Goal: Task Accomplishment & Management: Manage account settings

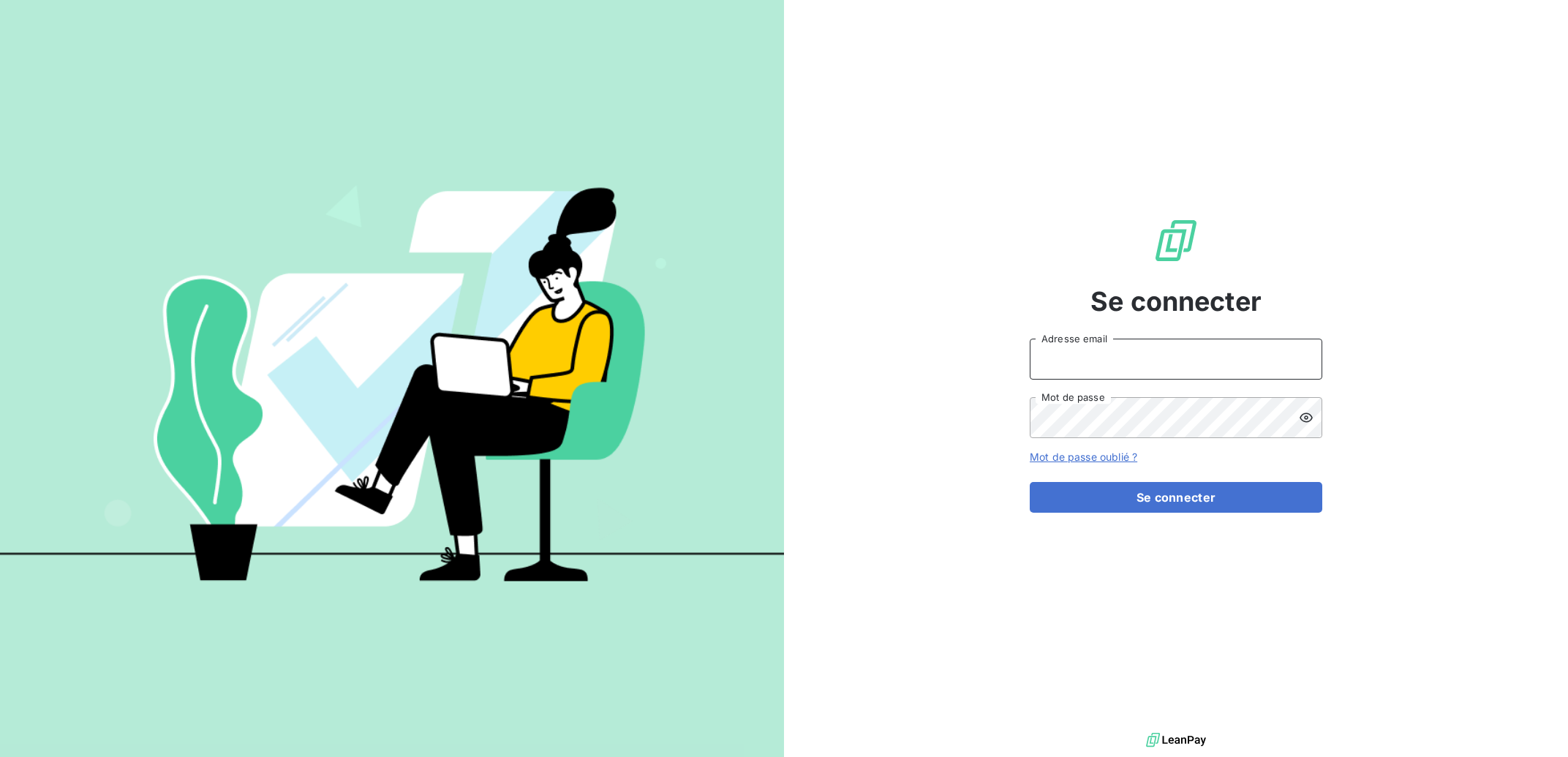
click at [1190, 362] on input "Adresse email" at bounding box center [1176, 359] width 293 height 41
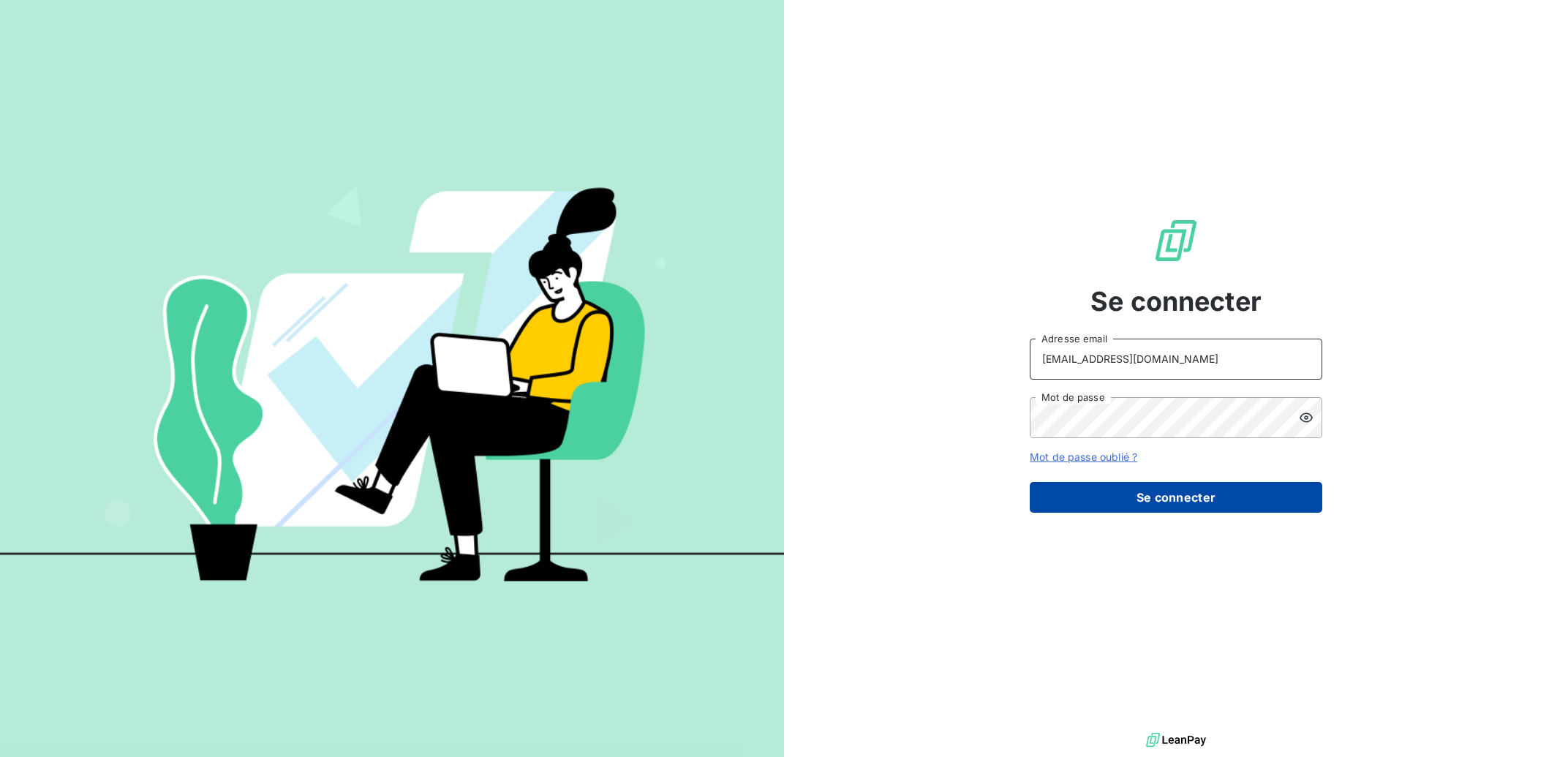
type input "[EMAIL_ADDRESS][DOMAIN_NAME]"
click at [1185, 500] on button "Se connecter" at bounding box center [1176, 497] width 293 height 31
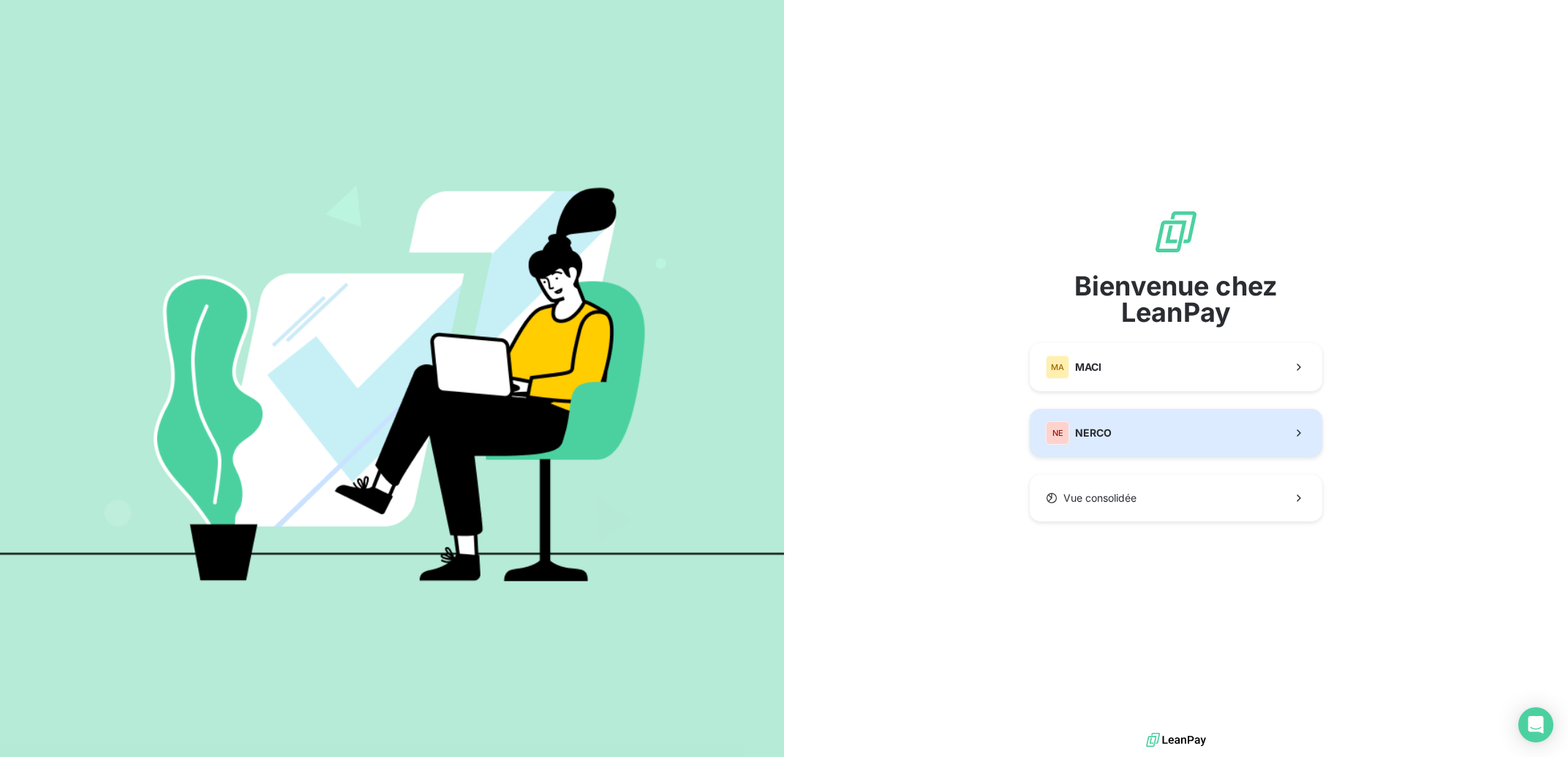
click at [1121, 437] on button "NE NERCO" at bounding box center [1176, 433] width 293 height 48
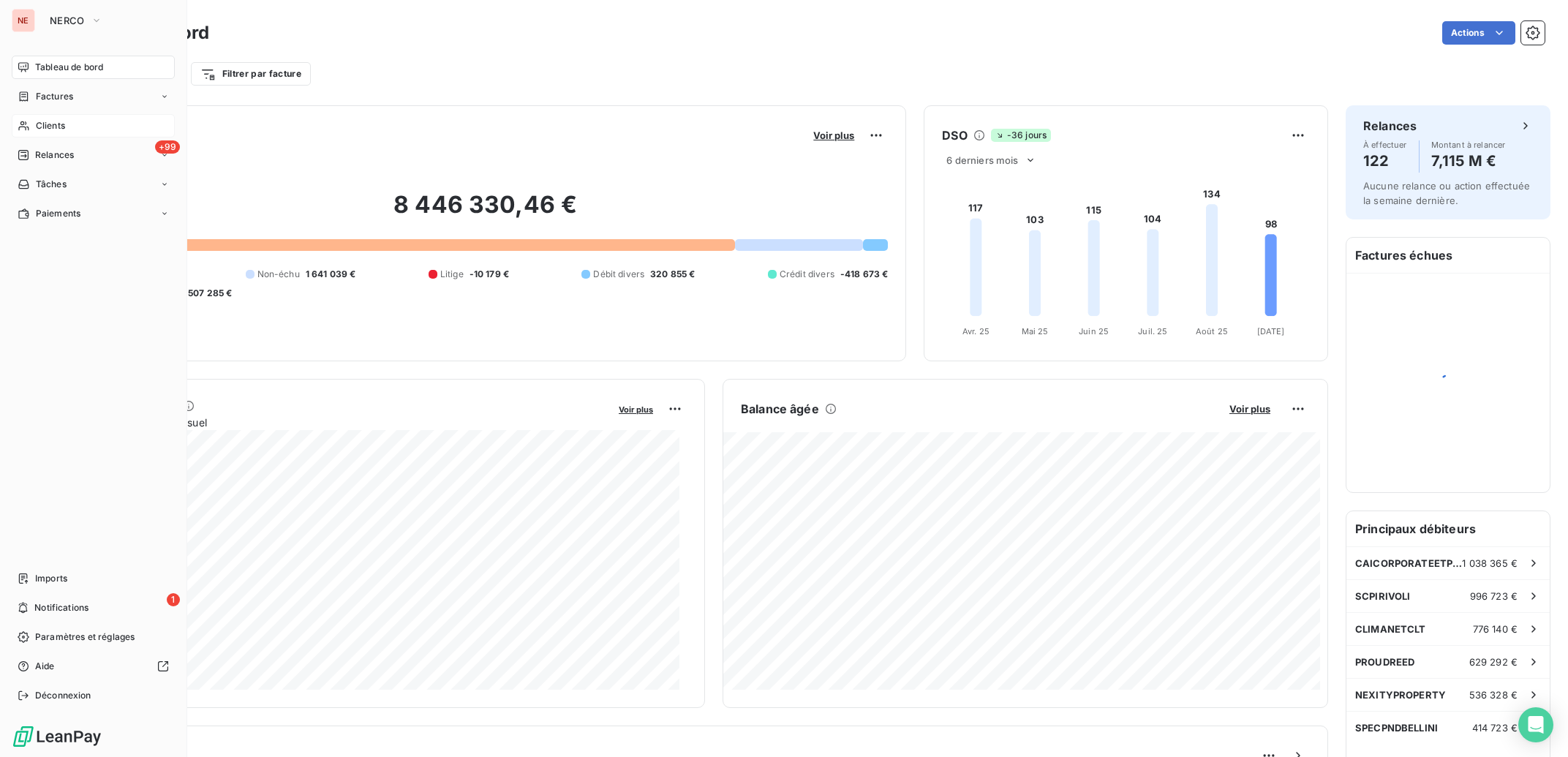
click at [30, 129] on div "Clients" at bounding box center [93, 126] width 163 height 23
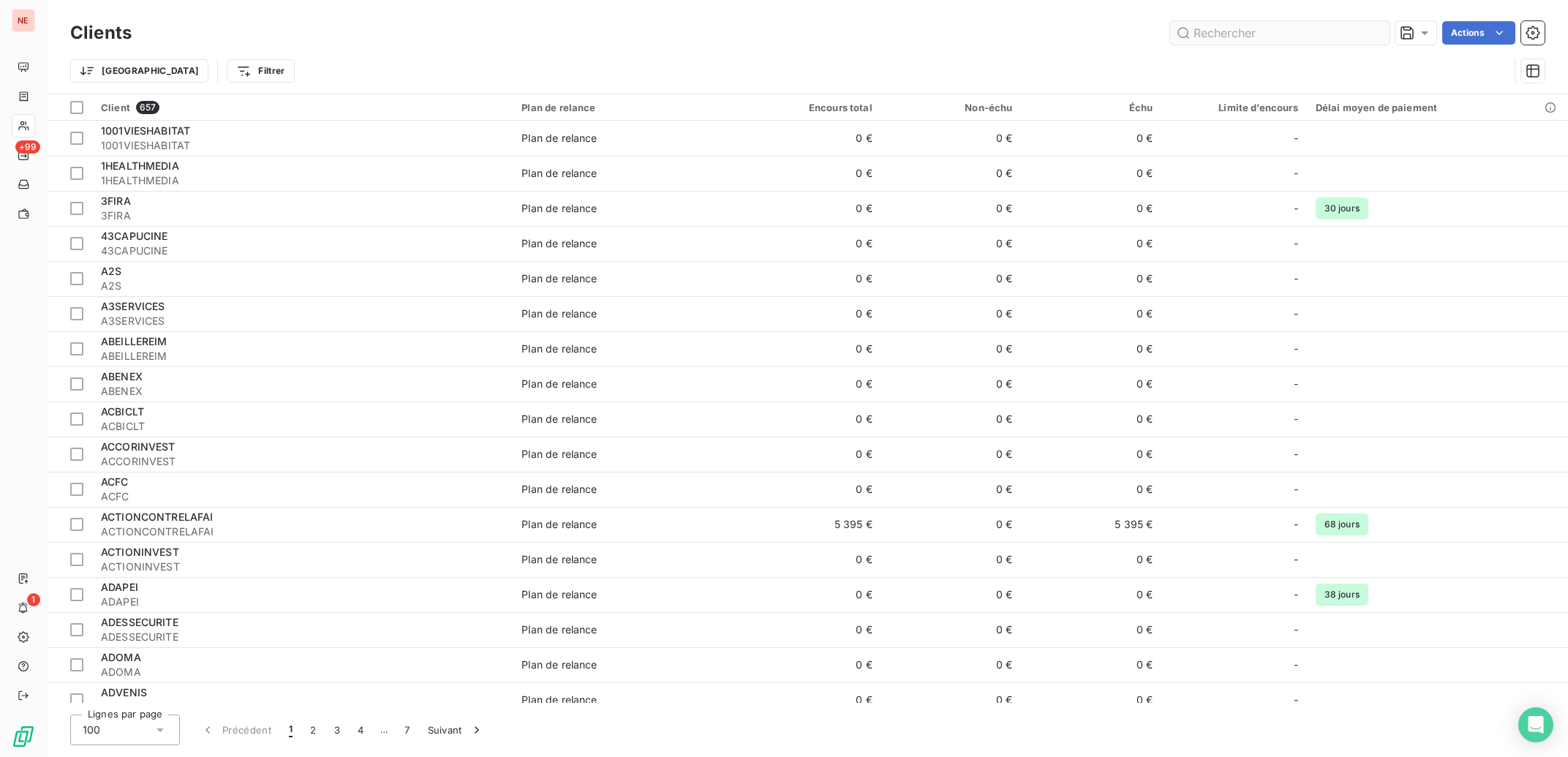
click at [1211, 33] on input "text" at bounding box center [1280, 33] width 219 height 23
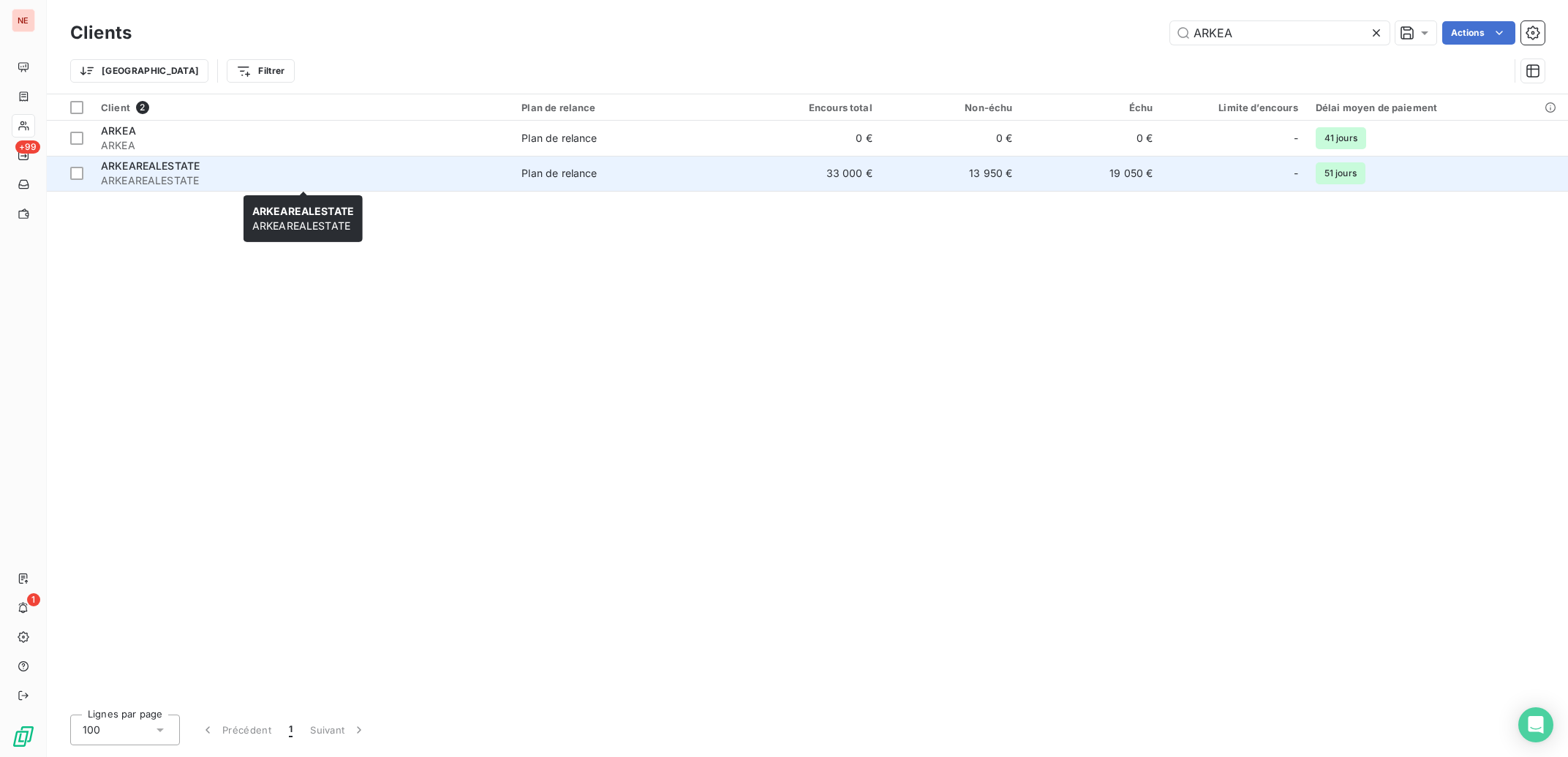
type input "ARKEA"
click at [376, 176] on span "ARKEAREALESTATE" at bounding box center [302, 181] width 403 height 15
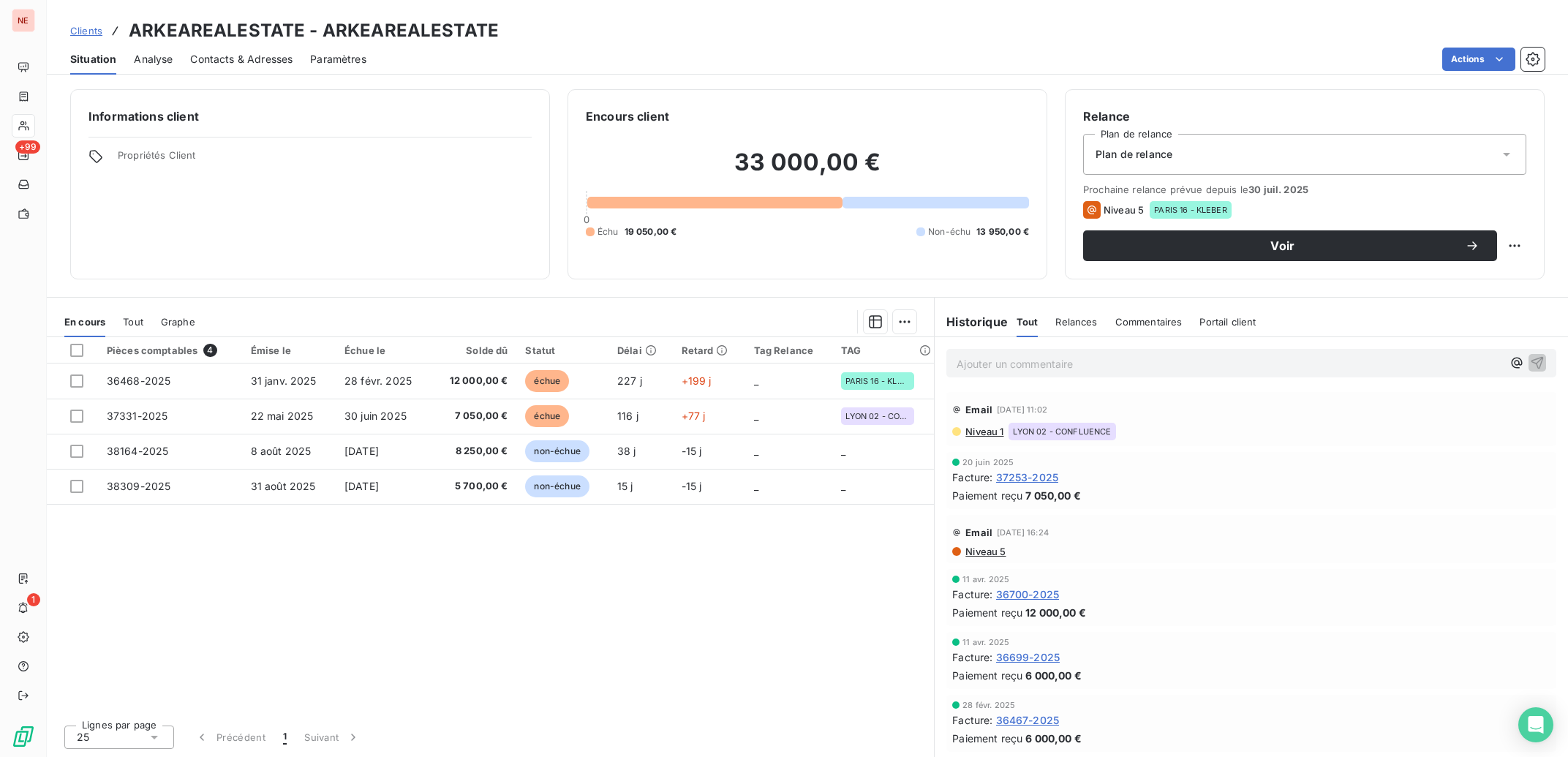
click at [256, 55] on span "Contacts & Adresses" at bounding box center [241, 59] width 102 height 15
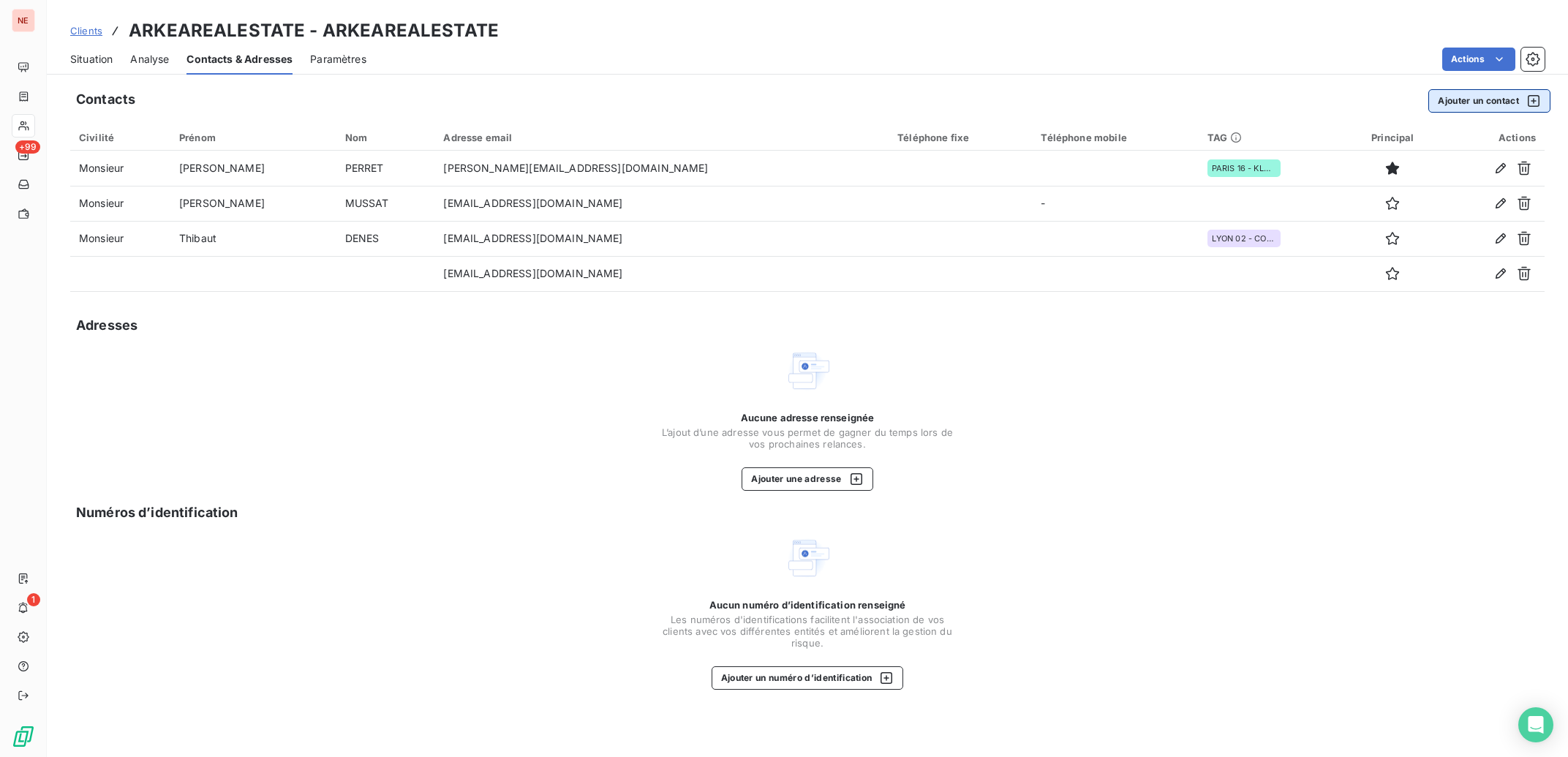
click at [1496, 101] on button "Ajouter un contact" at bounding box center [1490, 101] width 122 height 23
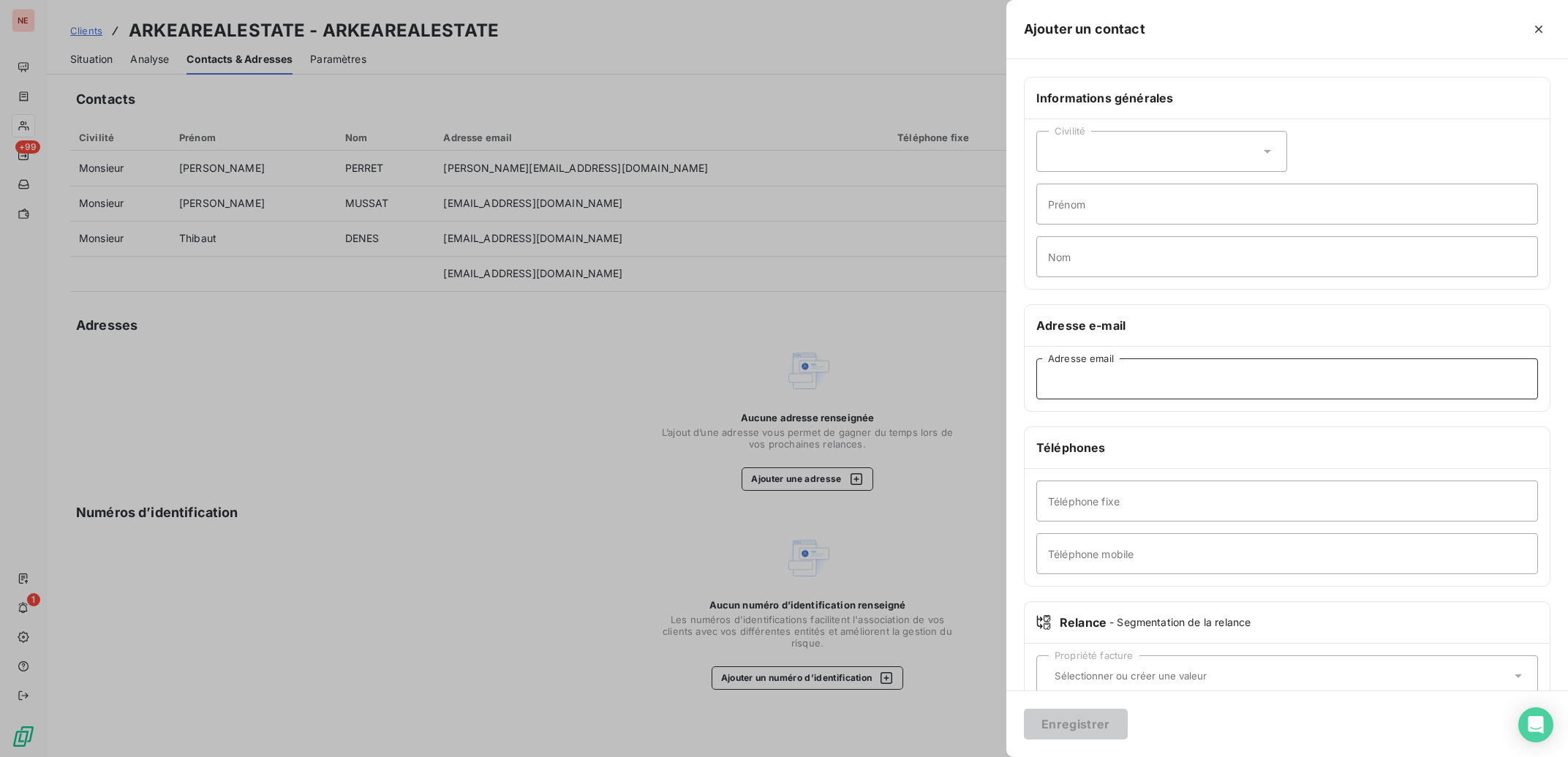
click at [1150, 377] on input "Adresse email" at bounding box center [1288, 379] width 502 height 41
paste input "thomas.bertemes@arkea-re.com"
type input "thomas.bertemes@arkea-re.com"
click at [1135, 514] on input "Téléphone fixe" at bounding box center [1288, 501] width 502 height 41
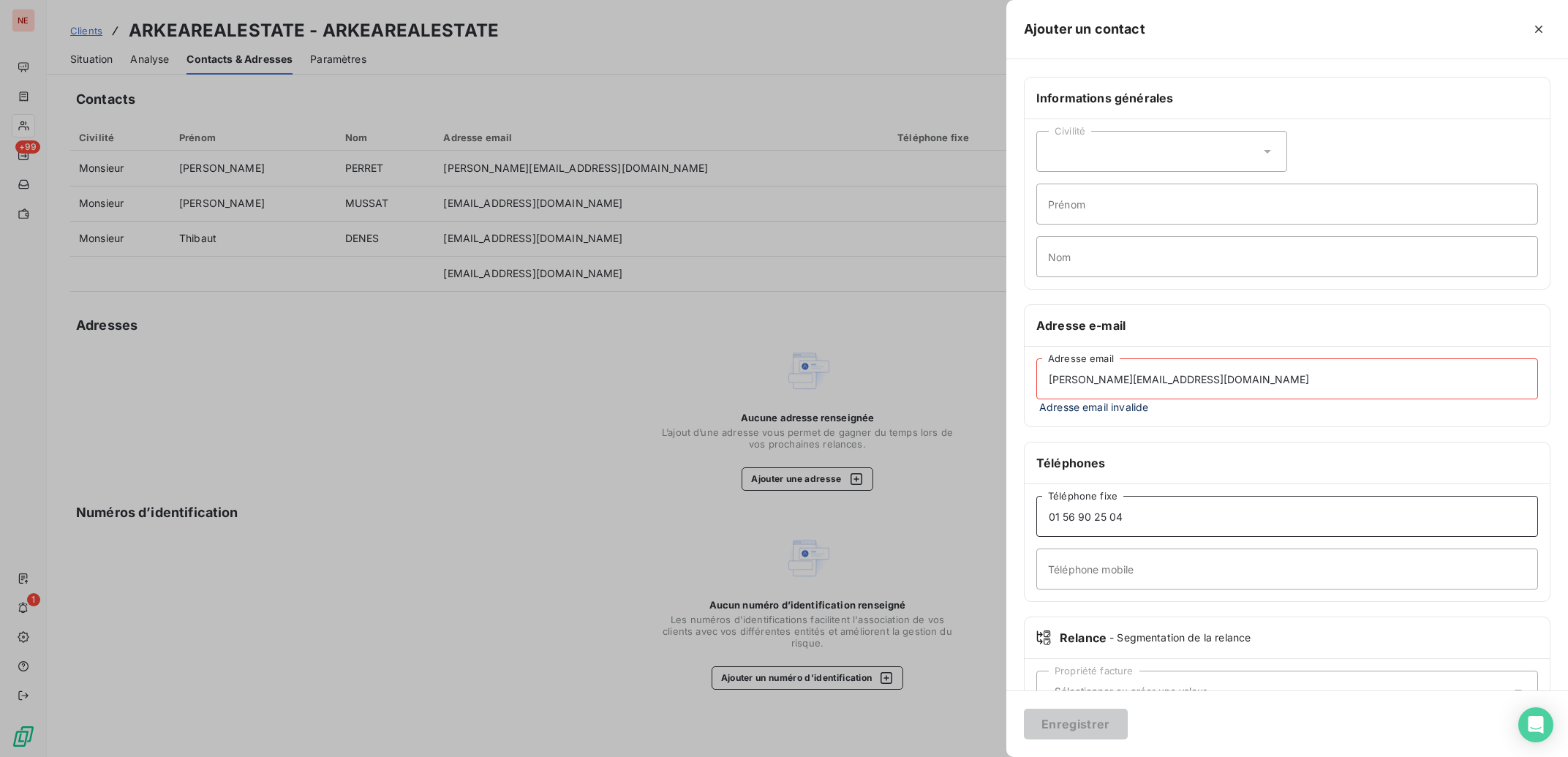
type input "01 56 90 25 04"
type input "06 73 04 12 25"
click at [1050, 385] on input "thomas.bertemes@arkea-re.com" at bounding box center [1288, 379] width 502 height 41
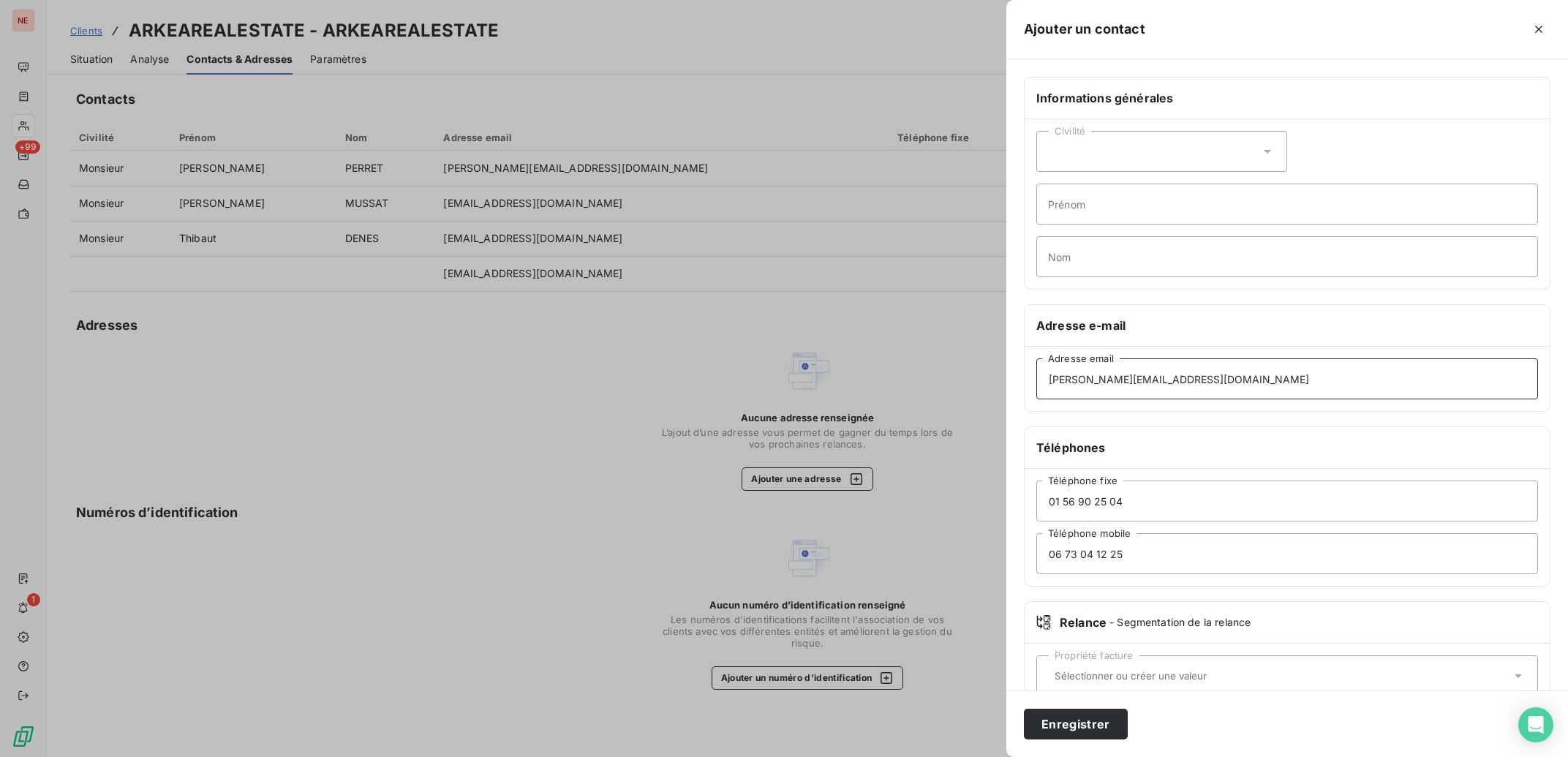
type input "thomas.bertemes@arkea-re.com"
click at [1143, 155] on div "Civilité" at bounding box center [1162, 151] width 251 height 41
click at [1122, 211] on li "Monsieur" at bounding box center [1162, 215] width 251 height 26
click at [1121, 207] on input "Prénom" at bounding box center [1288, 204] width 502 height 41
type input "t"
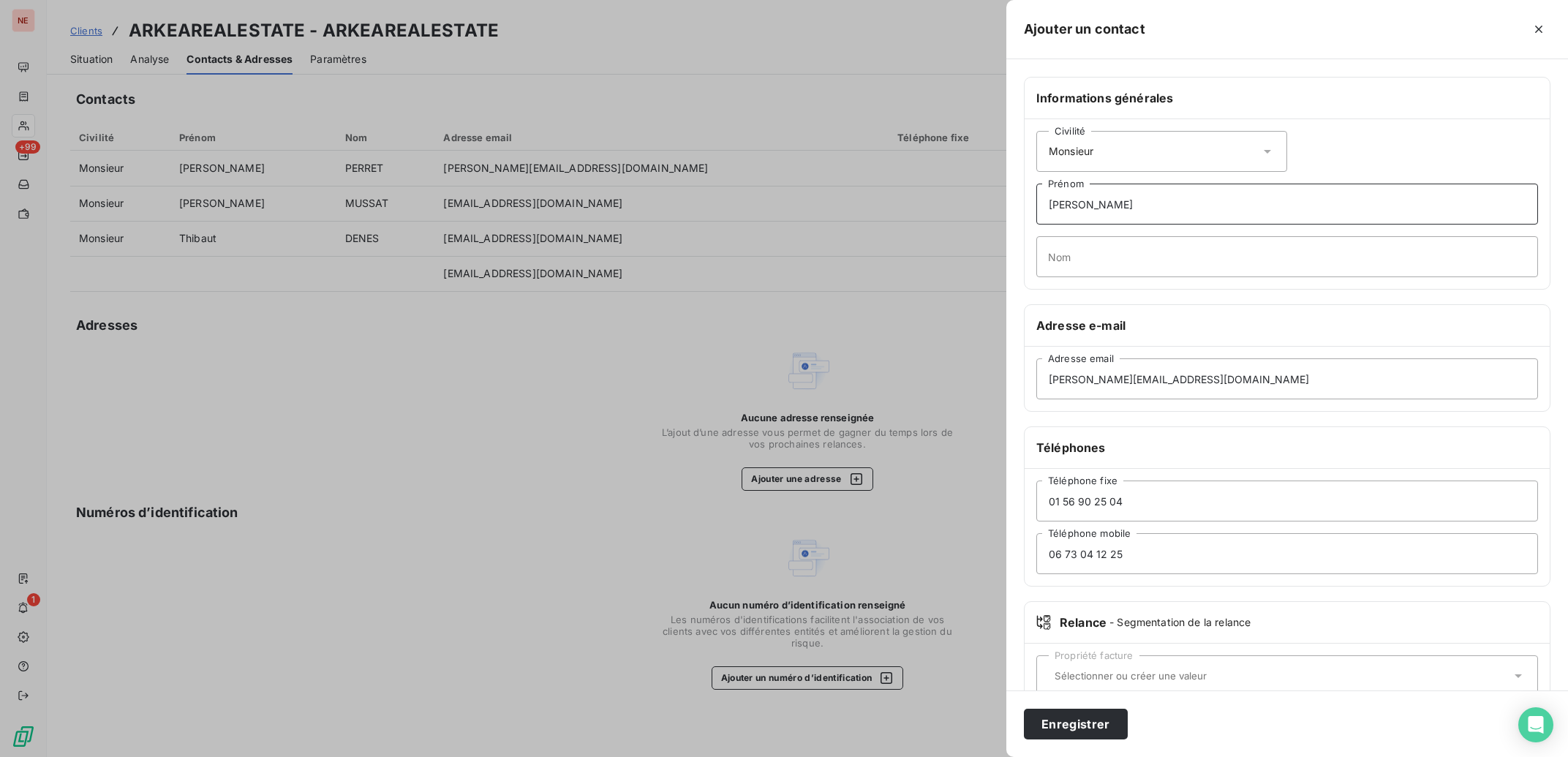
type input "Thomas"
click at [1133, 250] on input "Nom" at bounding box center [1288, 256] width 502 height 41
type input "BERTEMES"
click at [1164, 679] on input "text" at bounding box center [1280, 676] width 462 height 13
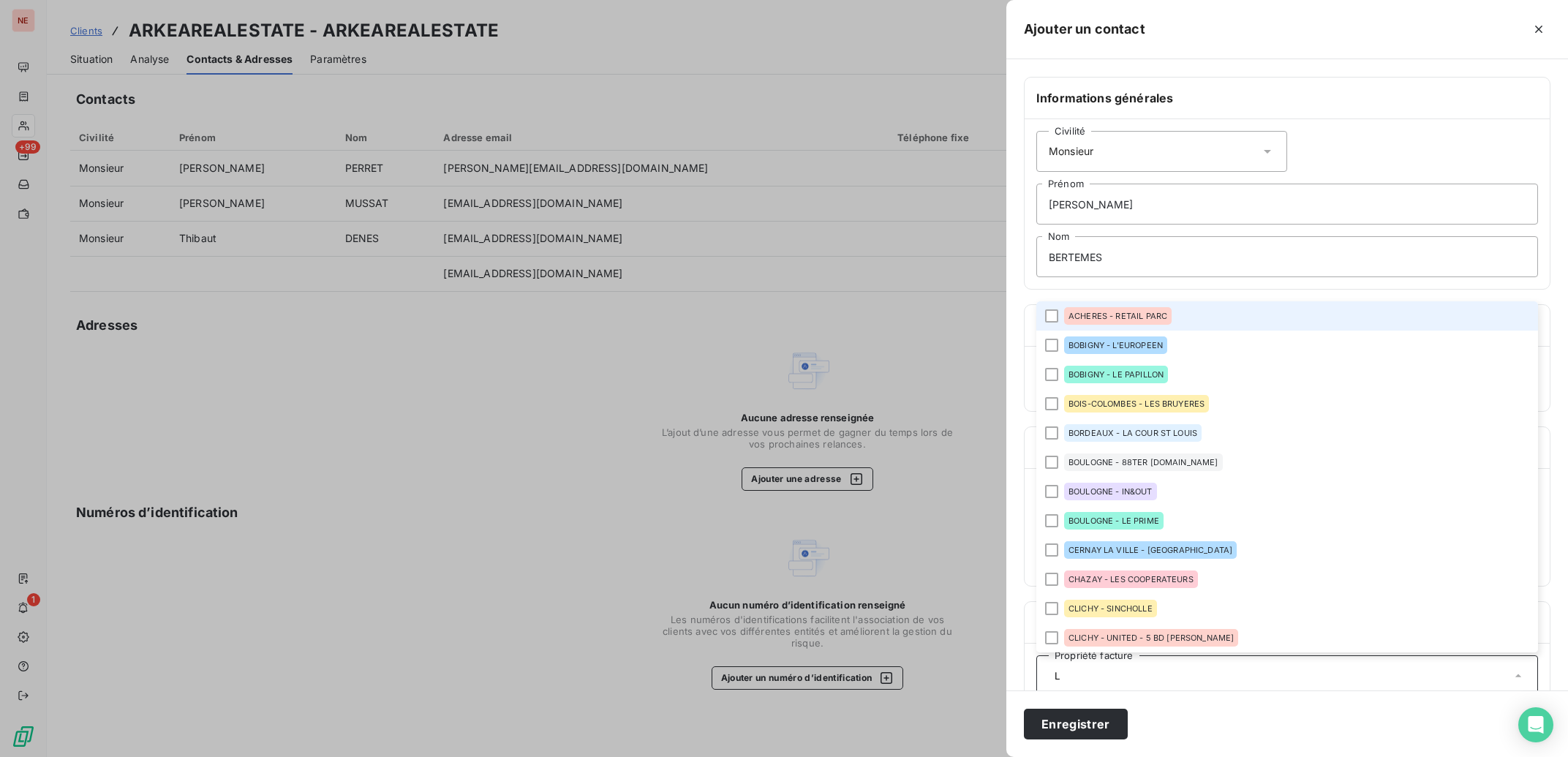
type input "L"
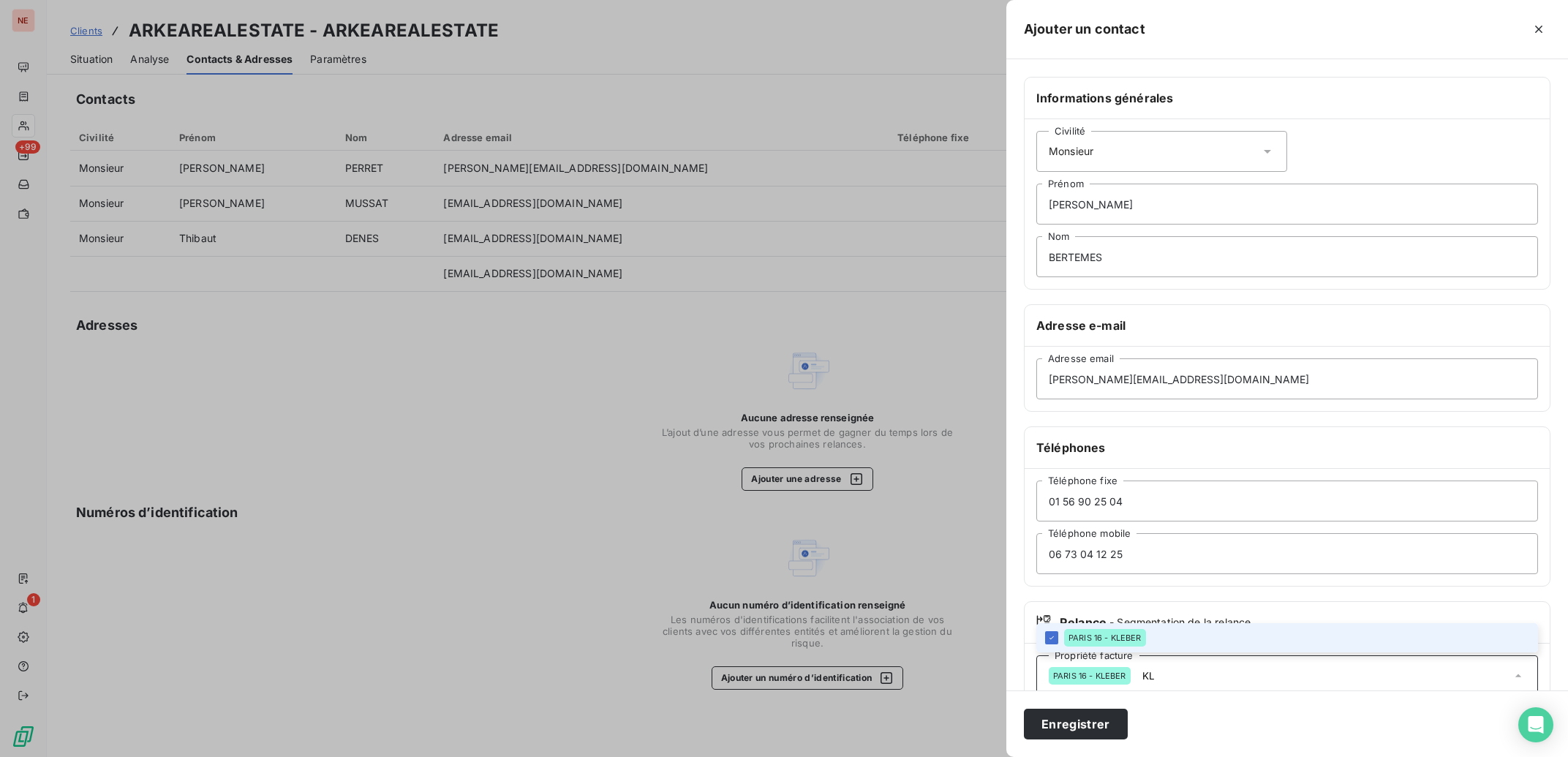
type input "K"
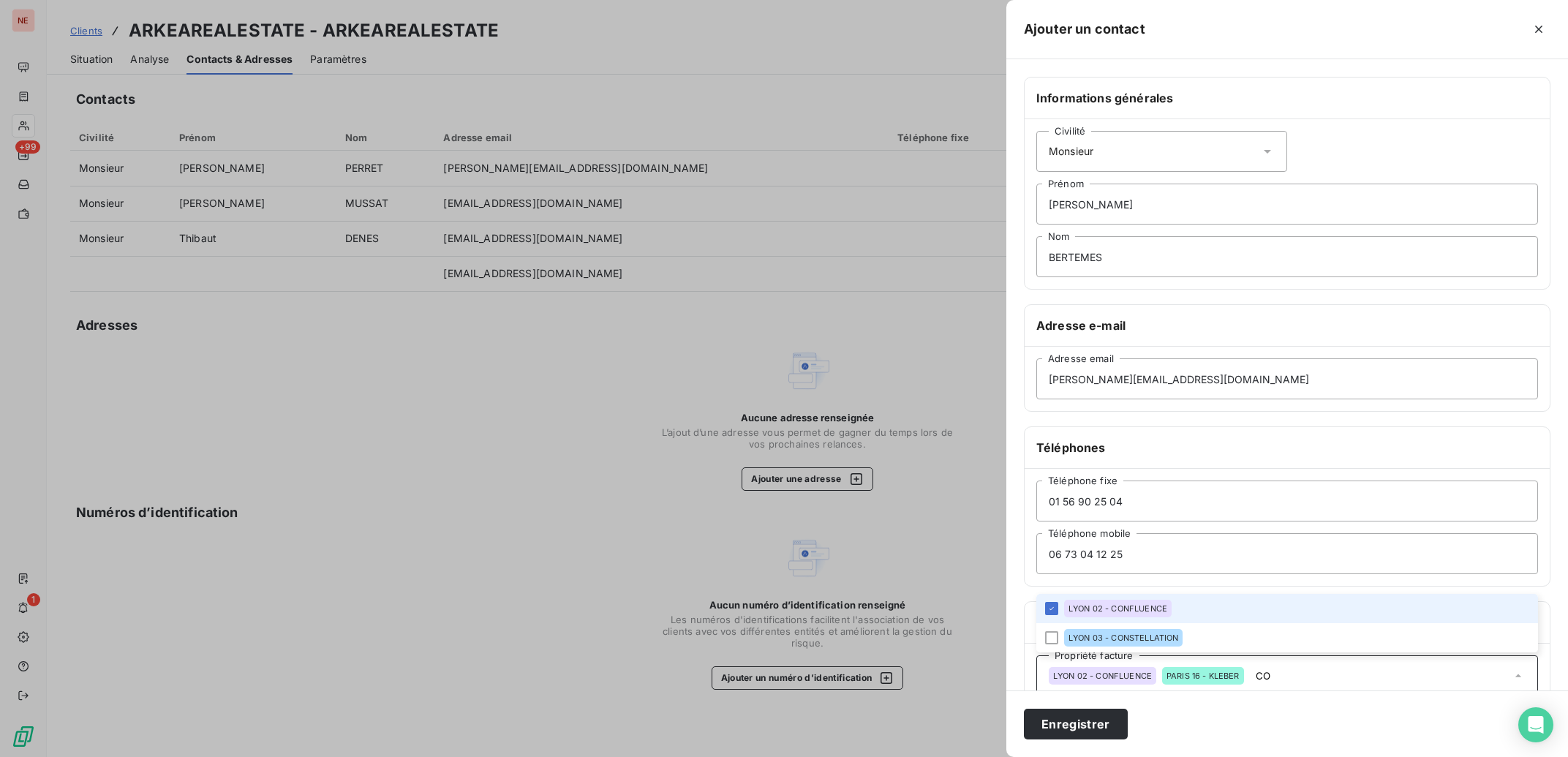
type input "C"
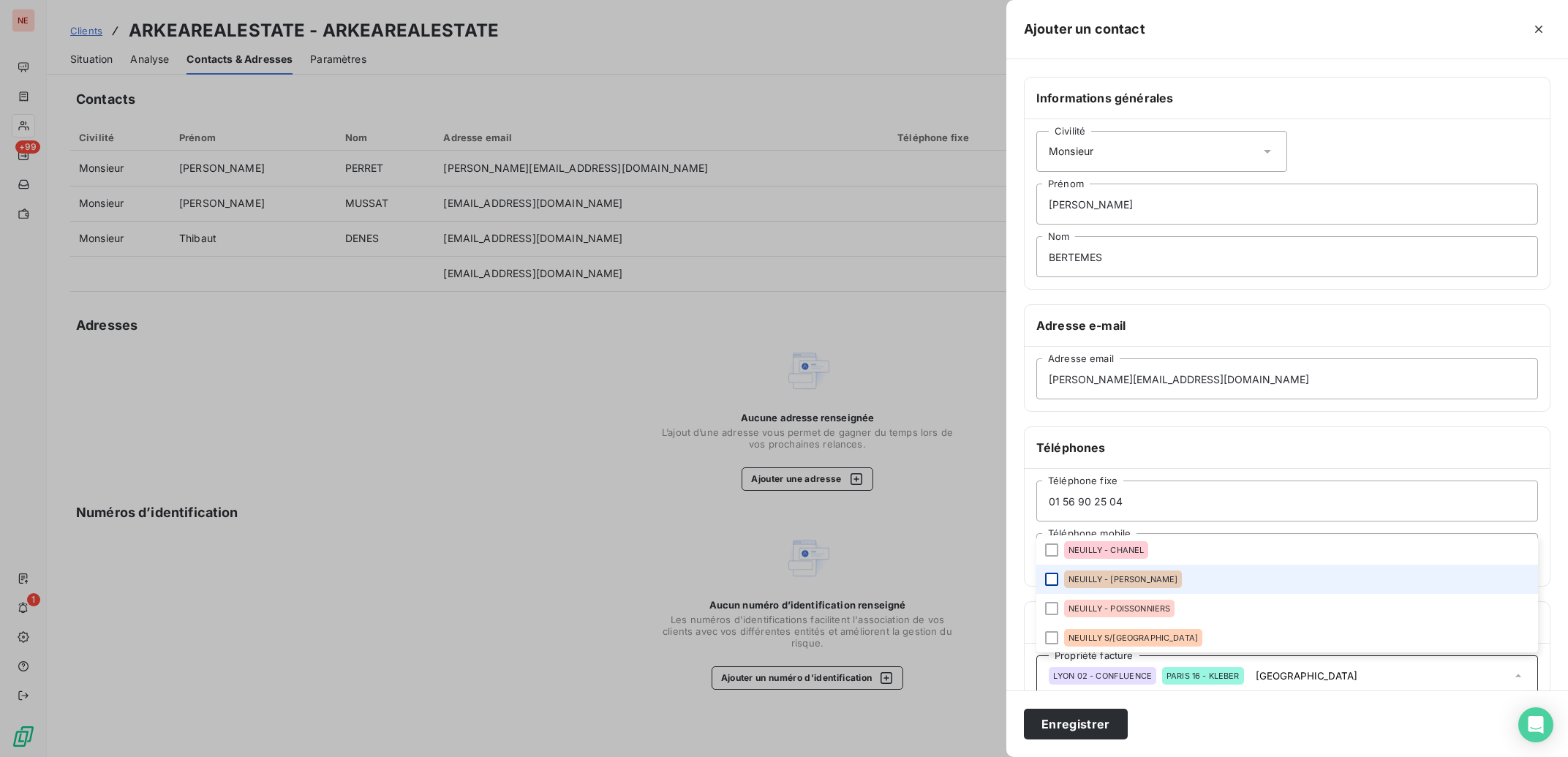
click at [1057, 576] on div at bounding box center [1051, 579] width 13 height 13
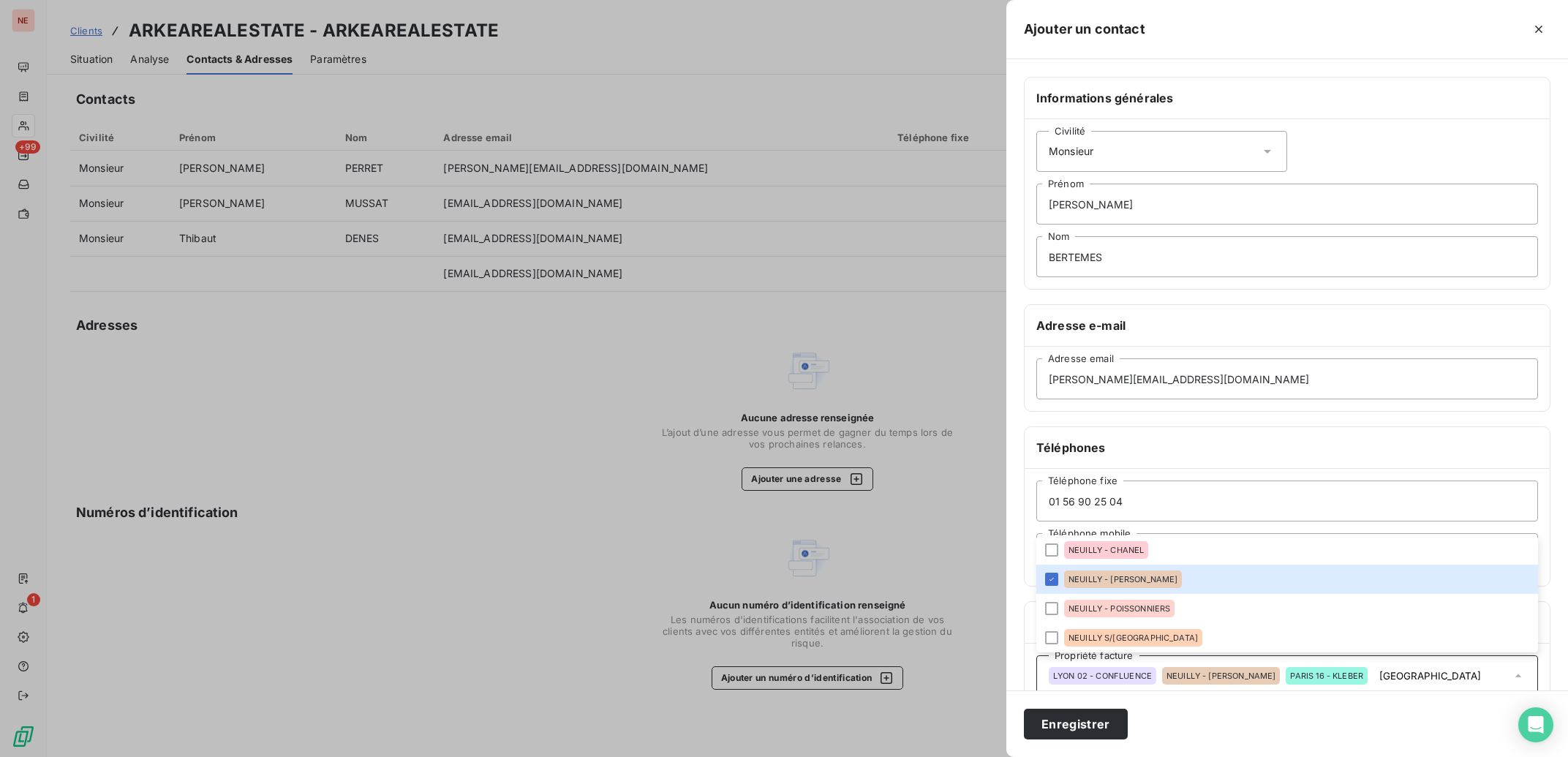
drag, startPoint x: 1450, startPoint y: 676, endPoint x: 1407, endPoint y: 685, distance: 43.9
click at [1407, 683] on input "NEUILLY" at bounding box center [1442, 676] width 137 height 13
type input "N"
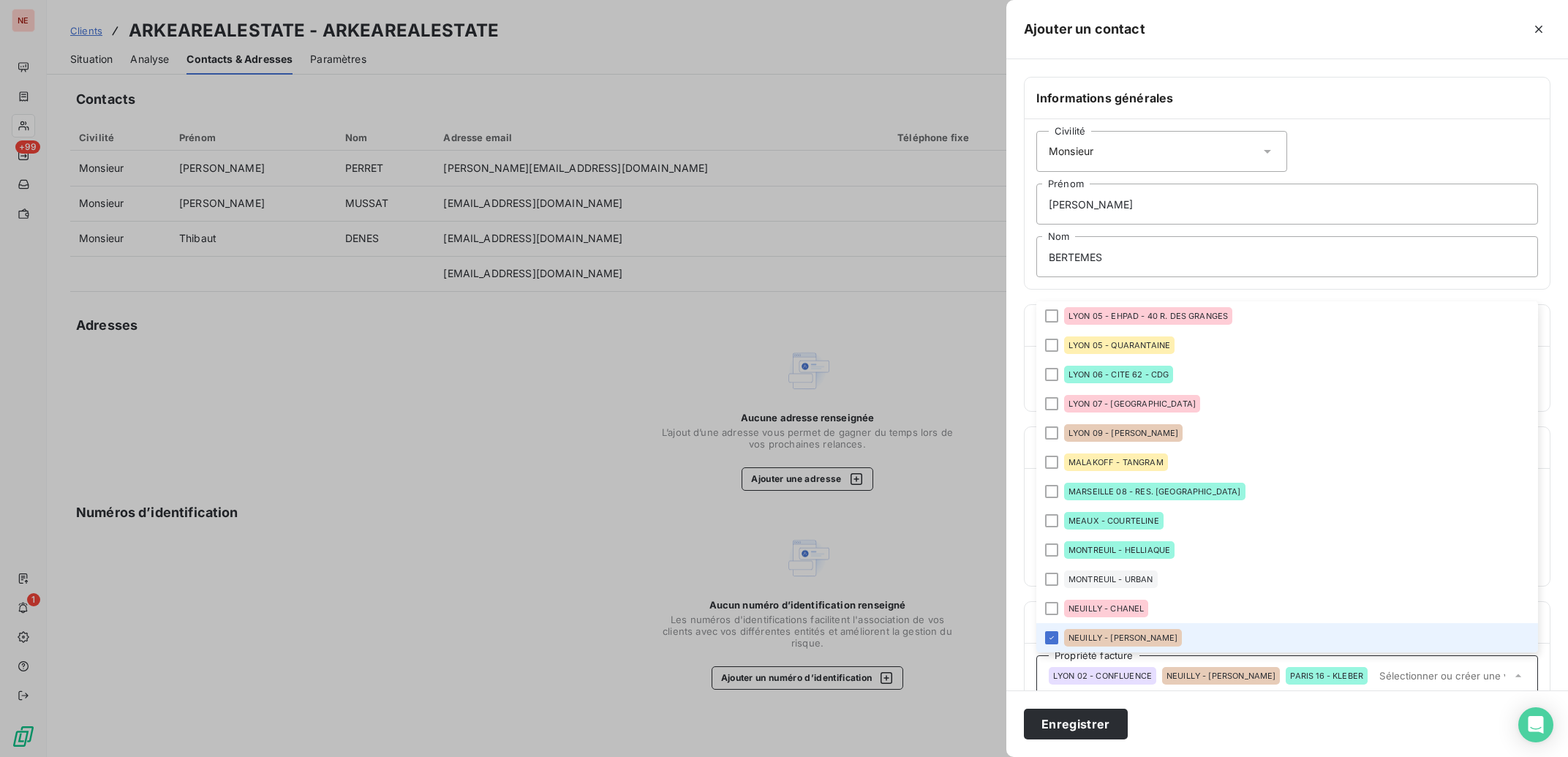
scroll to position [1405, 0]
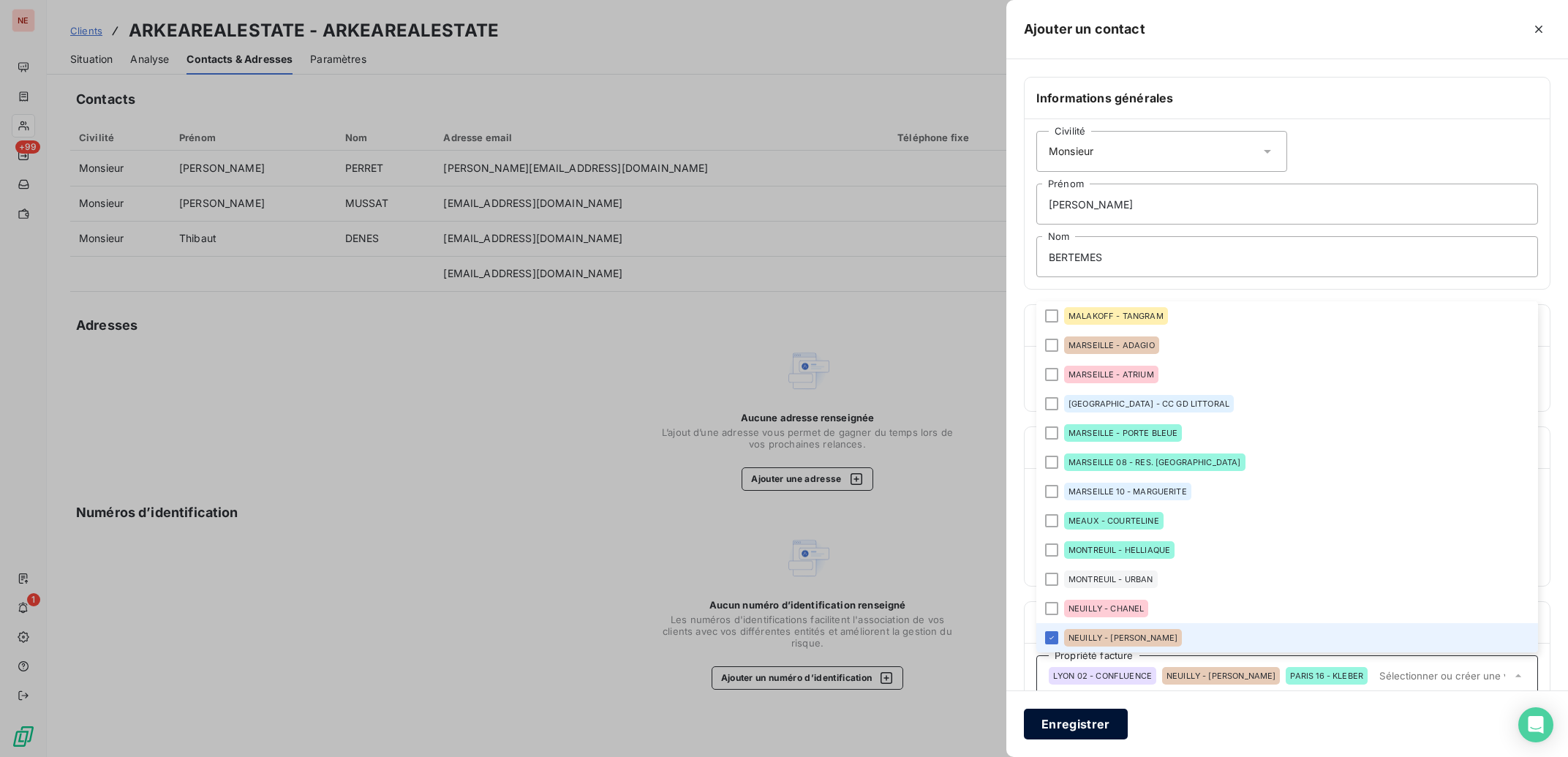
click at [1092, 715] on button "Enregistrer" at bounding box center [1076, 724] width 104 height 31
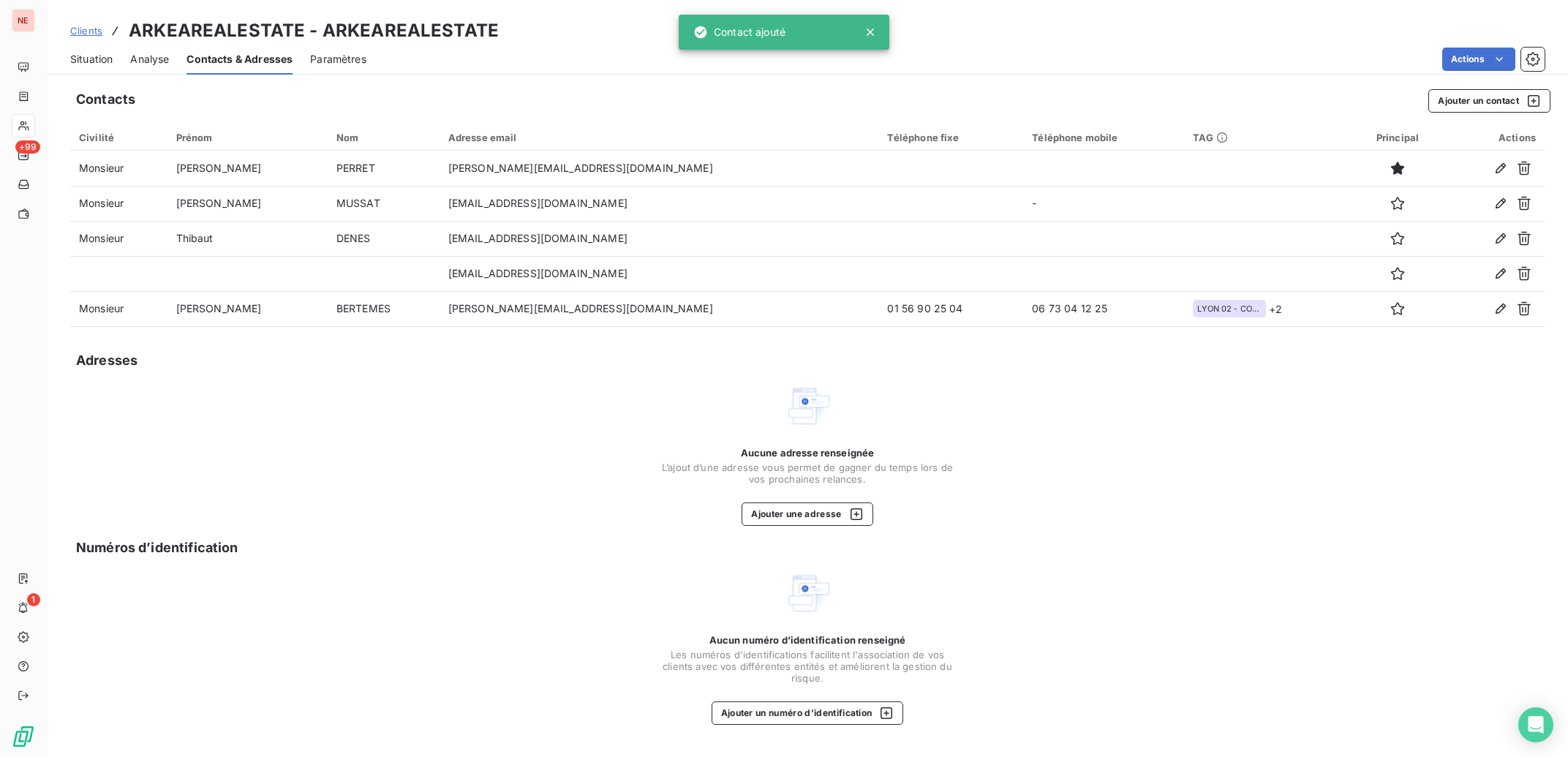
click at [104, 61] on span "Situation" at bounding box center [91, 59] width 43 height 15
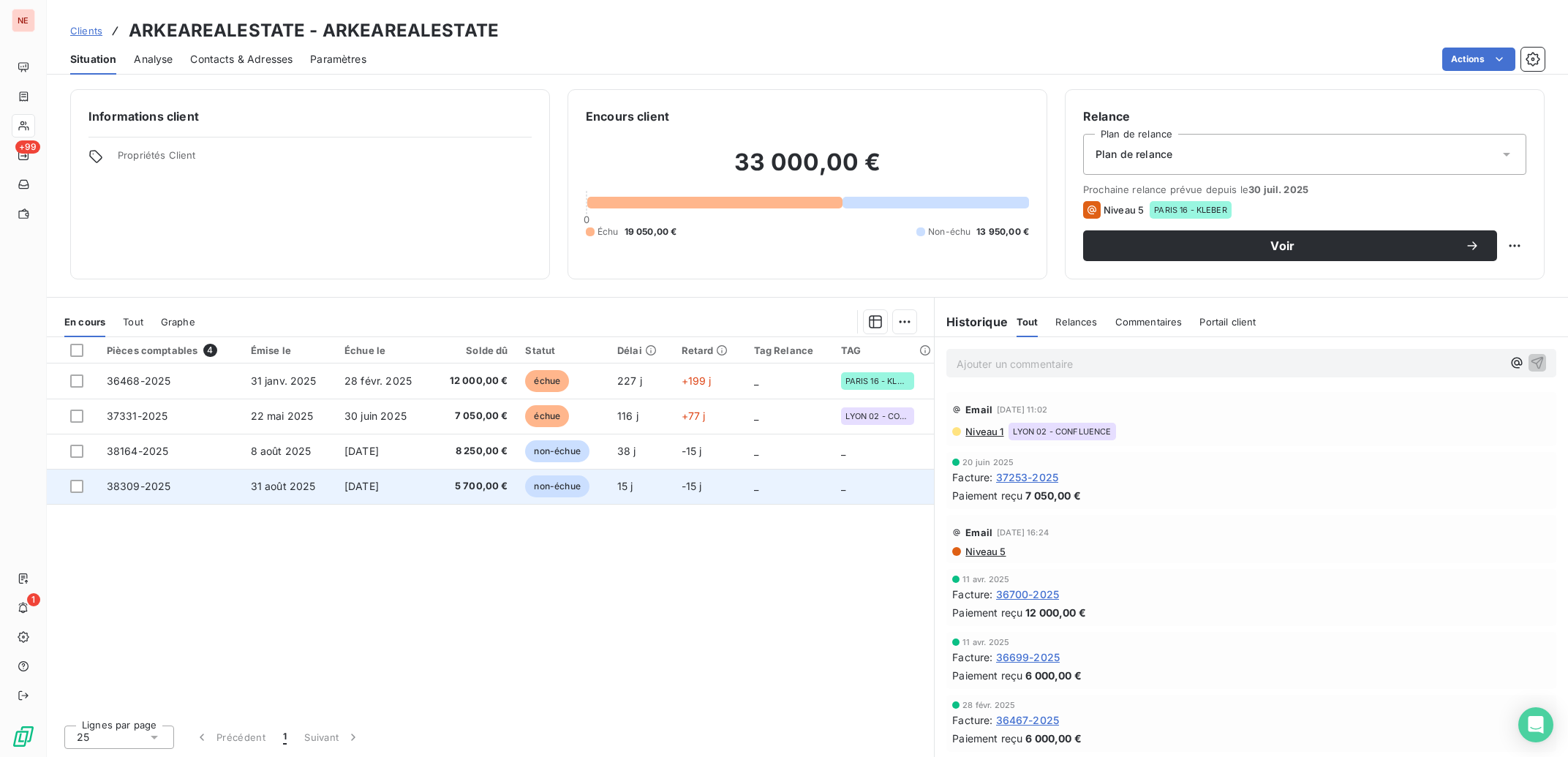
click at [884, 496] on td "_" at bounding box center [883, 486] width 102 height 35
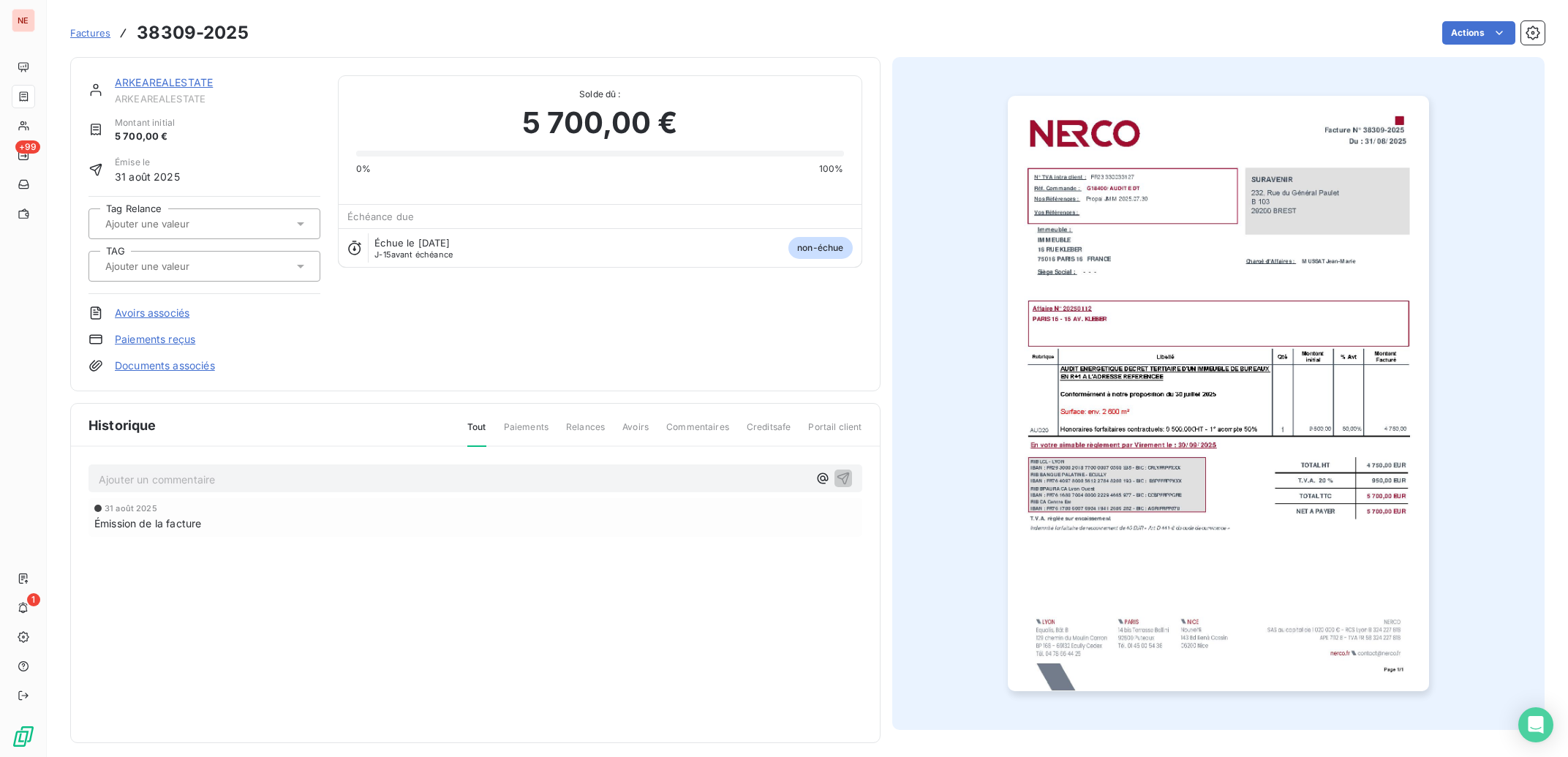
click at [163, 268] on input "text" at bounding box center [177, 266] width 147 height 13
type input "KLE"
click at [275, 261] on icon "button" at bounding box center [281, 266] width 15 height 15
click at [170, 82] on link "ARKEAREALESTATE" at bounding box center [163, 82] width 98 height 12
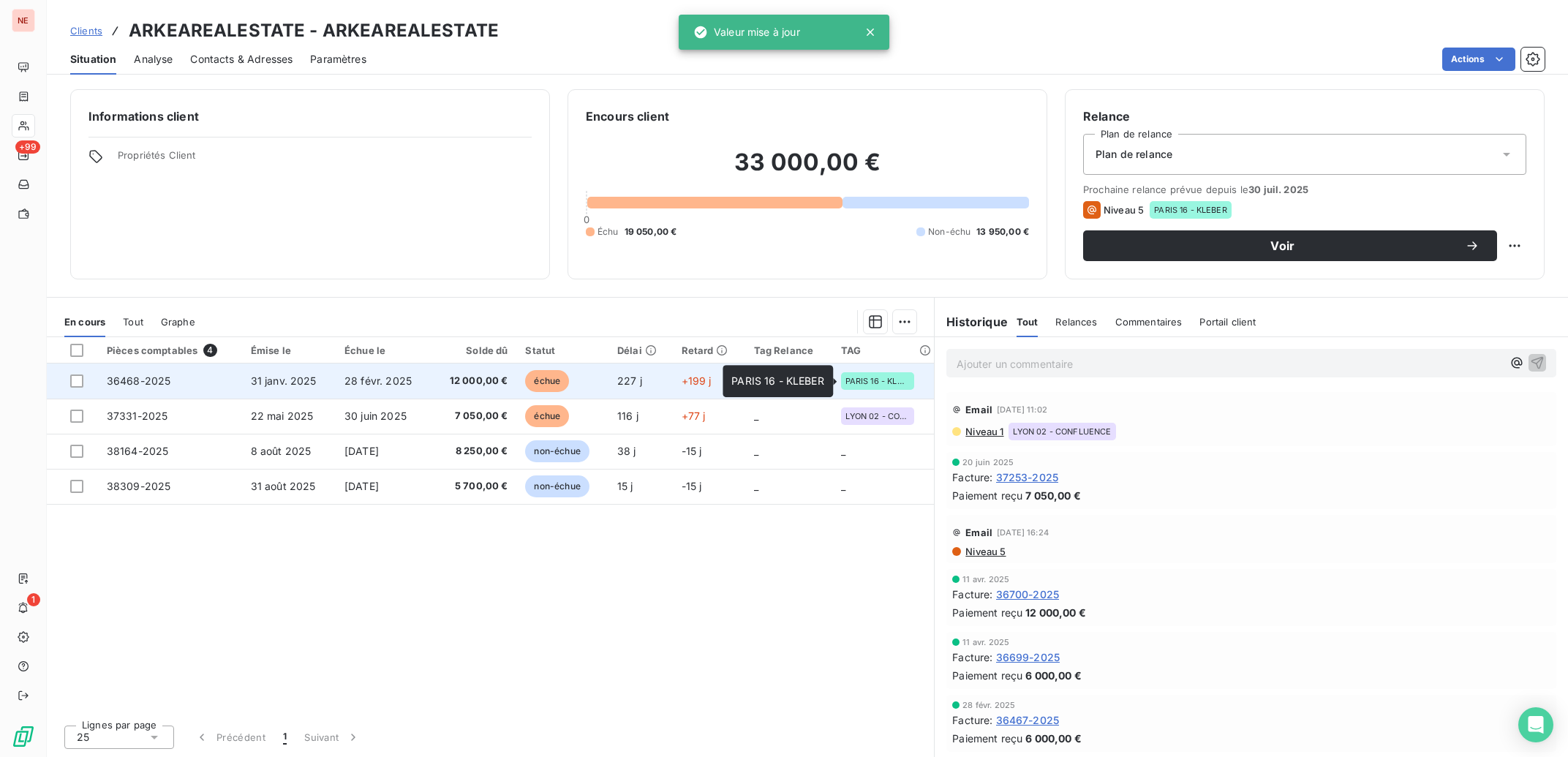
click at [865, 380] on span "PARIS 16 - KLEBER" at bounding box center [877, 380] width 64 height 9
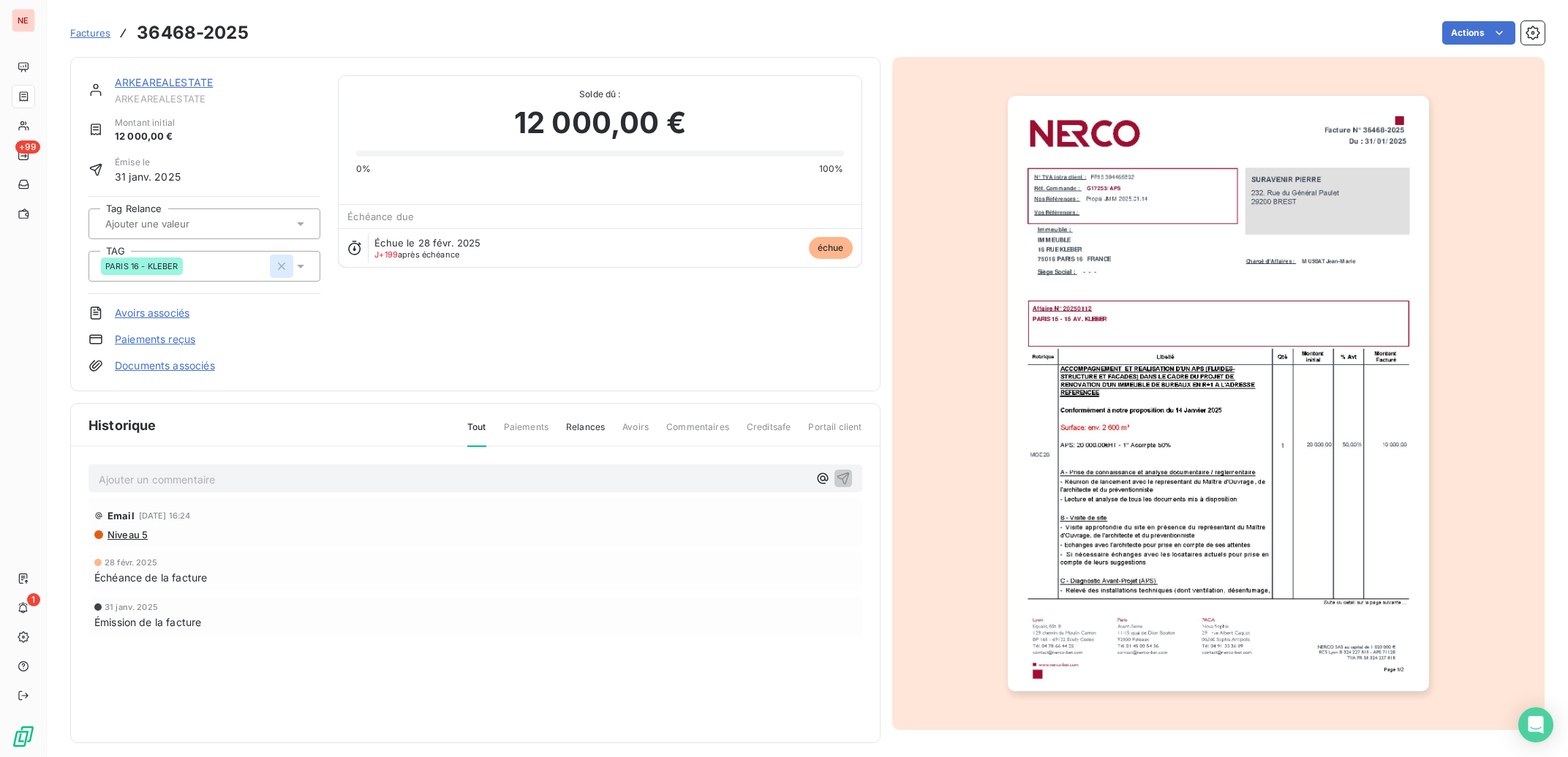
click at [277, 267] on icon "button" at bounding box center [281, 266] width 15 height 15
click at [158, 77] on link "ARKEAREALESTATE" at bounding box center [163, 82] width 98 height 12
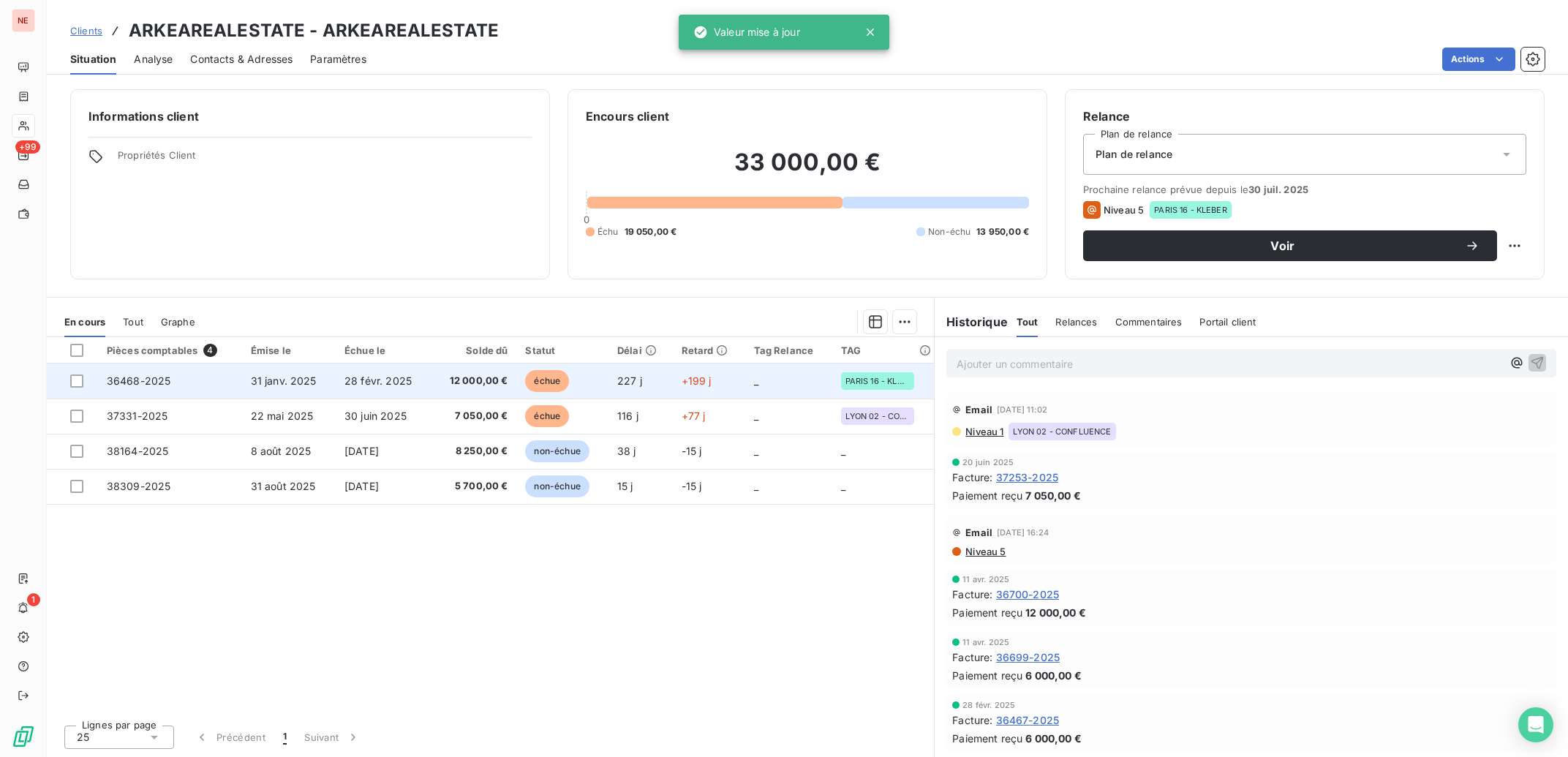
click at [882, 381] on span "PARIS 16 - KLEBER" at bounding box center [877, 380] width 64 height 9
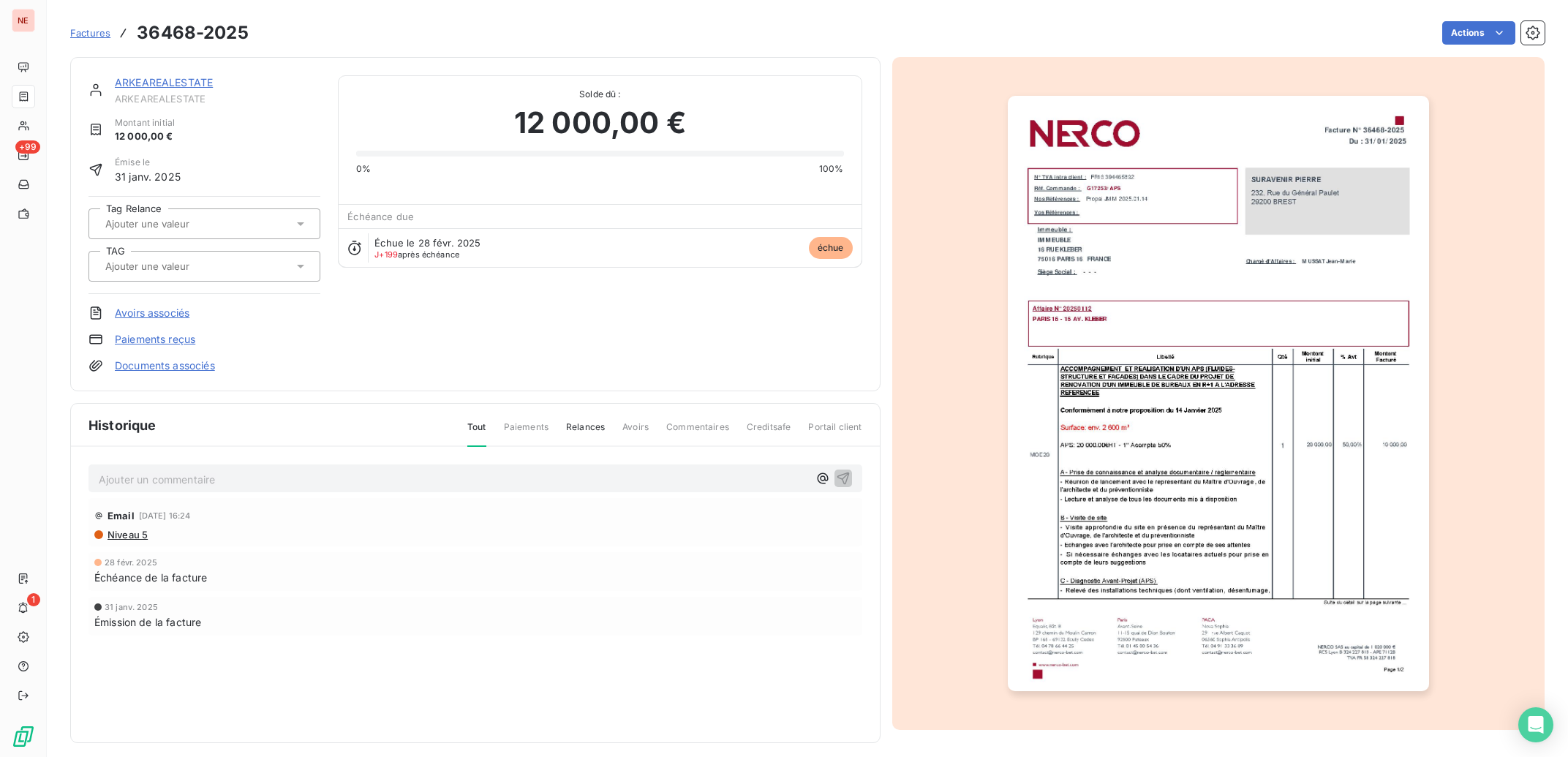
click at [180, 85] on link "ARKEAREALESTATE" at bounding box center [163, 82] width 98 height 12
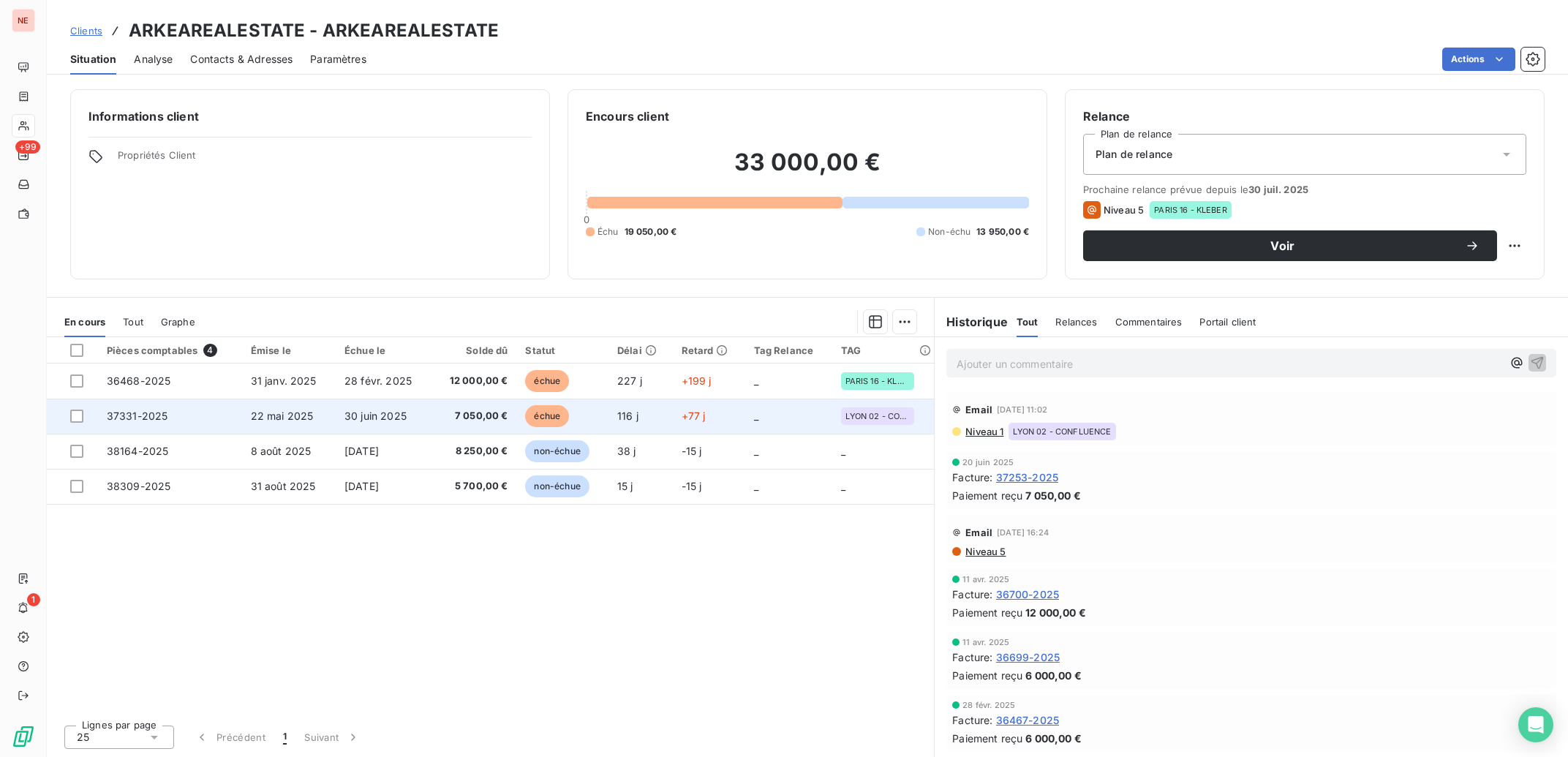
click at [860, 426] on td "LYON 02 - CONFLUENCE" at bounding box center [883, 416] width 102 height 35
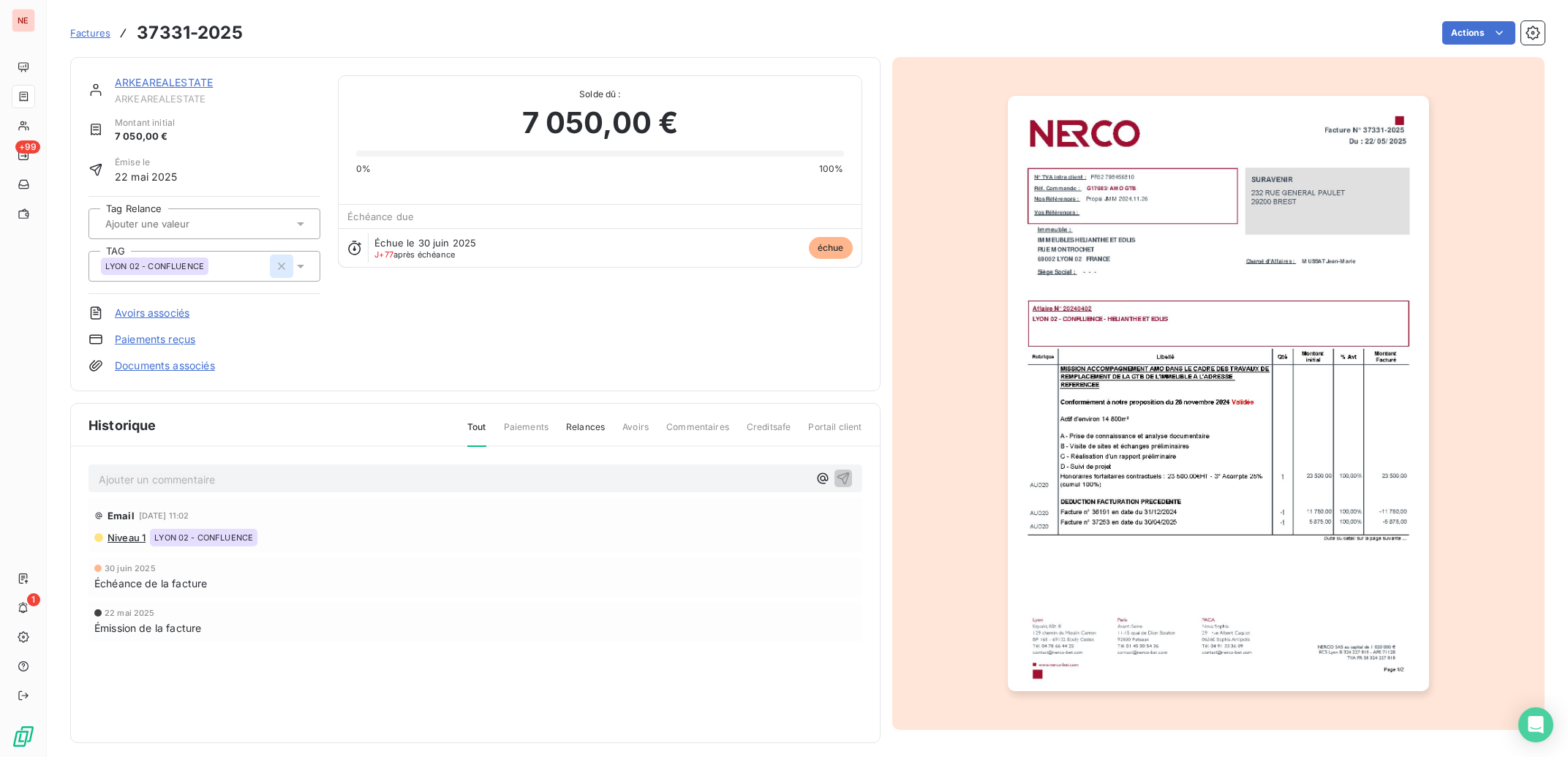
click at [280, 270] on icon "button" at bounding box center [281, 266] width 15 height 15
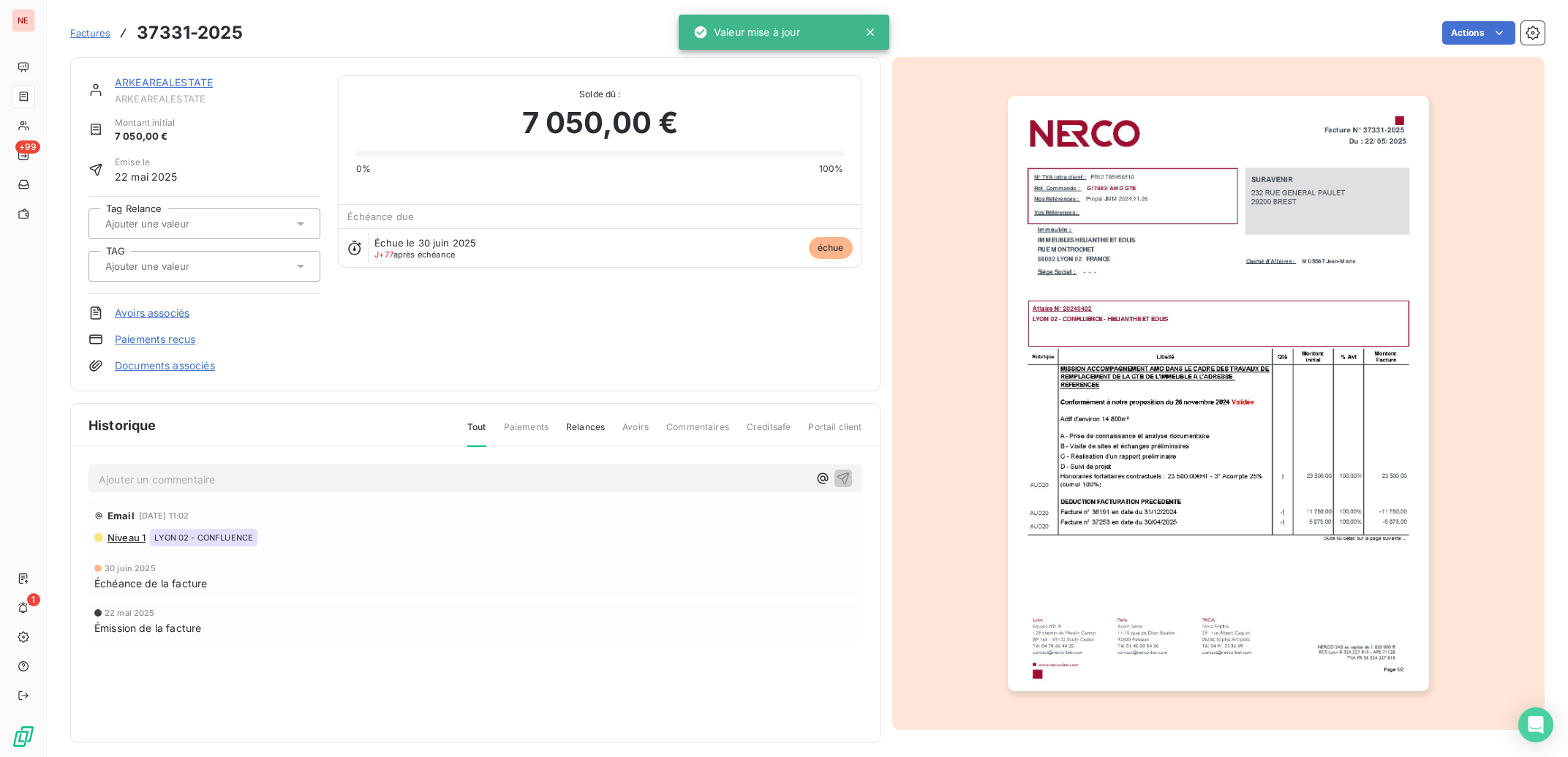
click at [177, 81] on link "ARKEAREALESTATE" at bounding box center [163, 82] width 98 height 12
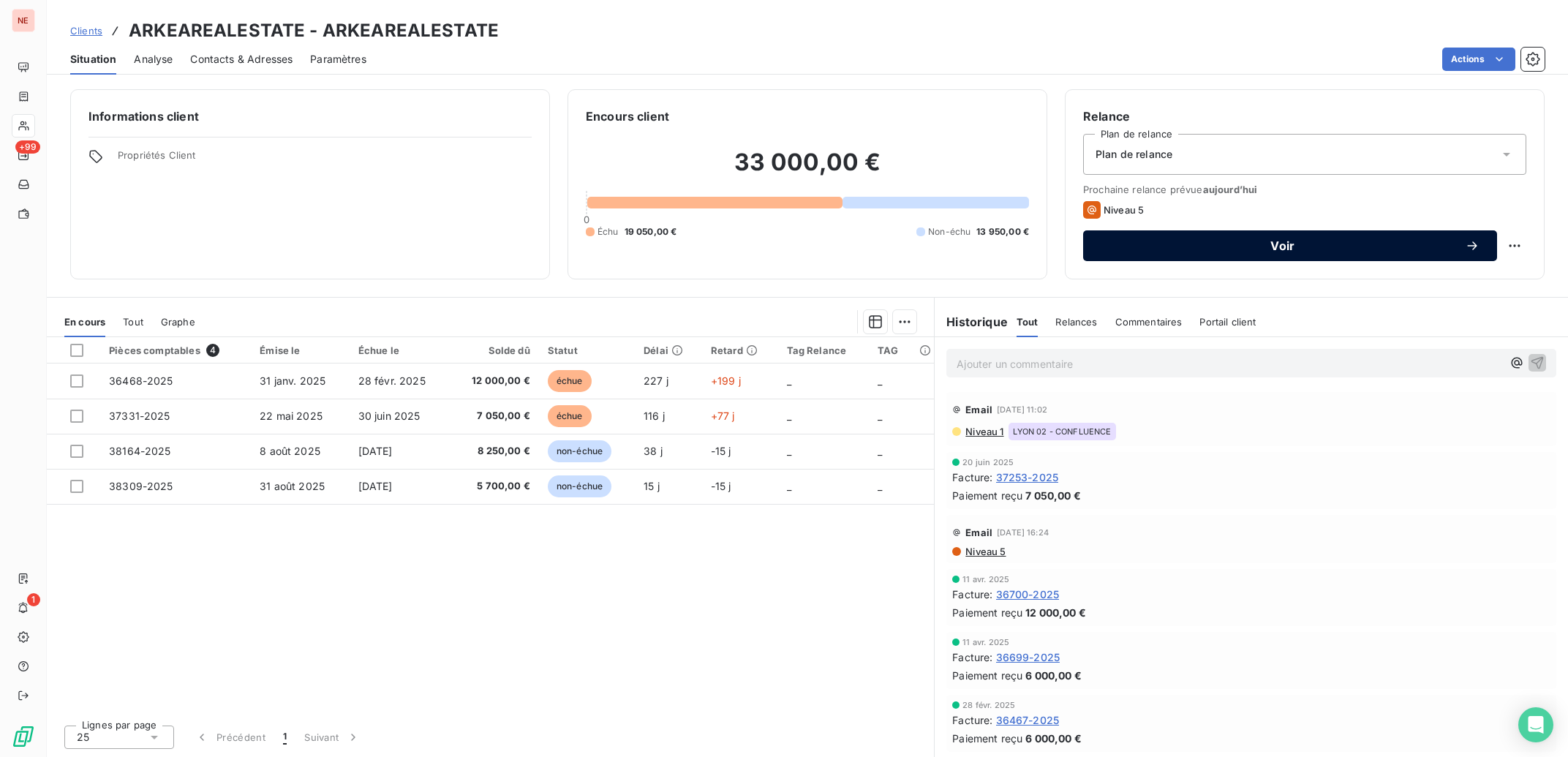
click at [1338, 241] on span "Voir" at bounding box center [1283, 246] width 364 height 12
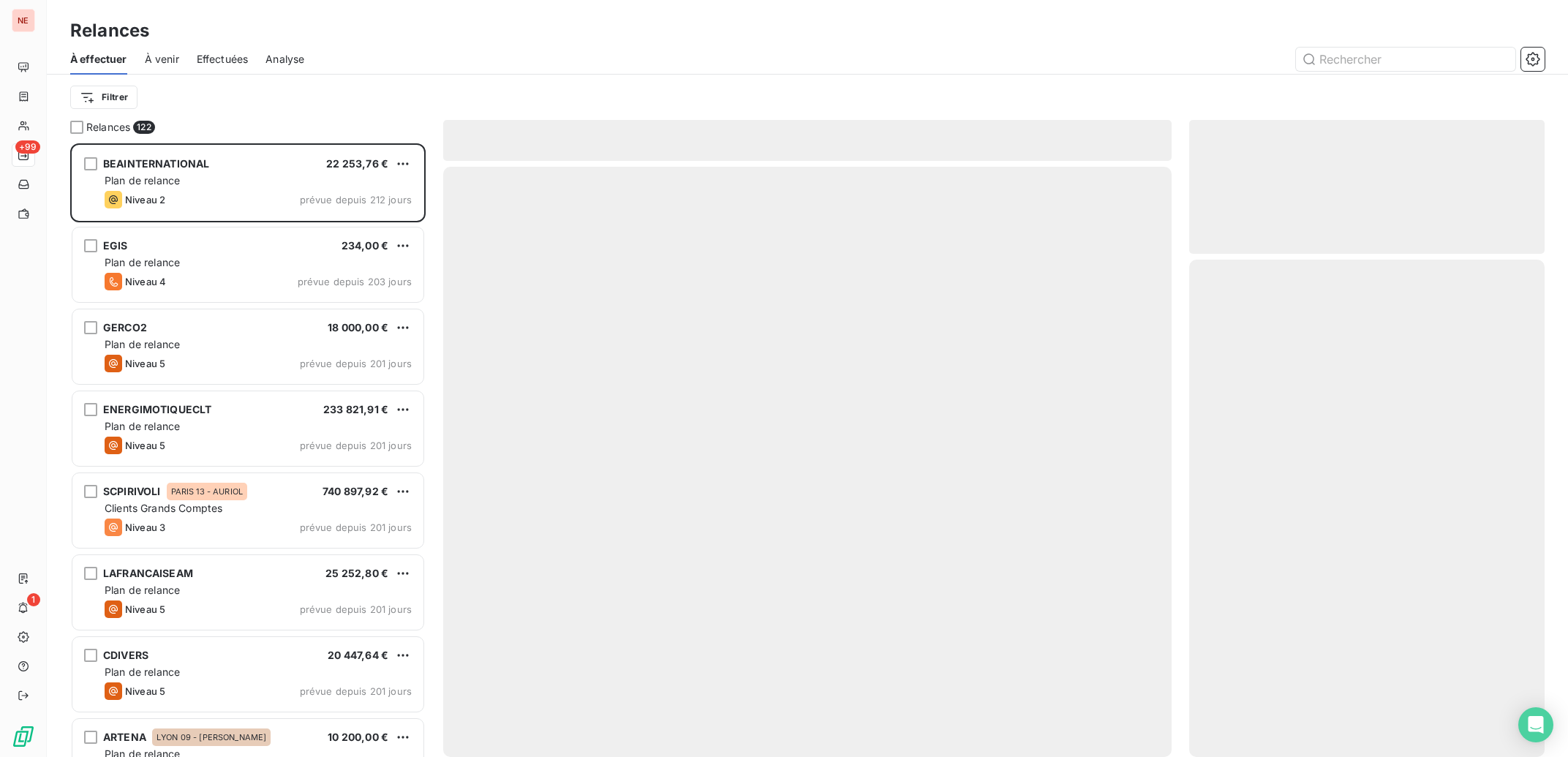
scroll to position [599, 341]
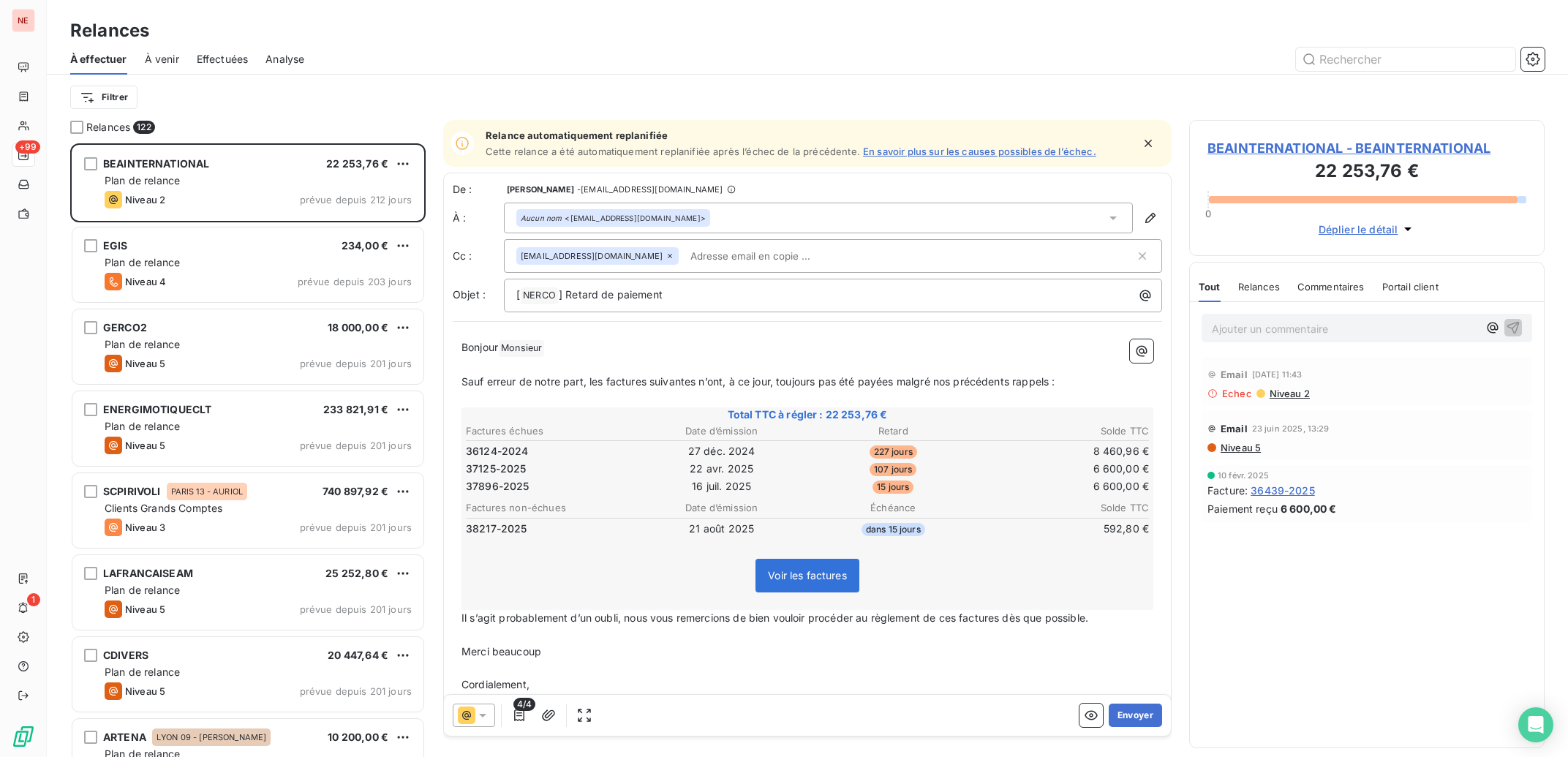
click at [1109, 217] on icon at bounding box center [1112, 218] width 7 height 4
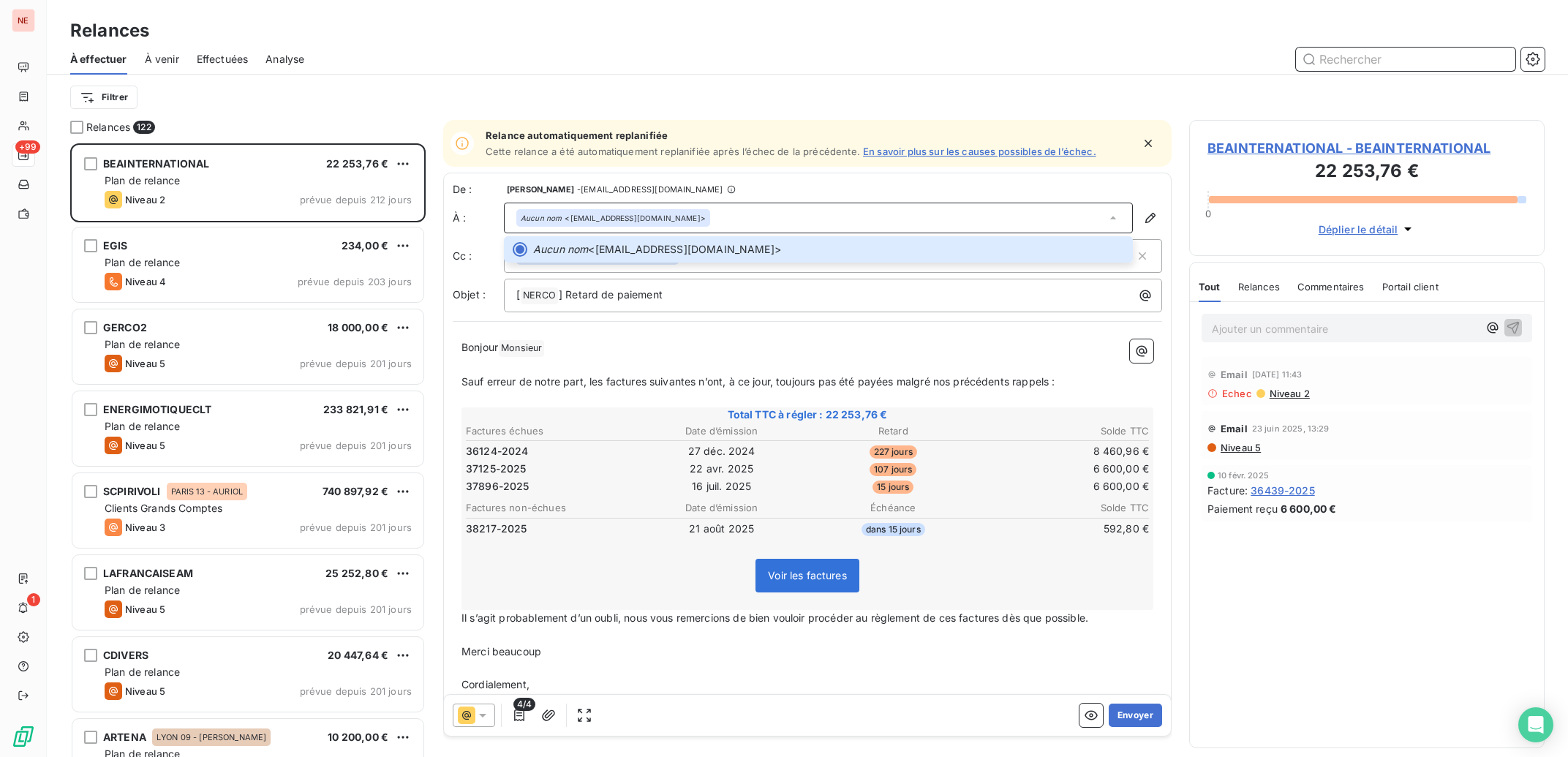
click at [1350, 62] on input "text" at bounding box center [1405, 59] width 219 height 23
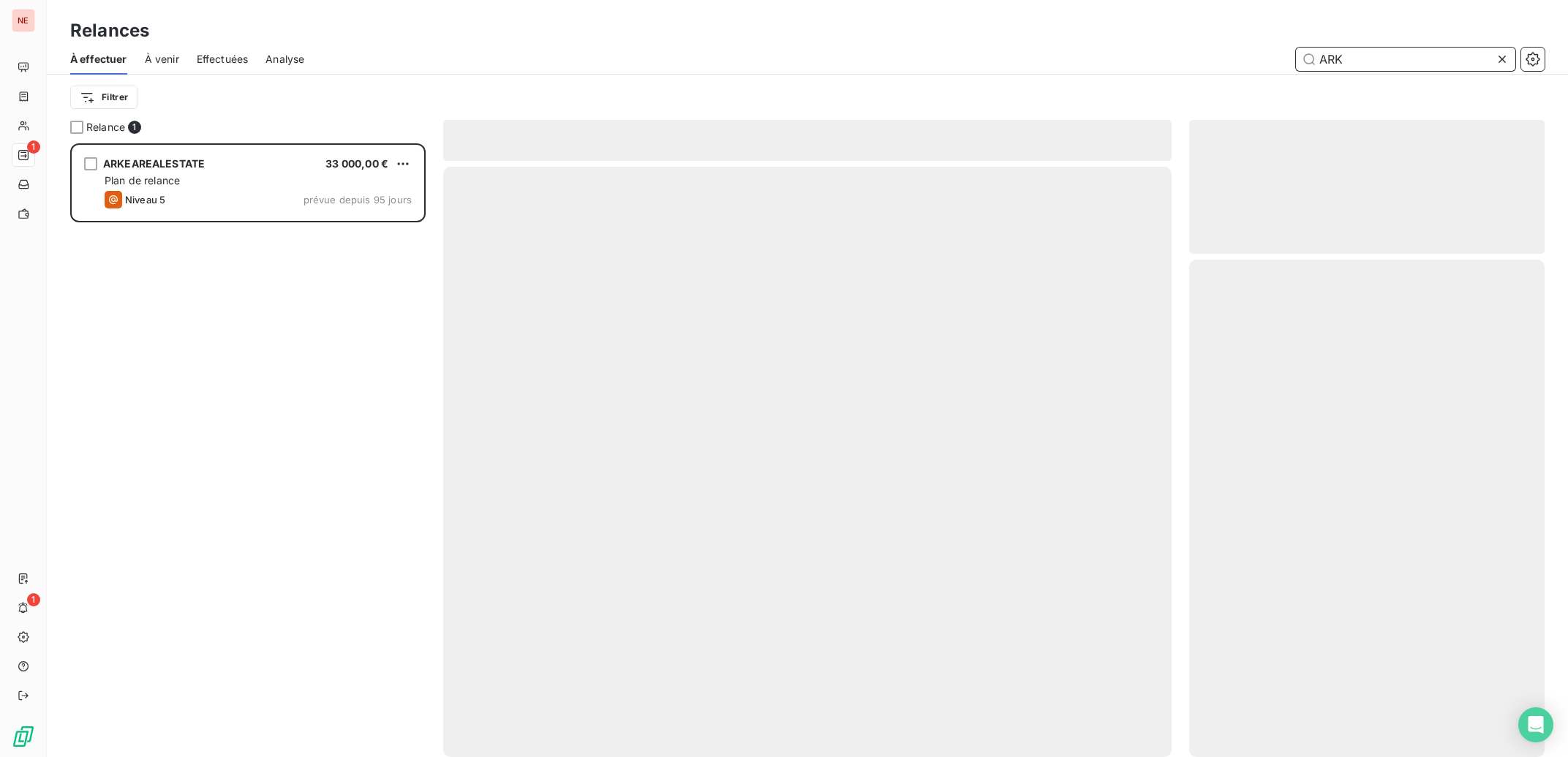
scroll to position [599, 341]
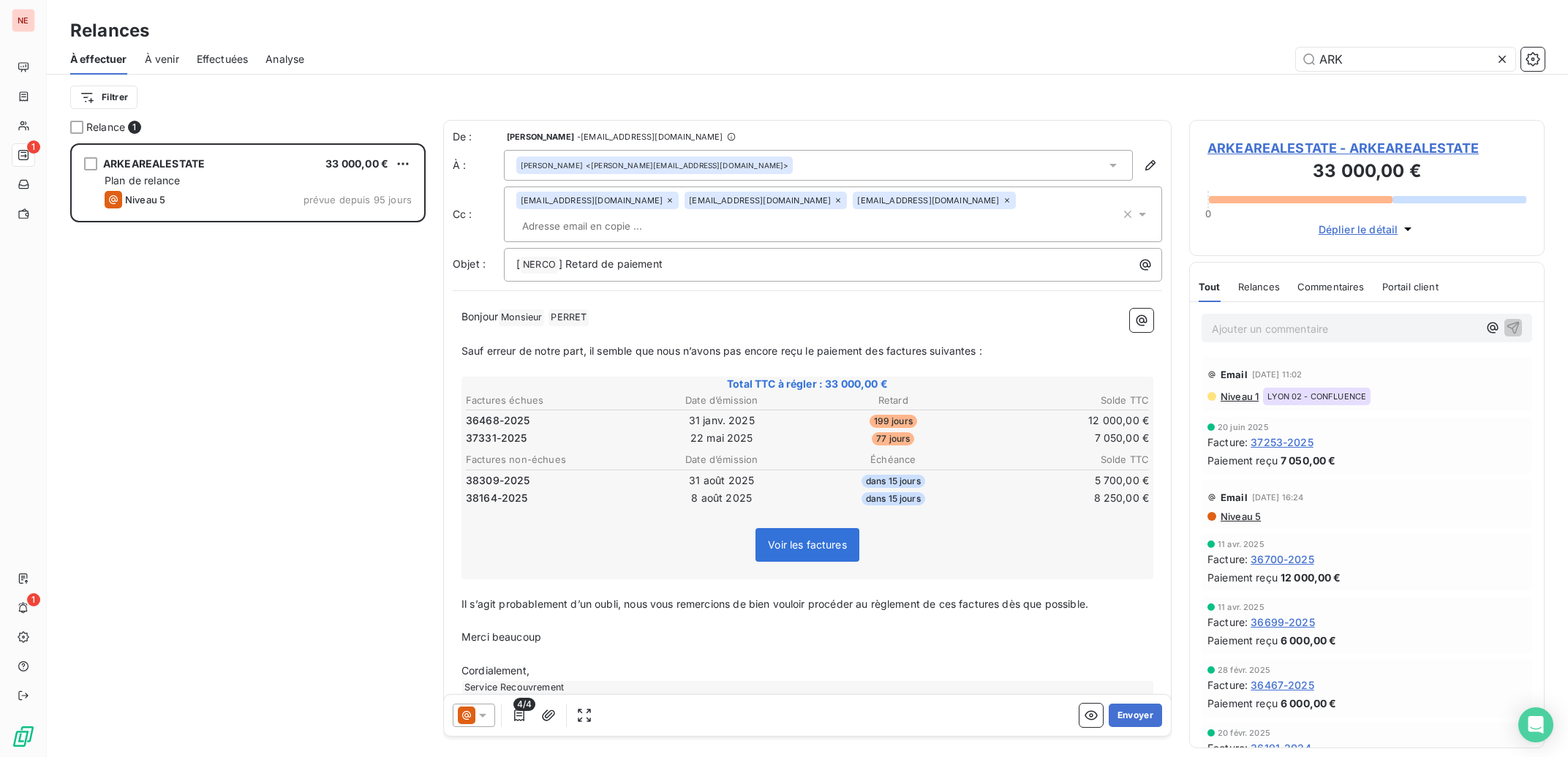
click at [1085, 163] on div "Alexandre PERRET <alexandre.perret@arkea-re.com>" at bounding box center [819, 166] width 629 height 31
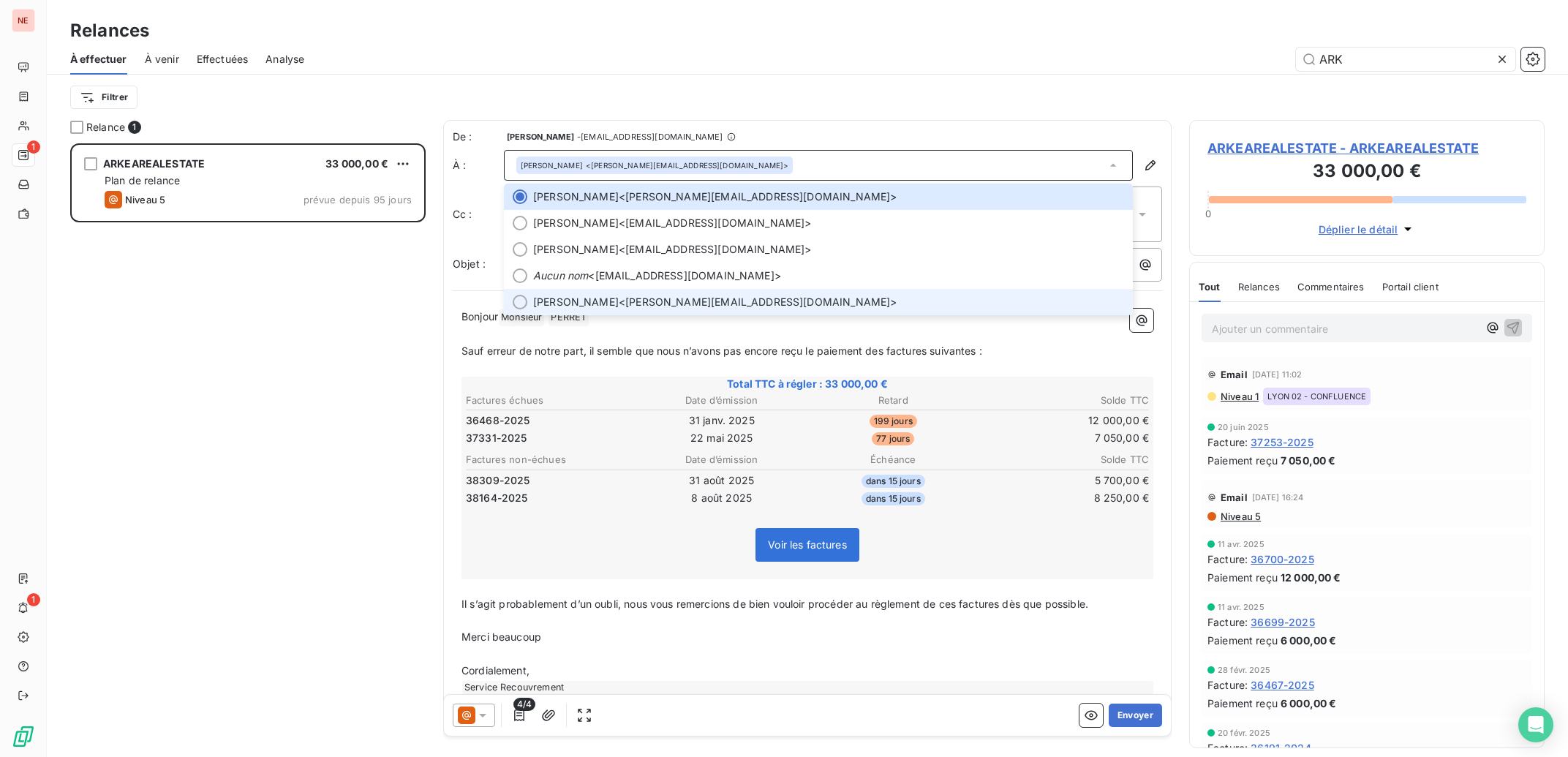
click at [694, 295] on span "Thomas BERTEMES <thomas.bertemes@arkea-re.com>" at bounding box center [828, 301] width 591 height 15
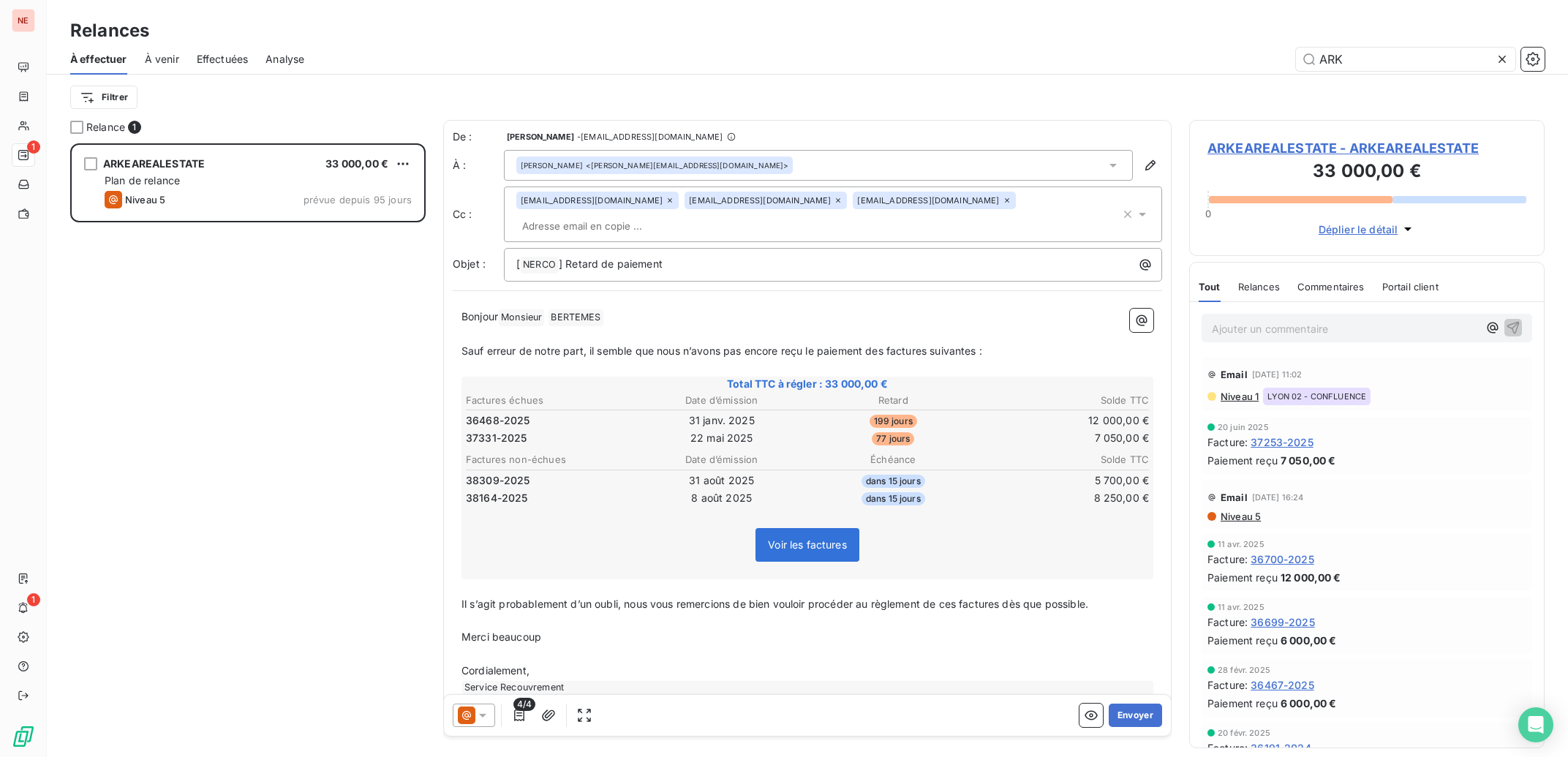
click at [1002, 201] on icon at bounding box center [1006, 200] width 9 height 9
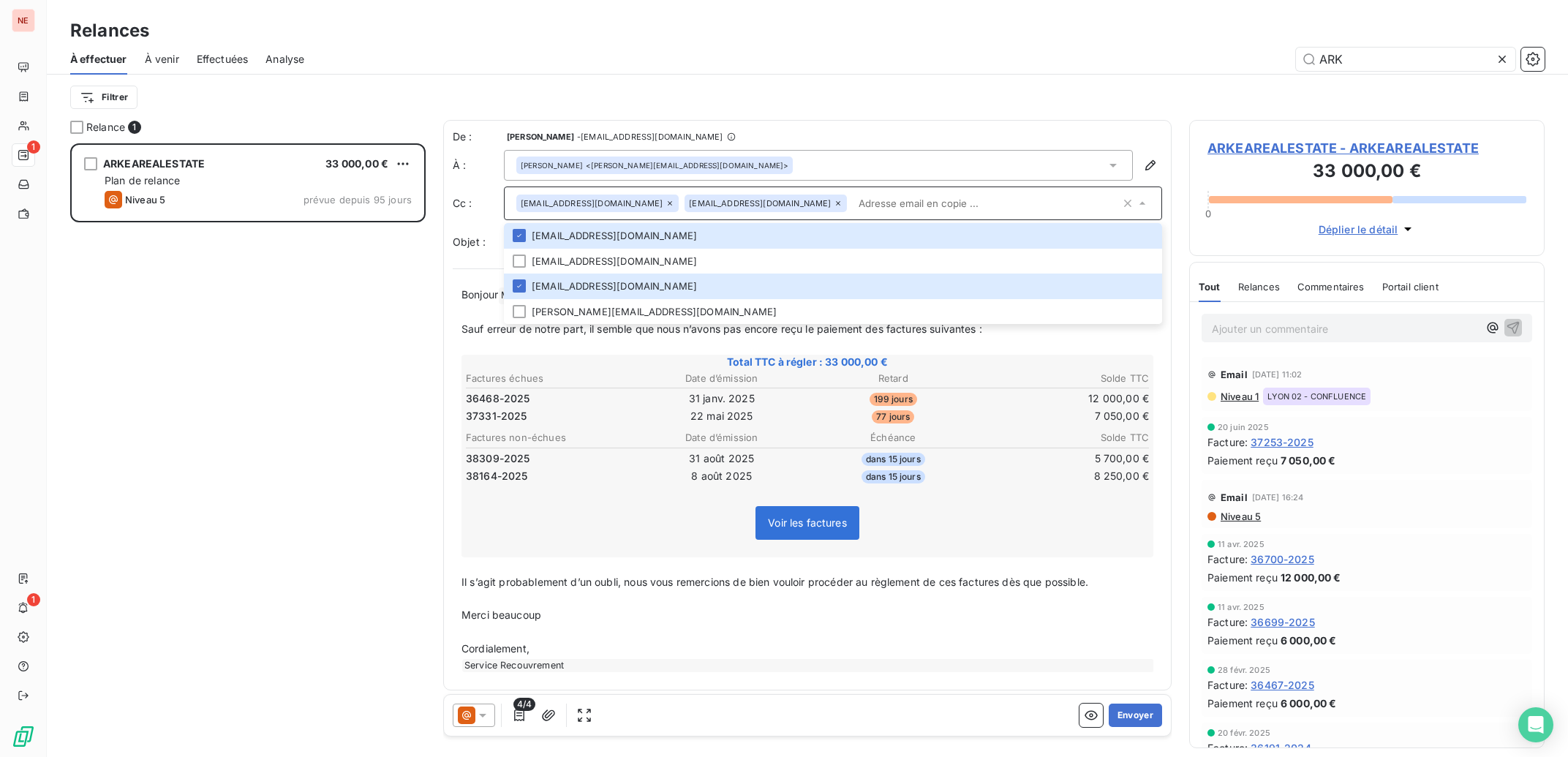
click at [638, 470] on td "8 août 2025" at bounding box center [722, 476] width 170 height 16
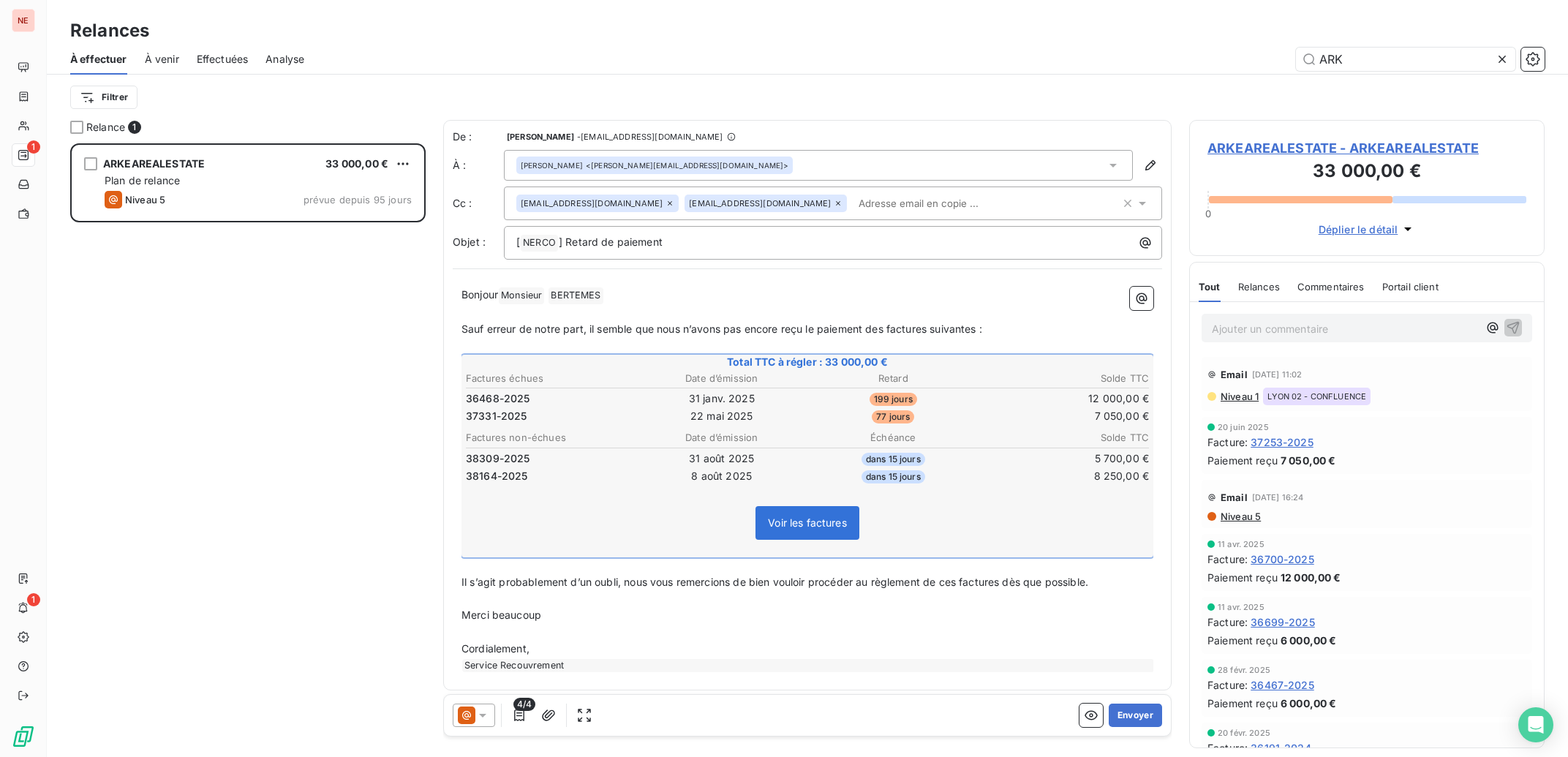
click at [461, 328] on div "Bonjour Monsieur ﻿ BERTEMES ﻿ ﻿ ﻿ Sauf erreur de notre part, il semble que nous…" at bounding box center [807, 480] width 710 height 403
click at [465, 328] on span "Sauf erreur de notre part, il semble que nous n’avons pas encore reçu le paieme…" at bounding box center [722, 329] width 521 height 12
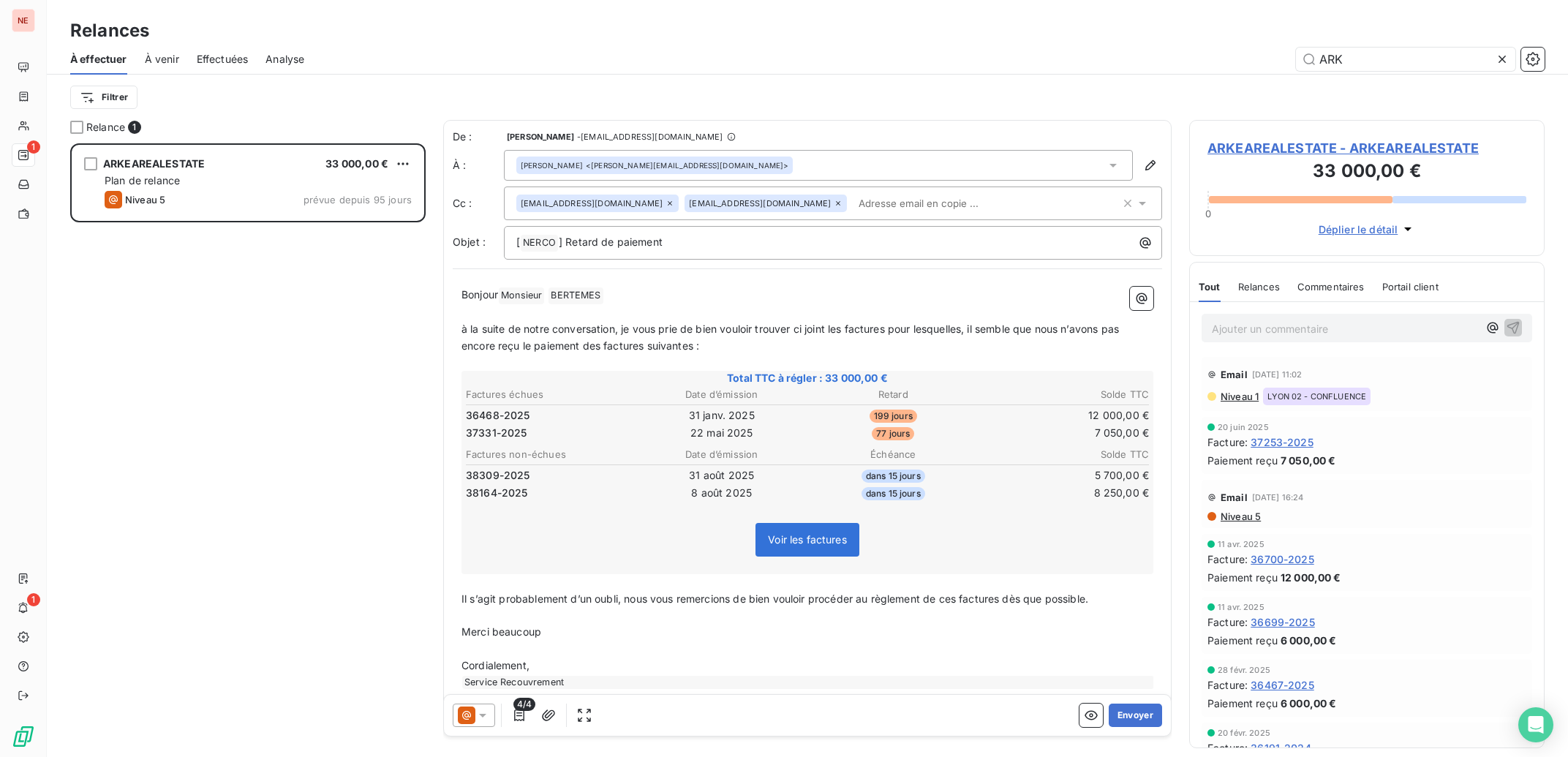
click at [583, 352] on span "à la suite de notre conversation, je vous prie de bien vouloir trouver ci joint…" at bounding box center [792, 337] width 661 height 29
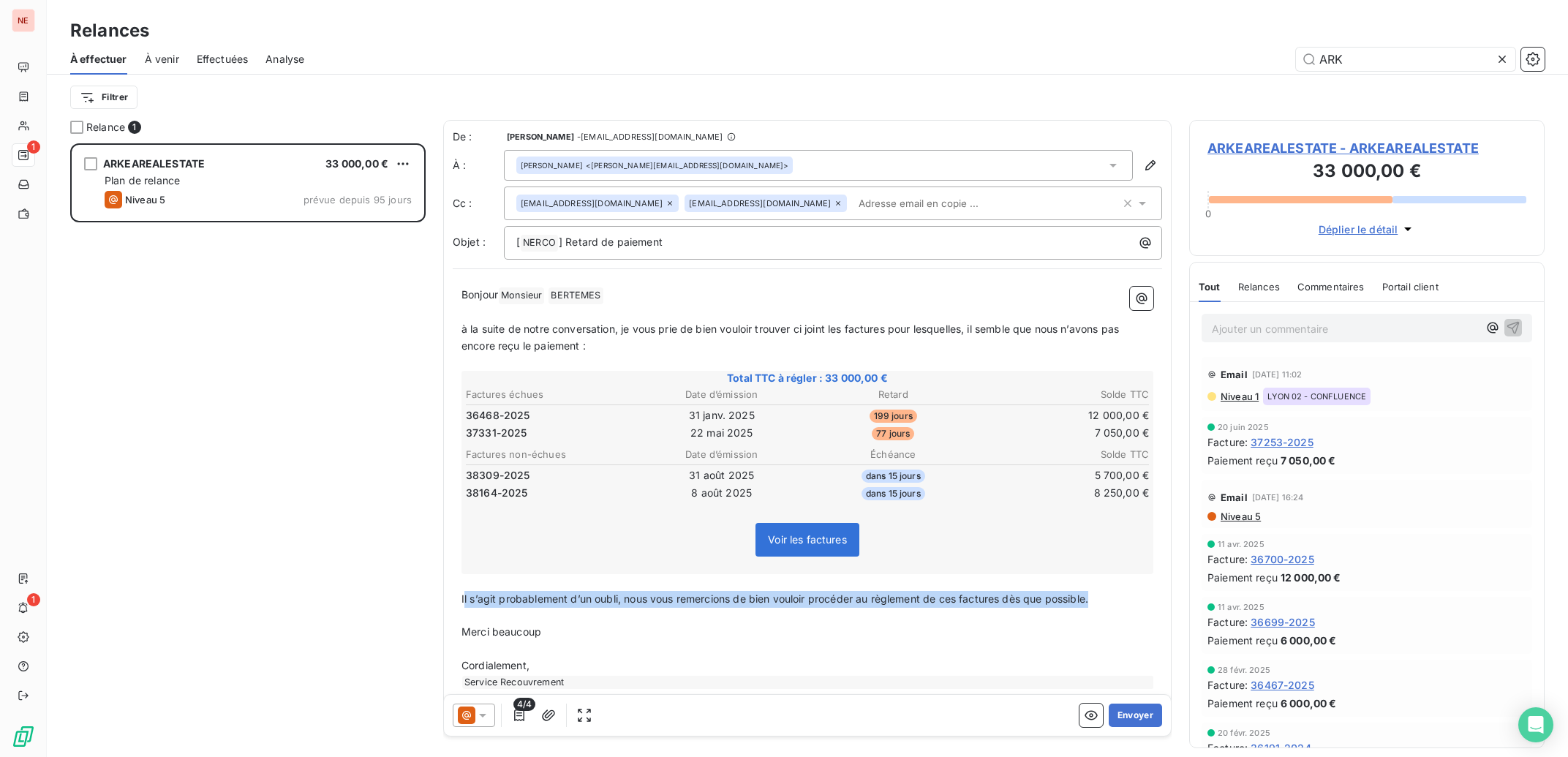
drag, startPoint x: 1112, startPoint y: 600, endPoint x: 463, endPoint y: 596, distance: 649.0
click at [463, 596] on p "Il s’agit probablement d’un oubli, nous vous remercions de bien vouloir procéde…" at bounding box center [807, 600] width 692 height 17
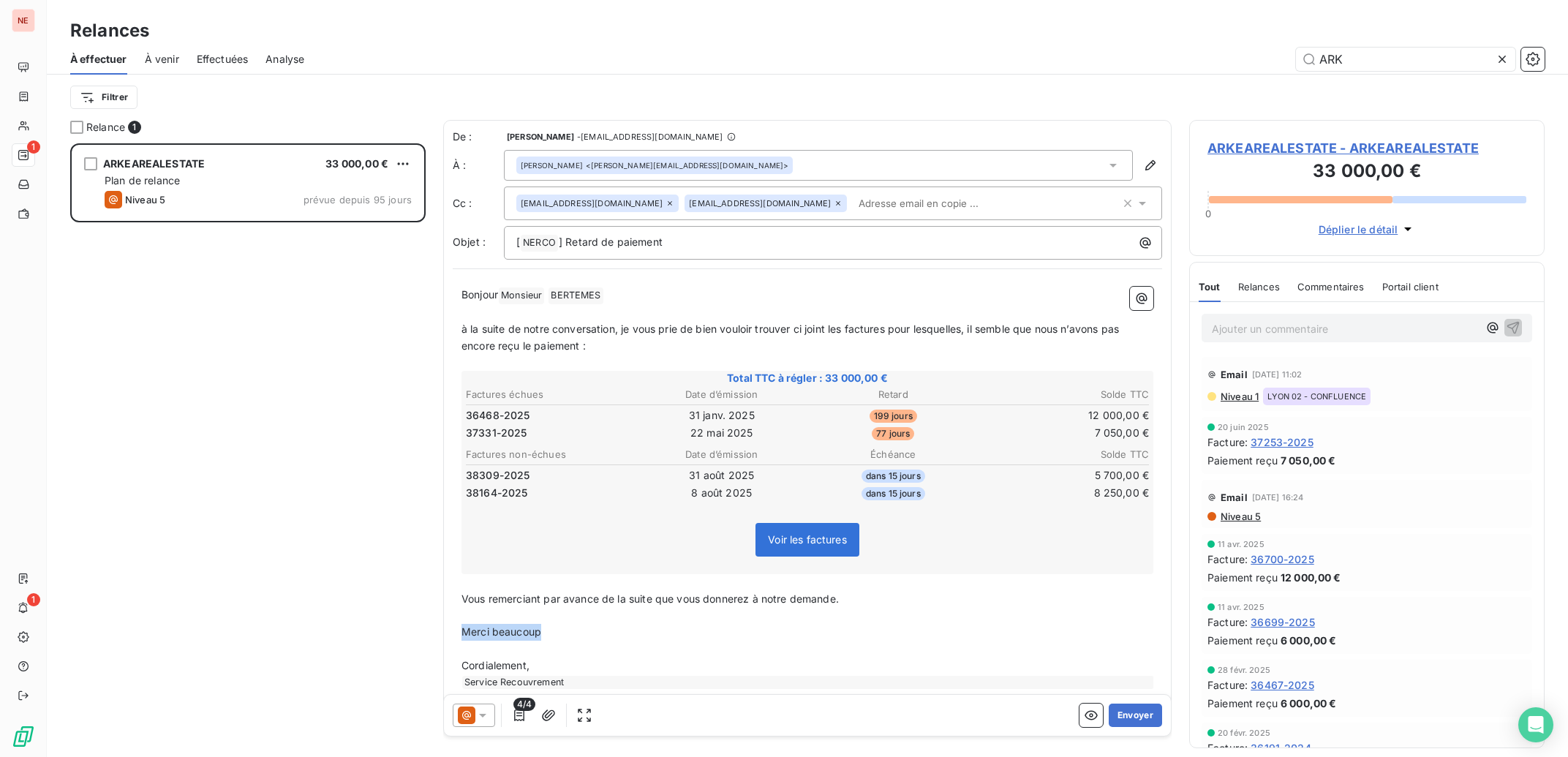
drag, startPoint x: 551, startPoint y: 633, endPoint x: 463, endPoint y: 632, distance: 88.0
click at [463, 632] on p "Merci beaucoup" at bounding box center [807, 632] width 692 height 17
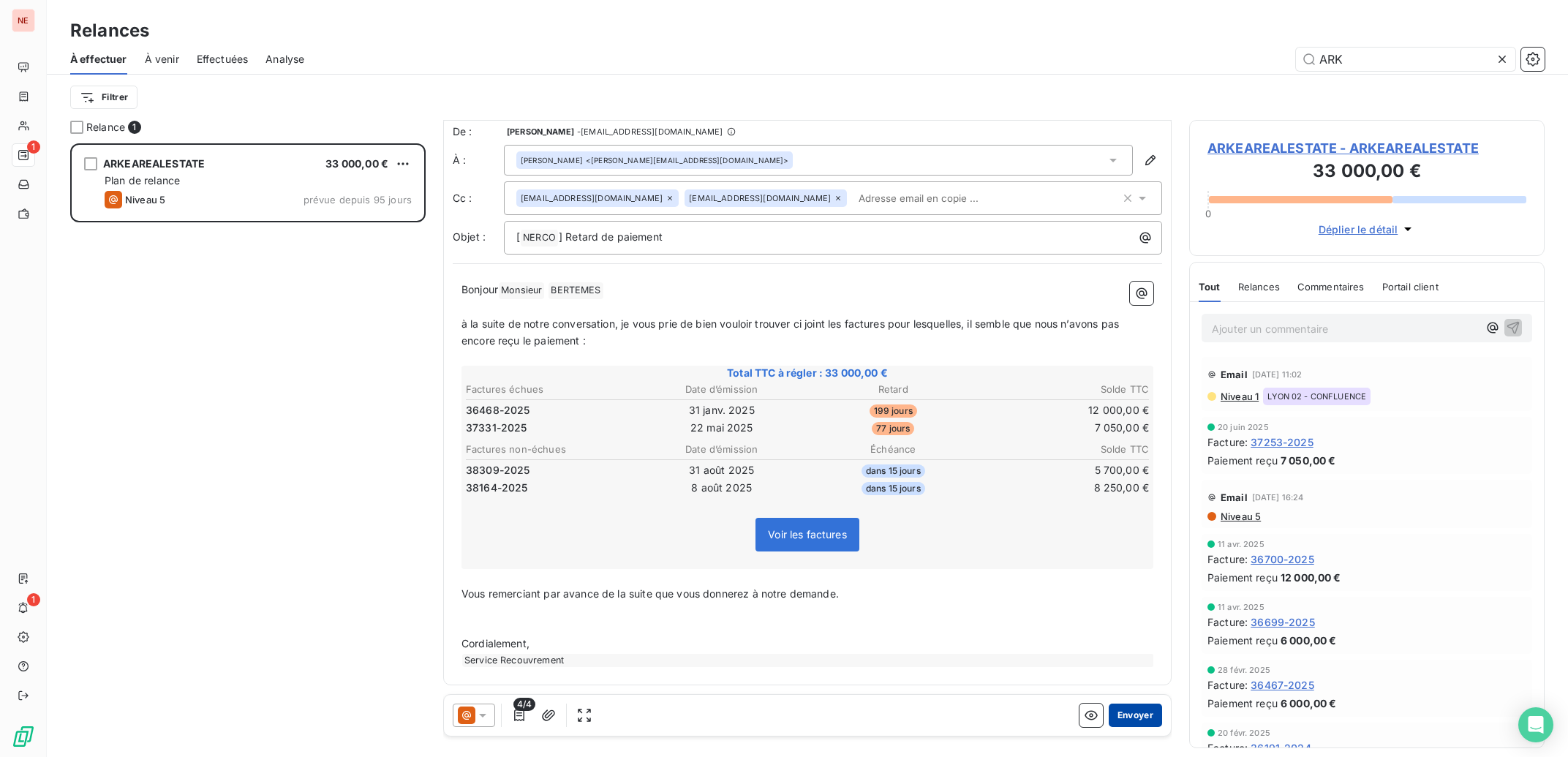
click at [1130, 712] on button "Envoyer" at bounding box center [1135, 715] width 53 height 23
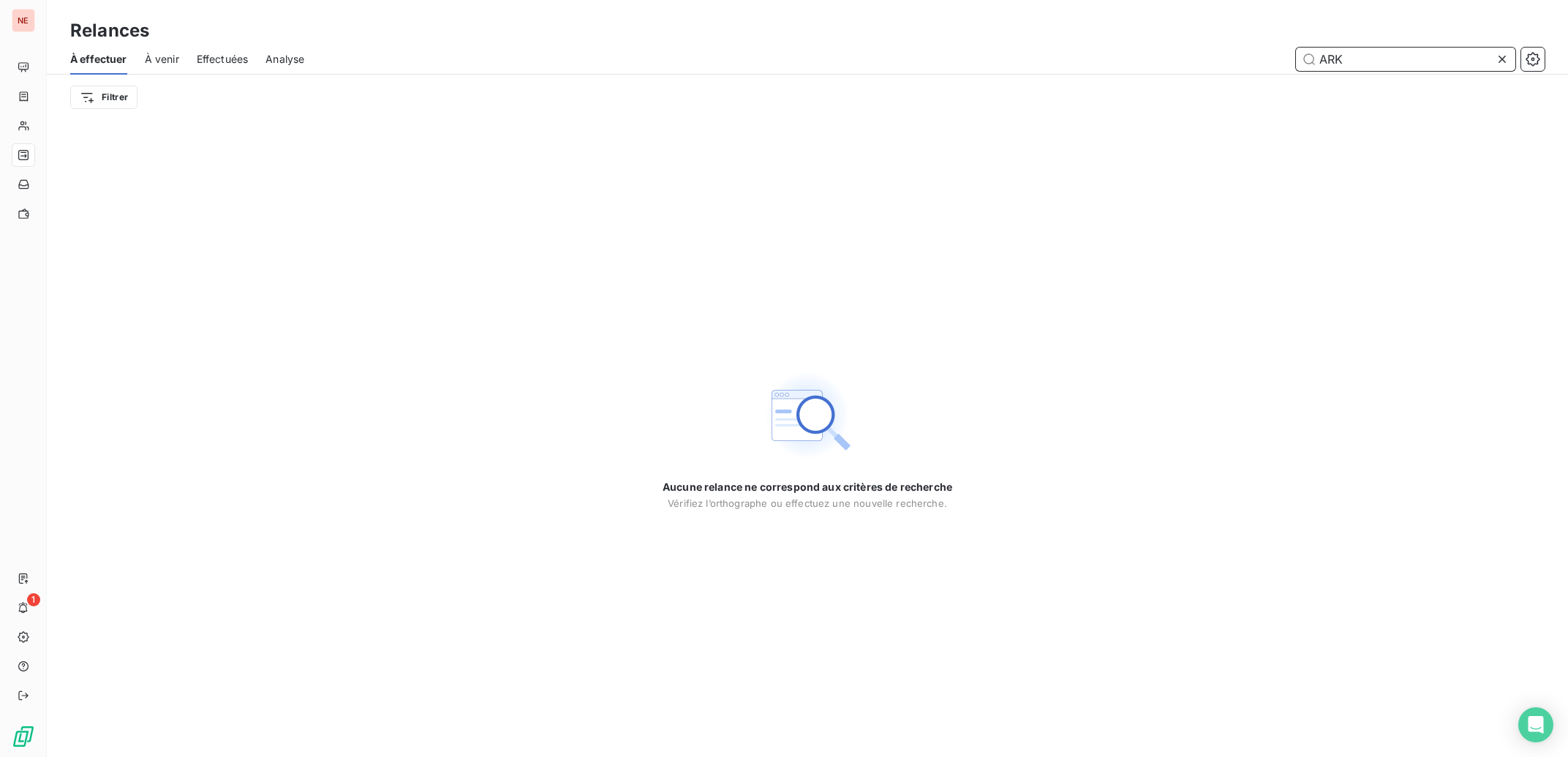
click at [1371, 64] on input "ARK" at bounding box center [1405, 59] width 219 height 23
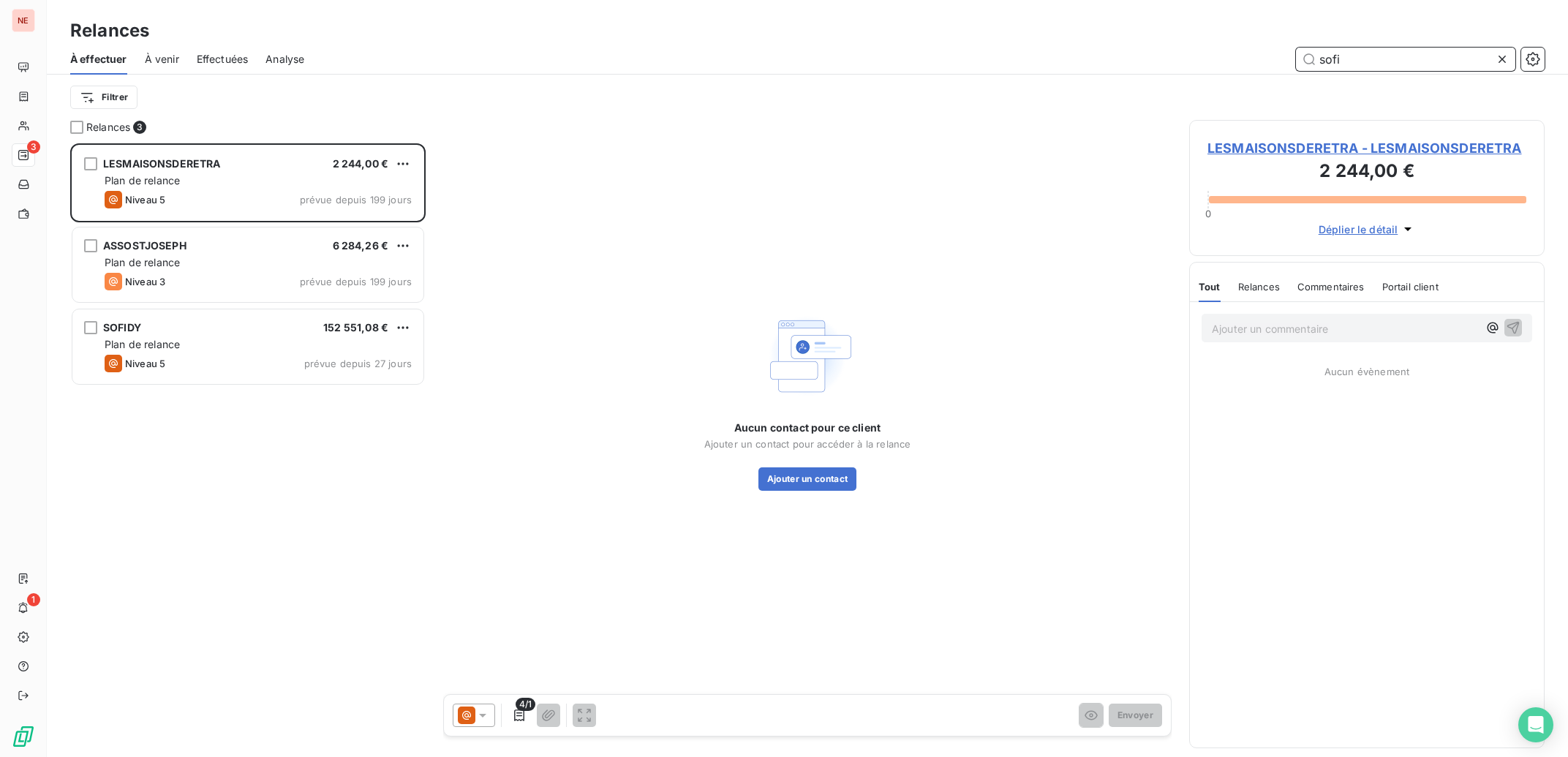
scroll to position [599, 341]
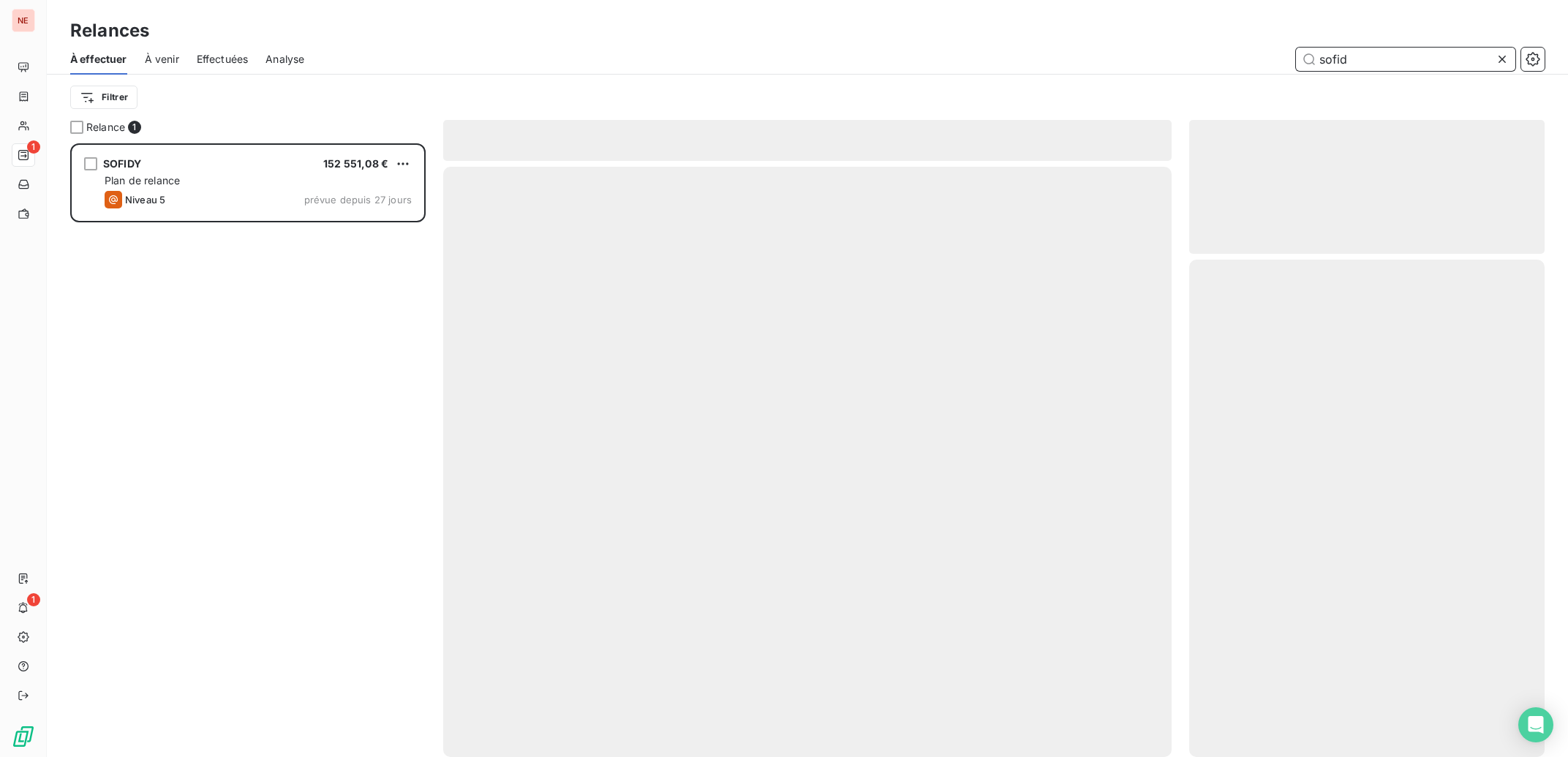
scroll to position [599, 341]
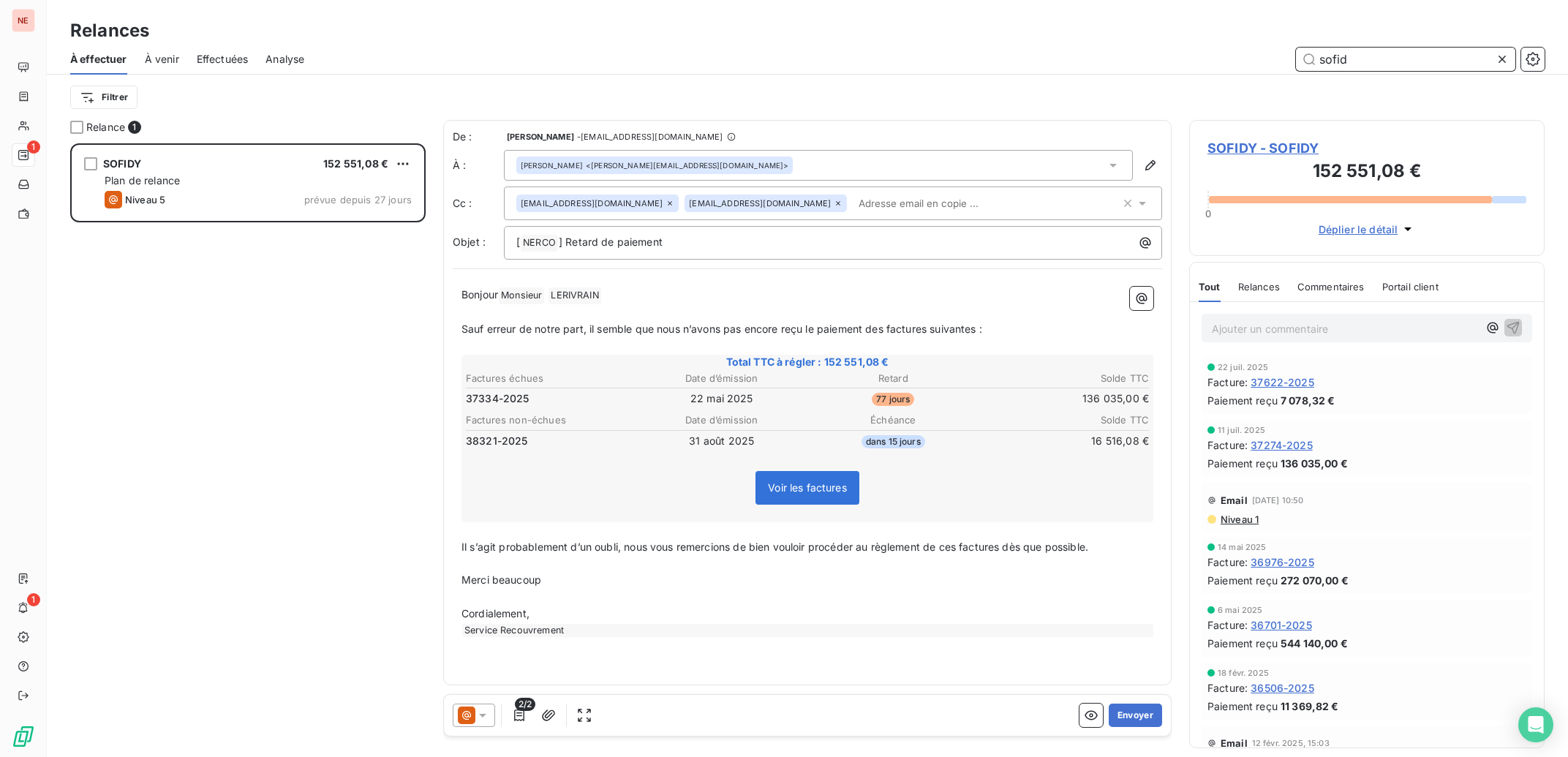
type input "sofid"
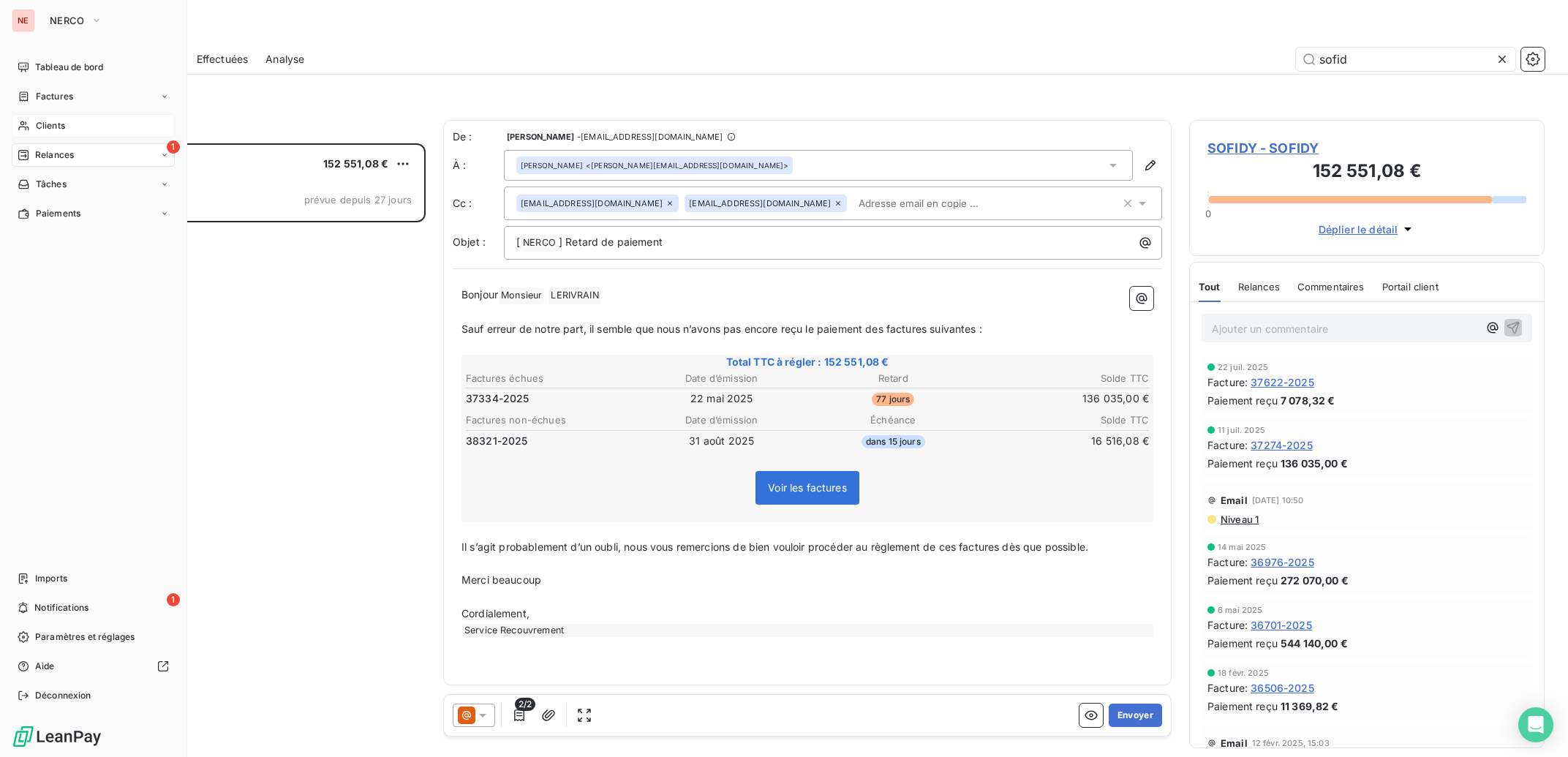
click at [23, 125] on icon at bounding box center [23, 126] width 10 height 9
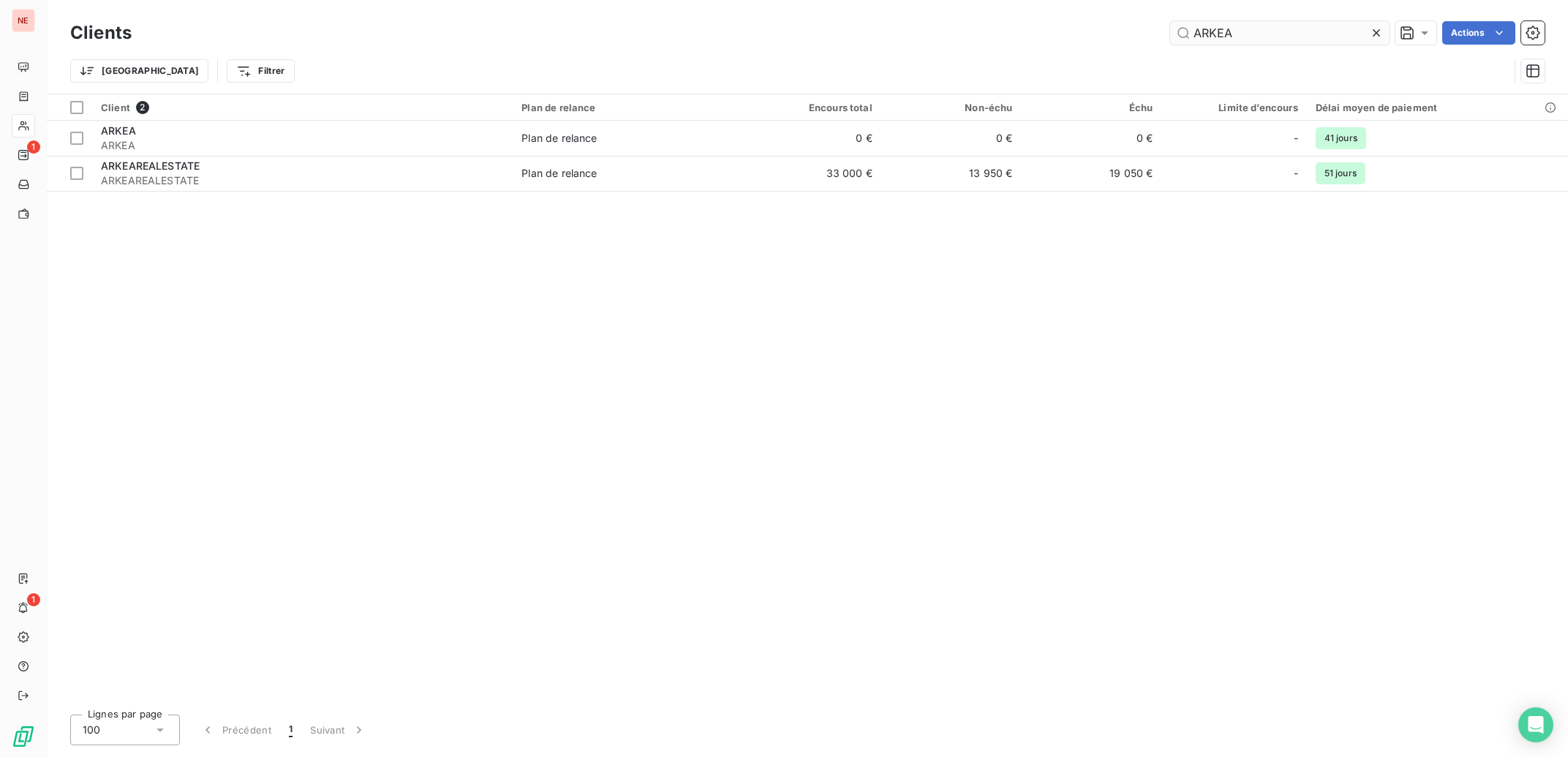
click at [1259, 38] on input "ARKEA" at bounding box center [1280, 33] width 219 height 23
click at [1259, 38] on input "belli" at bounding box center [1280, 33] width 219 height 23
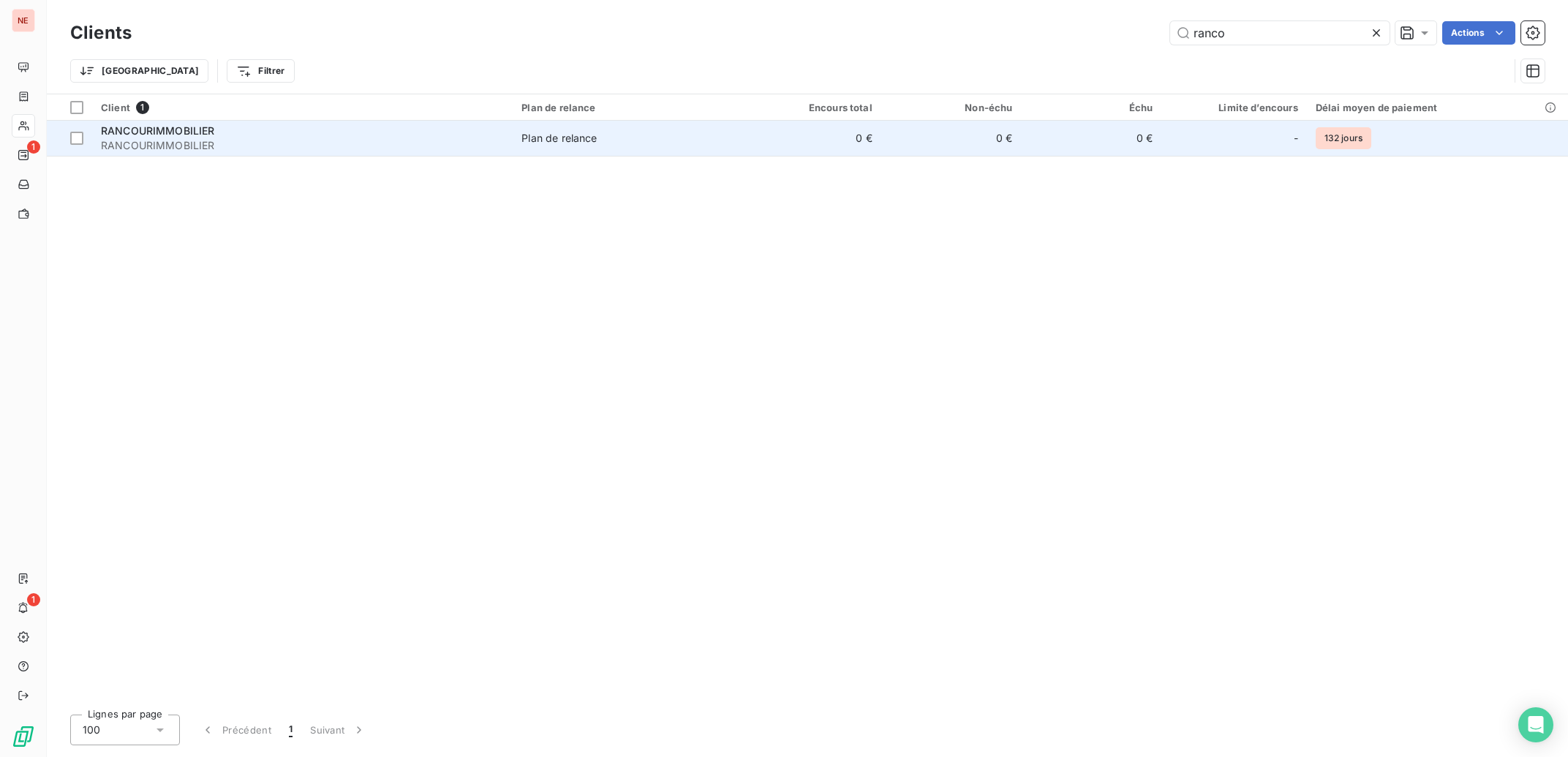
type input "ranco"
click at [222, 148] on span "RANCOURIMMOBILIER" at bounding box center [302, 145] width 403 height 15
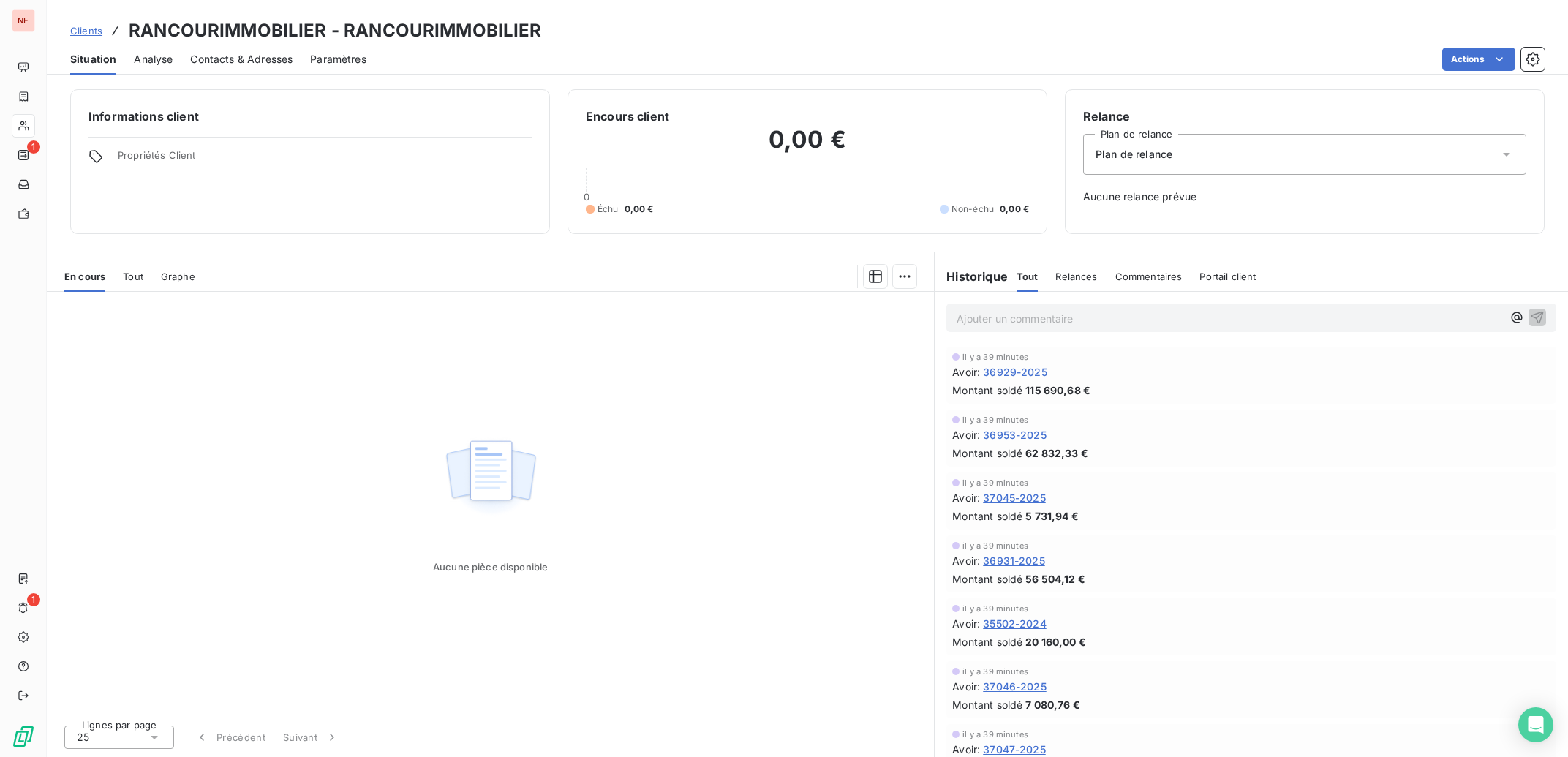
click at [257, 52] on span "Contacts & Adresses" at bounding box center [241, 59] width 102 height 15
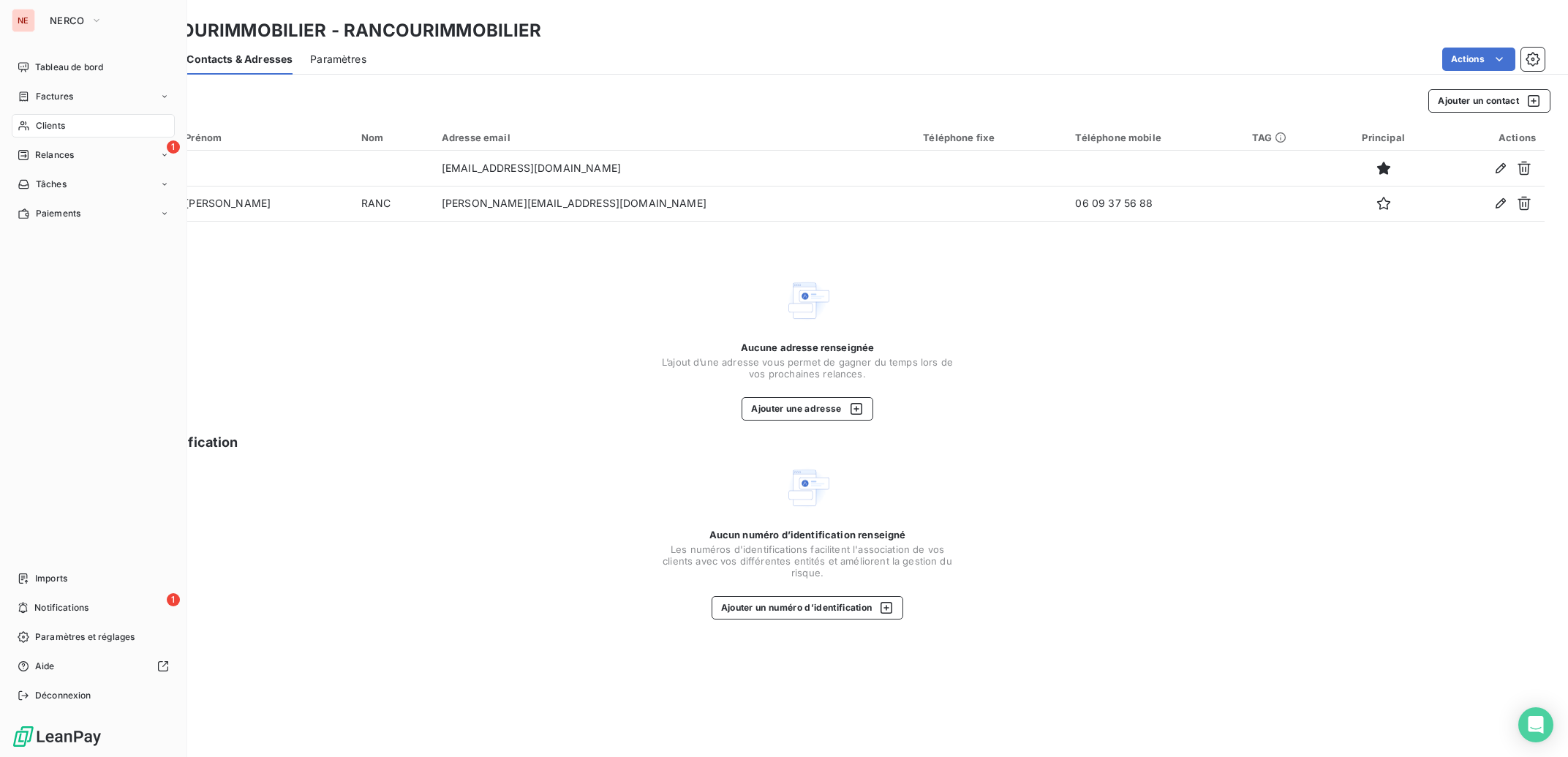
drag, startPoint x: 33, startPoint y: 121, endPoint x: 156, endPoint y: 126, distance: 123.1
click at [36, 121] on div "Clients" at bounding box center [93, 126] width 163 height 23
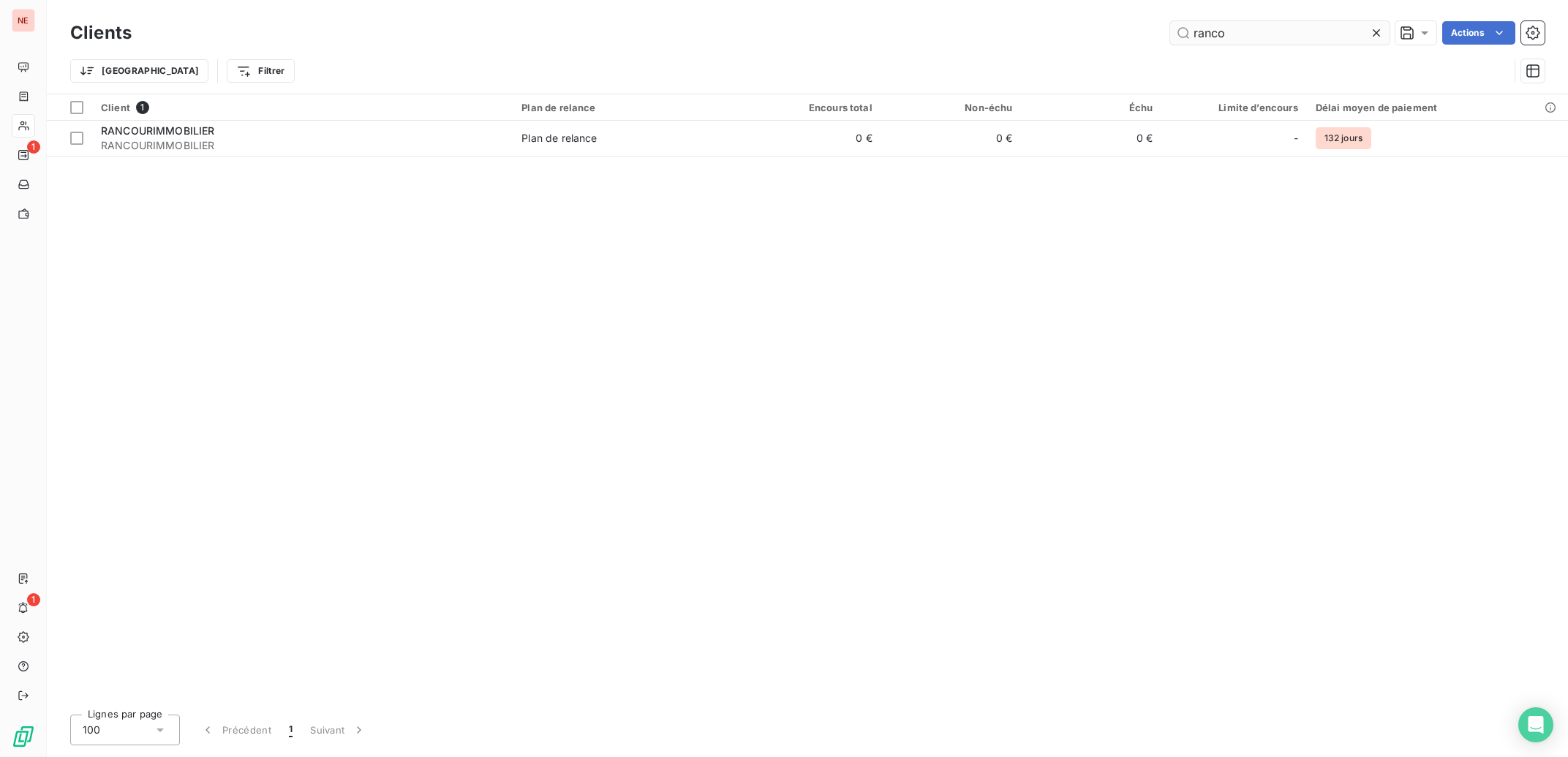
drag, startPoint x: 1250, startPoint y: 29, endPoint x: 1119, endPoint y: 9, distance: 132.5
click at [1171, 21] on input "ranco" at bounding box center [1280, 33] width 219 height 23
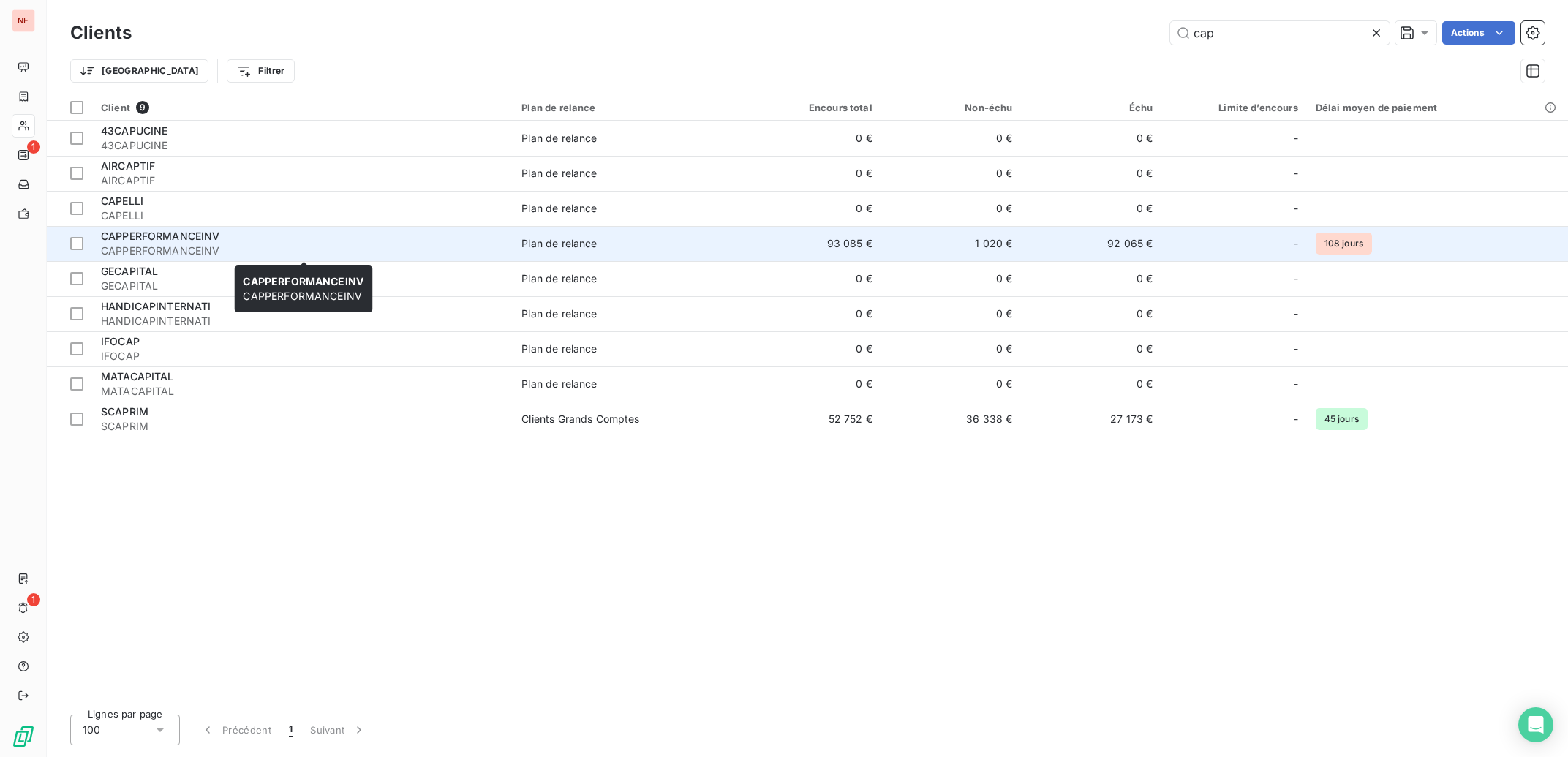
type input "cap"
click at [203, 254] on span "CAPPERFORMANCEINV" at bounding box center [302, 250] width 403 height 15
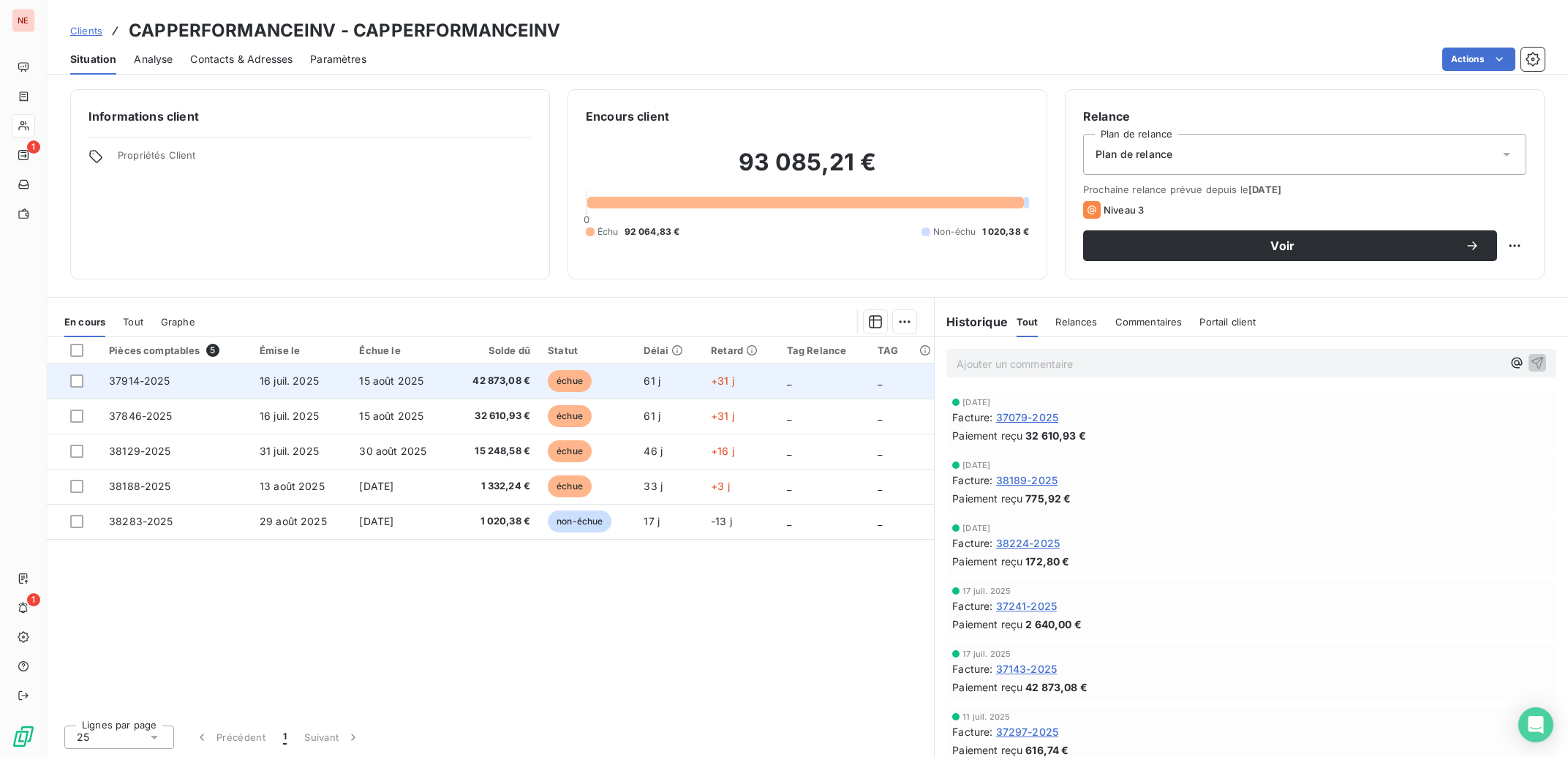
click at [496, 377] on span "42 873,08 €" at bounding box center [495, 380] width 71 height 15
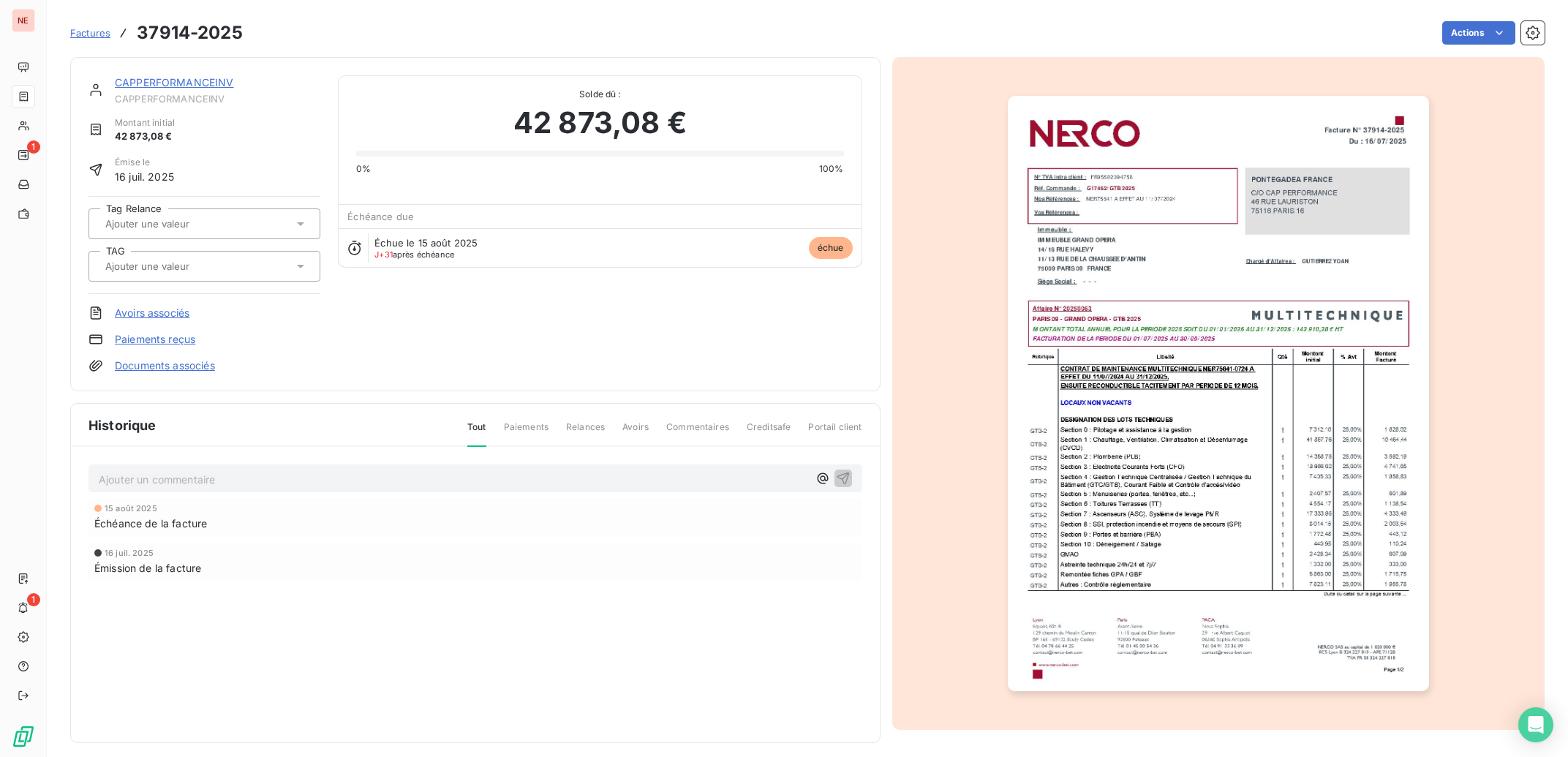
click at [190, 272] on input "text" at bounding box center [177, 266] width 147 height 13
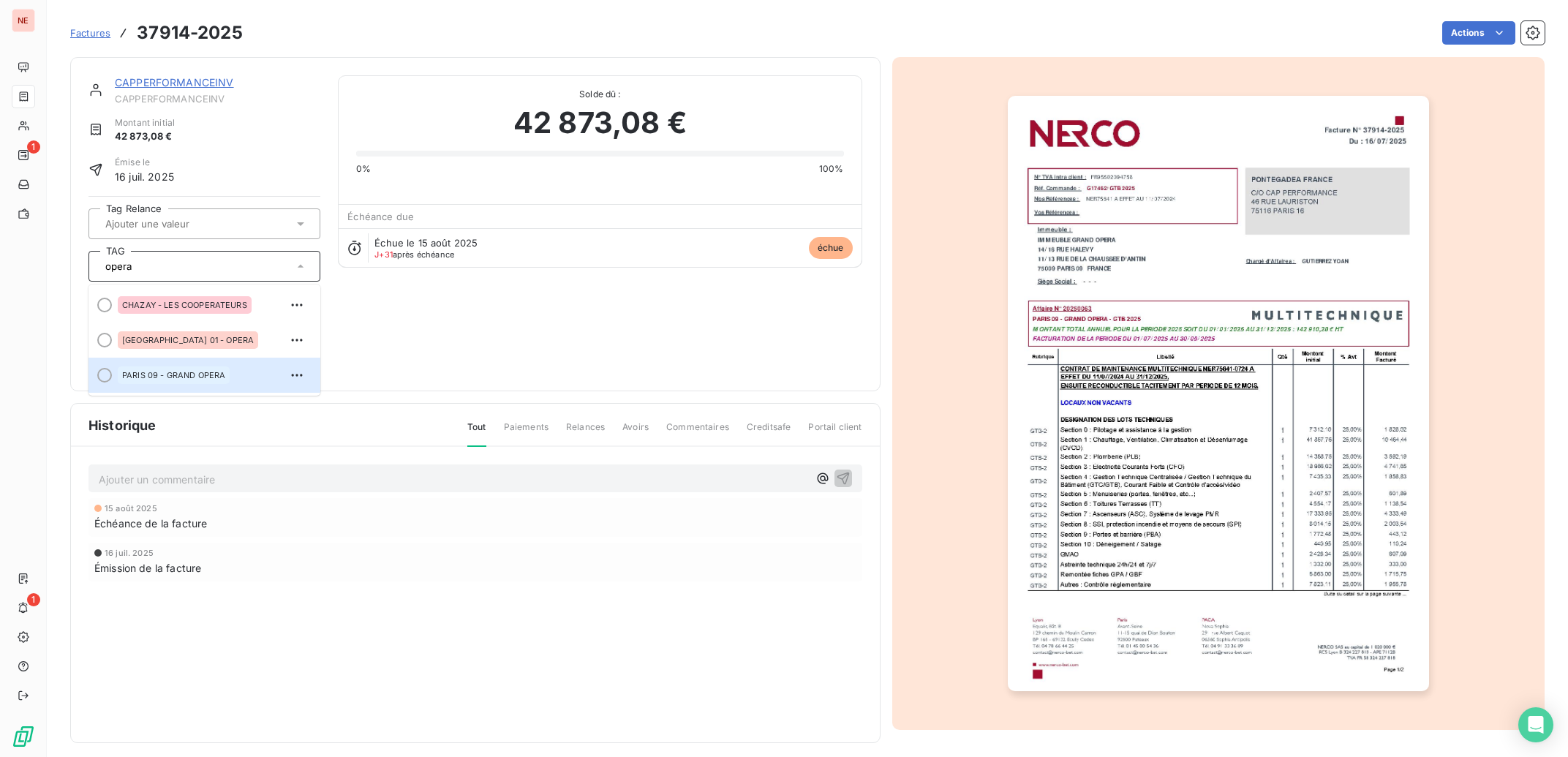
type input "opera"
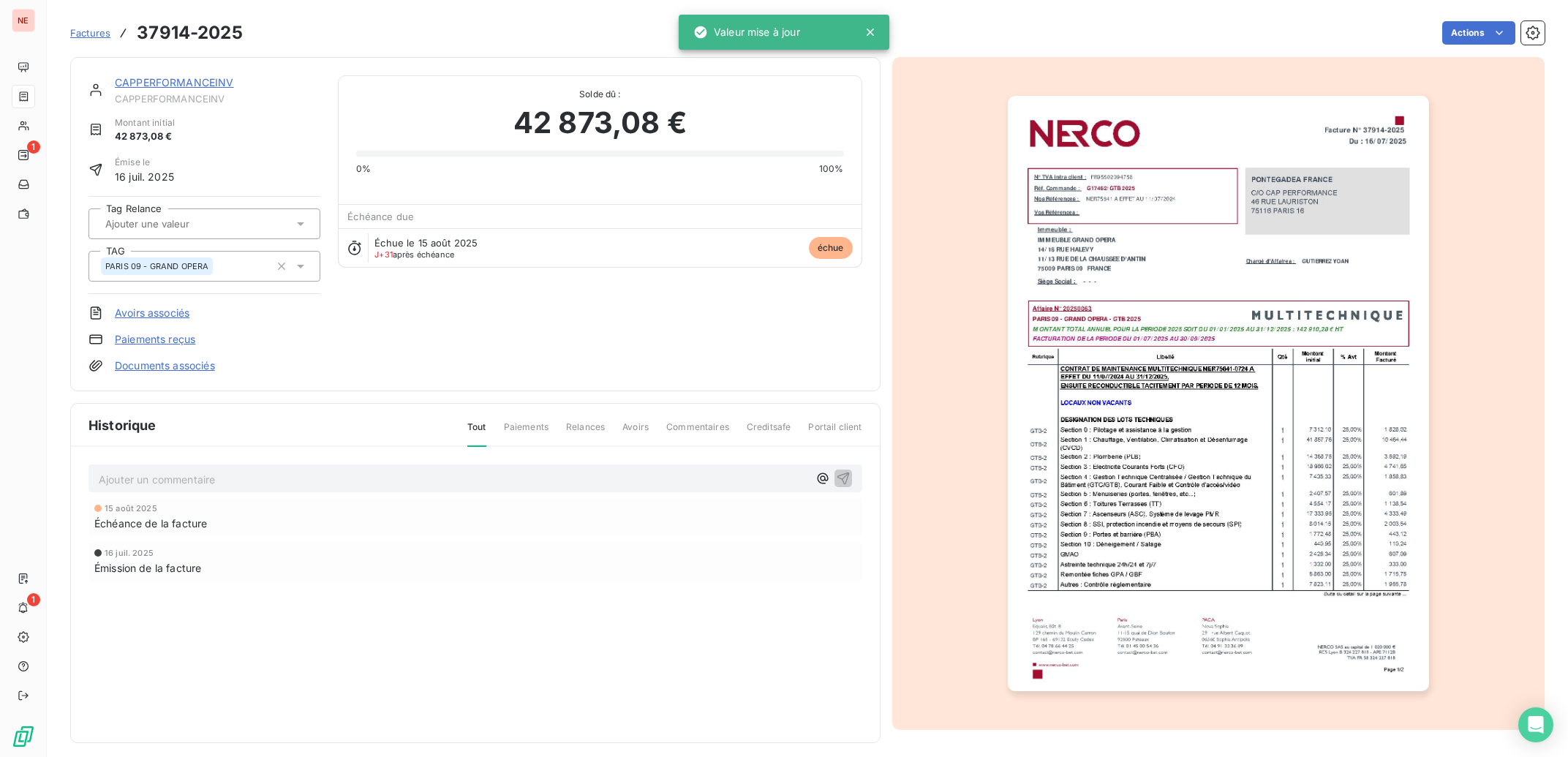
click at [224, 79] on link "CAPPERFORMANCEINV" at bounding box center [174, 82] width 119 height 12
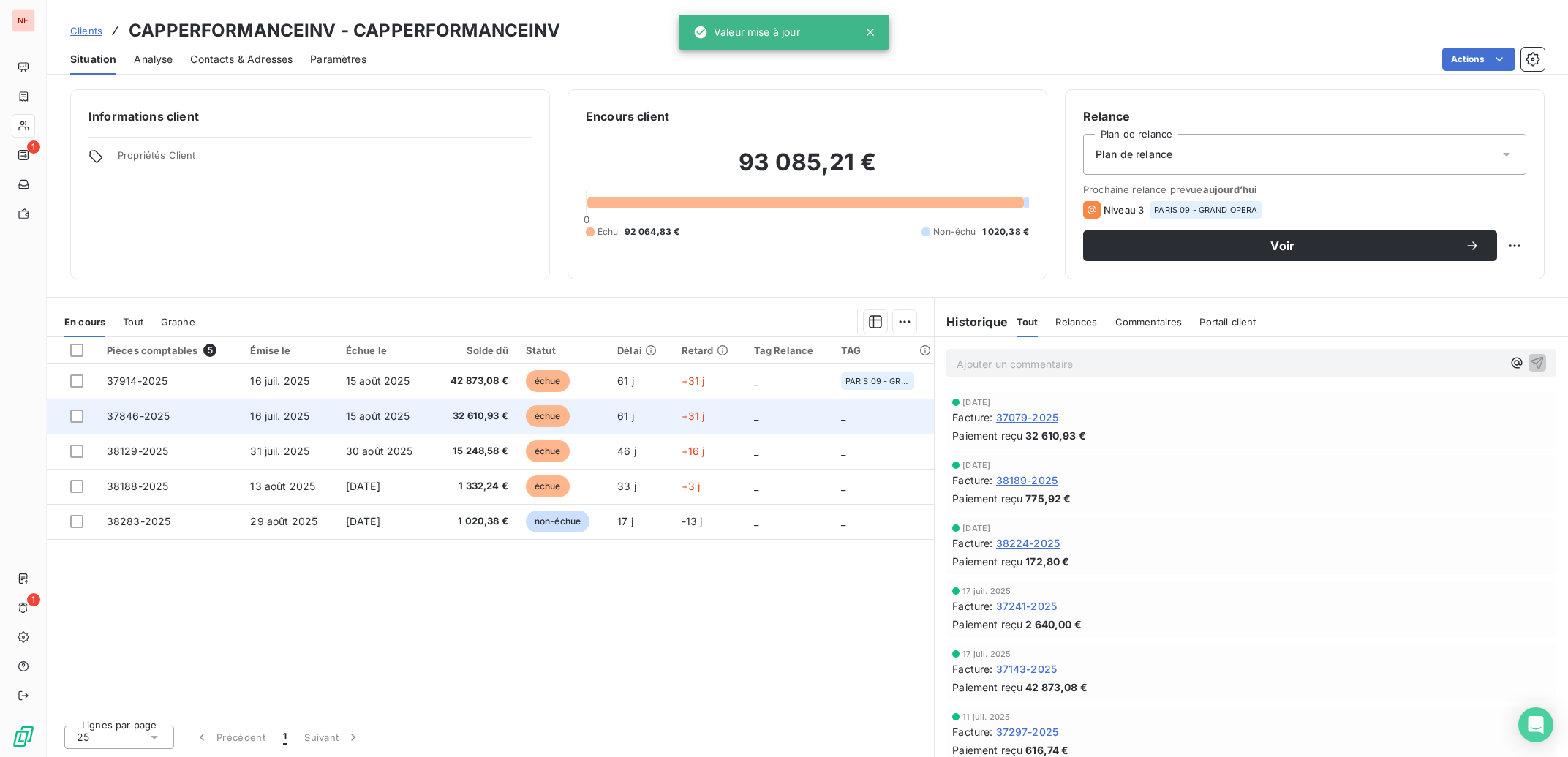
click at [417, 425] on td "15 août 2025" at bounding box center [384, 416] width 95 height 35
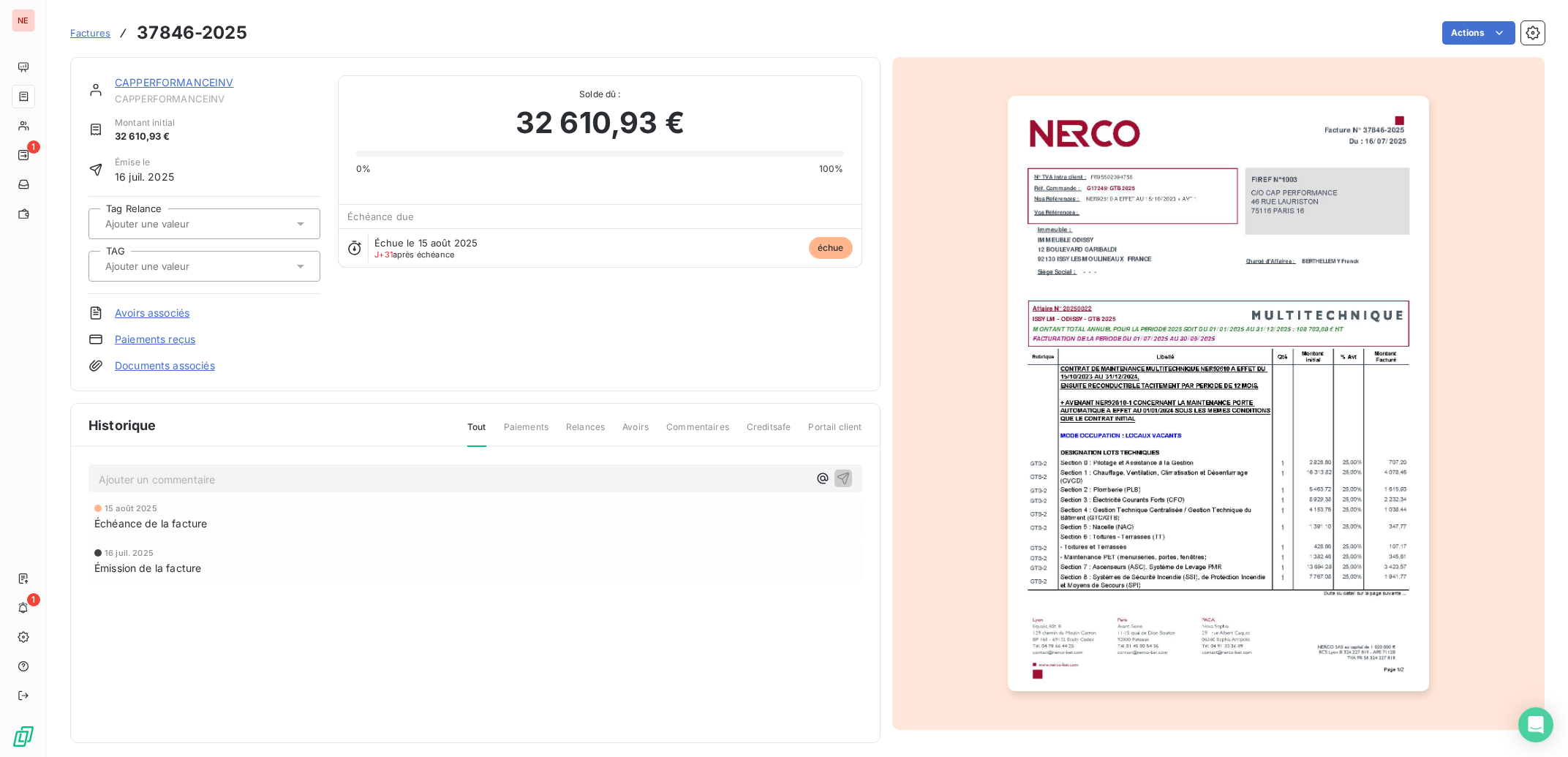
click at [151, 272] on input "text" at bounding box center [177, 266] width 147 height 13
type input "odi"
click at [155, 310] on div "ISSY LM - ODISSY" at bounding box center [157, 305] width 79 height 18
click at [167, 81] on link "CAPPERFORMANCEINV" at bounding box center [174, 82] width 119 height 12
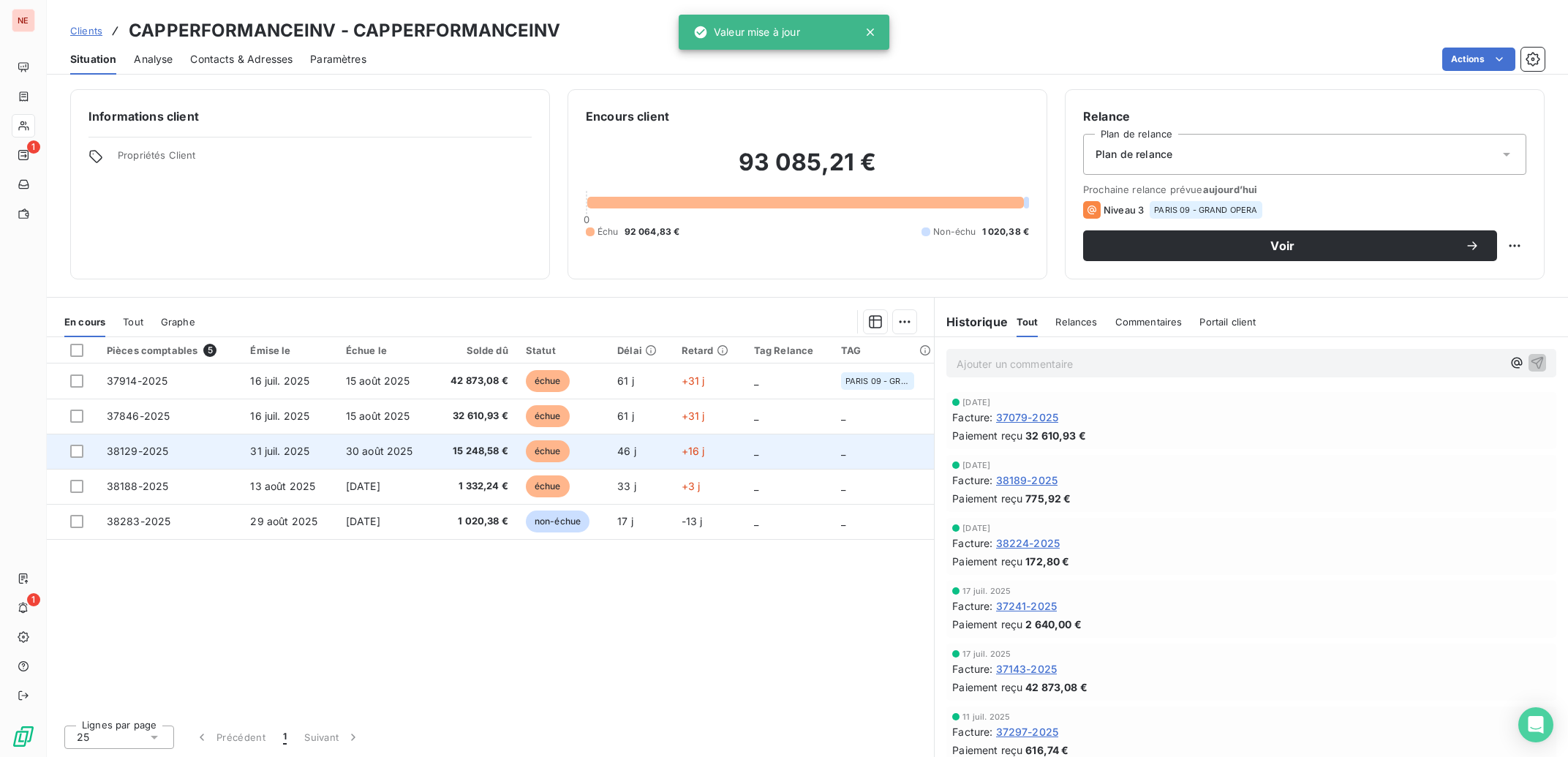
click at [397, 458] on td "30 août 2025" at bounding box center [384, 451] width 95 height 35
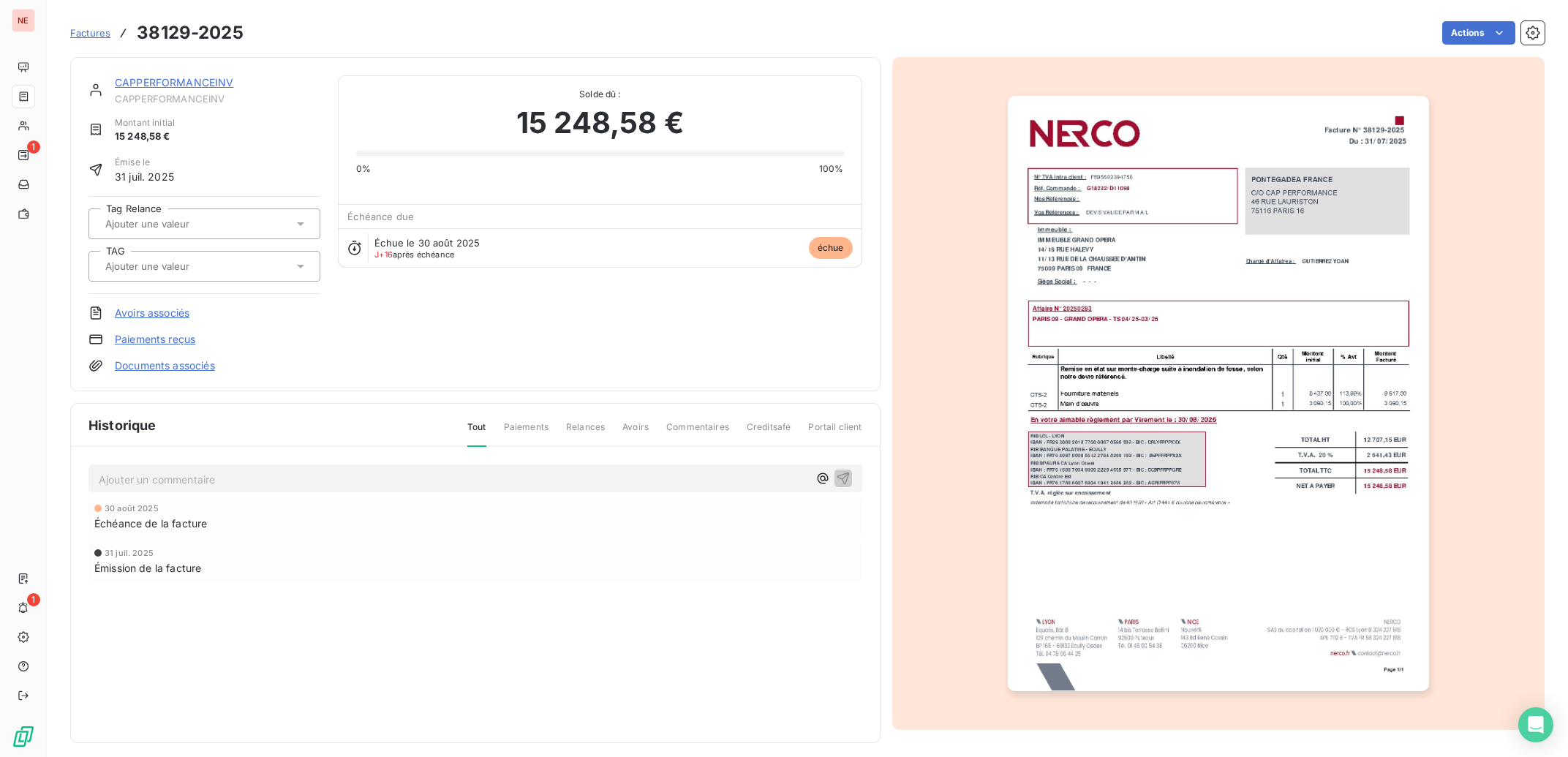
click at [161, 256] on div at bounding box center [204, 267] width 232 height 31
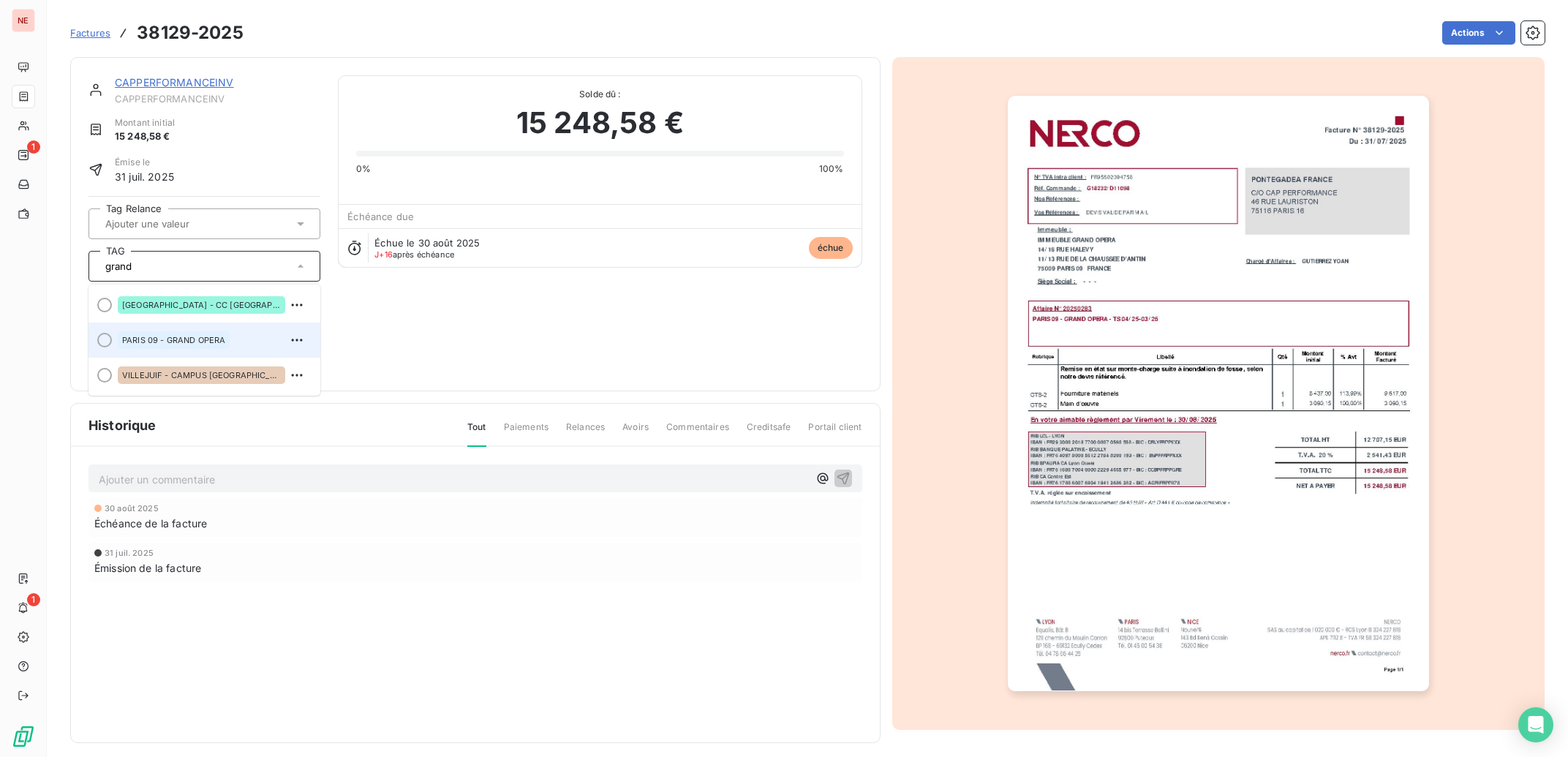
type input "grand"
click at [190, 337] on span "PARIS 09 - GRAND OPERA" at bounding box center [174, 339] width 103 height 9
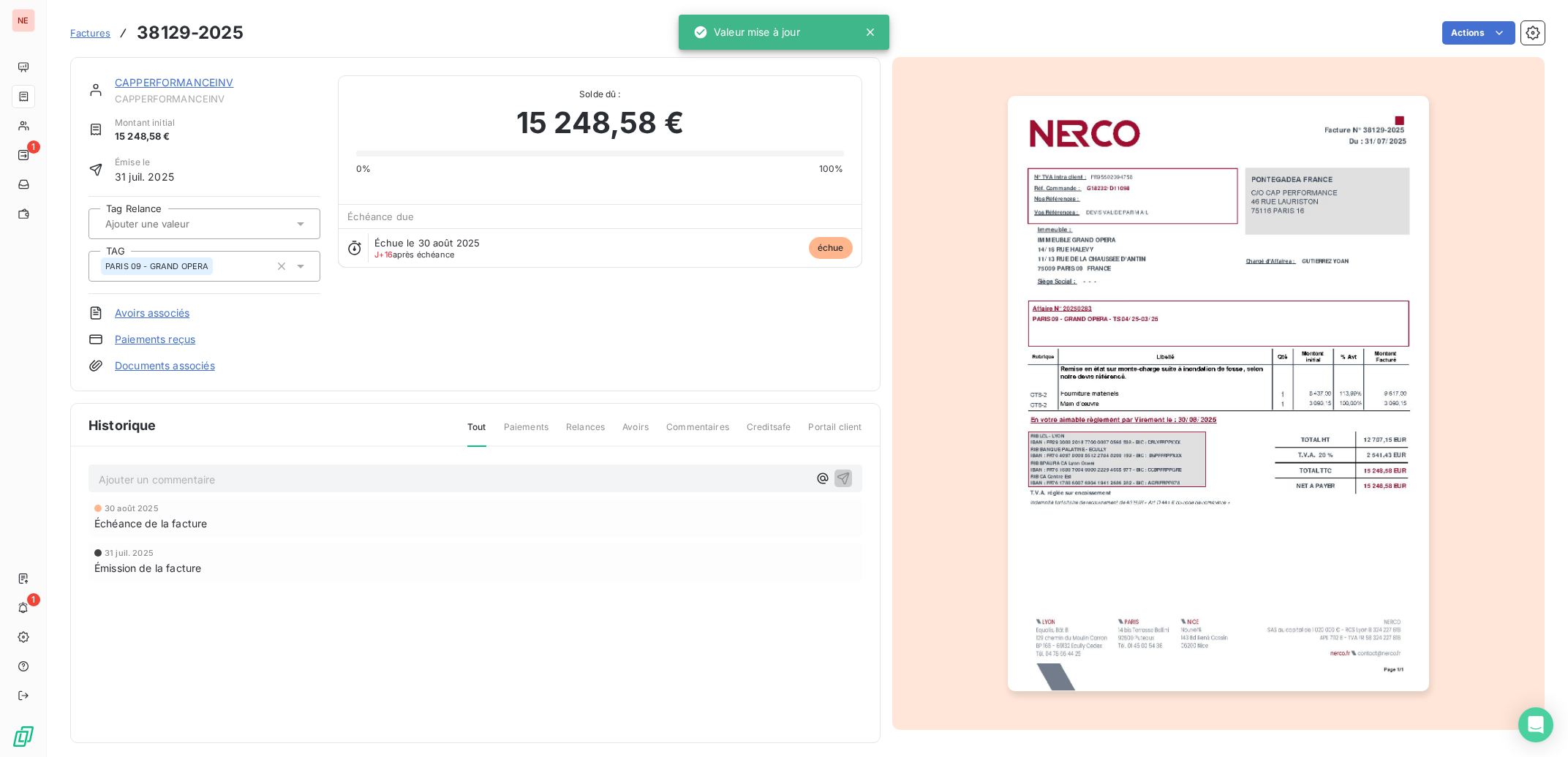
click at [180, 84] on link "CAPPERFORMANCEINV" at bounding box center [174, 82] width 119 height 12
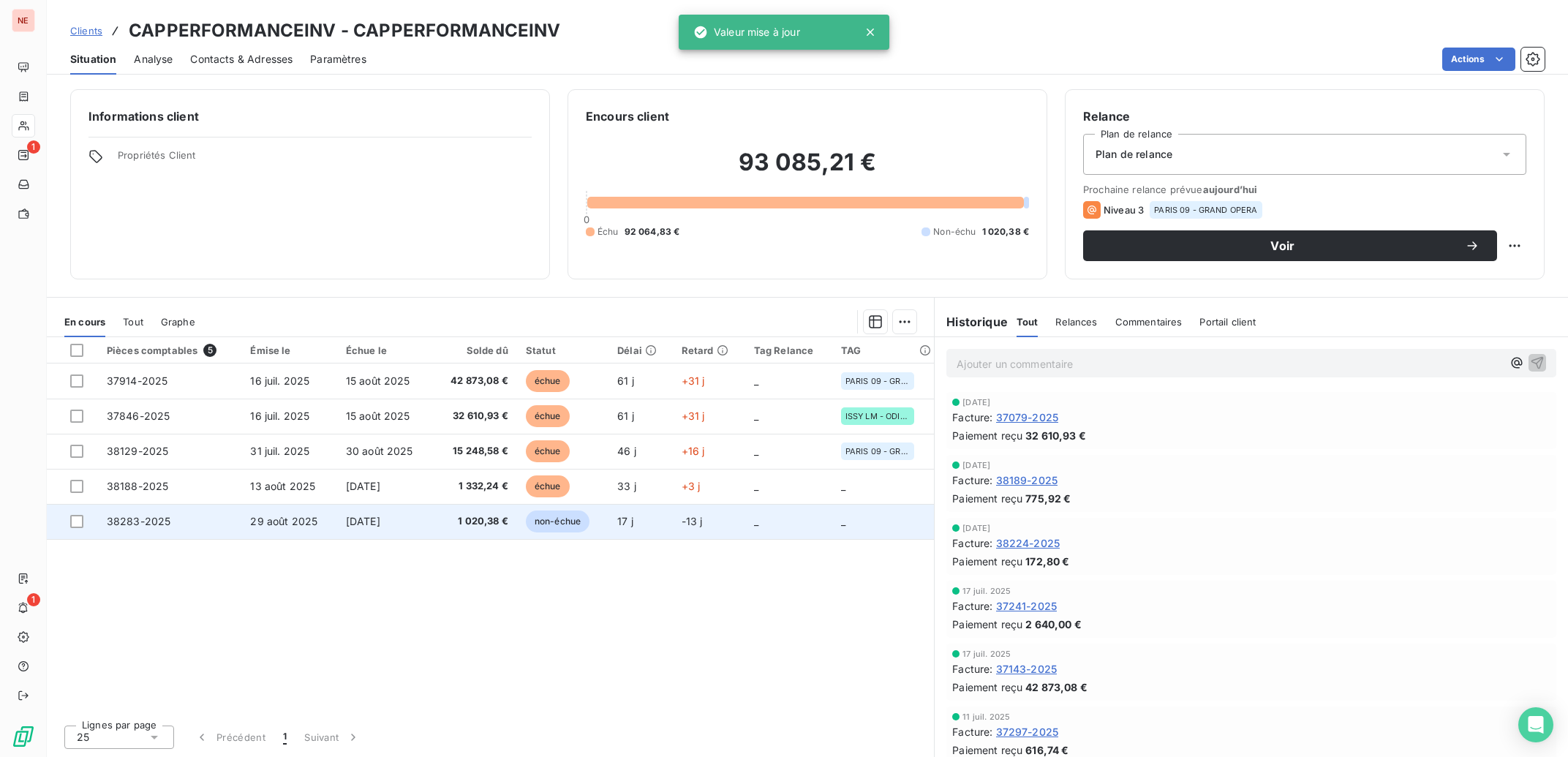
click at [706, 531] on td "-13 j" at bounding box center [709, 521] width 72 height 35
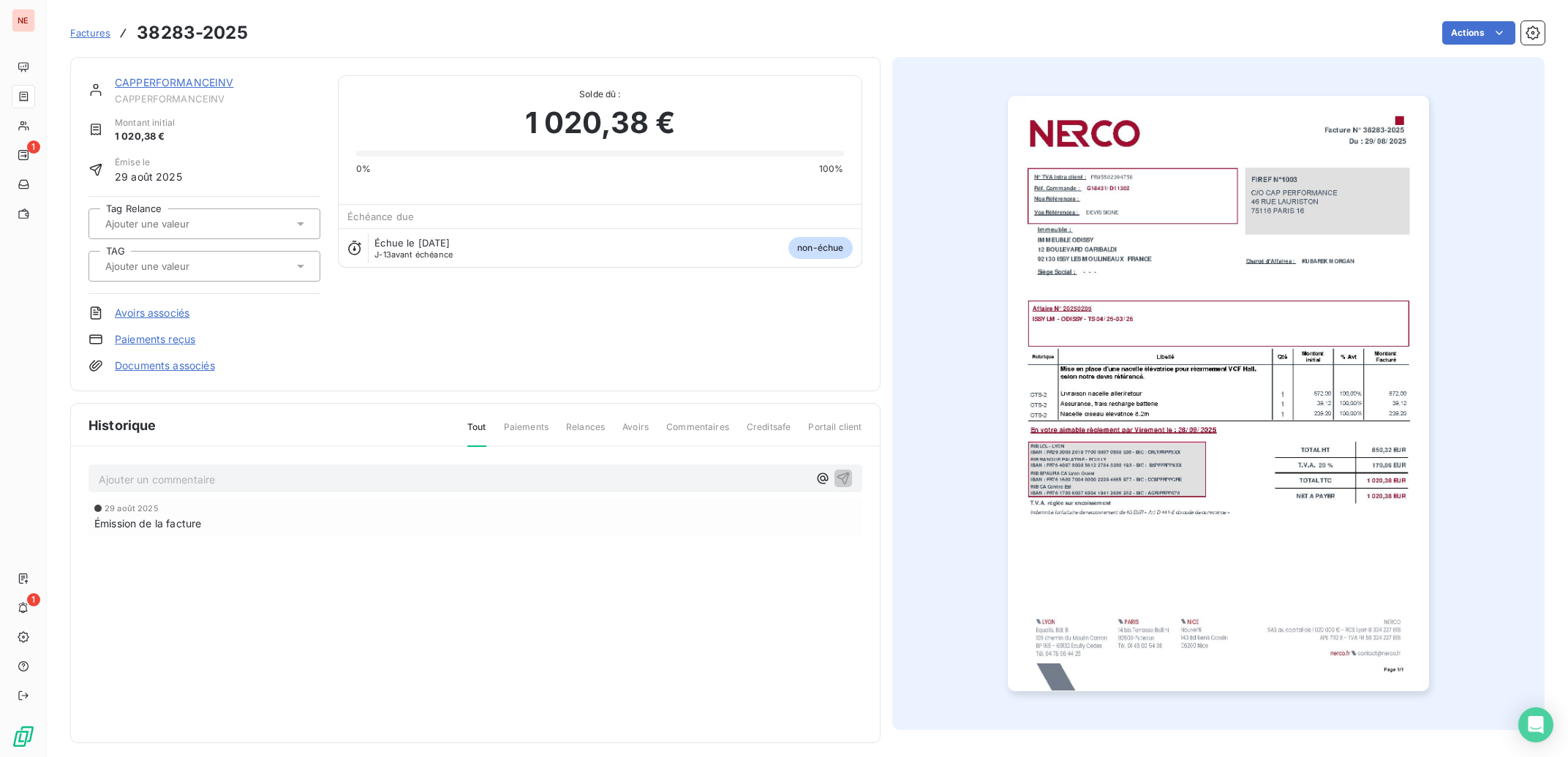
click at [150, 223] on input "text" at bounding box center [177, 223] width 147 height 13
click at [150, 248] on li "Aucune valeur disponible" at bounding box center [204, 260] width 232 height 29
click at [229, 347] on div "CAPPERFORMANCEINV CAPPERFORMANCEINV Montant initial 1 020,38 € Émise le 29 août…" at bounding box center [204, 224] width 232 height 298
click at [194, 272] on input "text" at bounding box center [177, 266] width 147 height 13
type input "odi"
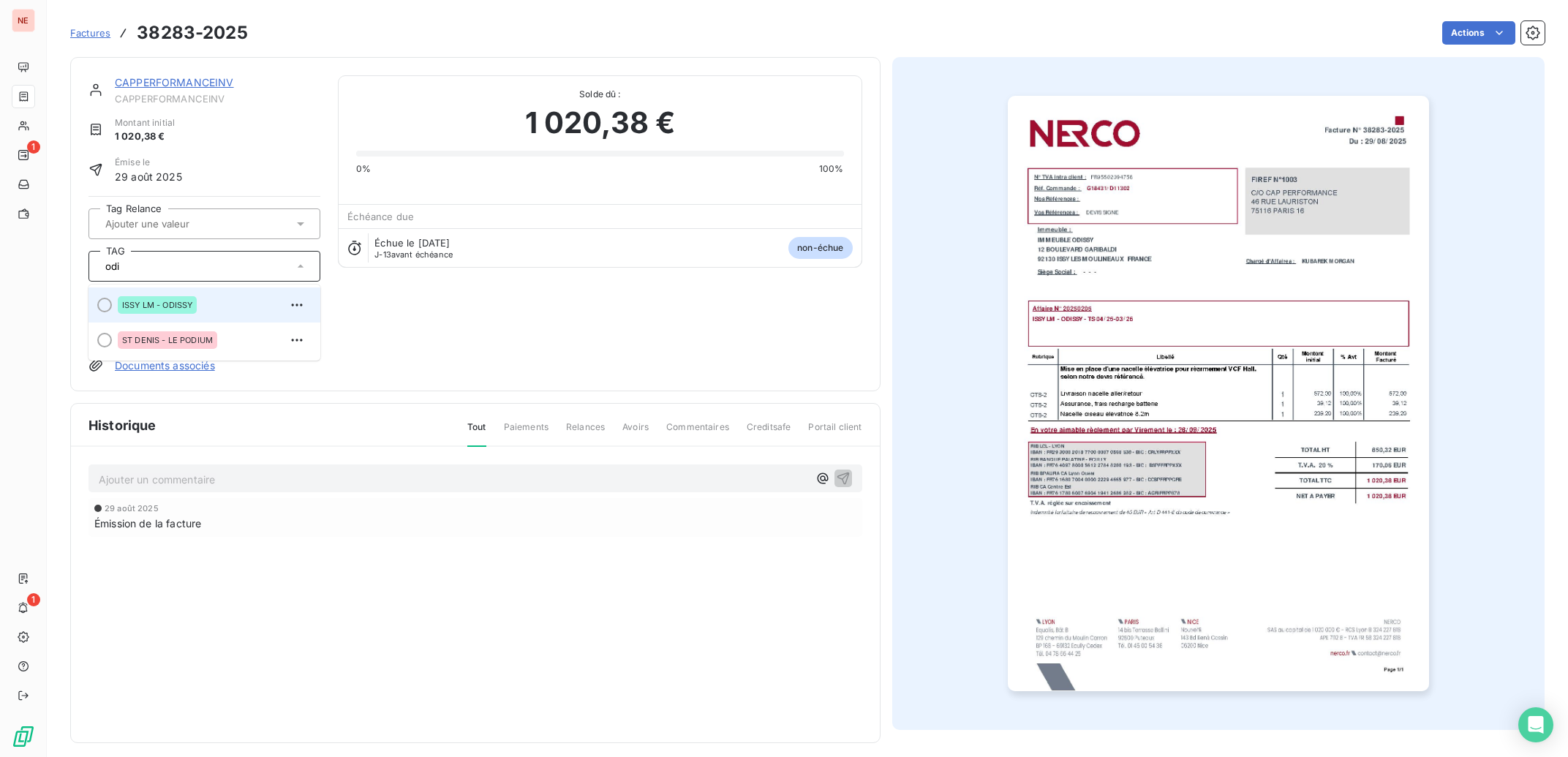
click at [194, 302] on div "ISSY LM - ODISSY" at bounding box center [157, 305] width 79 height 18
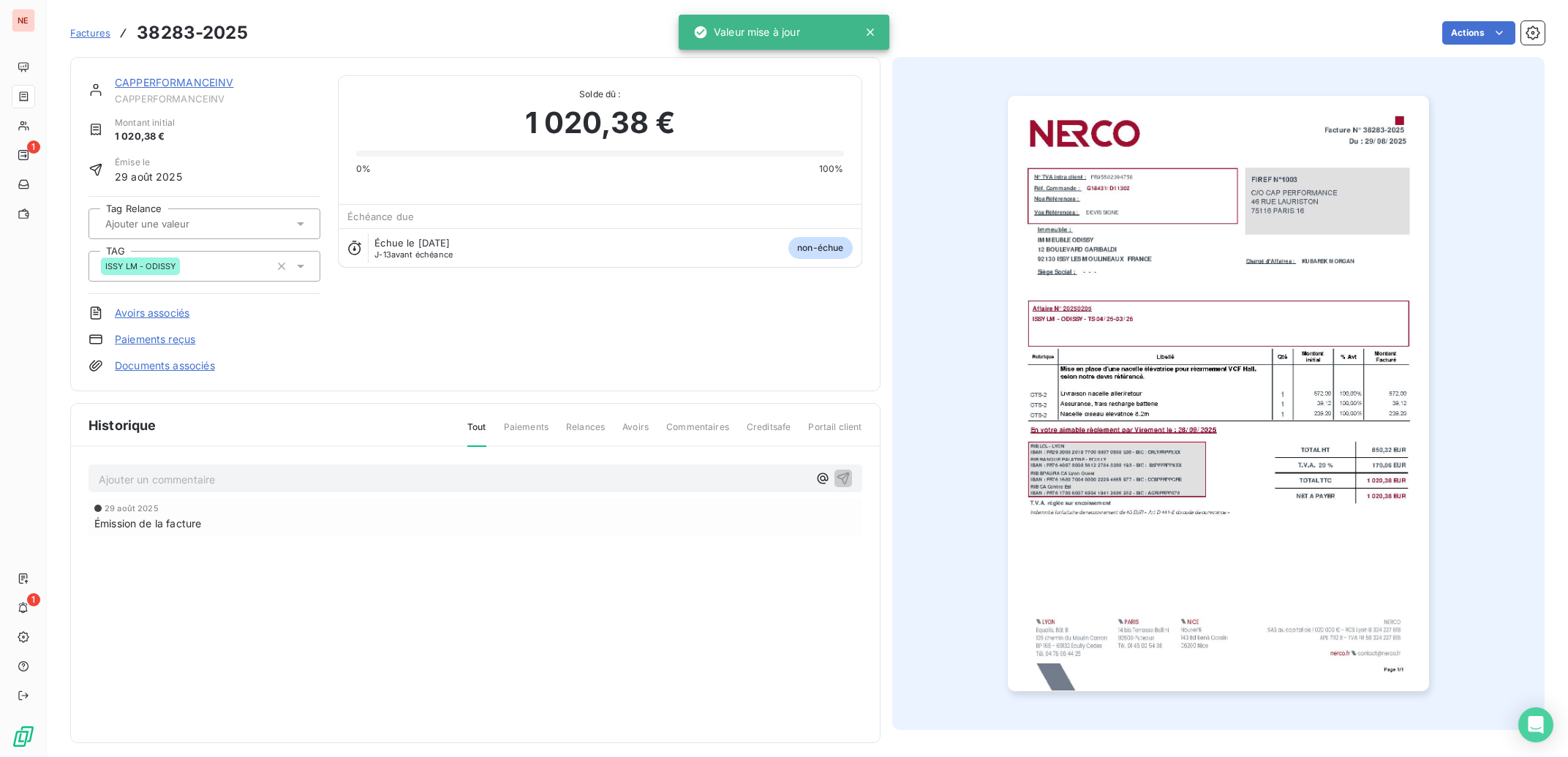
click at [172, 85] on link "CAPPERFORMANCEINV" at bounding box center [174, 82] width 119 height 12
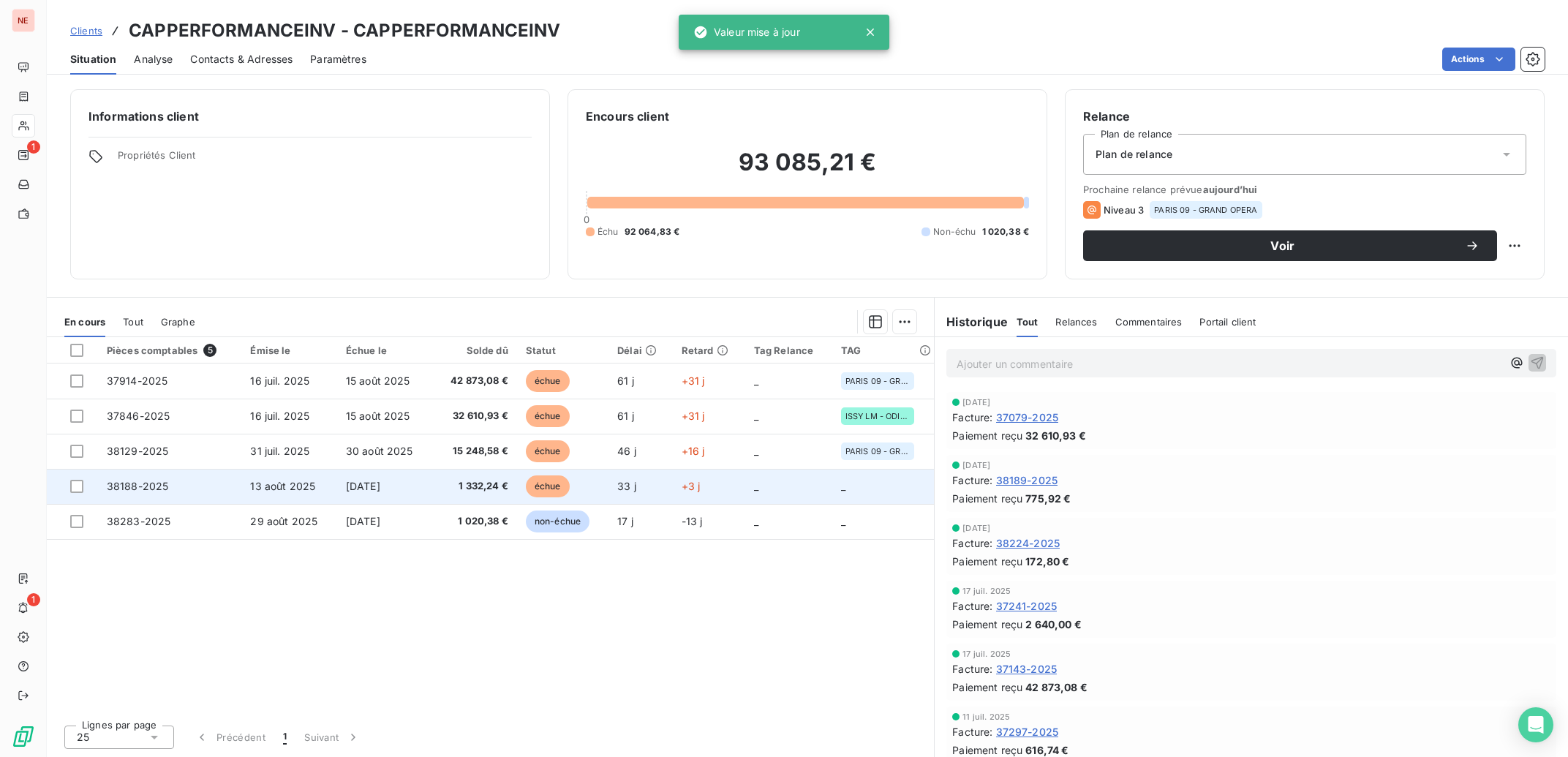
click at [519, 485] on td "échue" at bounding box center [562, 486] width 91 height 35
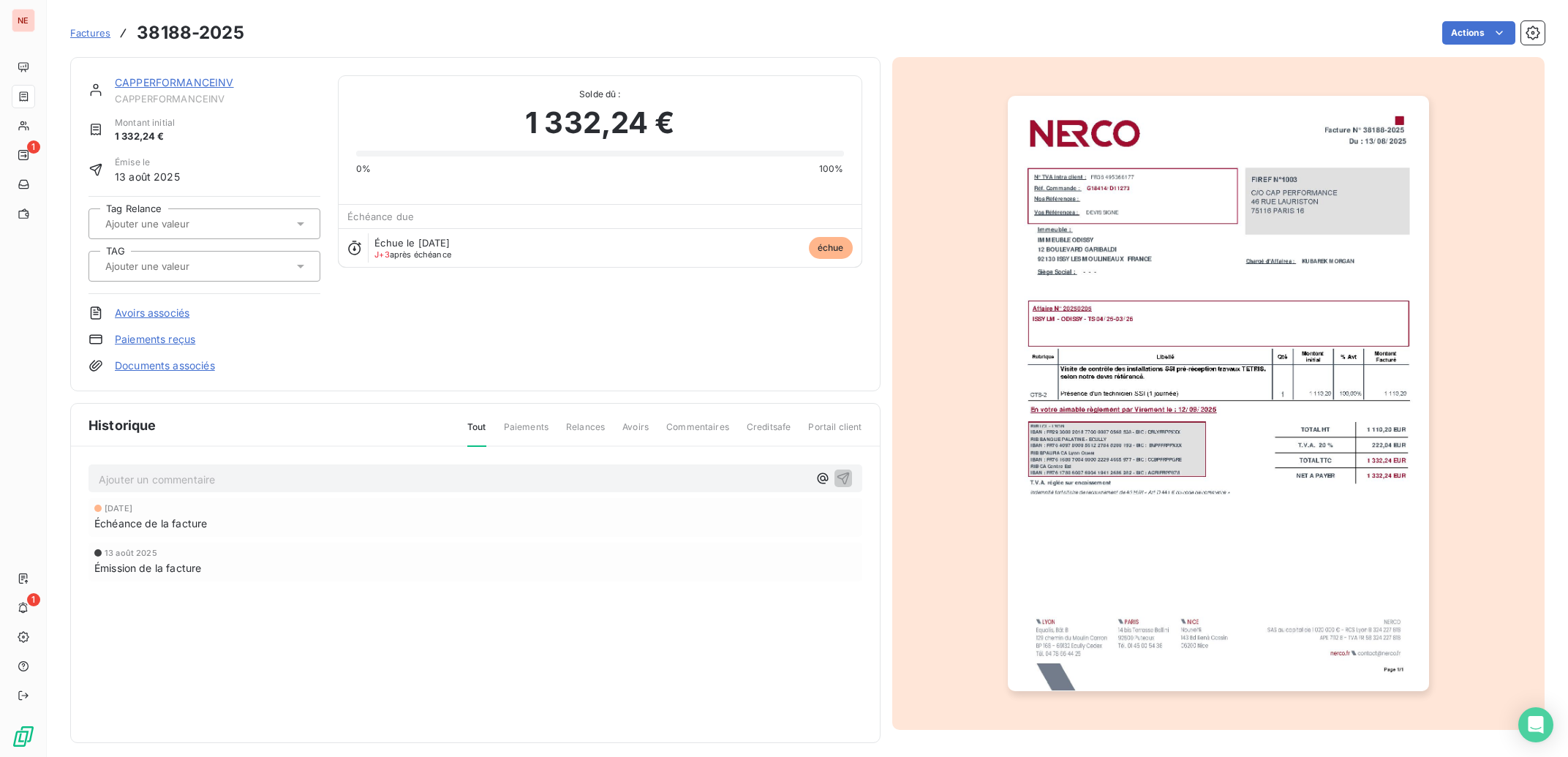
click at [260, 268] on div at bounding box center [197, 266] width 192 height 19
type input "odiss"
click at [258, 301] on div "ISSY LM - ODISSY" at bounding box center [213, 305] width 191 height 23
click at [170, 84] on link "CAPPERFORMANCEINV" at bounding box center [174, 82] width 119 height 12
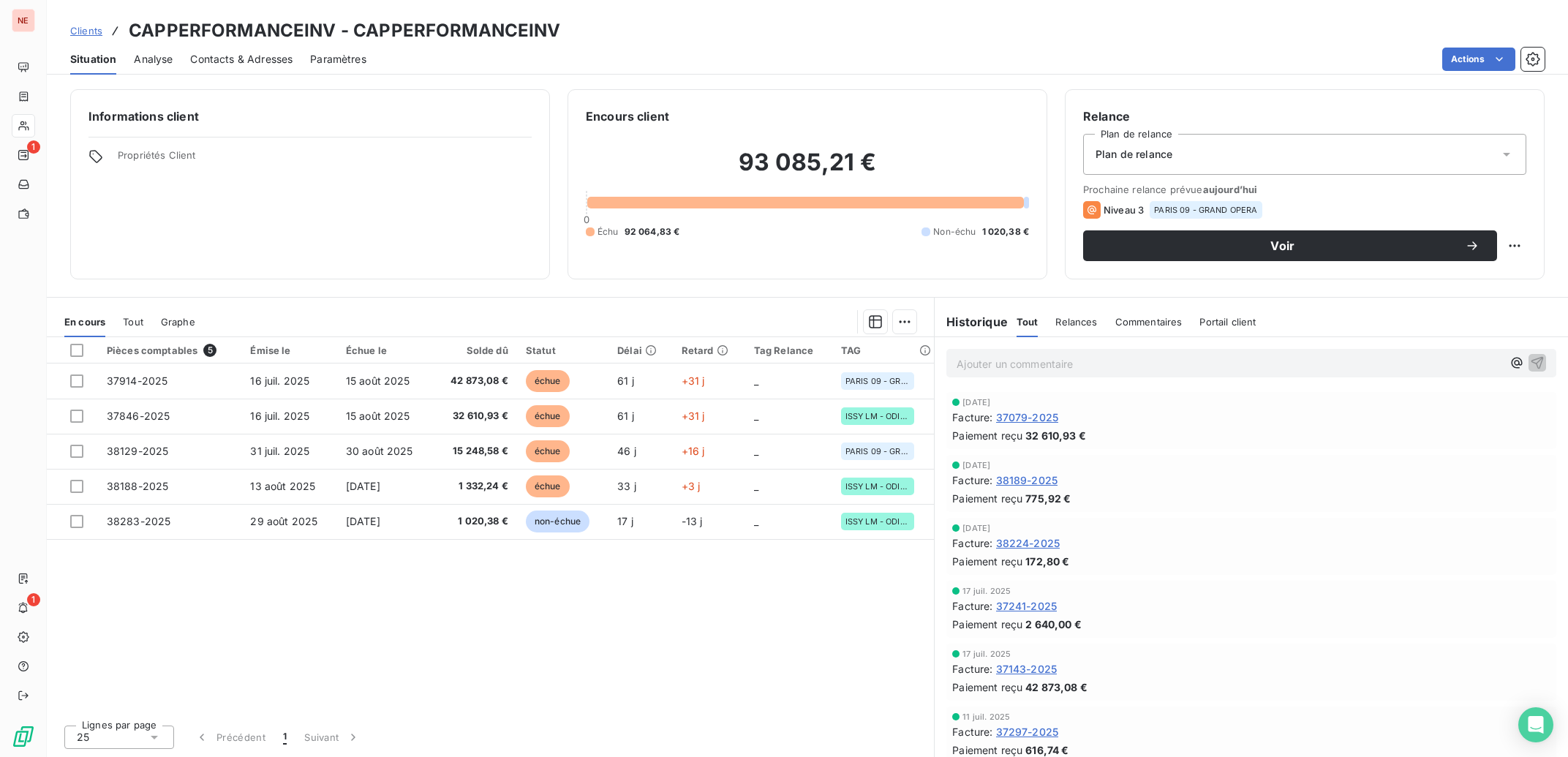
click at [270, 60] on span "Contacts & Adresses" at bounding box center [241, 59] width 102 height 15
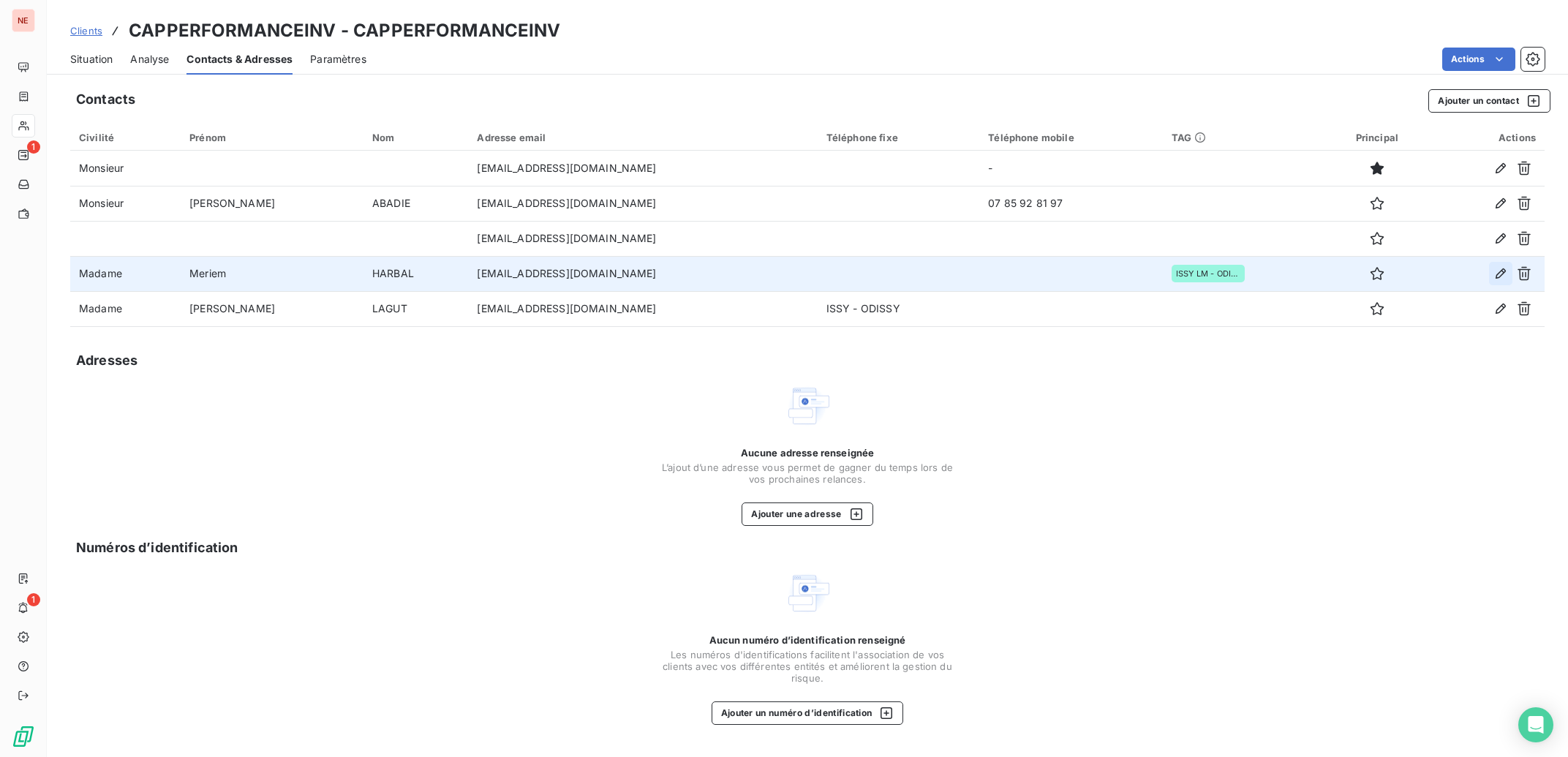
click at [1506, 274] on icon "button" at bounding box center [1501, 274] width 15 height 15
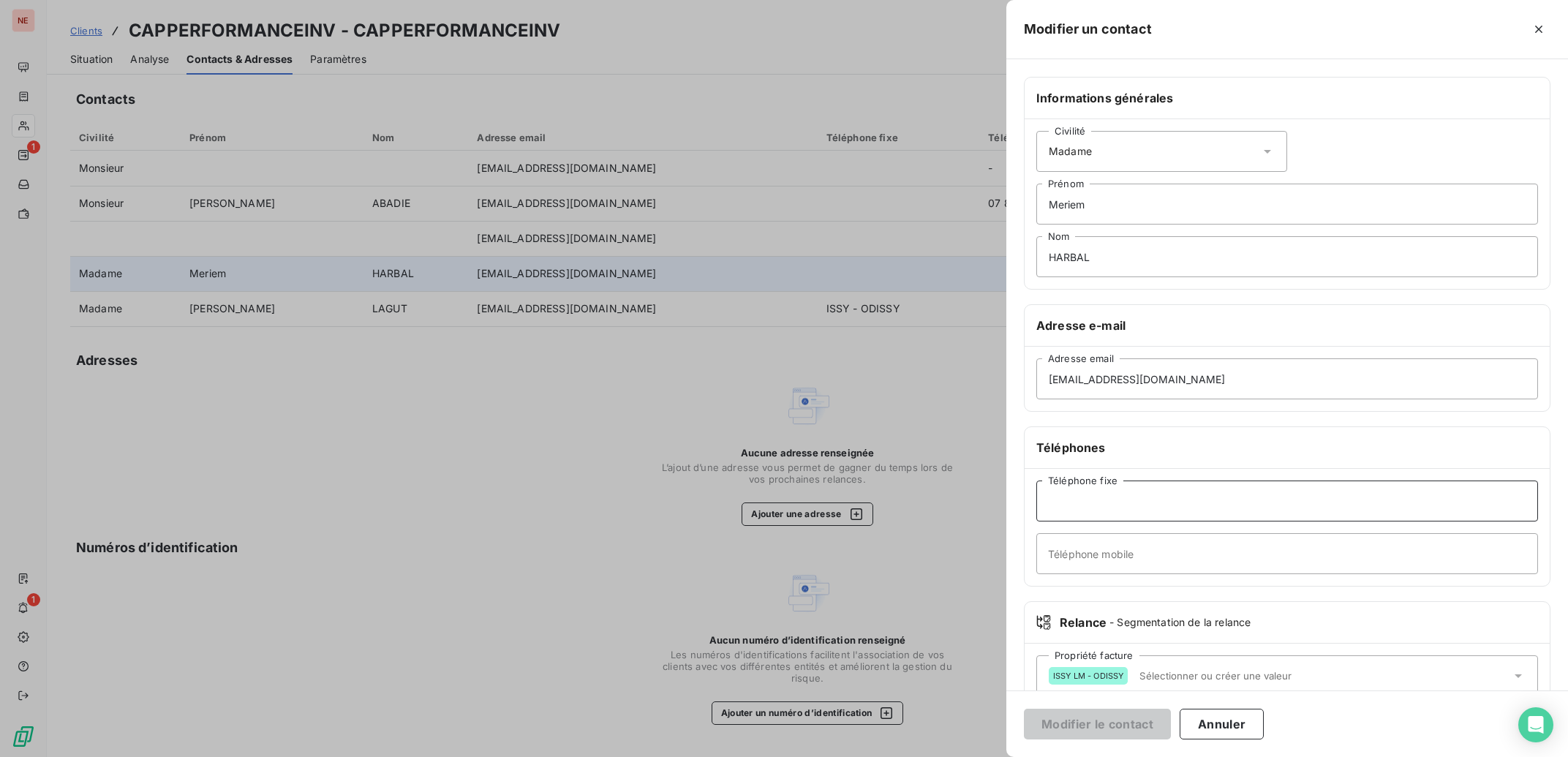
click at [1110, 501] on input "Téléphone fixe" at bounding box center [1288, 501] width 502 height 41
type input "01 56 88 28 60"
click at [1104, 726] on button "Modifier le contact" at bounding box center [1098, 724] width 147 height 31
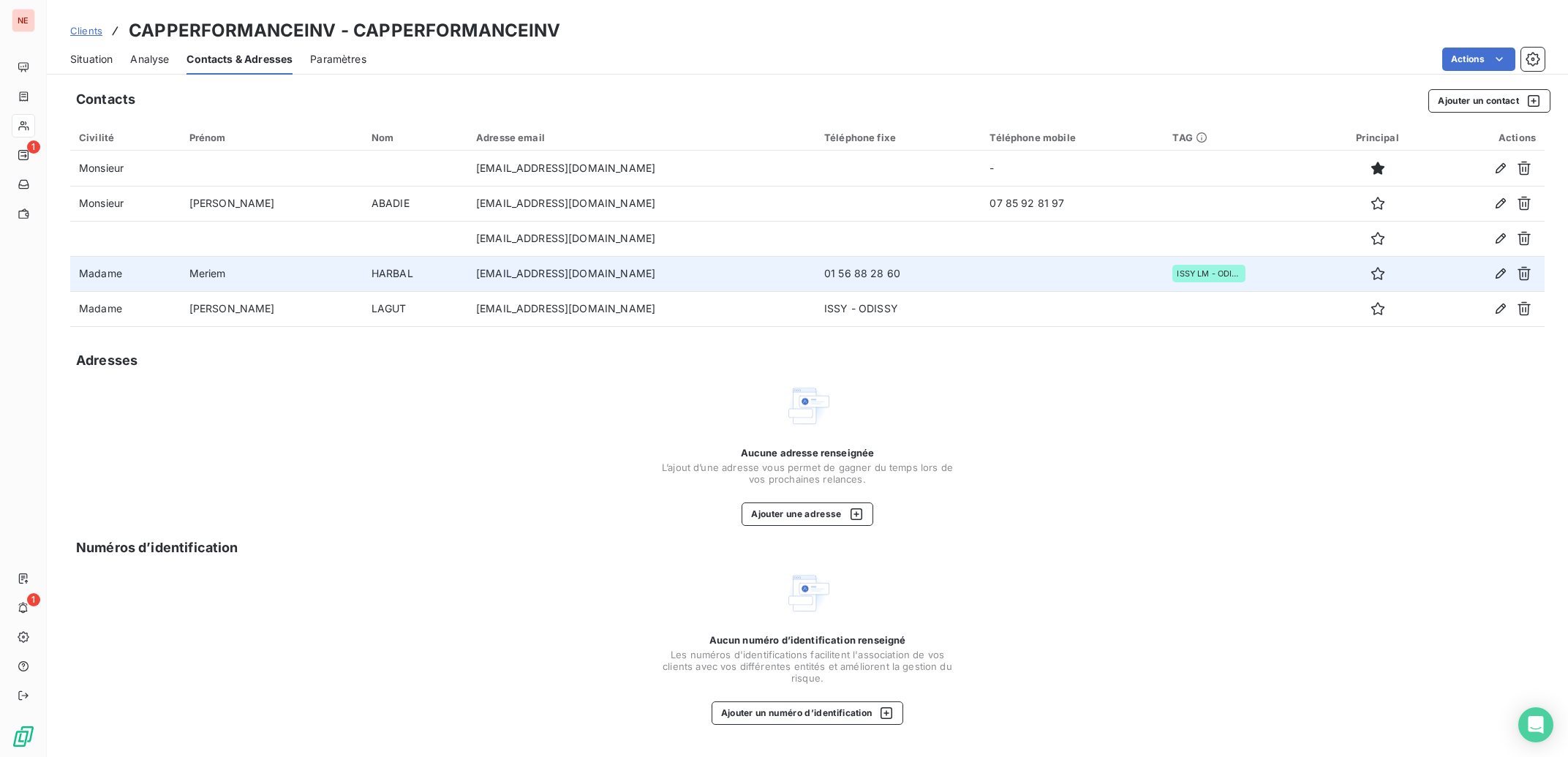
click at [95, 51] on div "Situation" at bounding box center [91, 60] width 43 height 31
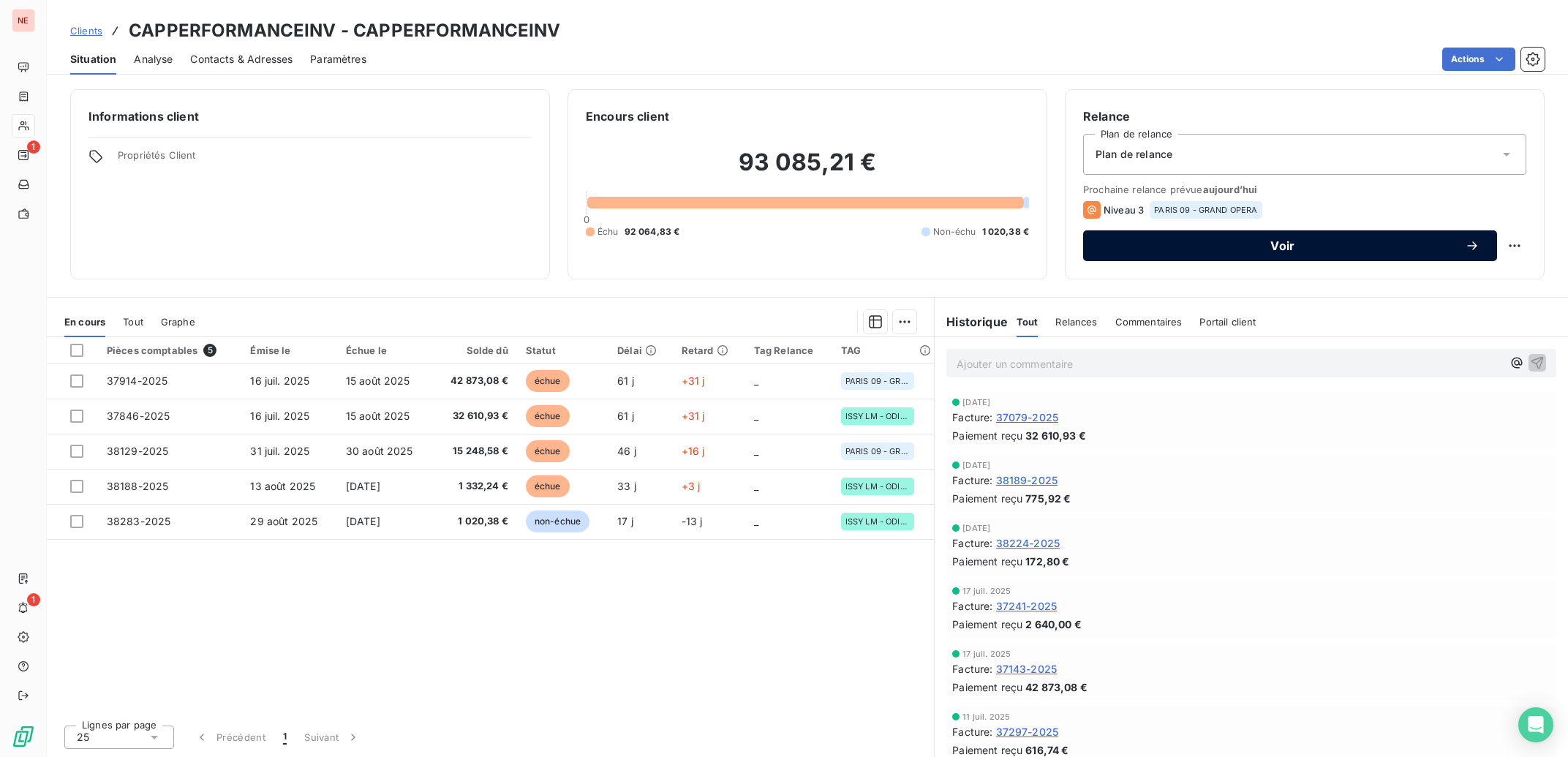
click at [1288, 247] on span "Voir" at bounding box center [1283, 246] width 364 height 12
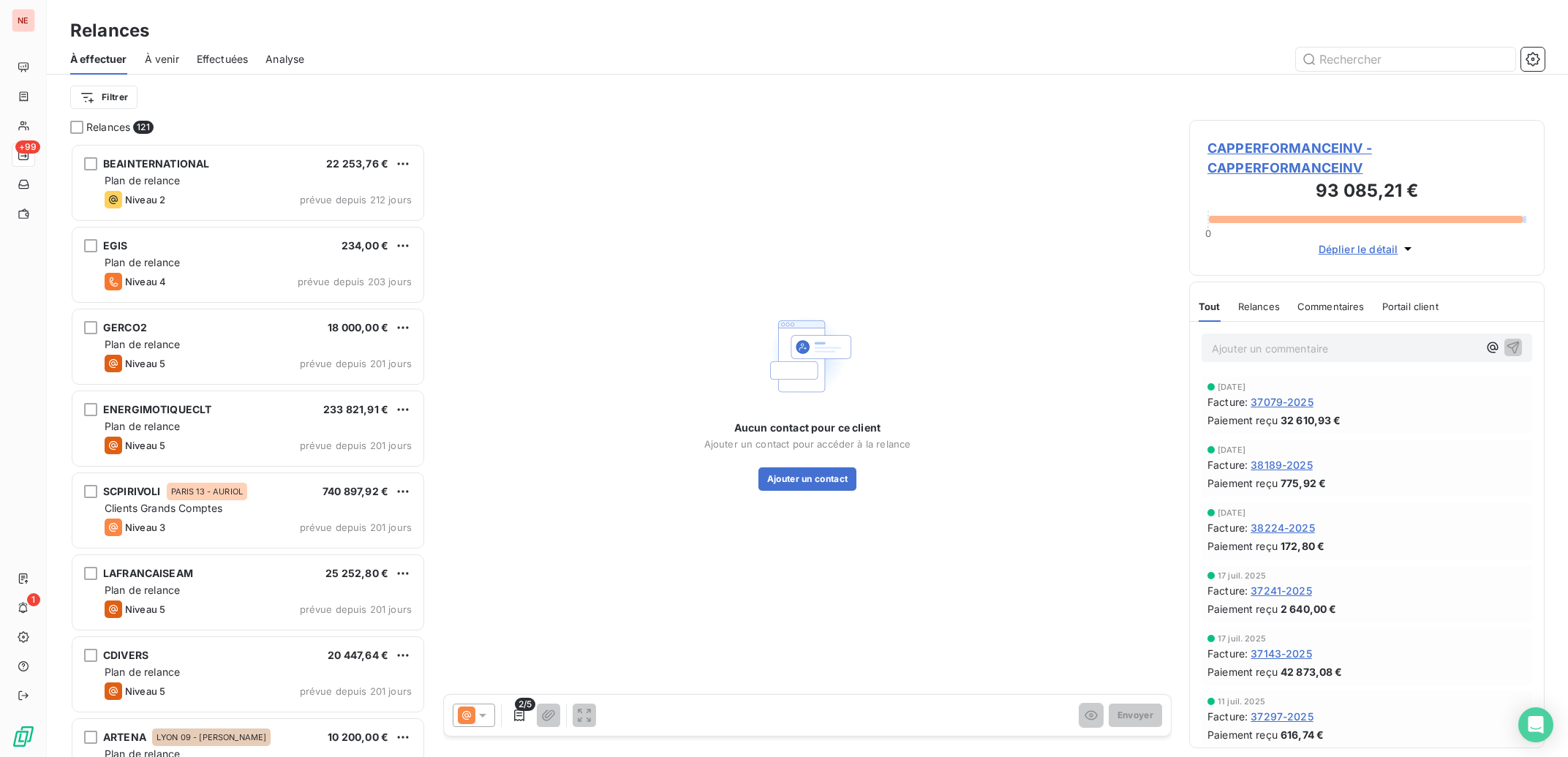
scroll to position [599, 341]
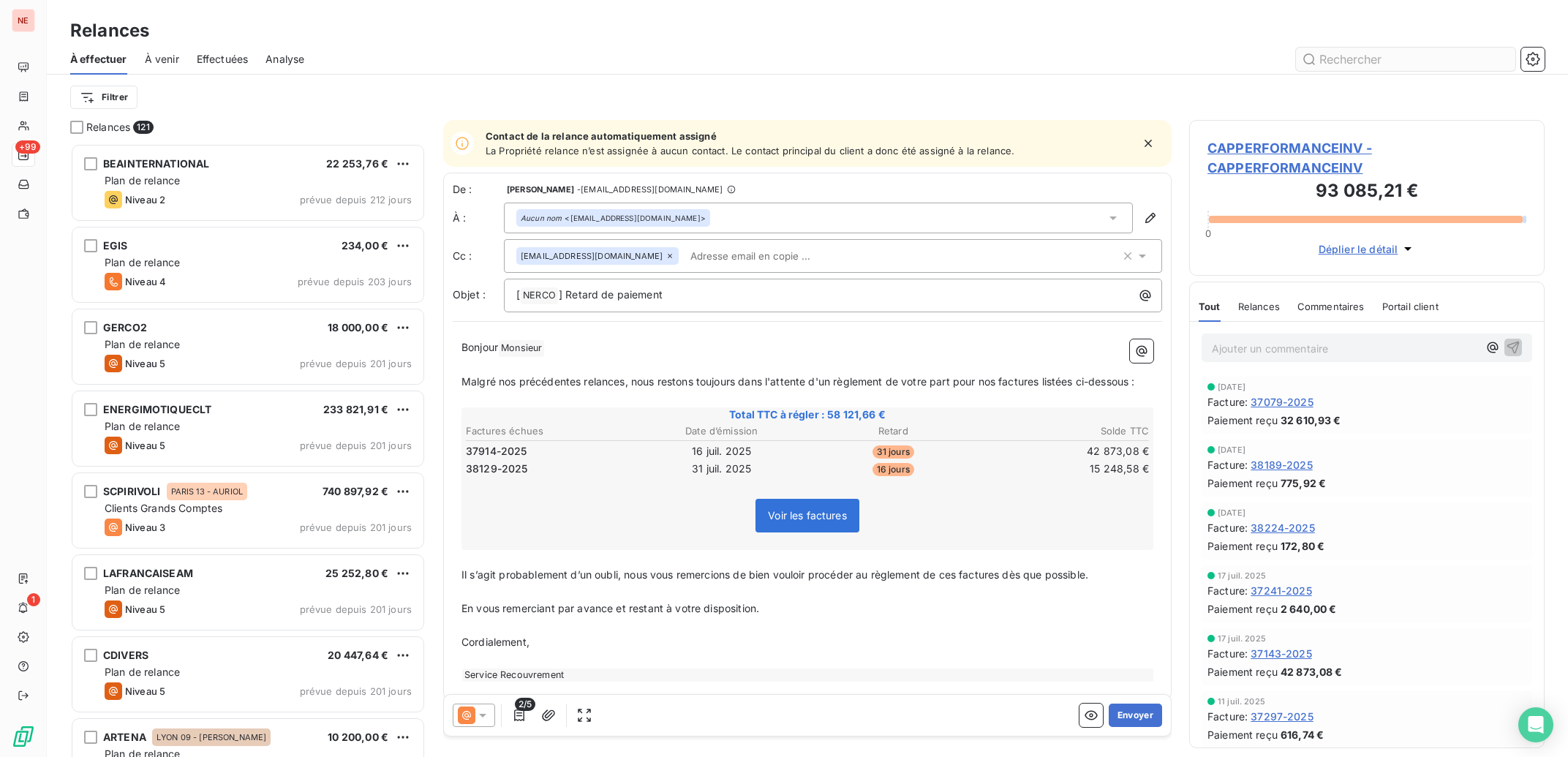
click at [1343, 62] on input "text" at bounding box center [1405, 59] width 219 height 23
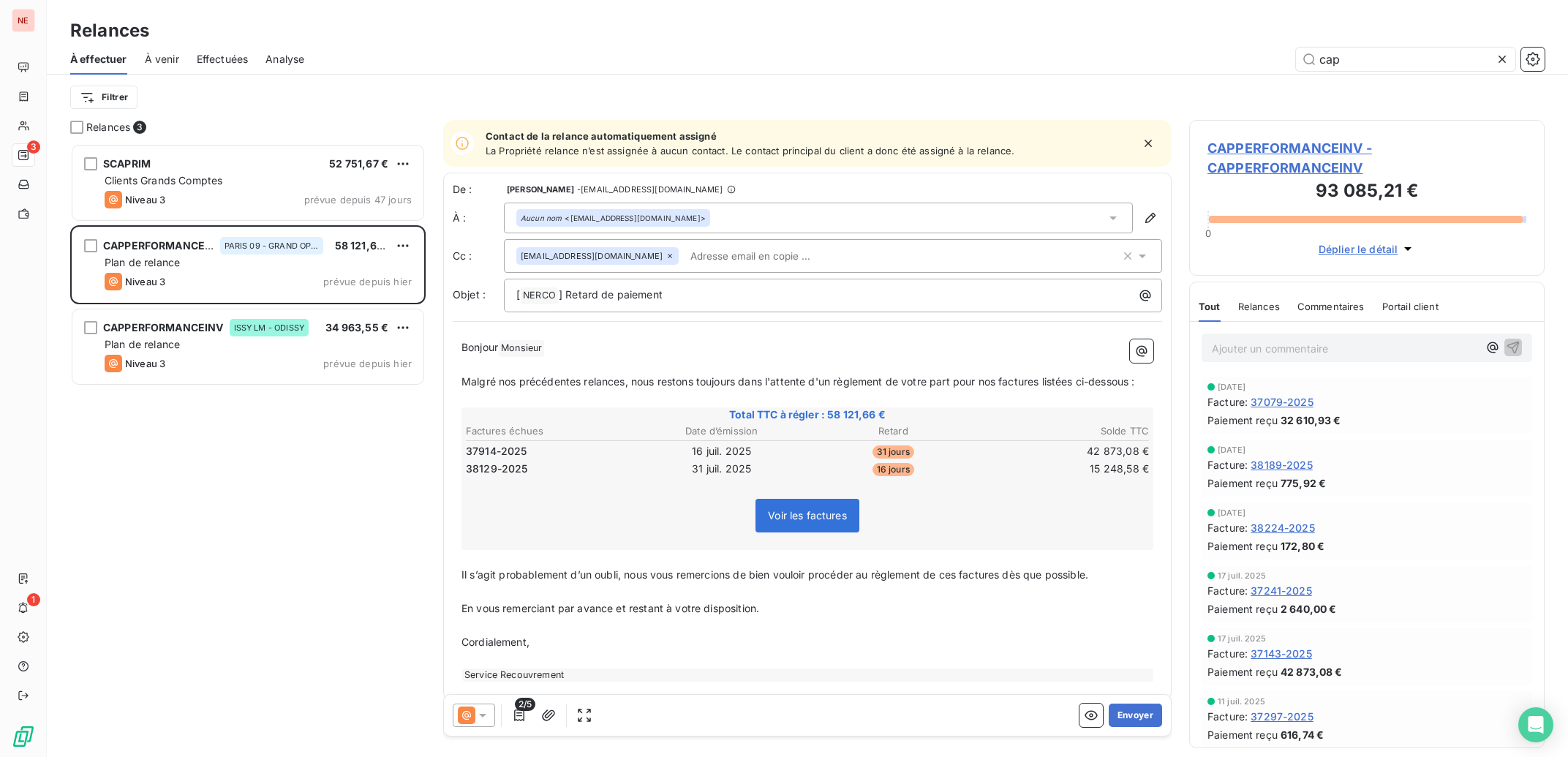
type input "cap"
click at [489, 714] on icon at bounding box center [483, 715] width 15 height 15
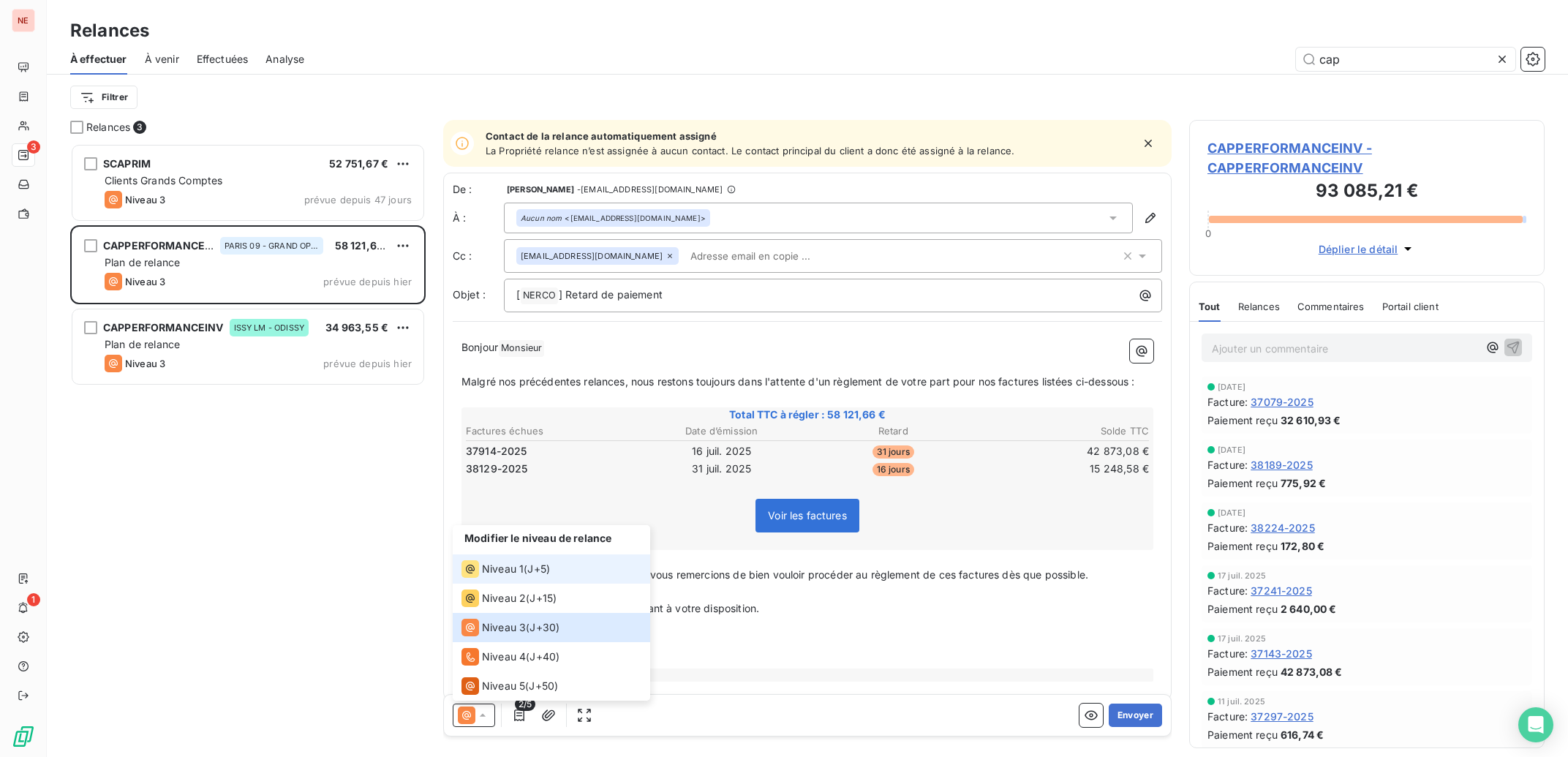
click at [497, 571] on span "Niveau 1" at bounding box center [503, 569] width 42 height 15
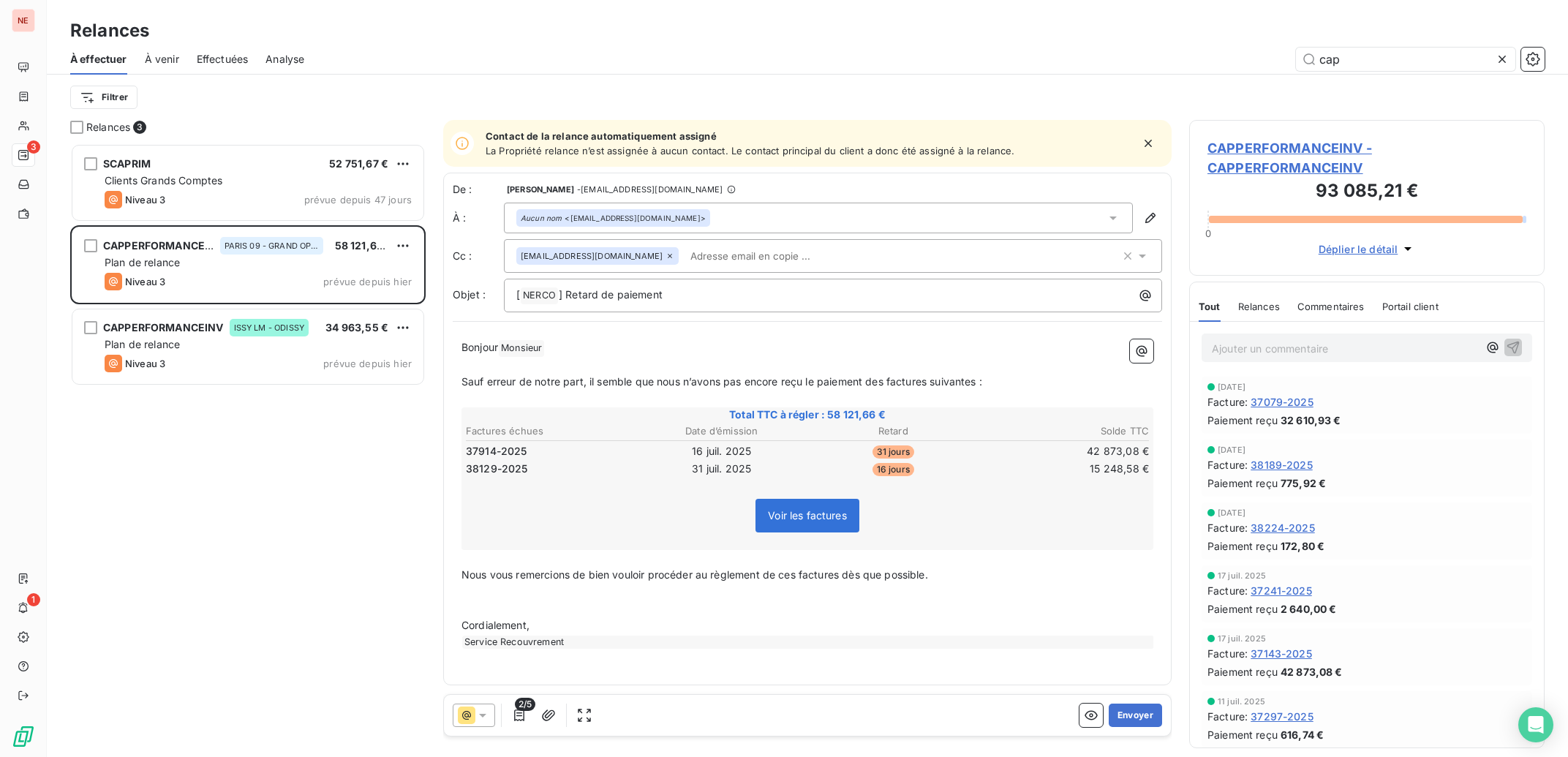
click at [579, 354] on p "Bonjour Monsieur ﻿ ﻿ ﻿" at bounding box center [807, 348] width 692 height 18
click at [1304, 153] on span "CAPPERFORMANCEINV - CAPPERFORMANCEINV" at bounding box center [1367, 157] width 319 height 40
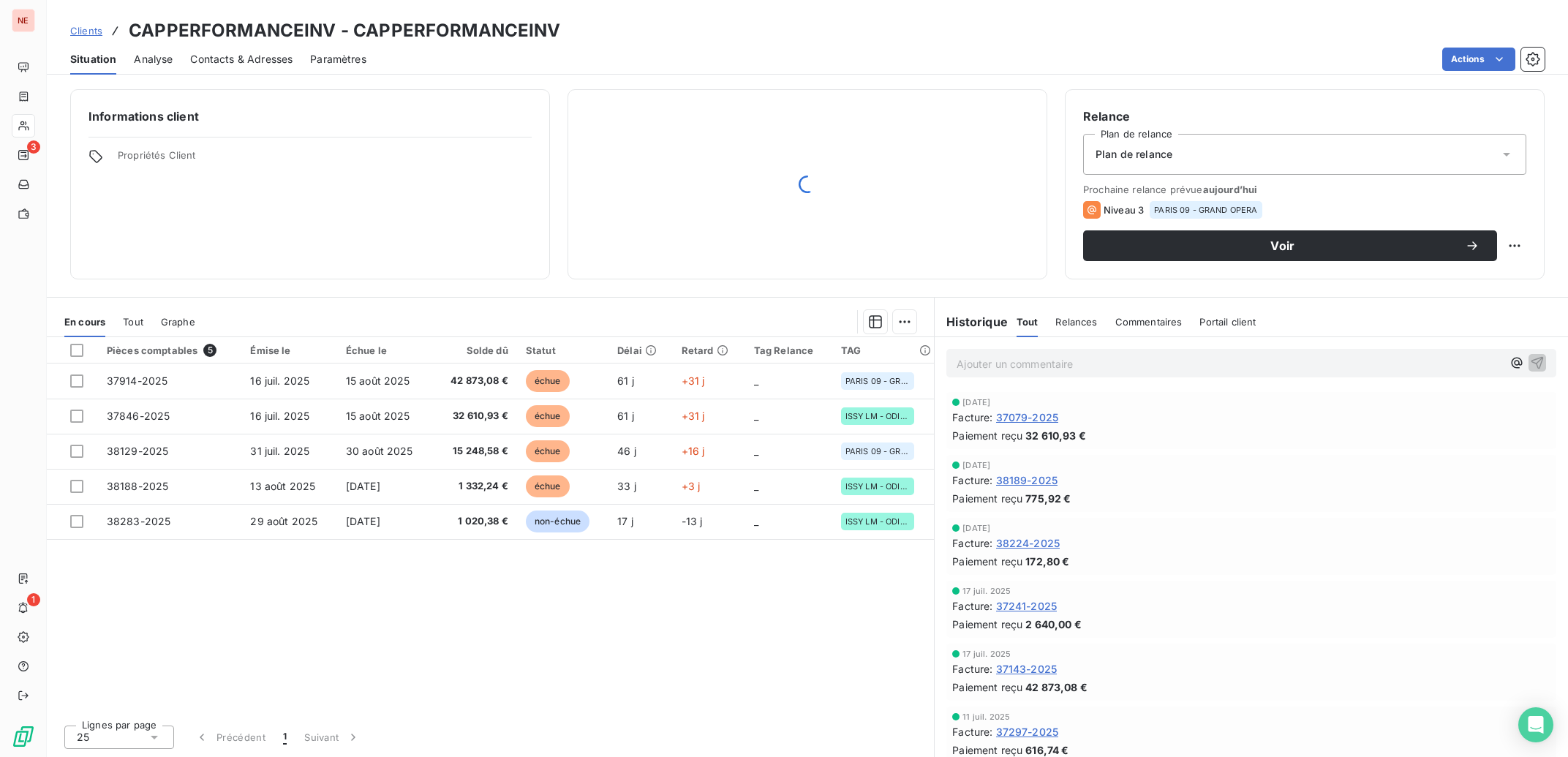
click at [259, 44] on div "Contacts & Adresses" at bounding box center [241, 60] width 102 height 31
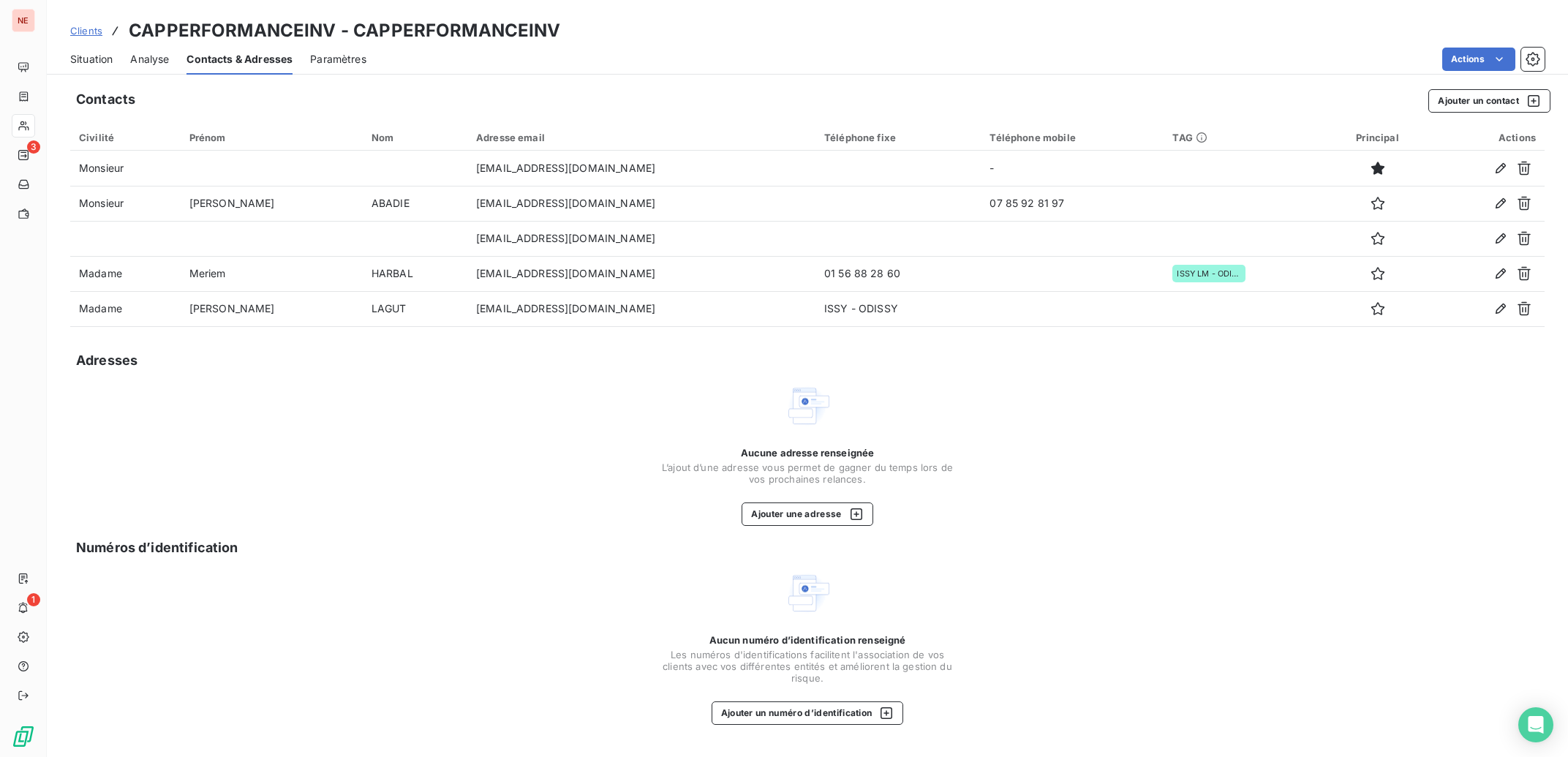
click at [87, 60] on span "Situation" at bounding box center [91, 59] width 43 height 15
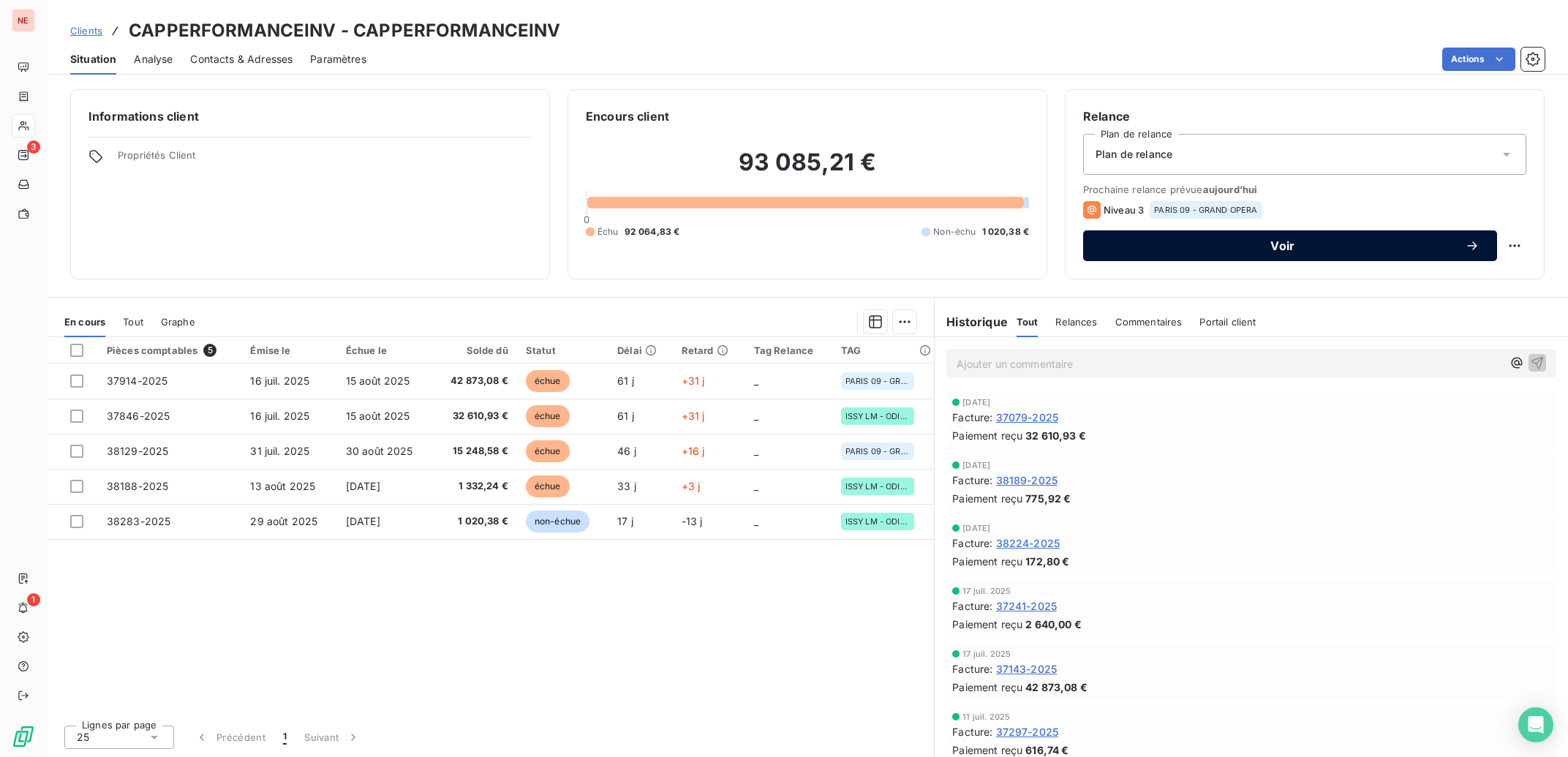
click at [1336, 248] on span "Voir" at bounding box center [1283, 246] width 364 height 12
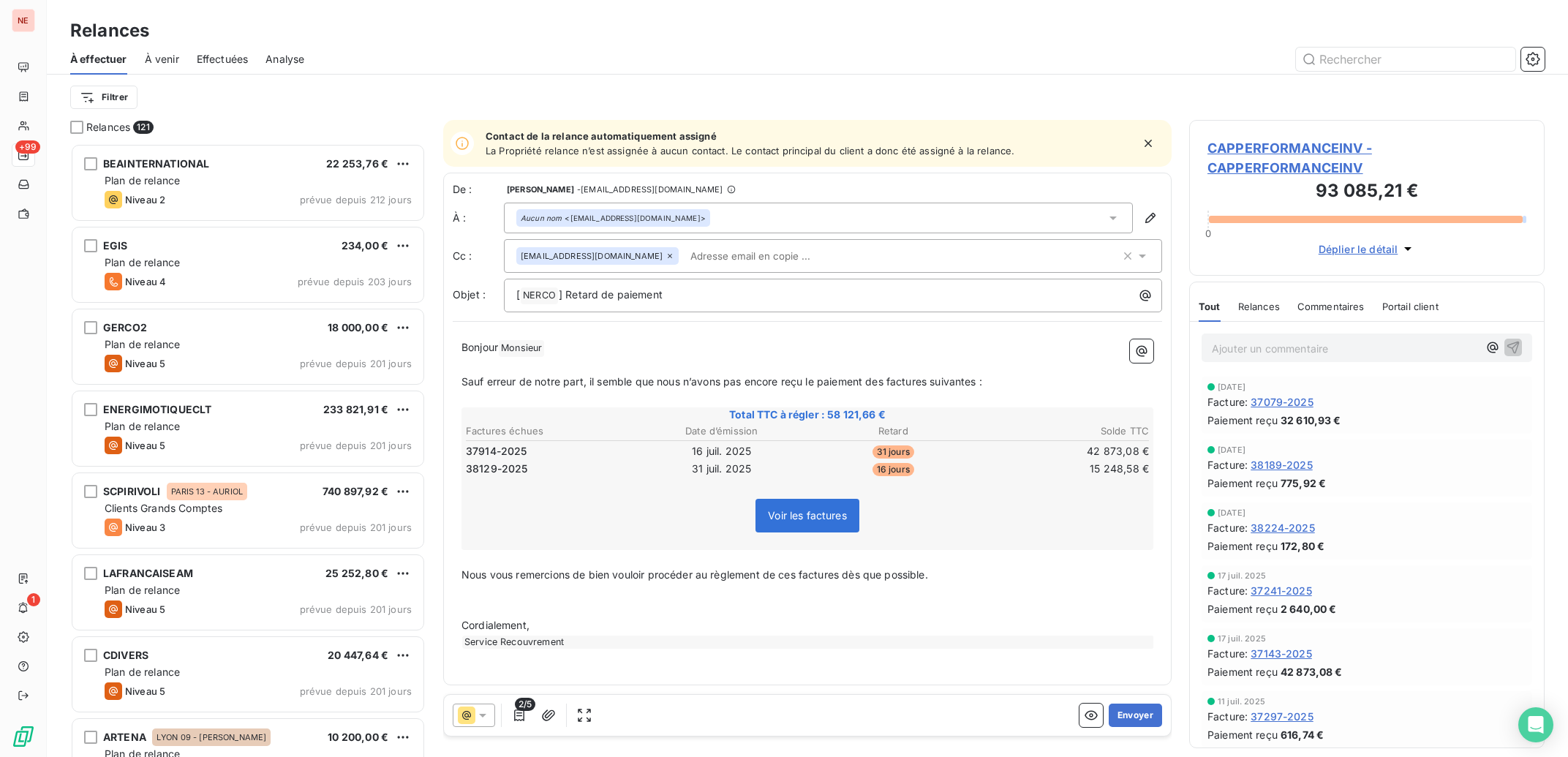
scroll to position [599, 341]
click at [1329, 57] on input "text" at bounding box center [1405, 59] width 219 height 23
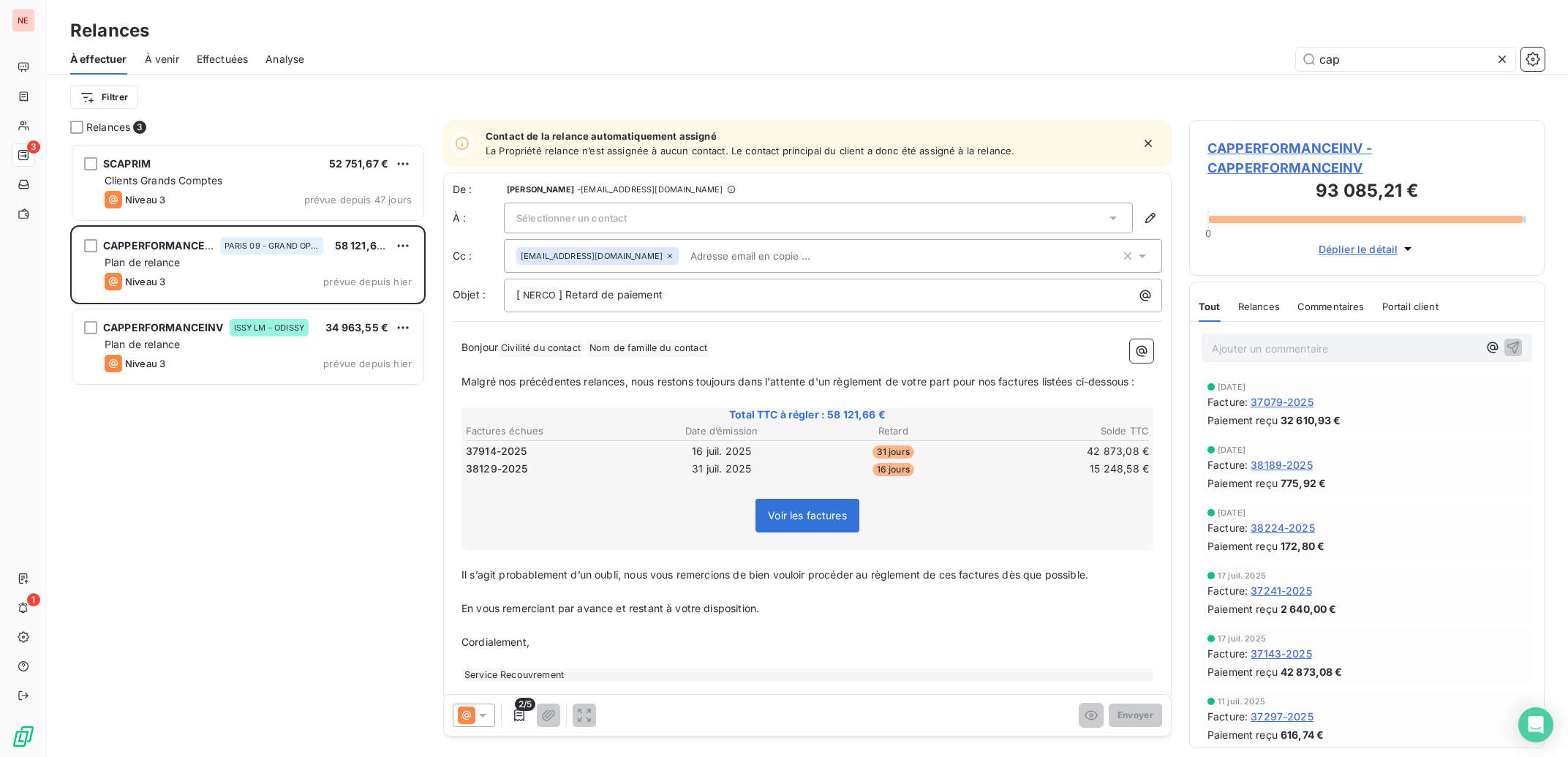
click at [1106, 216] on icon at bounding box center [1113, 218] width 15 height 15
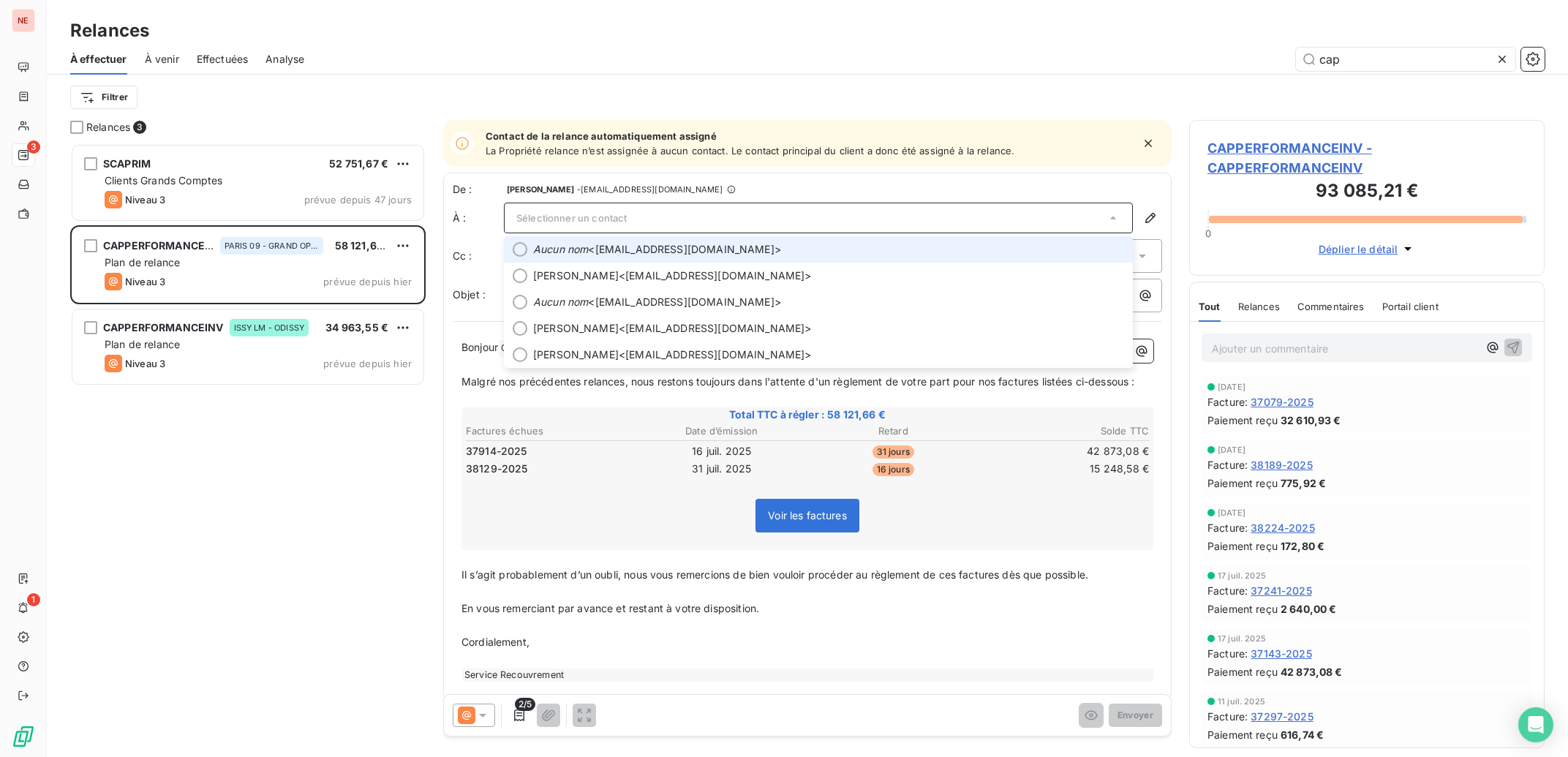
click at [626, 255] on span "Aucun nom <fournisseurs@ca2p.com>" at bounding box center [828, 249] width 591 height 15
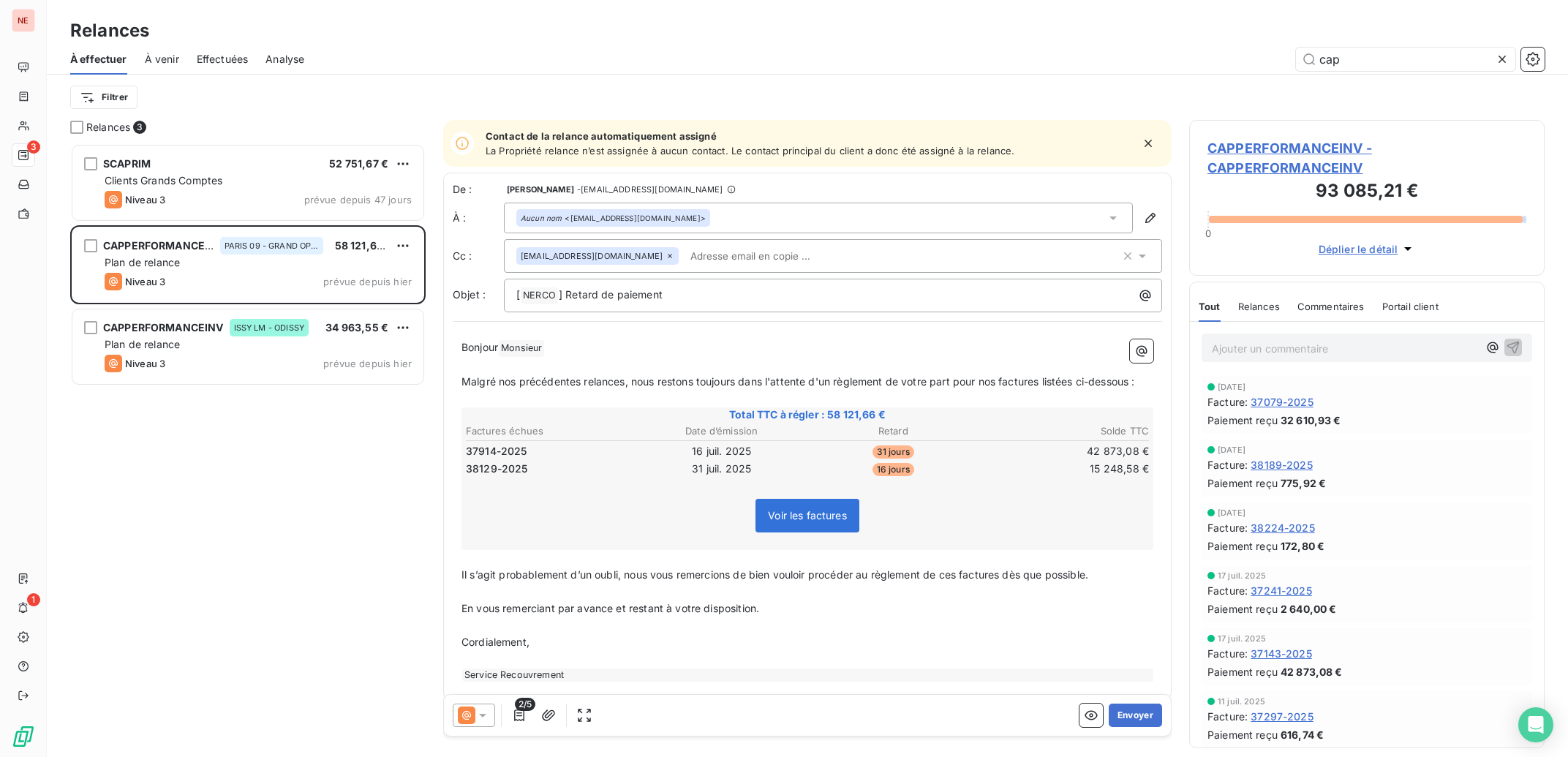
click at [478, 708] on icon at bounding box center [483, 715] width 15 height 15
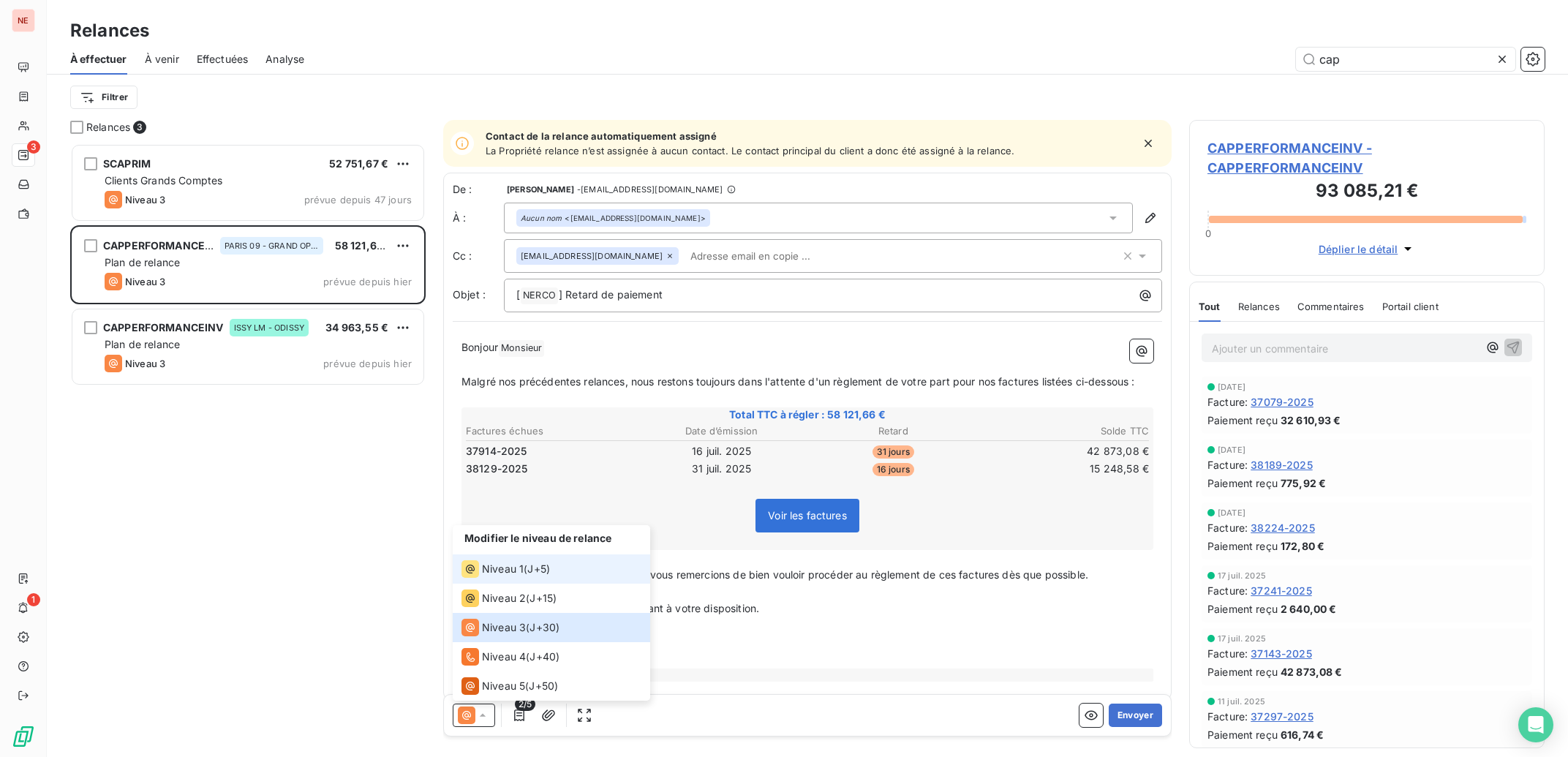
click at [507, 560] on div "Niveau 1" at bounding box center [493, 569] width 62 height 18
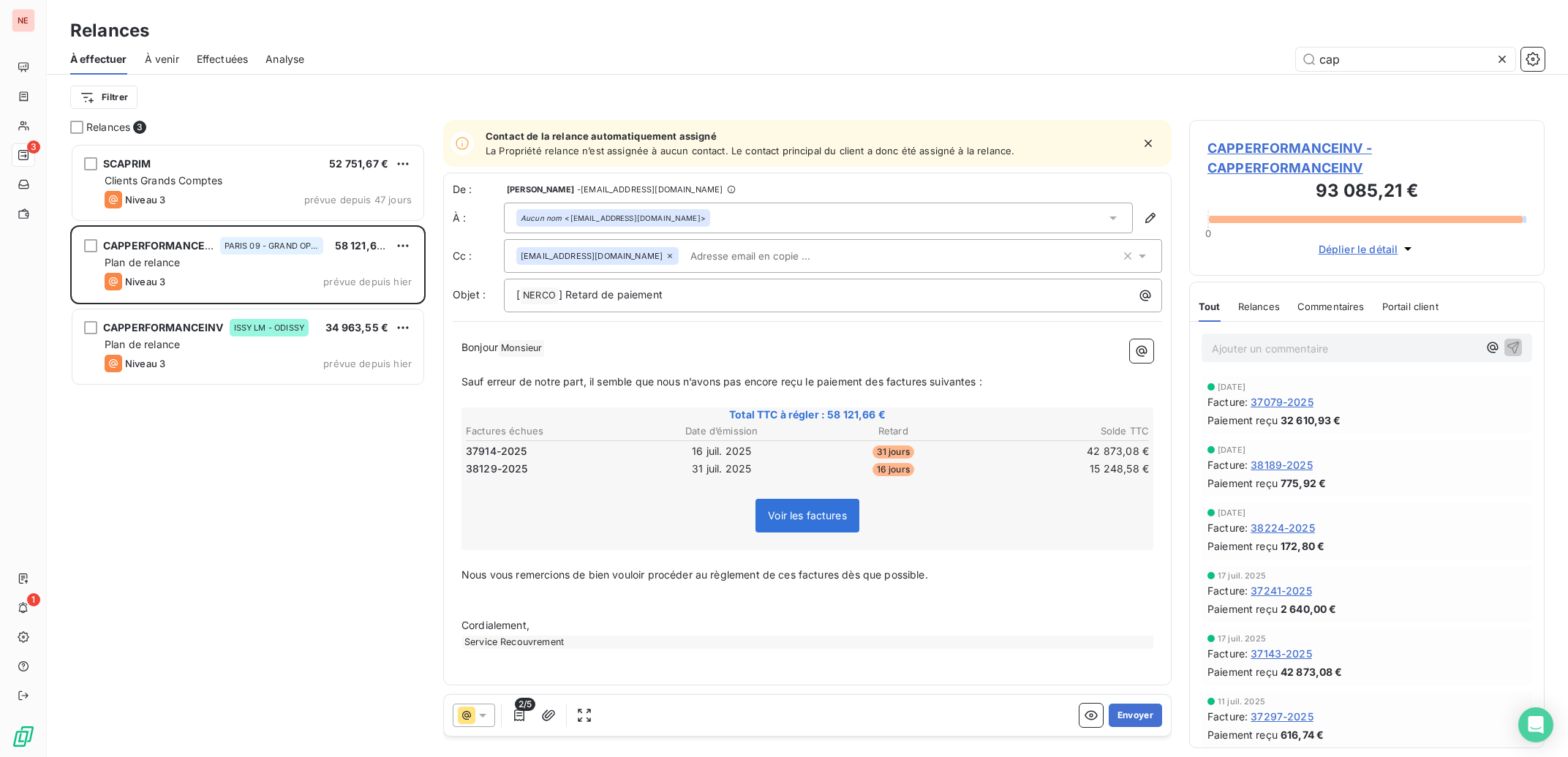
click at [579, 348] on p "Bonjour Monsieur ﻿ ﻿ ﻿" at bounding box center [807, 348] width 692 height 18
click at [1150, 714] on button "Envoyer" at bounding box center [1135, 715] width 53 height 23
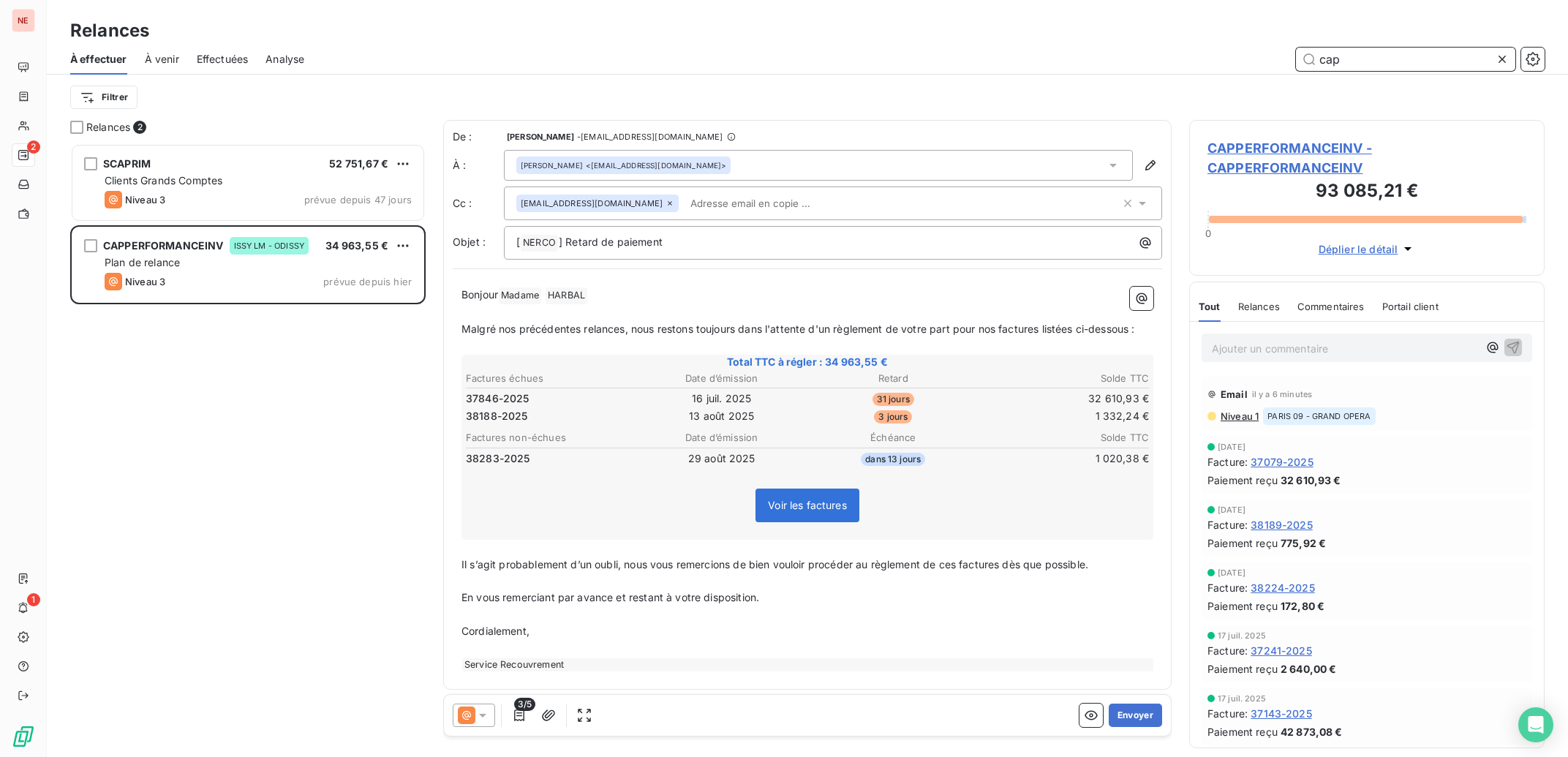
click at [1344, 59] on input "cap" at bounding box center [1405, 59] width 219 height 23
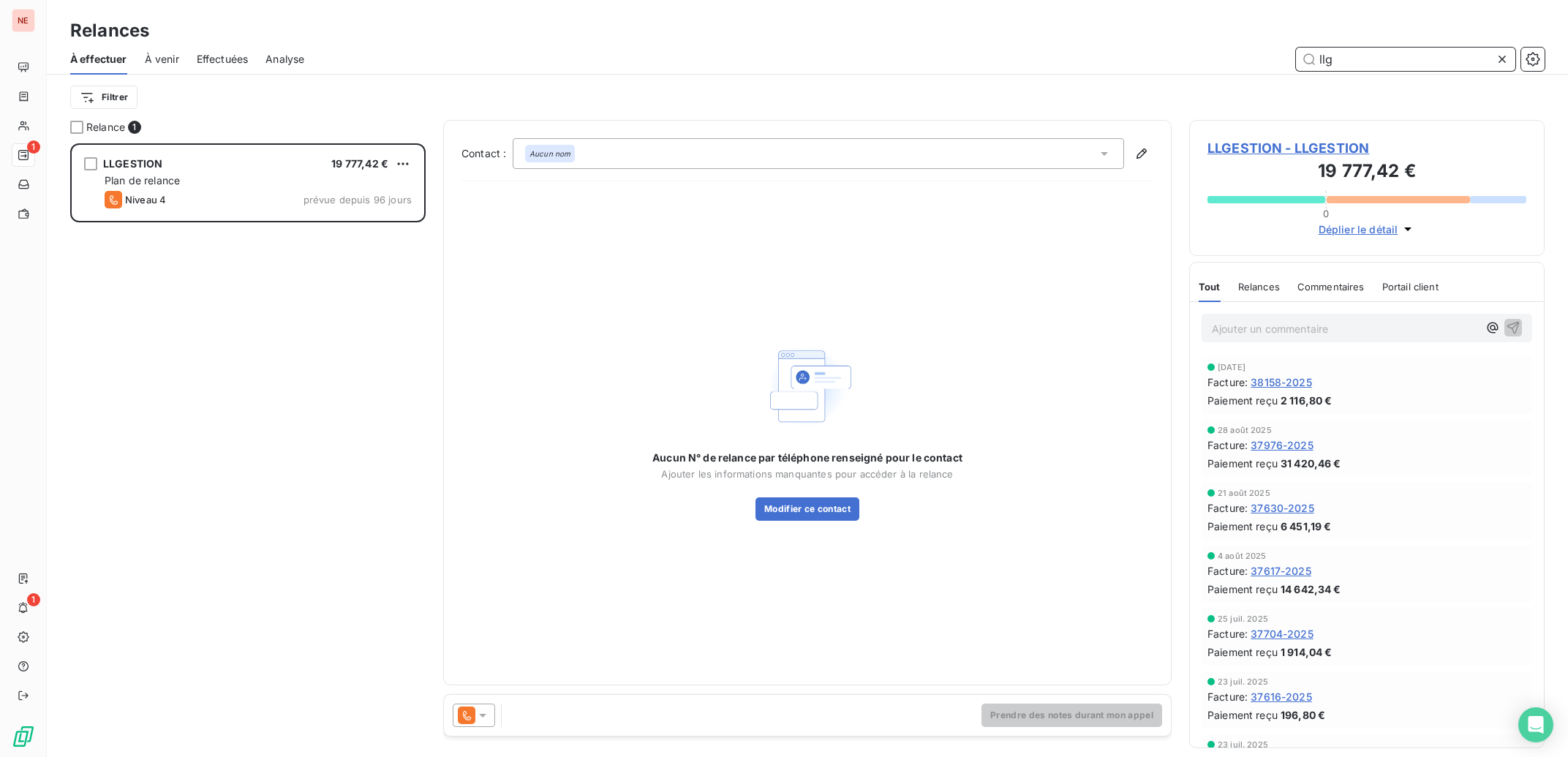
scroll to position [1, 1]
type input "llg"
click at [1357, 144] on span "LLGESTION - LLGESTION" at bounding box center [1367, 147] width 319 height 19
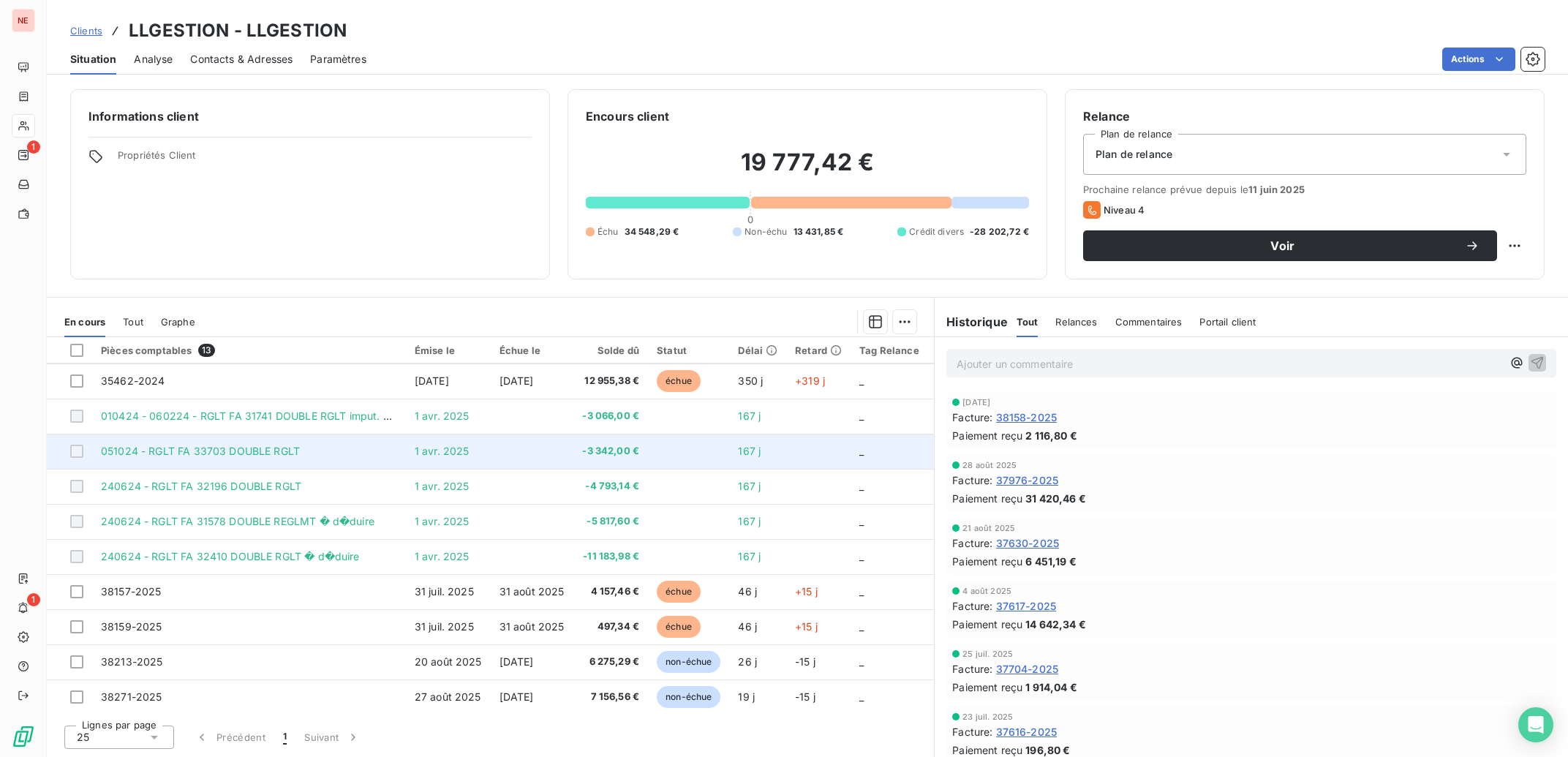
scroll to position [122, 0]
click at [524, 572] on td "31 août 2025" at bounding box center [533, 589] width 84 height 35
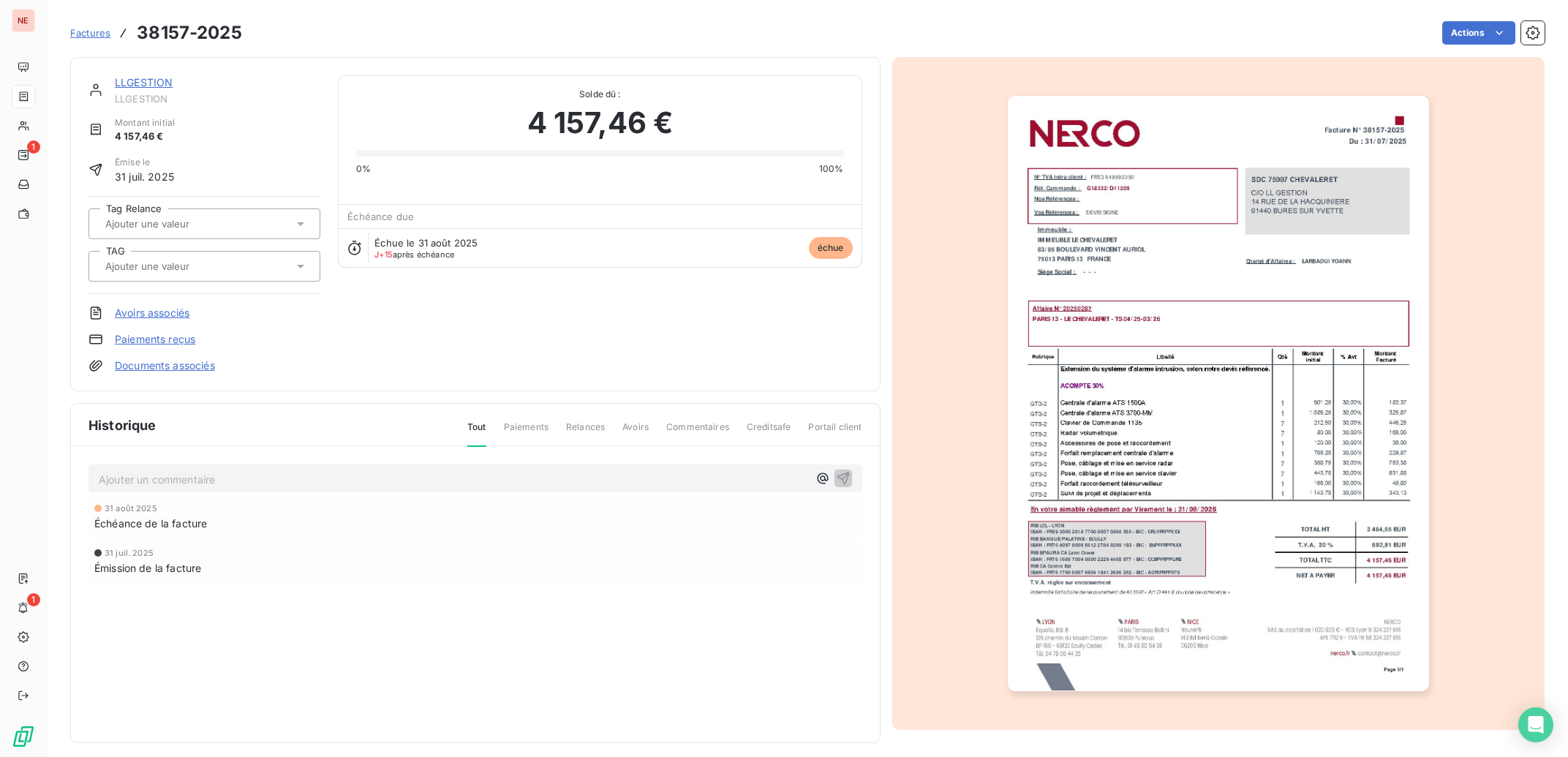
click at [193, 275] on div at bounding box center [197, 266] width 192 height 19
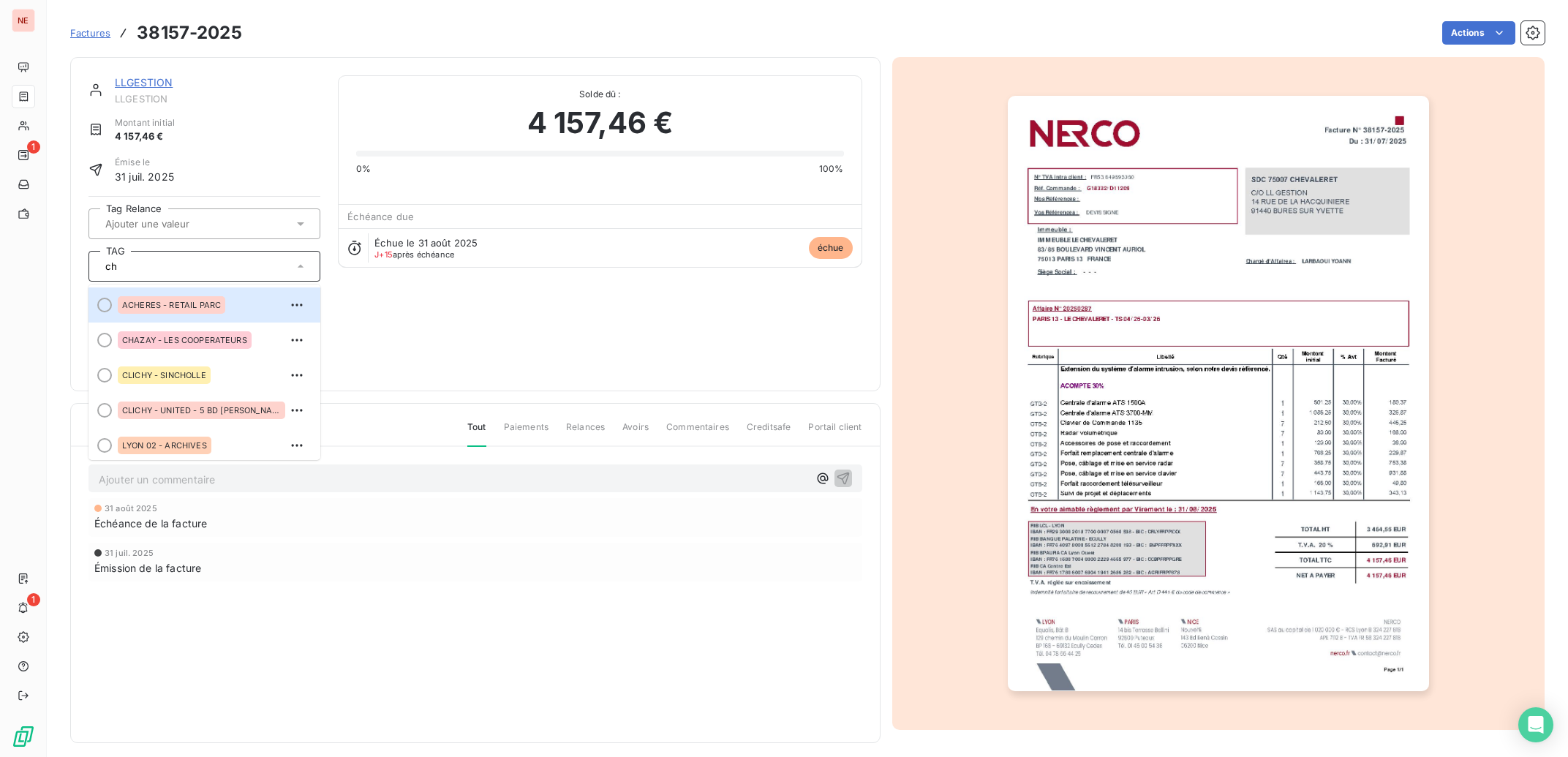
type input "c"
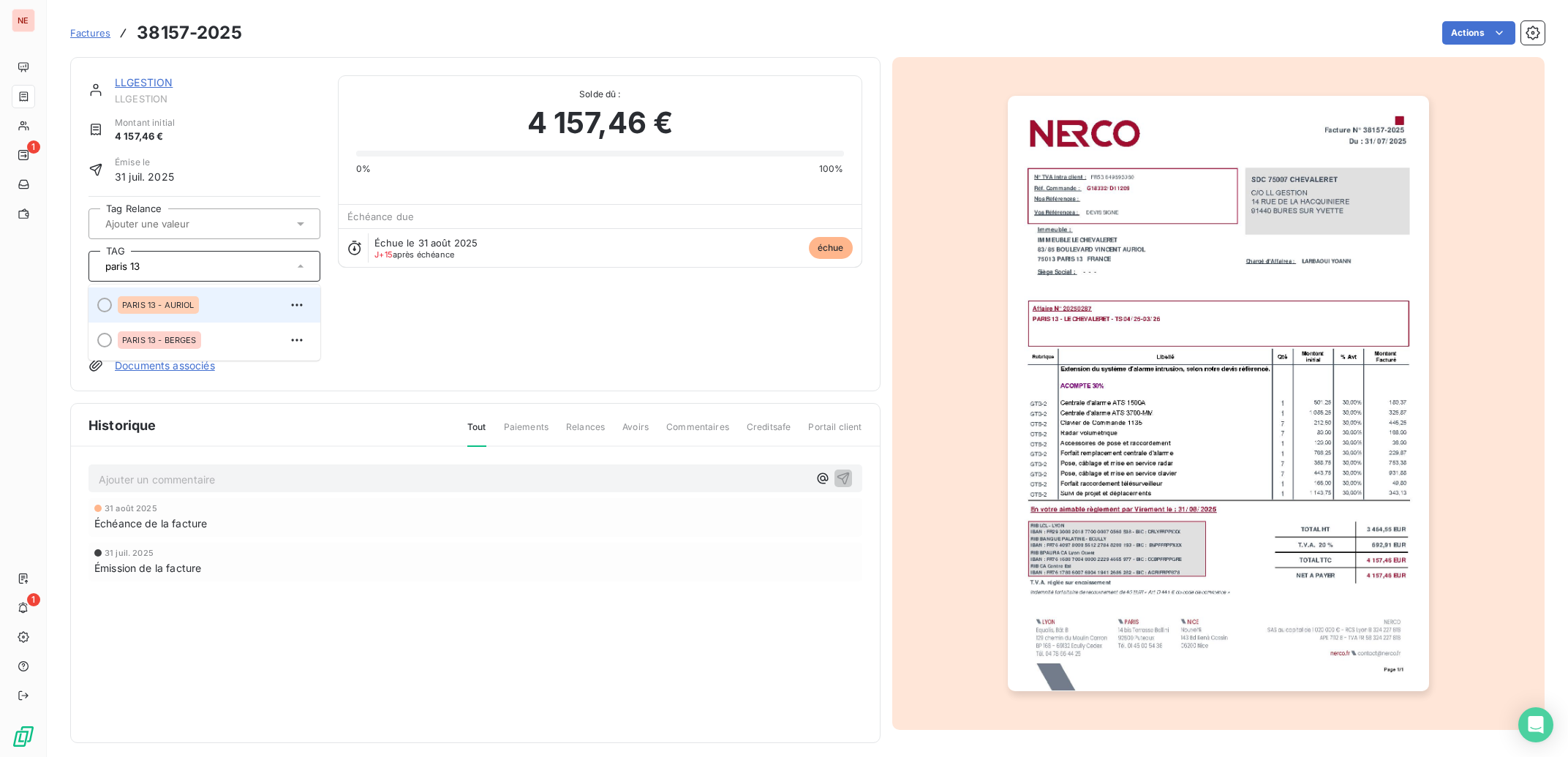
type input "paris 13"
click at [191, 300] on div "PARIS 13 - AURIOL" at bounding box center [158, 305] width 81 height 18
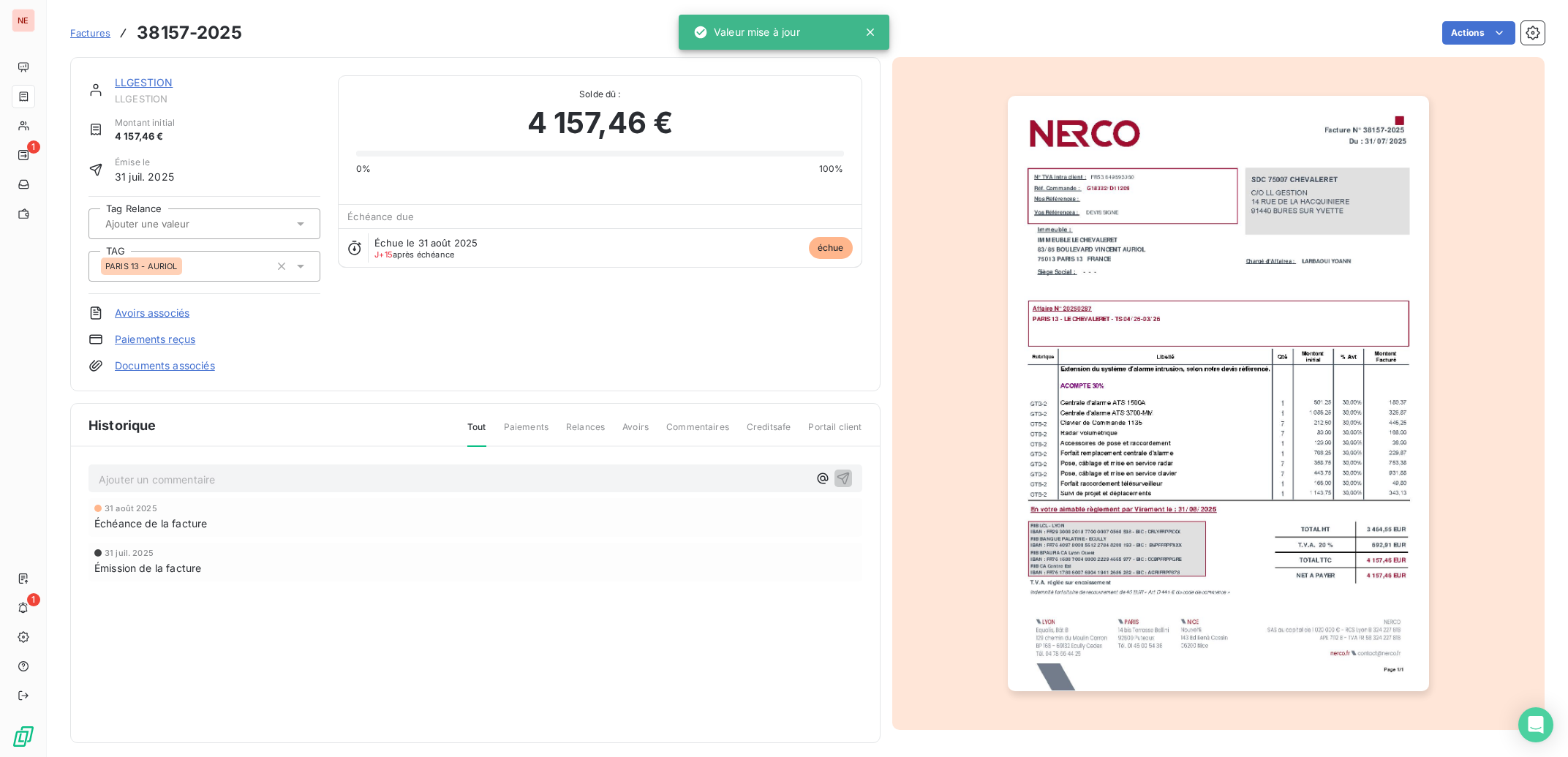
click at [152, 77] on link "LLGESTION" at bounding box center [143, 82] width 58 height 12
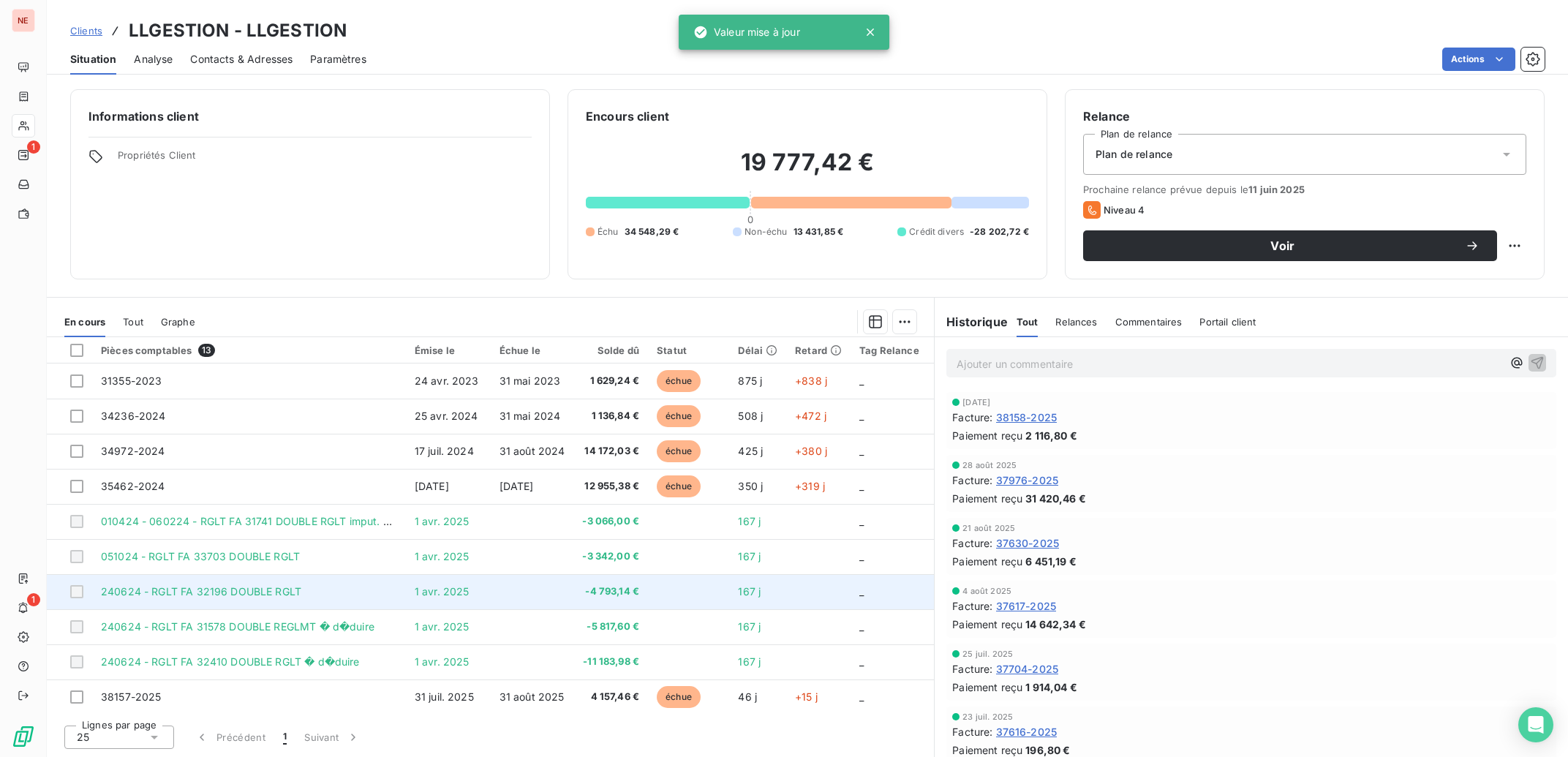
scroll to position [122, 0]
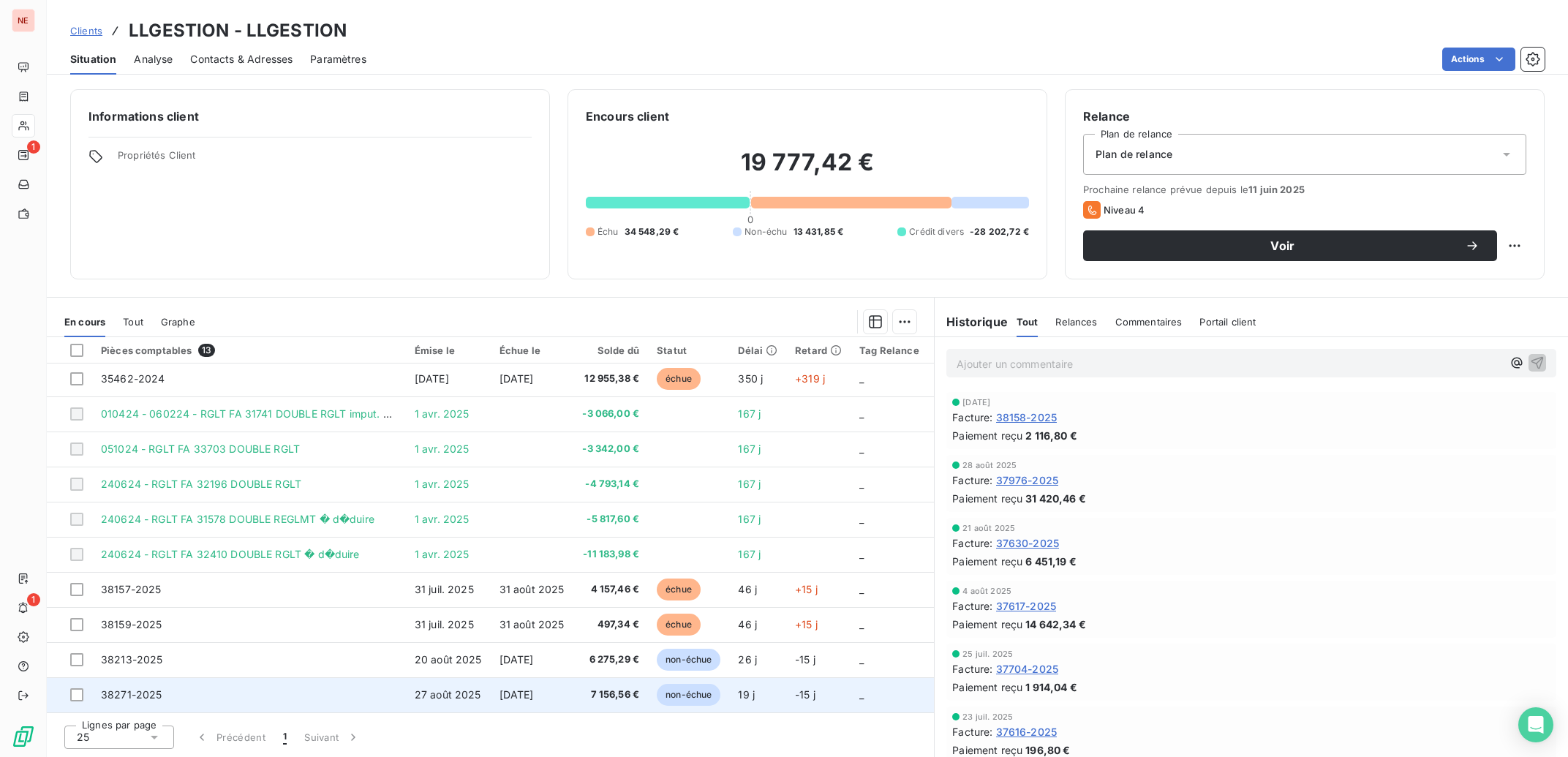
click at [533, 688] on span "[DATE]" at bounding box center [517, 694] width 34 height 12
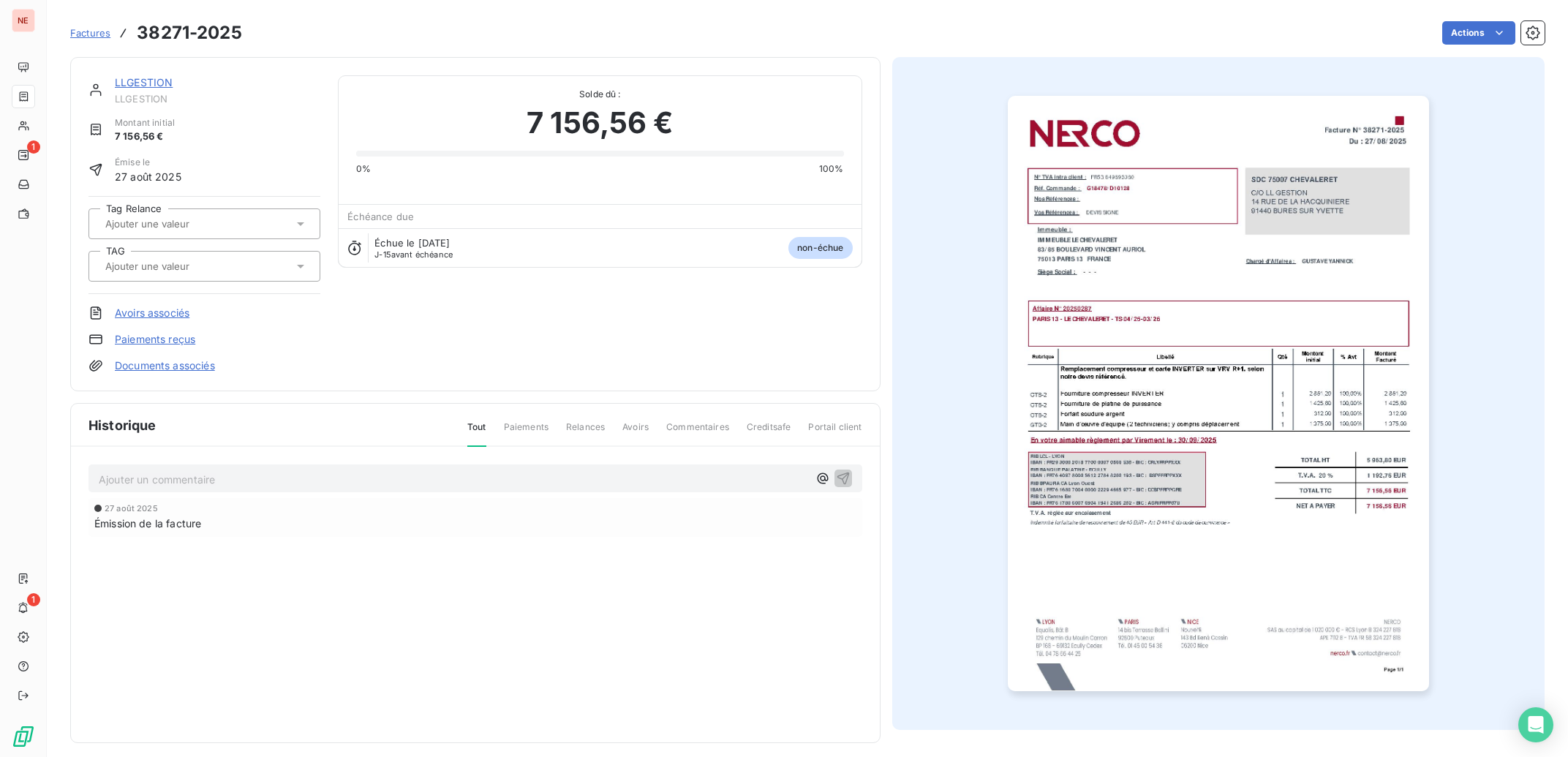
click at [190, 262] on input "text" at bounding box center [177, 266] width 147 height 13
type input "aurio"
click at [205, 308] on div "PARIS 13 - AURIOL" at bounding box center [213, 305] width 191 height 23
click at [139, 82] on link "LLGESTION" at bounding box center [143, 82] width 58 height 12
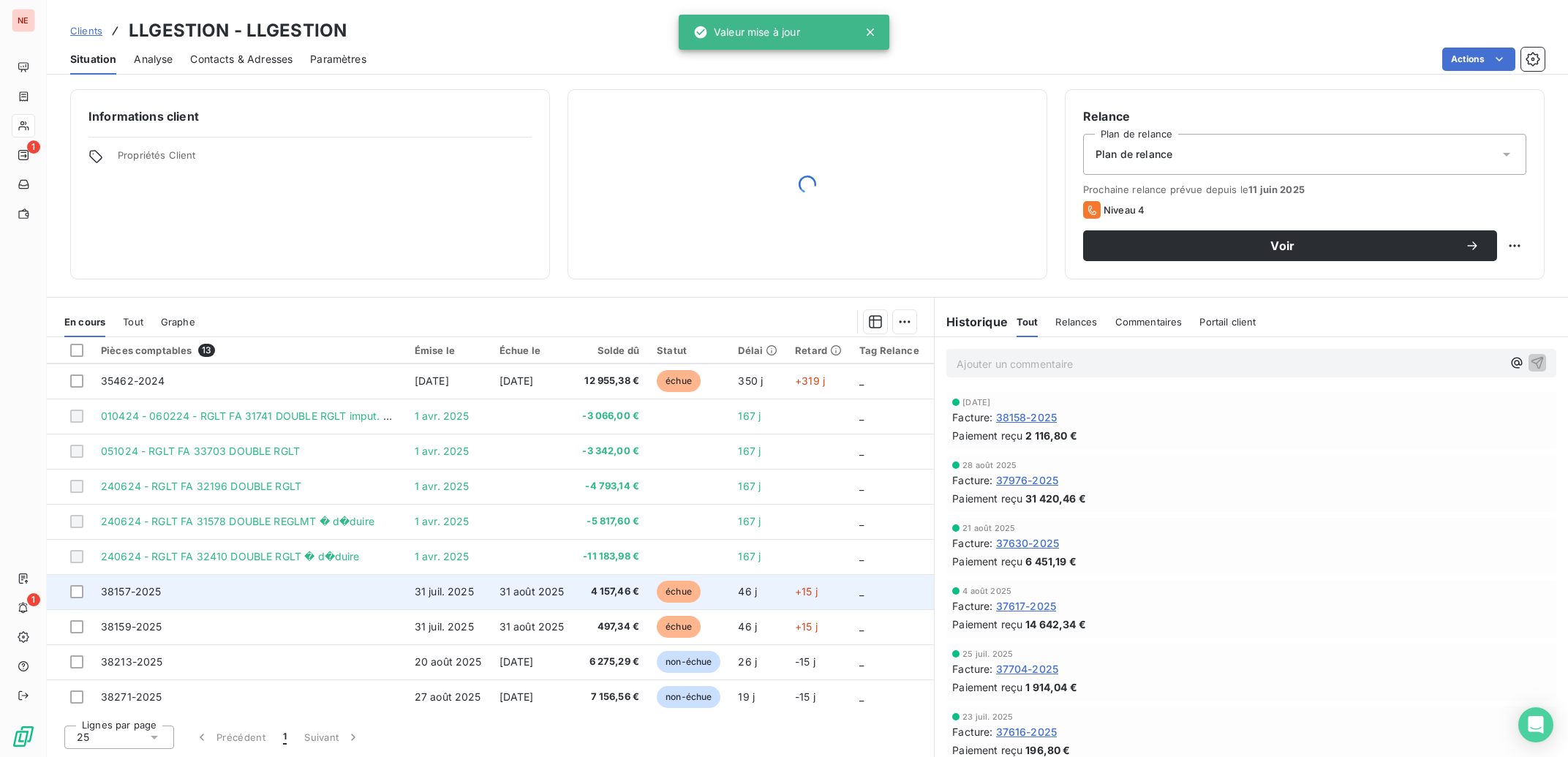
scroll to position [122, 0]
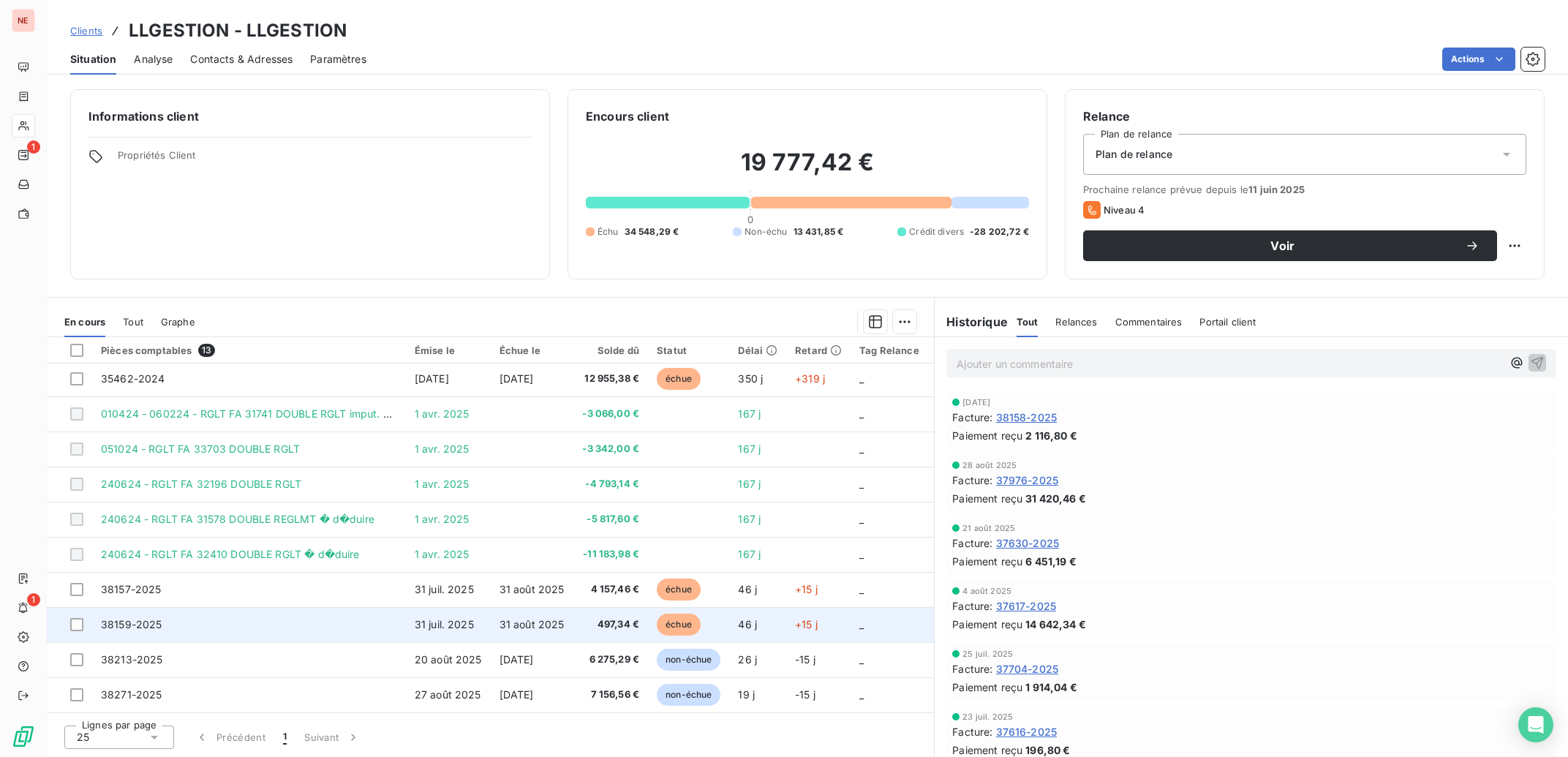
click at [343, 613] on td "38159-2025" at bounding box center [249, 625] width 314 height 35
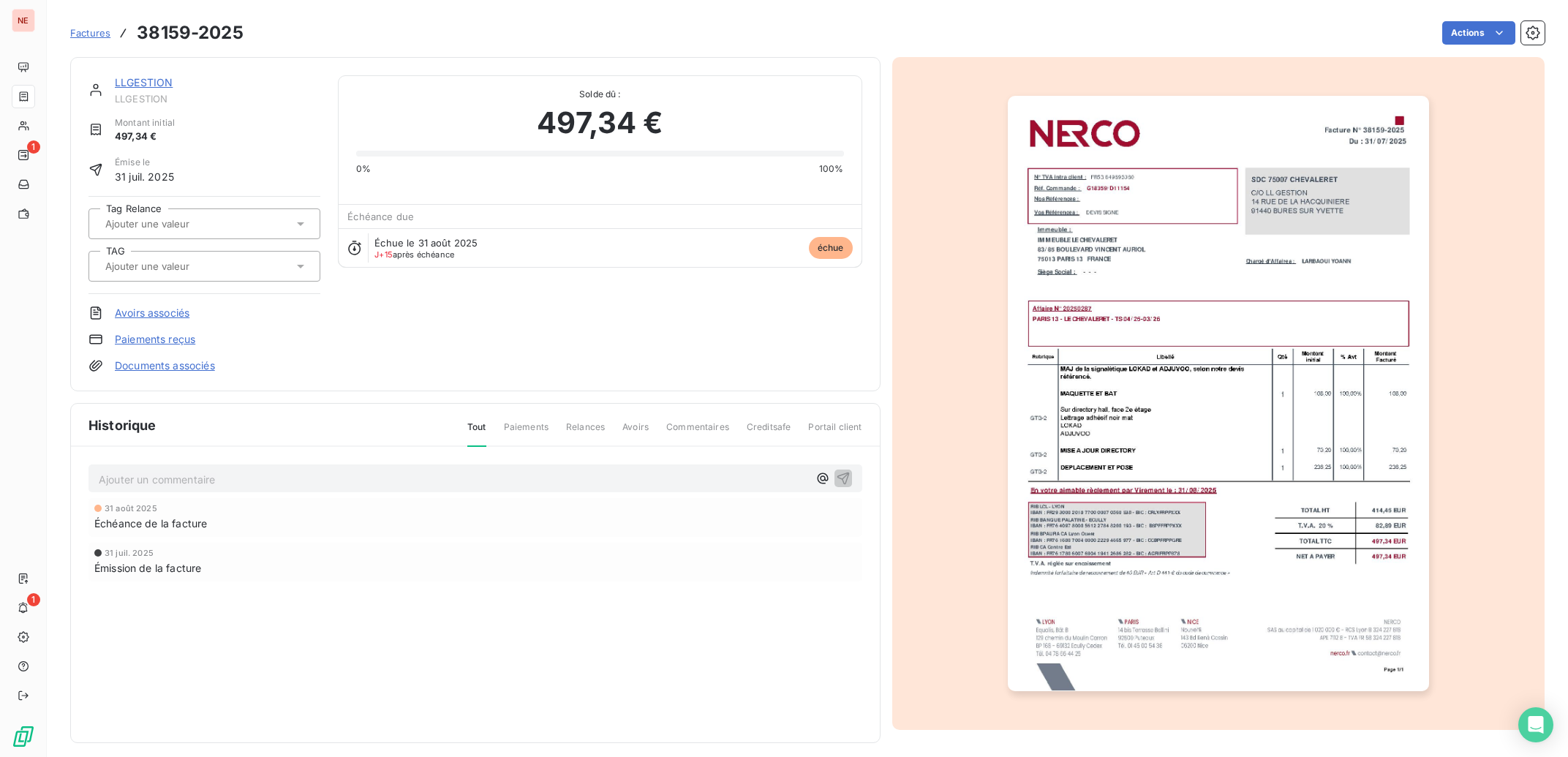
click at [234, 270] on div at bounding box center [197, 266] width 192 height 19
type input "auriol"
click at [240, 309] on div "PARIS 13 - AURIOL" at bounding box center [213, 305] width 191 height 23
click at [139, 72] on div "LLGESTION LLGESTION Montant initial 497,34 € Émise le 31 juil. 2025 Tag Relance…" at bounding box center [476, 224] width 810 height 334
click at [139, 78] on link "LLGESTION" at bounding box center [143, 82] width 58 height 12
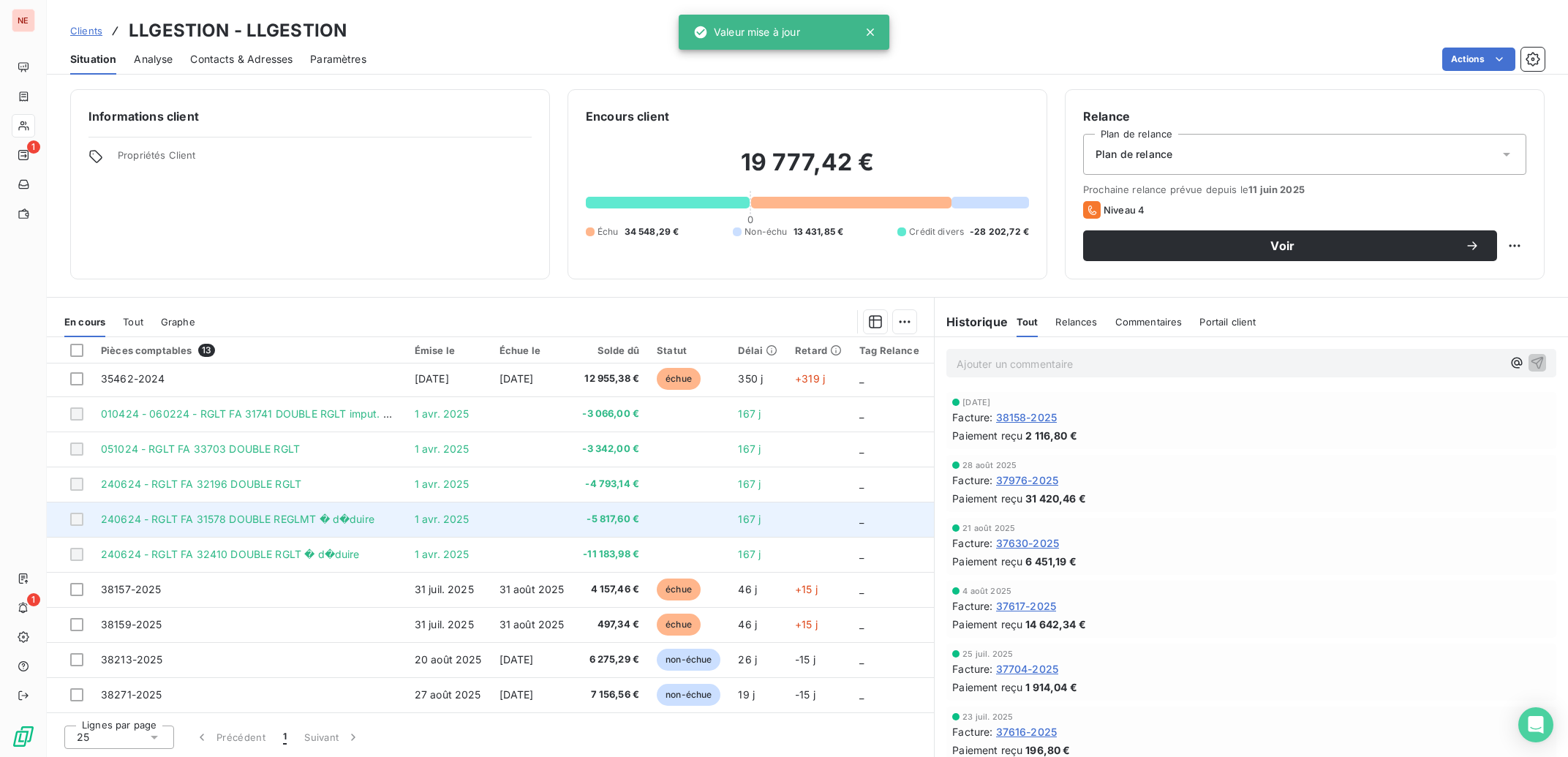
scroll to position [122, 0]
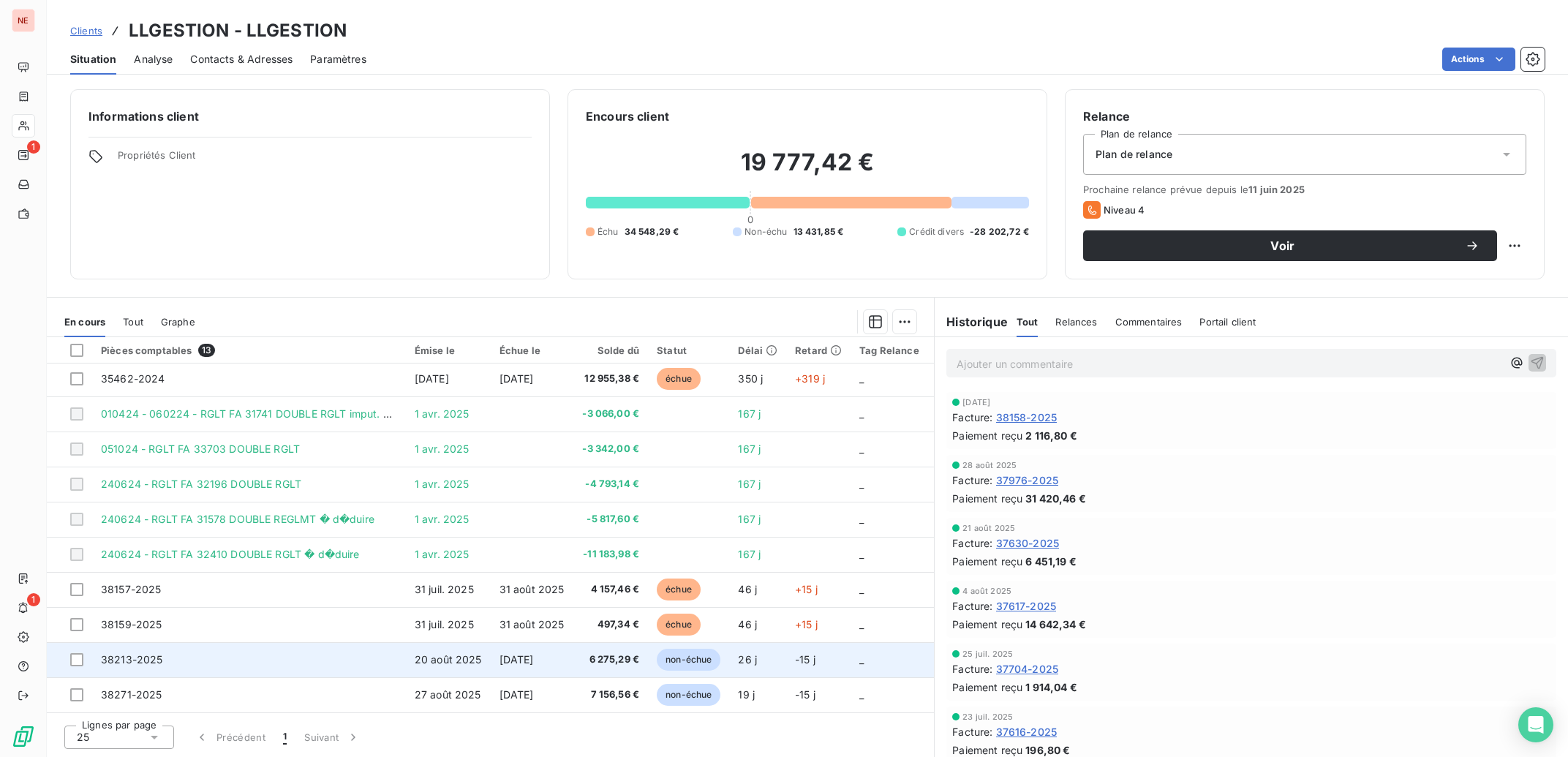
click at [360, 648] on td "38213-2025" at bounding box center [249, 659] width 314 height 35
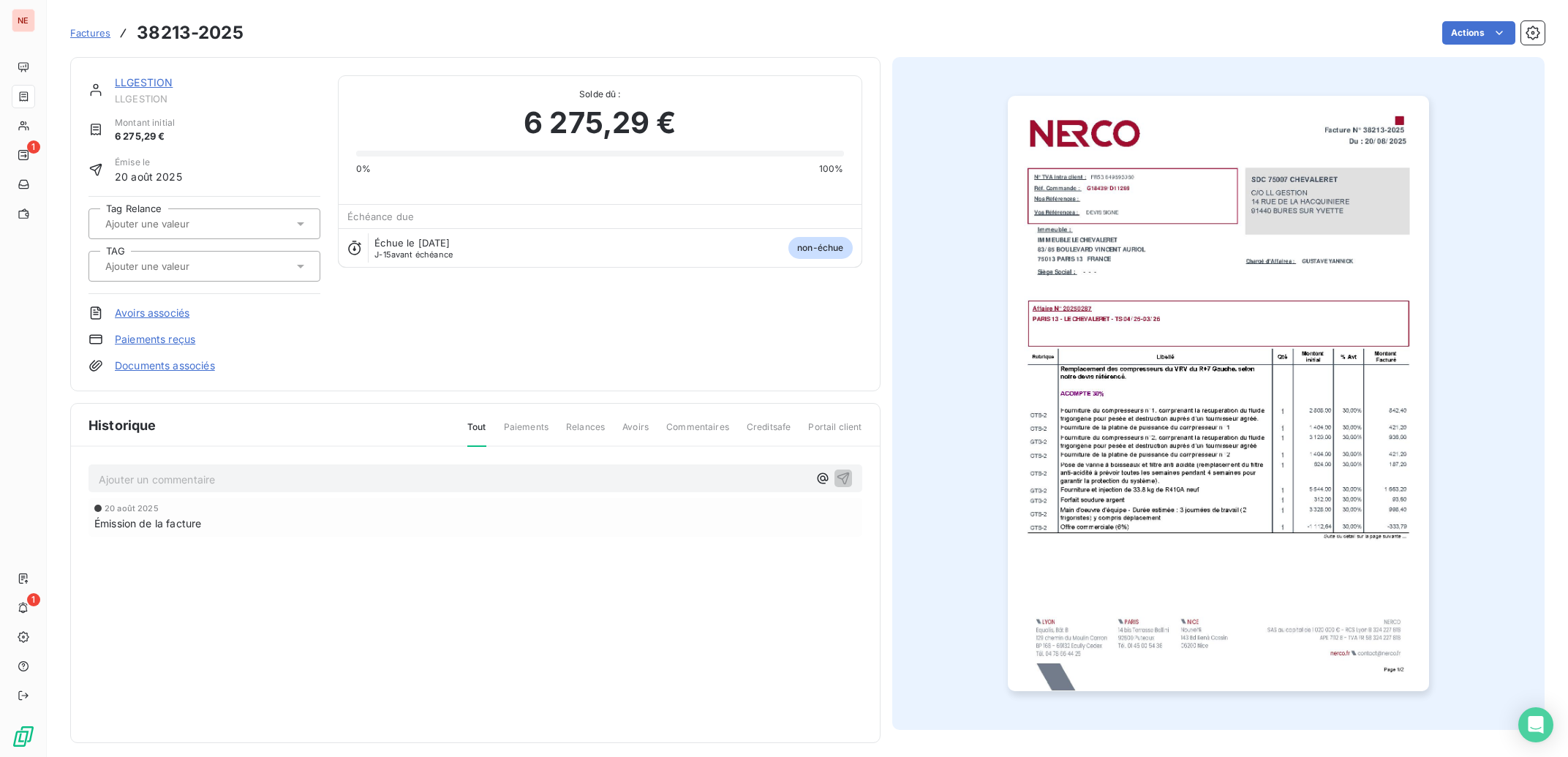
click at [184, 262] on input "text" at bounding box center [177, 266] width 147 height 13
type input "auriol"
click at [194, 308] on span "PARIS 13 - AURIOL" at bounding box center [158, 305] width 72 height 9
click at [152, 79] on link "LLGESTION" at bounding box center [143, 82] width 58 height 12
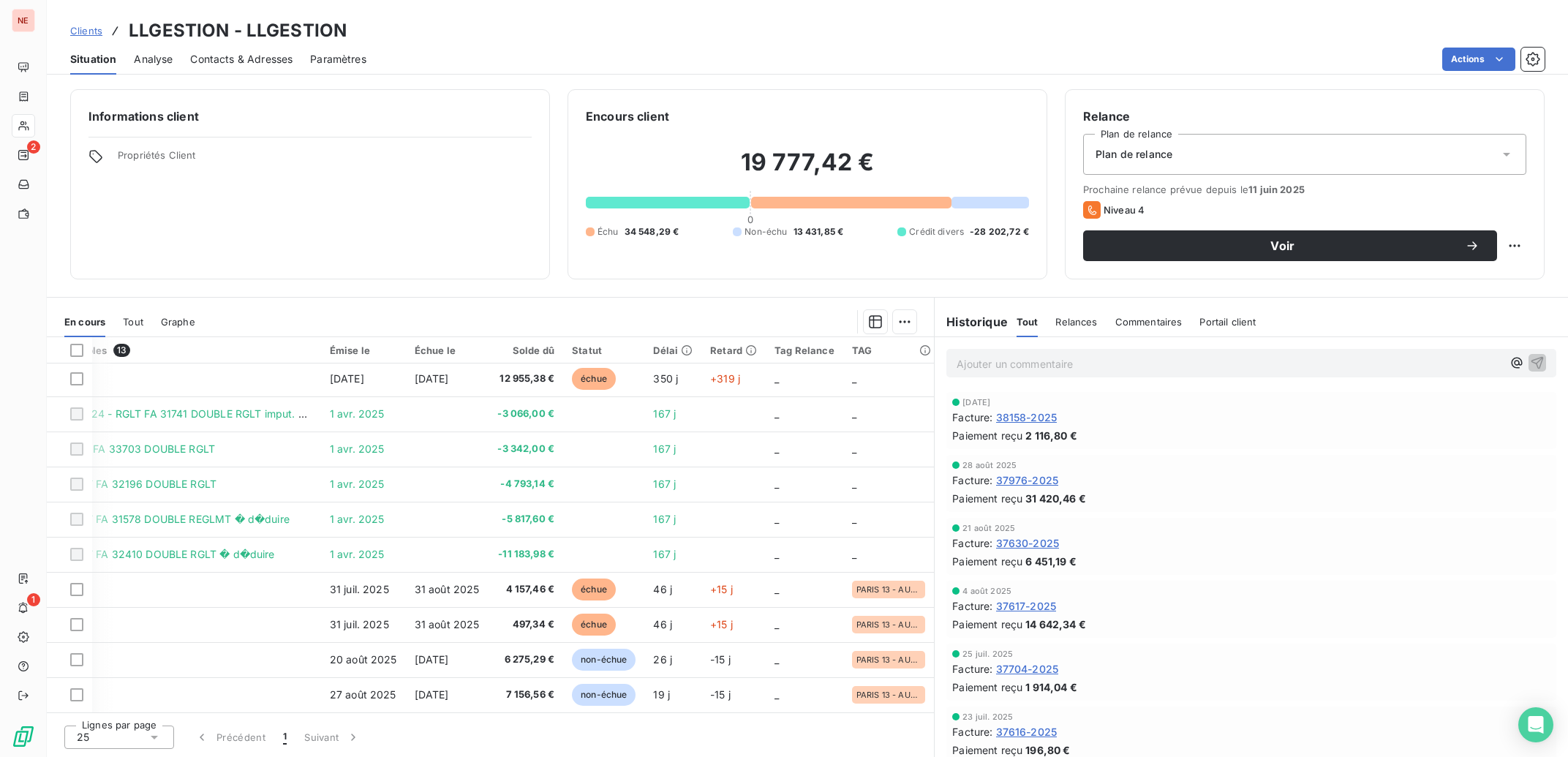
scroll to position [122, 100]
click at [246, 56] on span "Contacts & Adresses" at bounding box center [241, 59] width 102 height 15
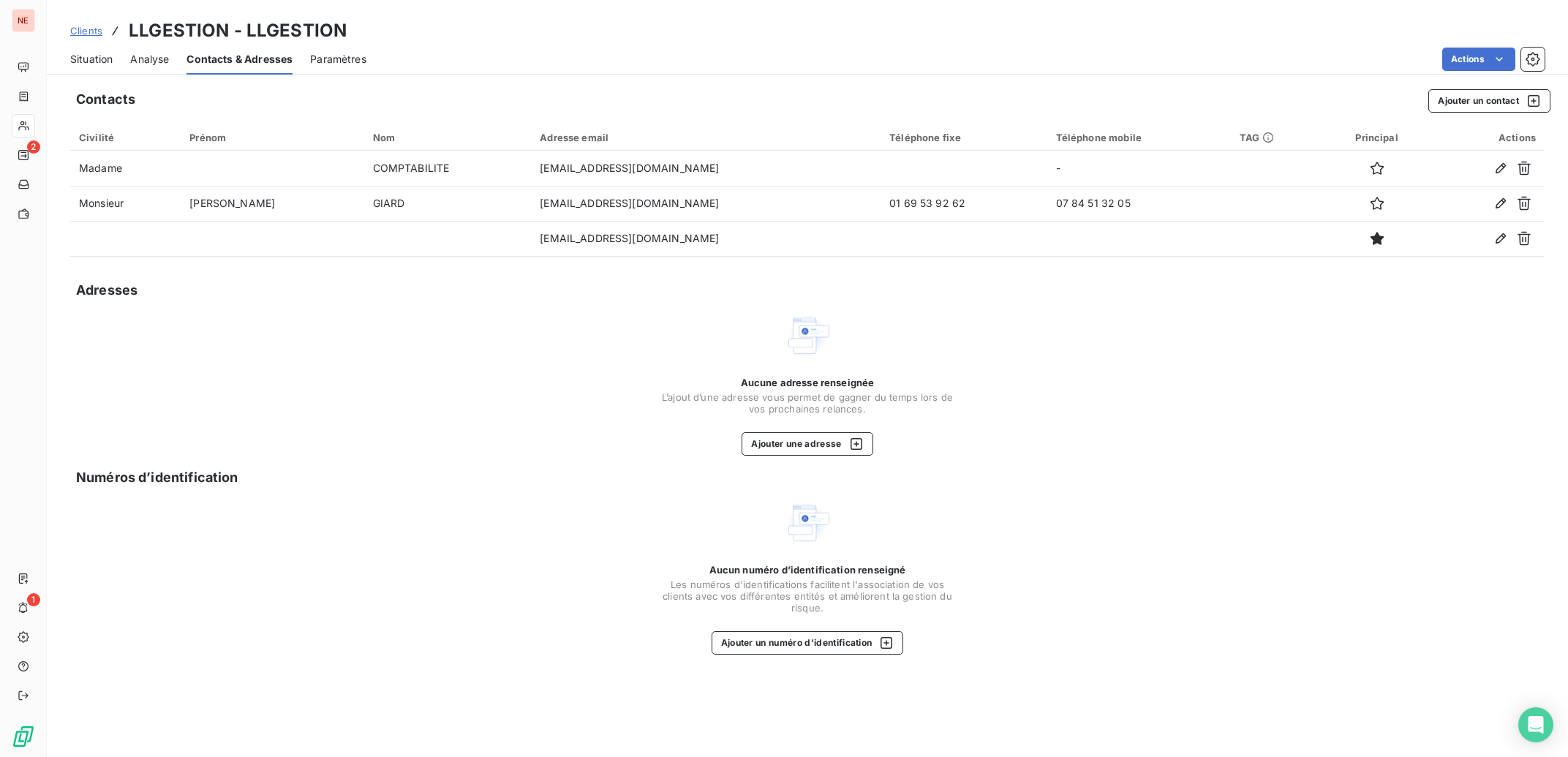
click at [95, 60] on span "Situation" at bounding box center [91, 59] width 43 height 15
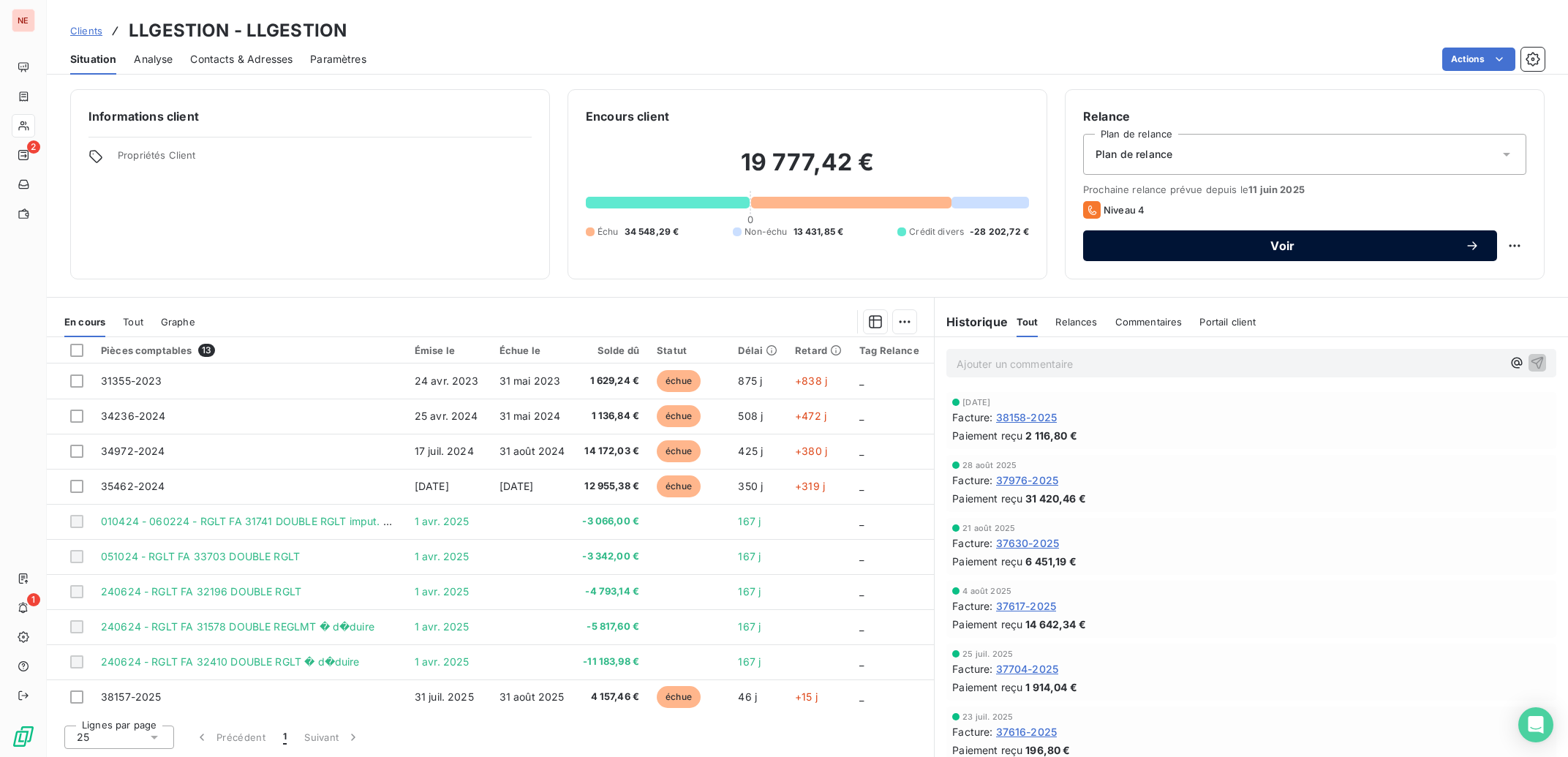
click at [1304, 248] on span "Voir" at bounding box center [1283, 246] width 364 height 12
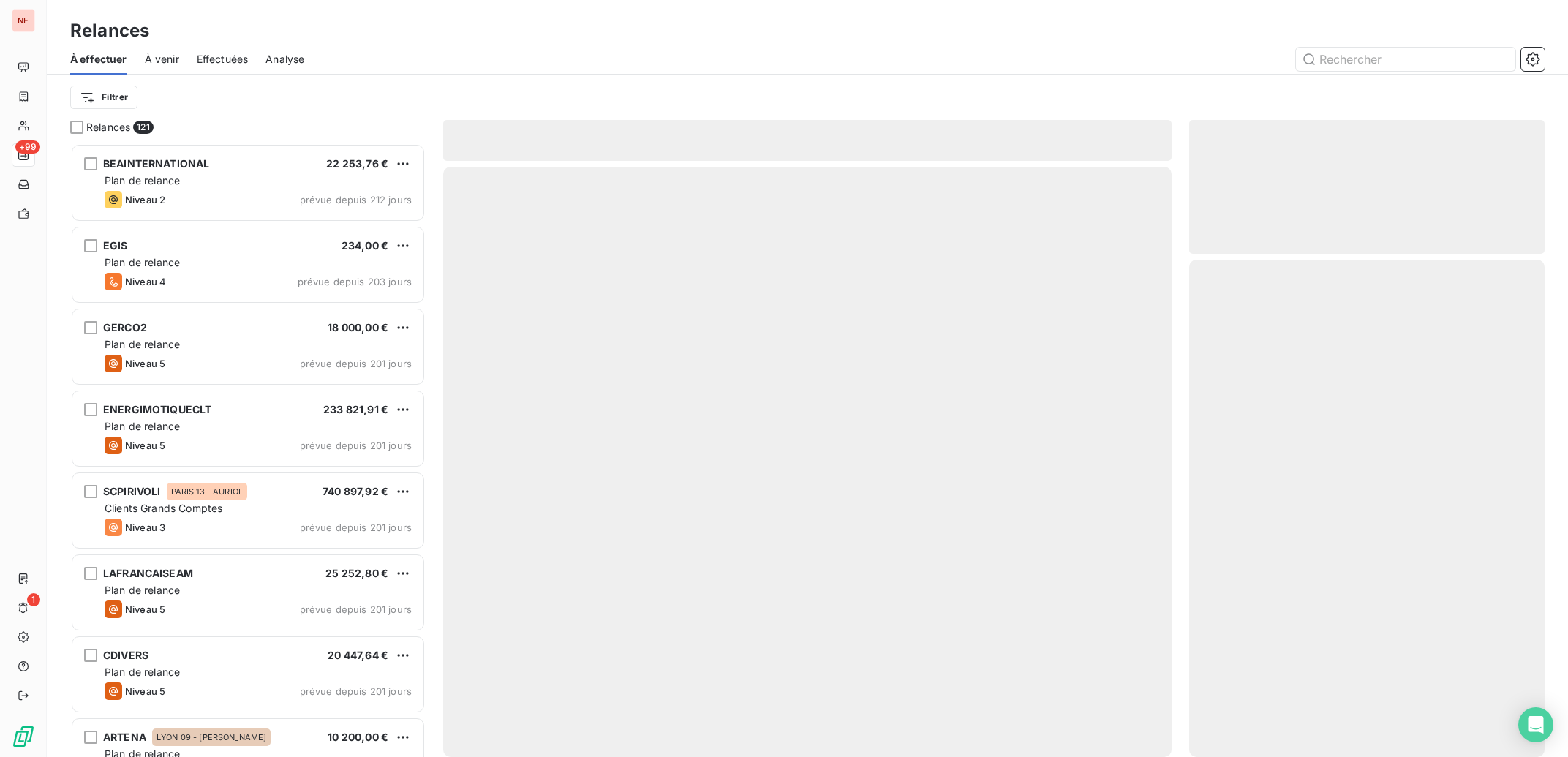
scroll to position [599, 341]
click at [1343, 57] on input "text" at bounding box center [1405, 59] width 219 height 23
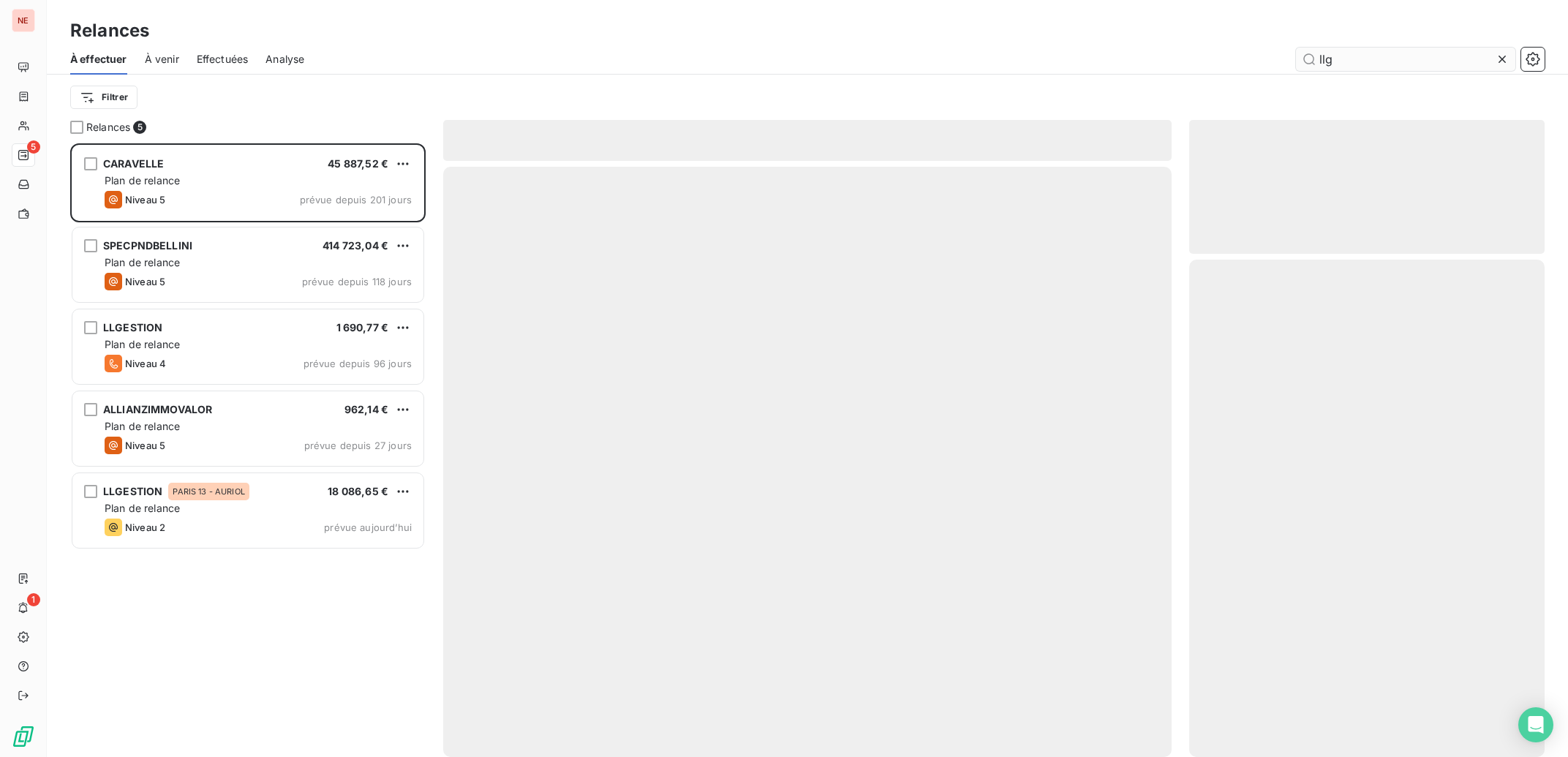
scroll to position [599, 341]
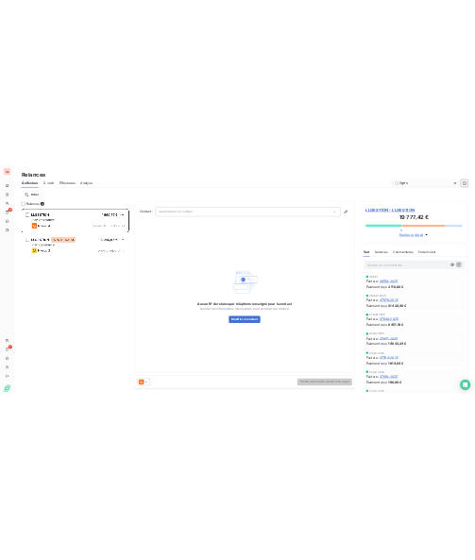
scroll to position [773, 440]
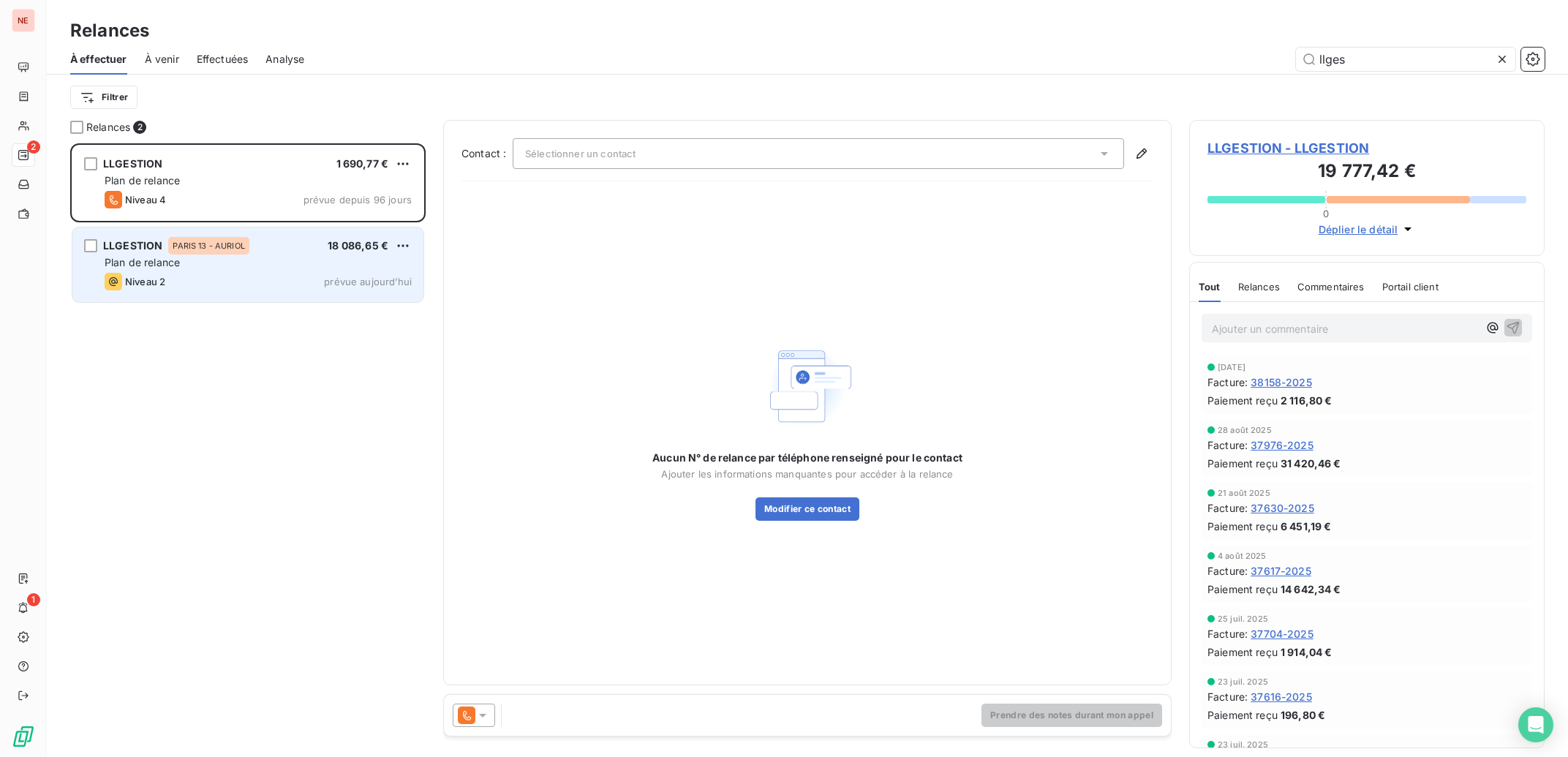
type input "llges"
click at [238, 274] on div "Niveau 2 prévue aujourd’hui" at bounding box center [258, 281] width 308 height 18
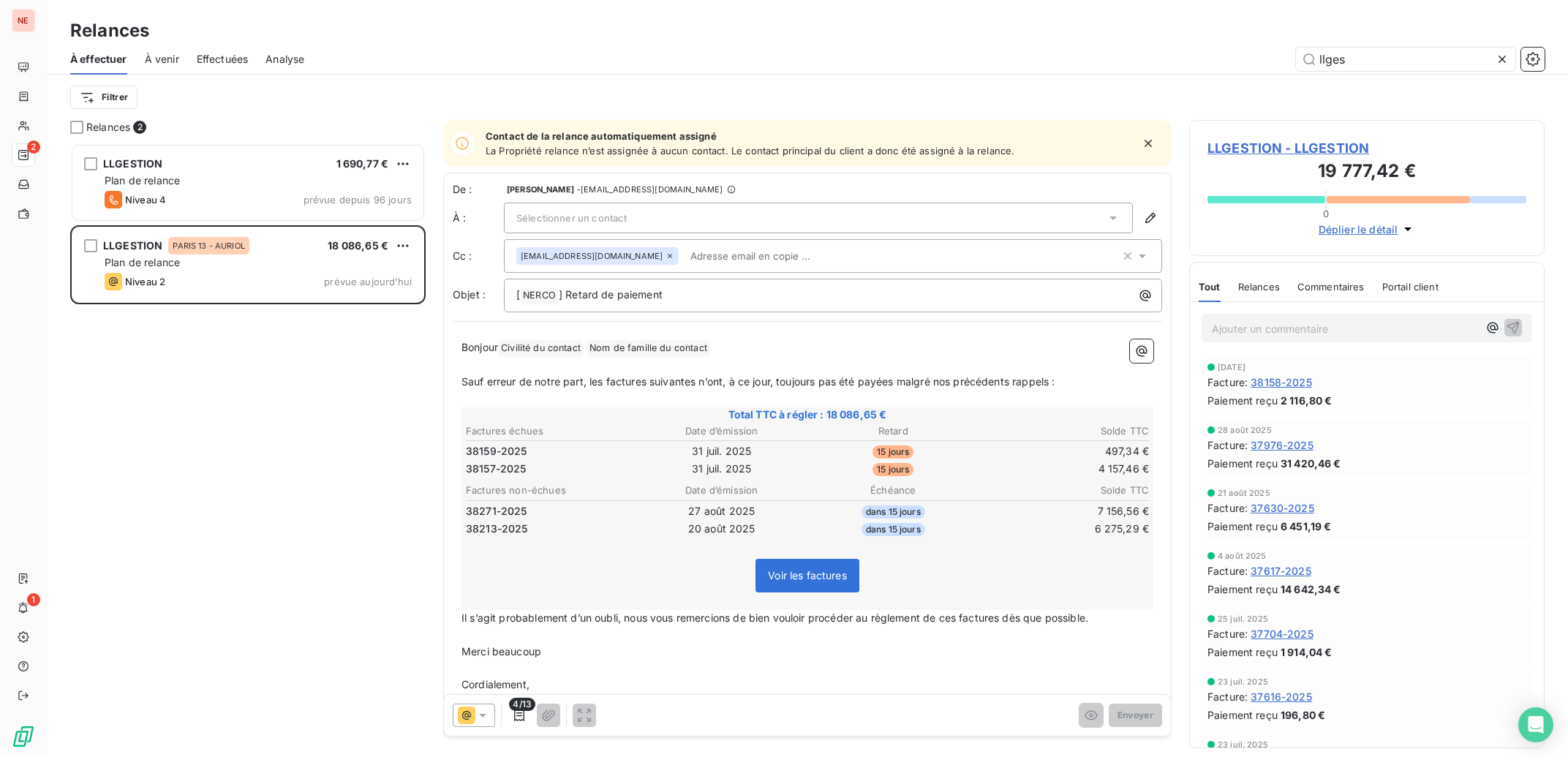
click at [1106, 216] on icon at bounding box center [1113, 218] width 15 height 15
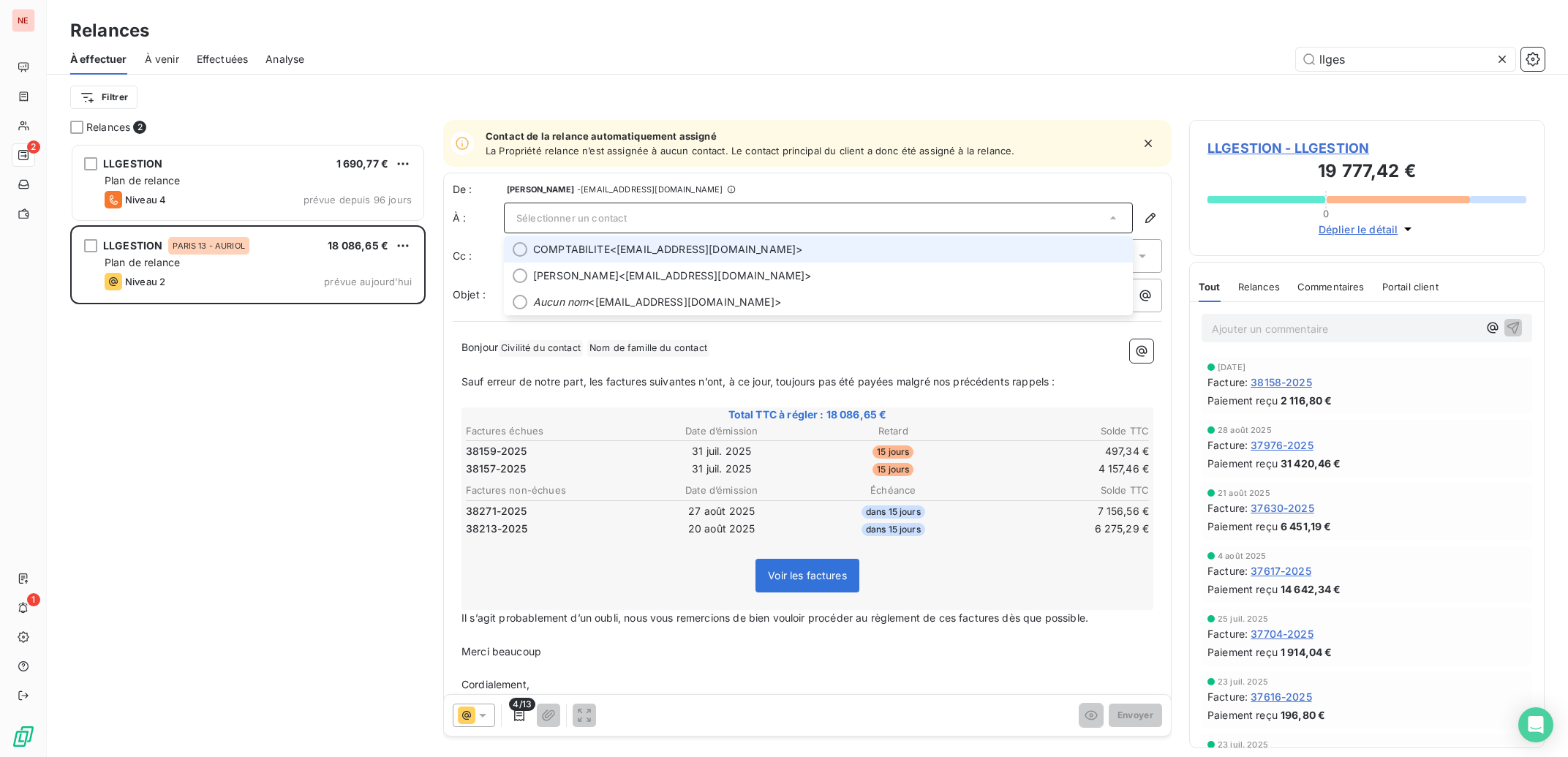
click at [1106, 216] on icon at bounding box center [1113, 218] width 15 height 15
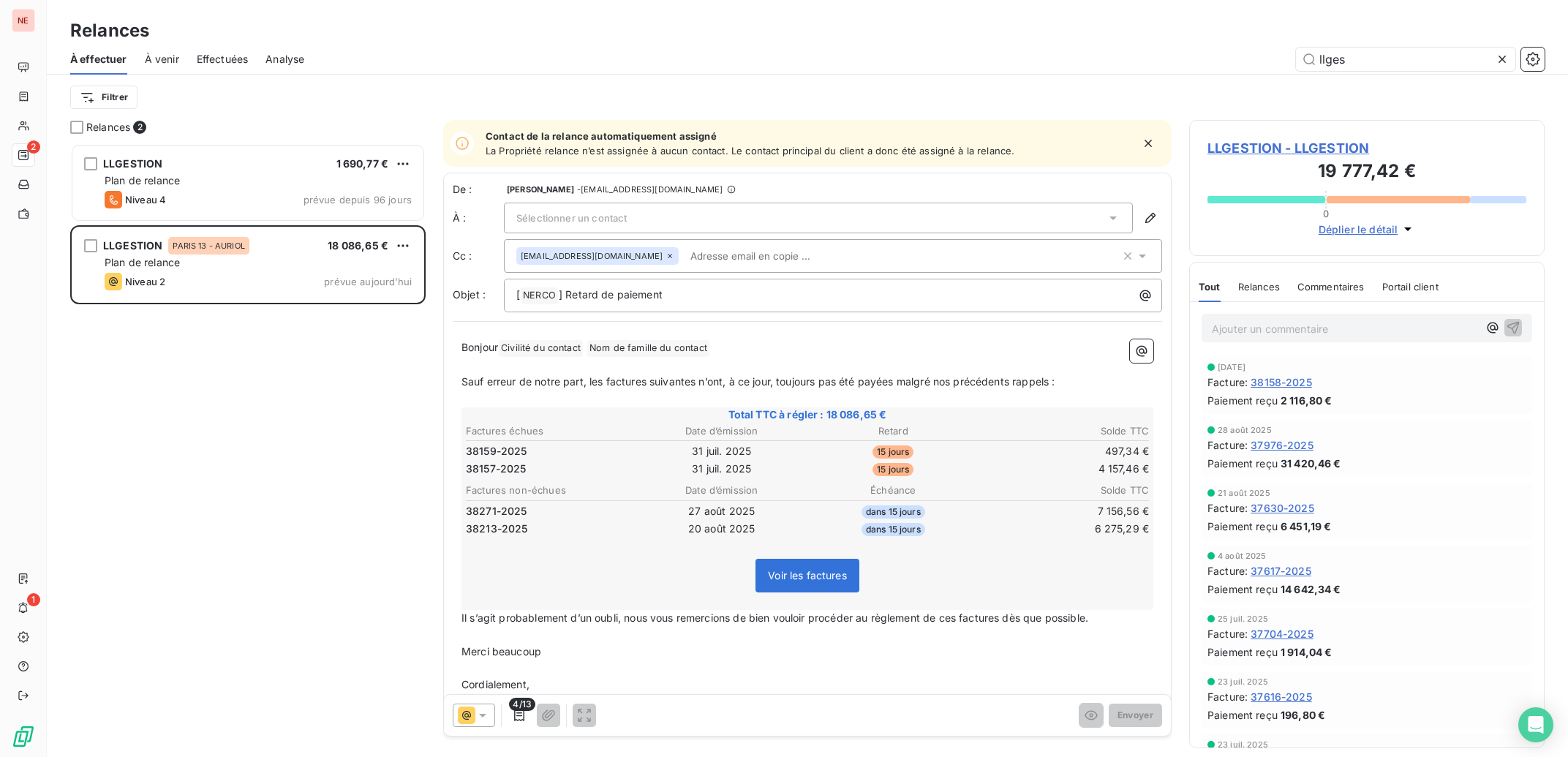
click at [672, 218] on div "Sélectionner un contact" at bounding box center [819, 218] width 629 height 31
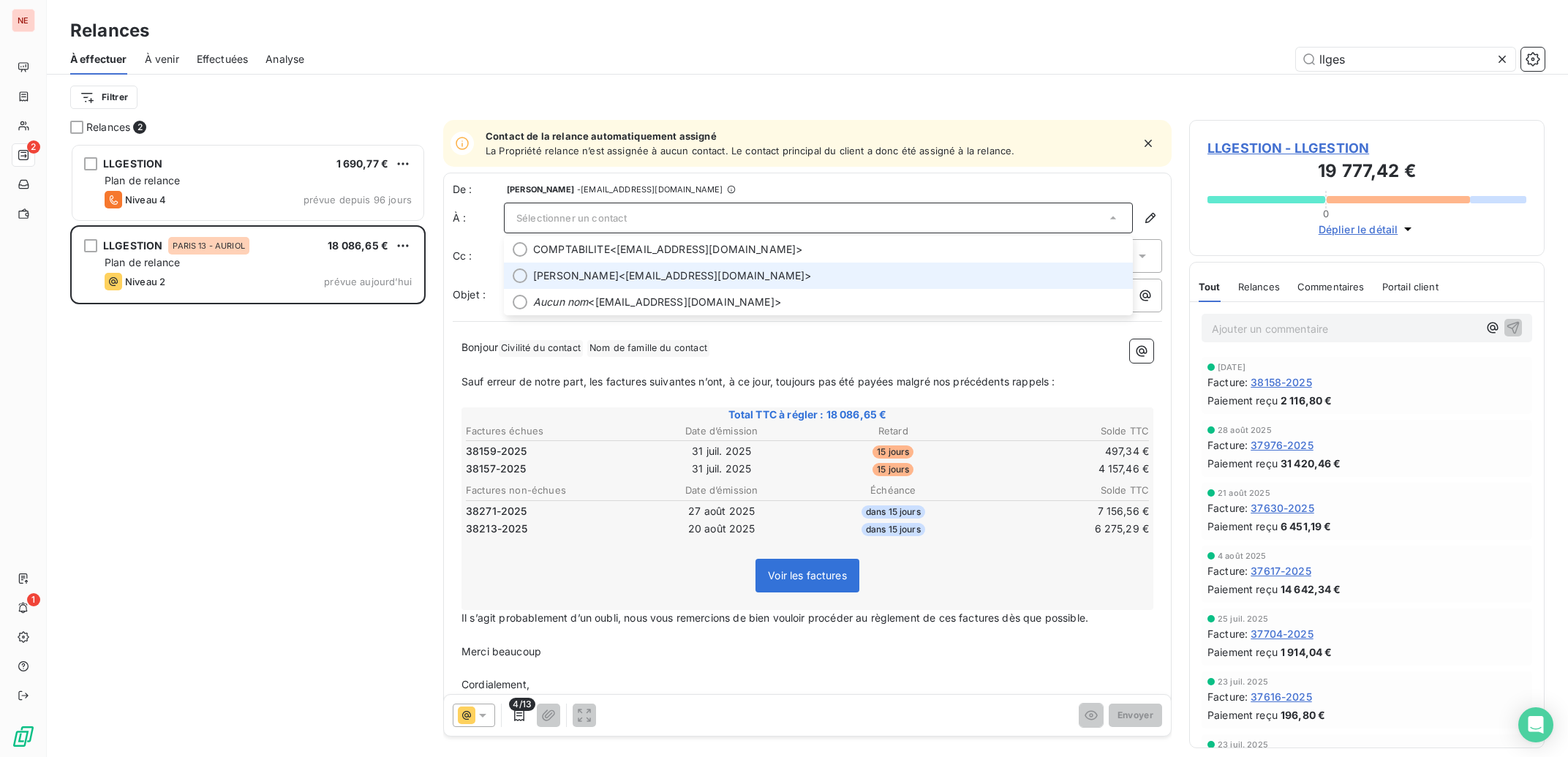
click at [648, 281] on span "[PERSON_NAME] <[EMAIL_ADDRESS][DOMAIN_NAME]>" at bounding box center [828, 275] width 591 height 15
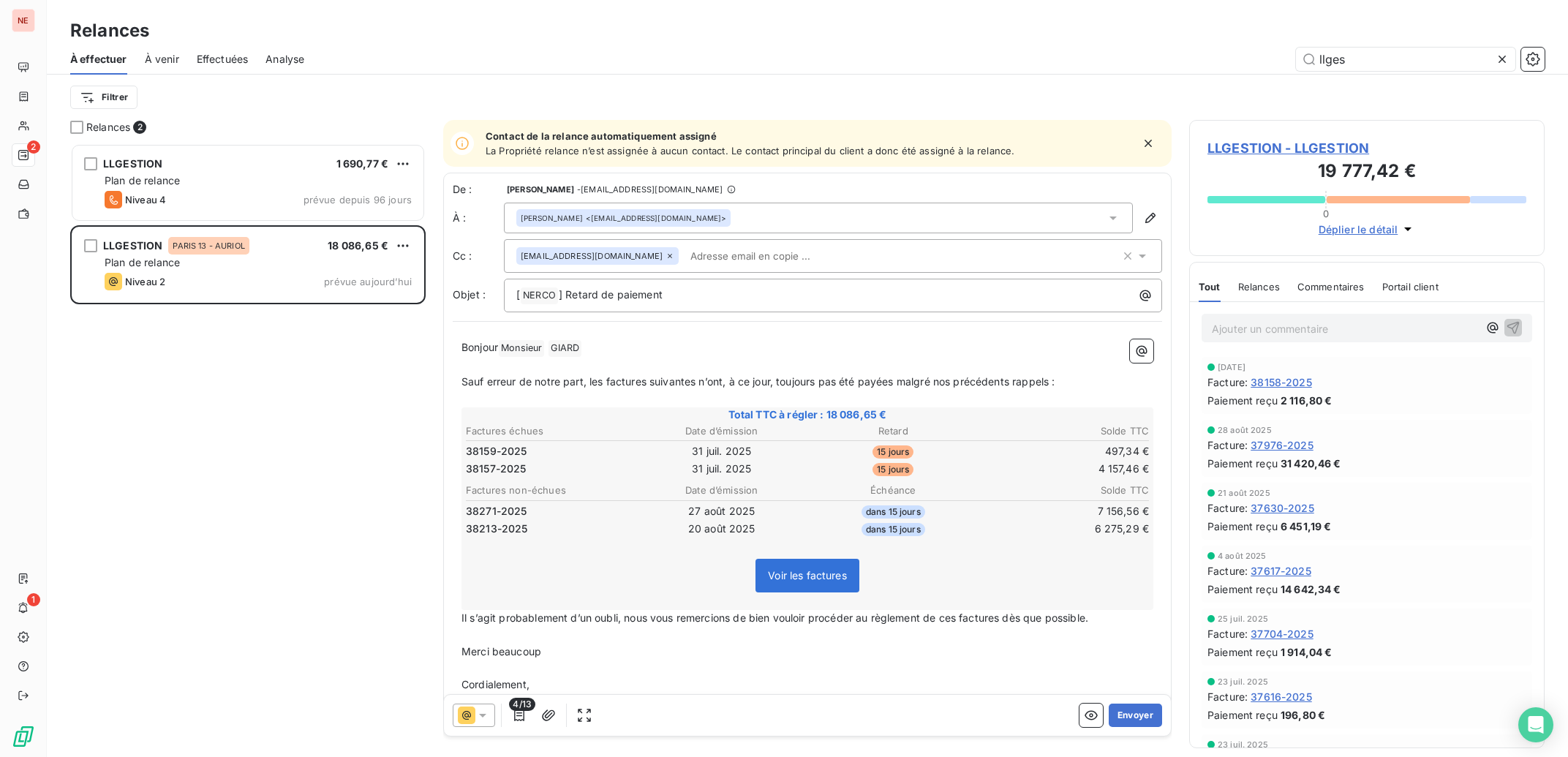
click at [778, 267] on input "text" at bounding box center [769, 256] width 169 height 22
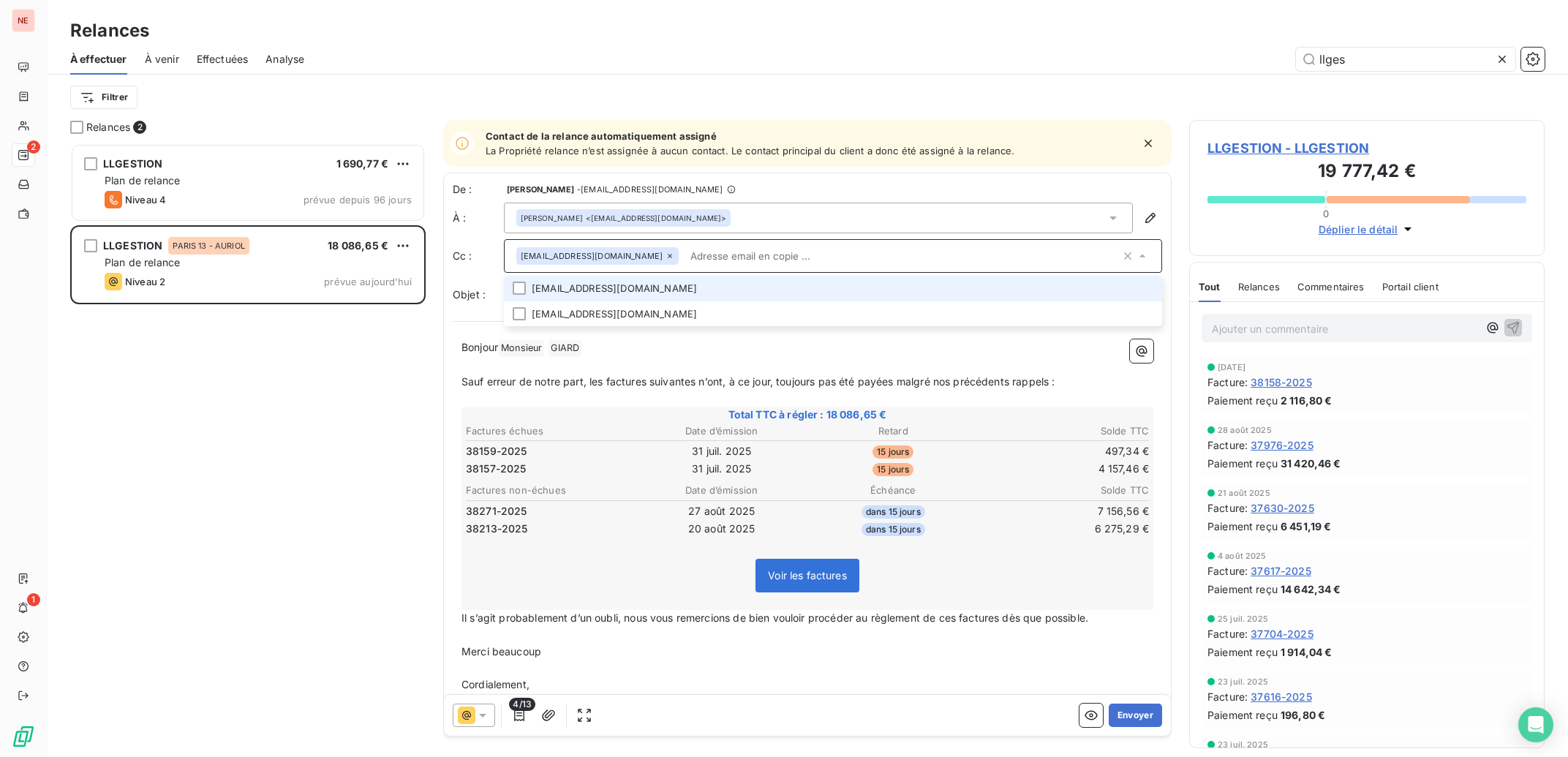
paste input "[EMAIL_ADDRESS][DOMAIN_NAME]"
type input "[EMAIL_ADDRESS][DOMAIN_NAME]"
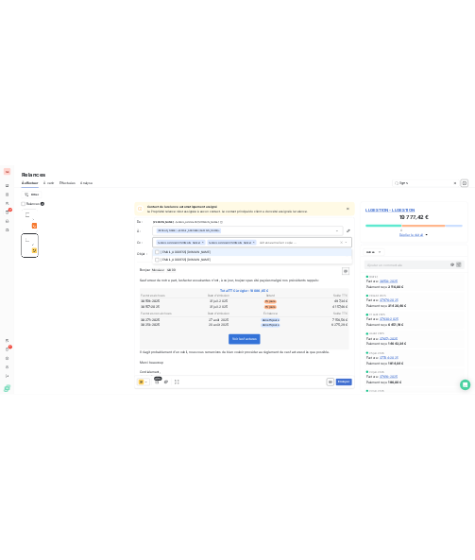
scroll to position [773, 440]
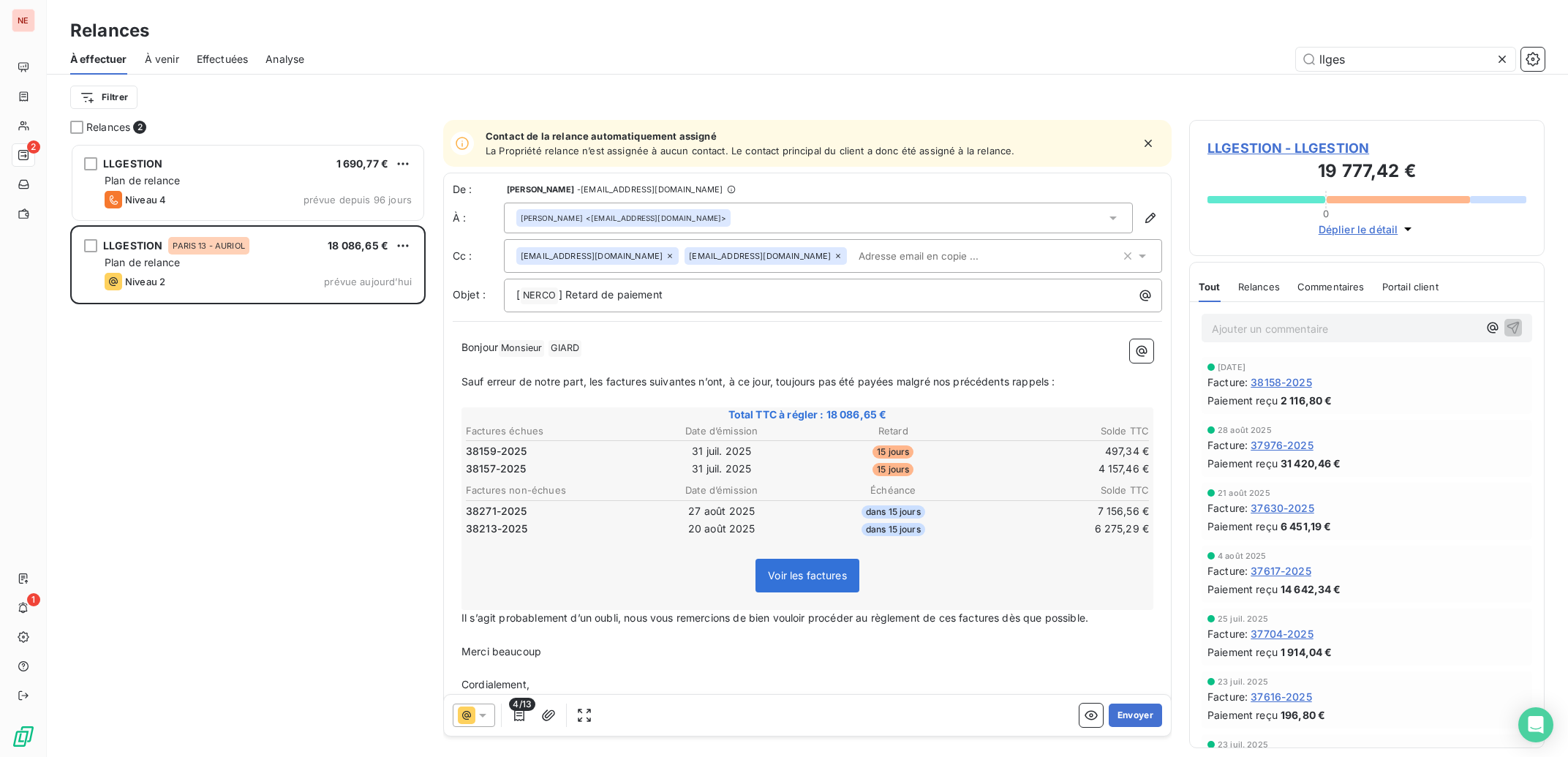
click at [789, 439] on table "Factures échues Date d’émission Retard Solde TTC 38159-2025 [DATE] 15 jours 497…" at bounding box center [807, 451] width 687 height 57
click at [743, 295] on p "[ NERCO ﻿ ] Retard de paiement" at bounding box center [837, 295] width 641 height 18
click at [853, 256] on input "text" at bounding box center [937, 256] width 169 height 22
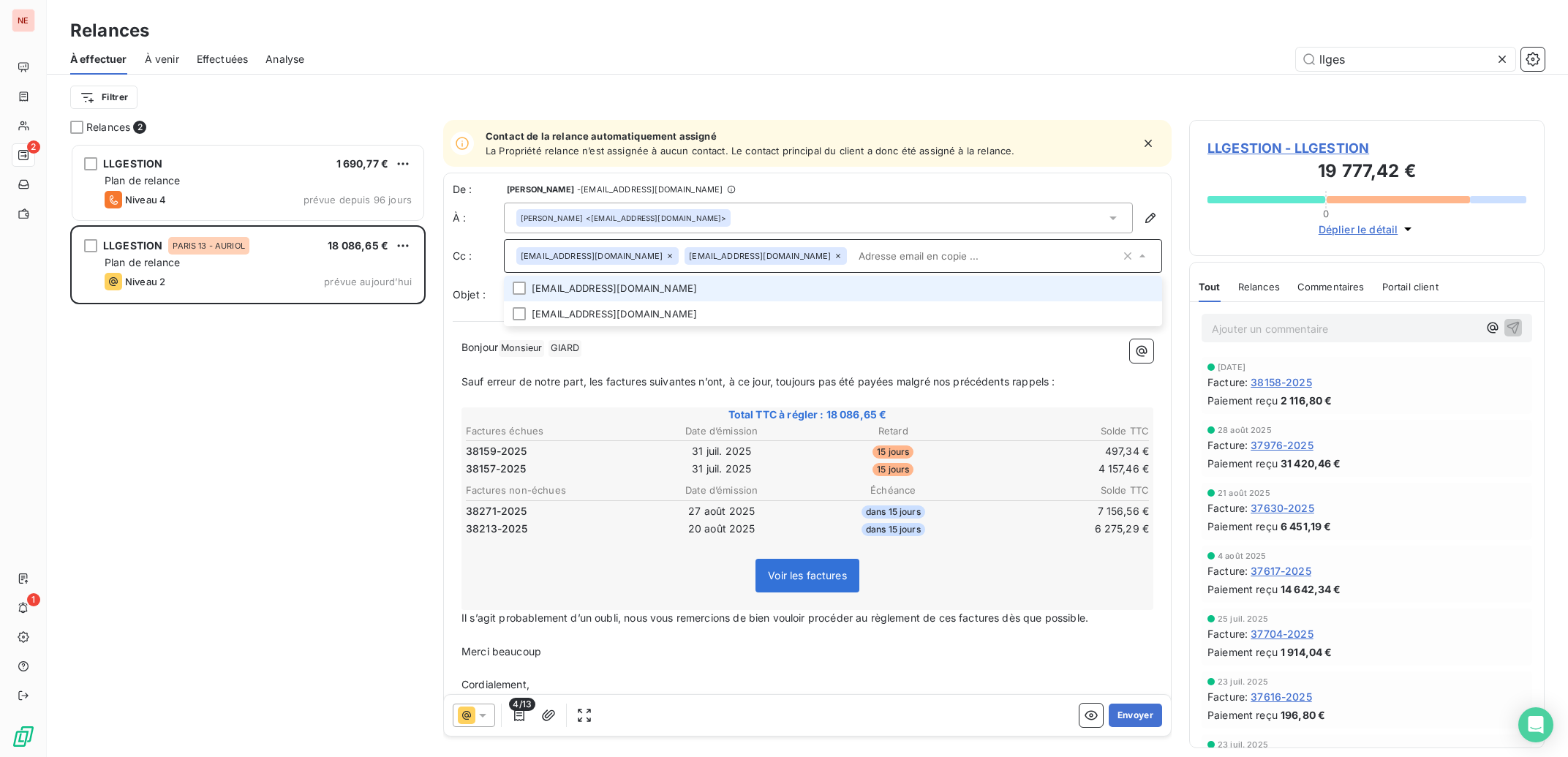
type input "T"
type input "y"
type input "[EMAIL_ADDRESS][DOMAIN_NAME]"
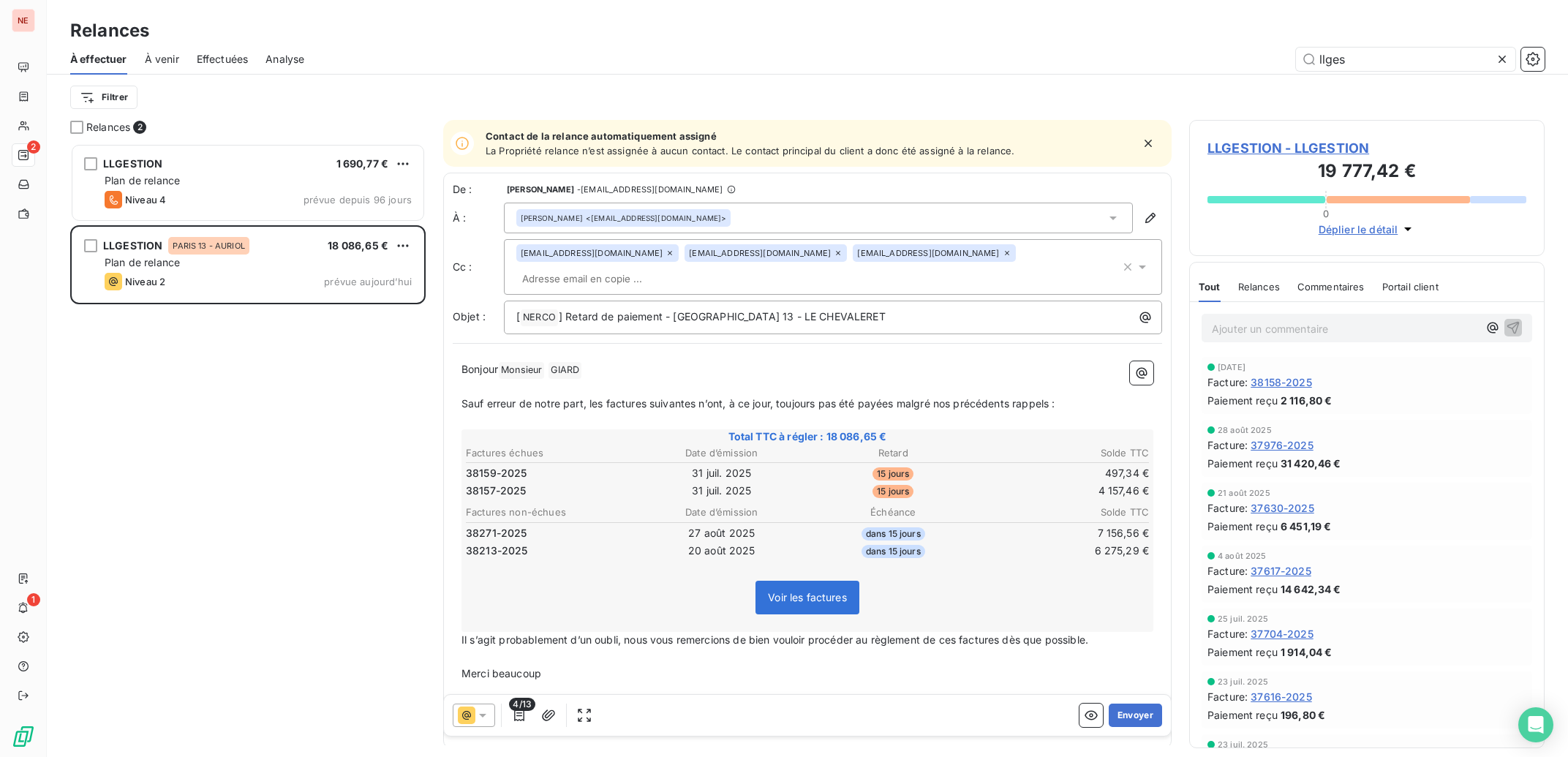
click at [686, 268] on input "text" at bounding box center [601, 279] width 169 height 22
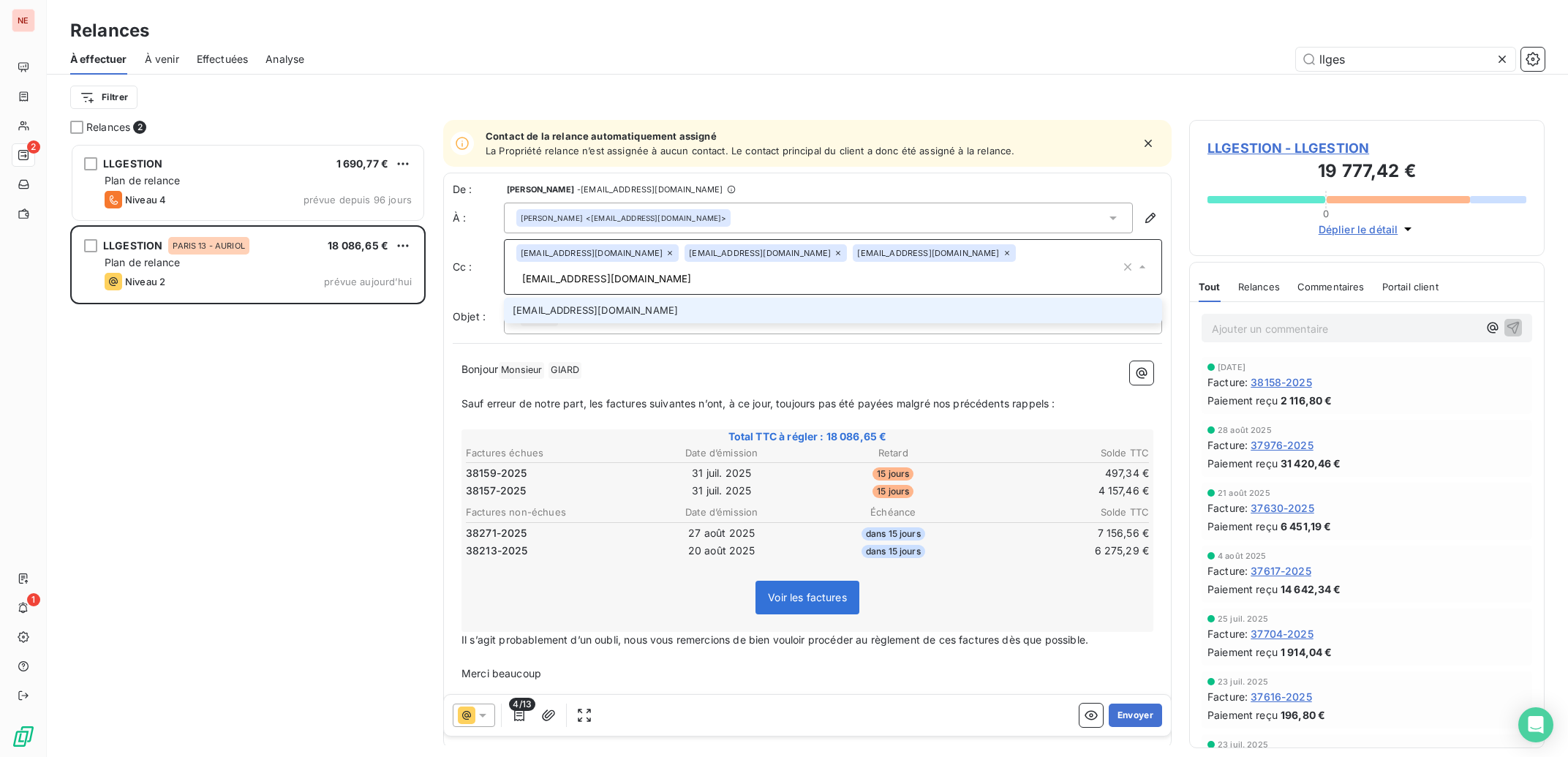
type input "[EMAIL_ADDRESS][DOMAIN_NAME]"
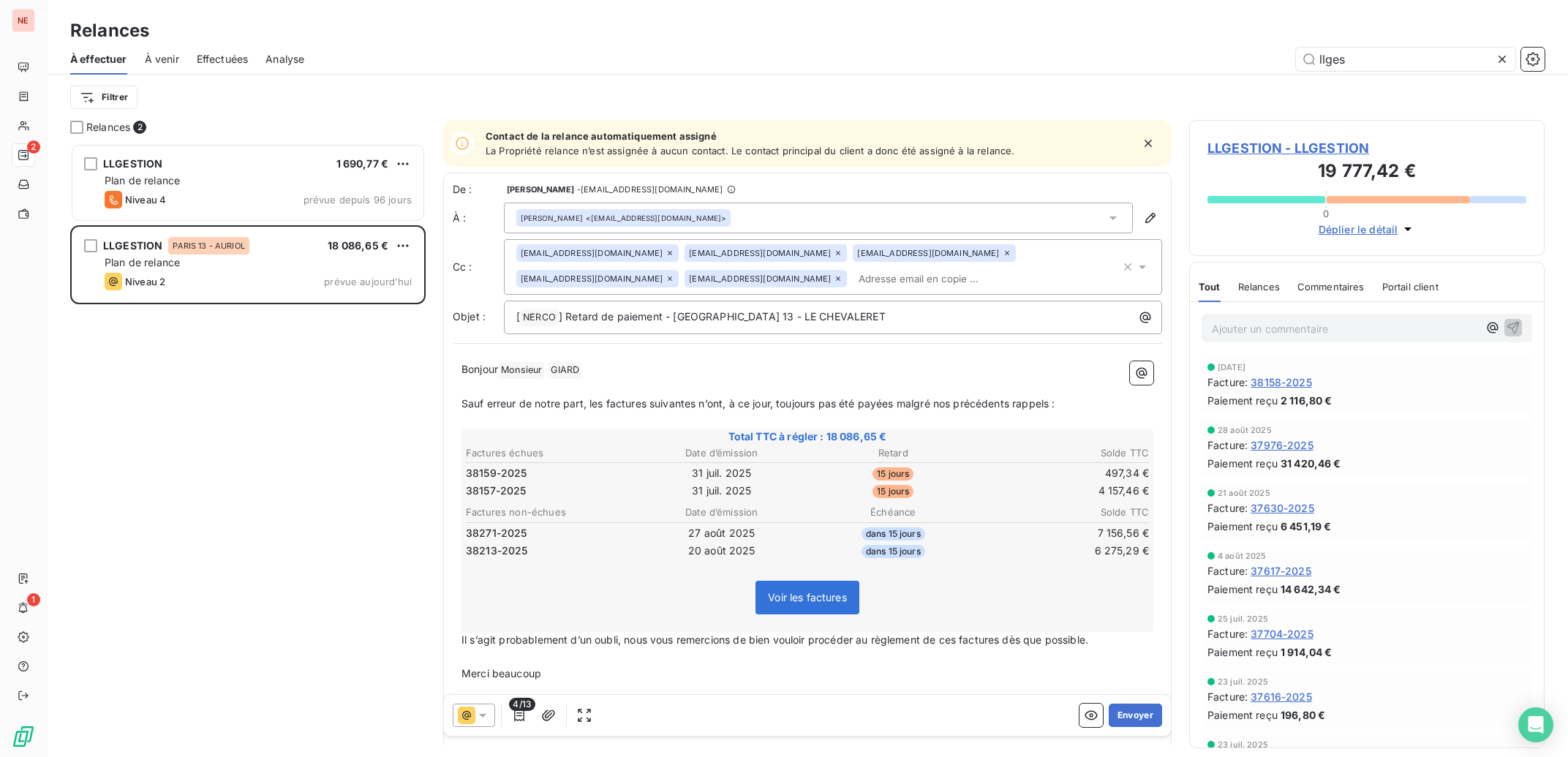
click at [366, 393] on div "LLGESTION 1 690,77 € Plan de relance Niveau 4 prévue depuis 96 jours LLGESTION …" at bounding box center [248, 450] width 356 height 614
click at [632, 644] on span "Il s’agit probablement d’un oubli, nous vous remercions de bien vouloir procéde…" at bounding box center [775, 640] width 627 height 12
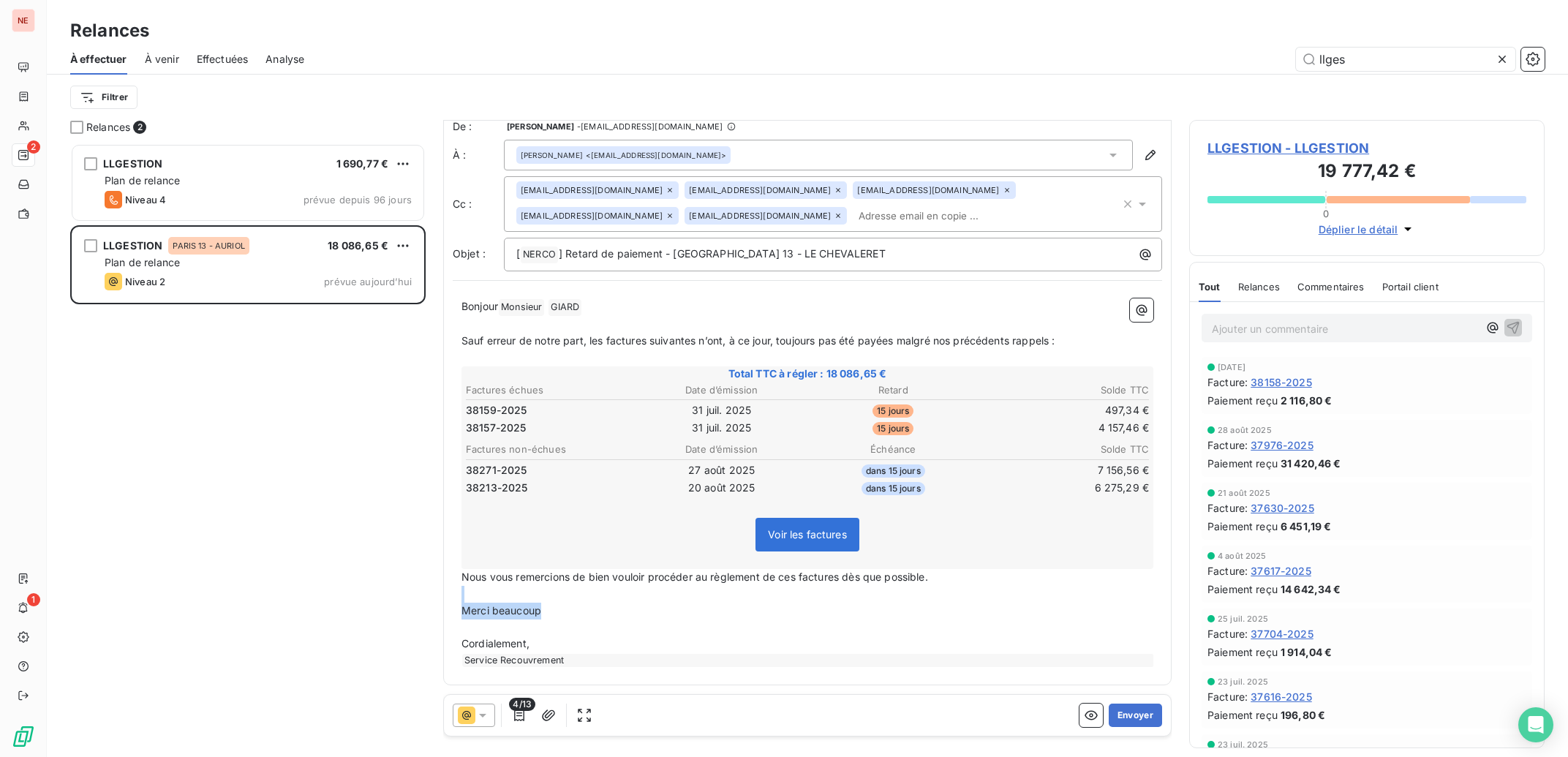
drag, startPoint x: 554, startPoint y: 616, endPoint x: 441, endPoint y: 597, distance: 114.6
click at [443, 597] on div "Contact de la relance automatiquement assigné La Propriété relance n’est assign…" at bounding box center [807, 432] width 728 height 625
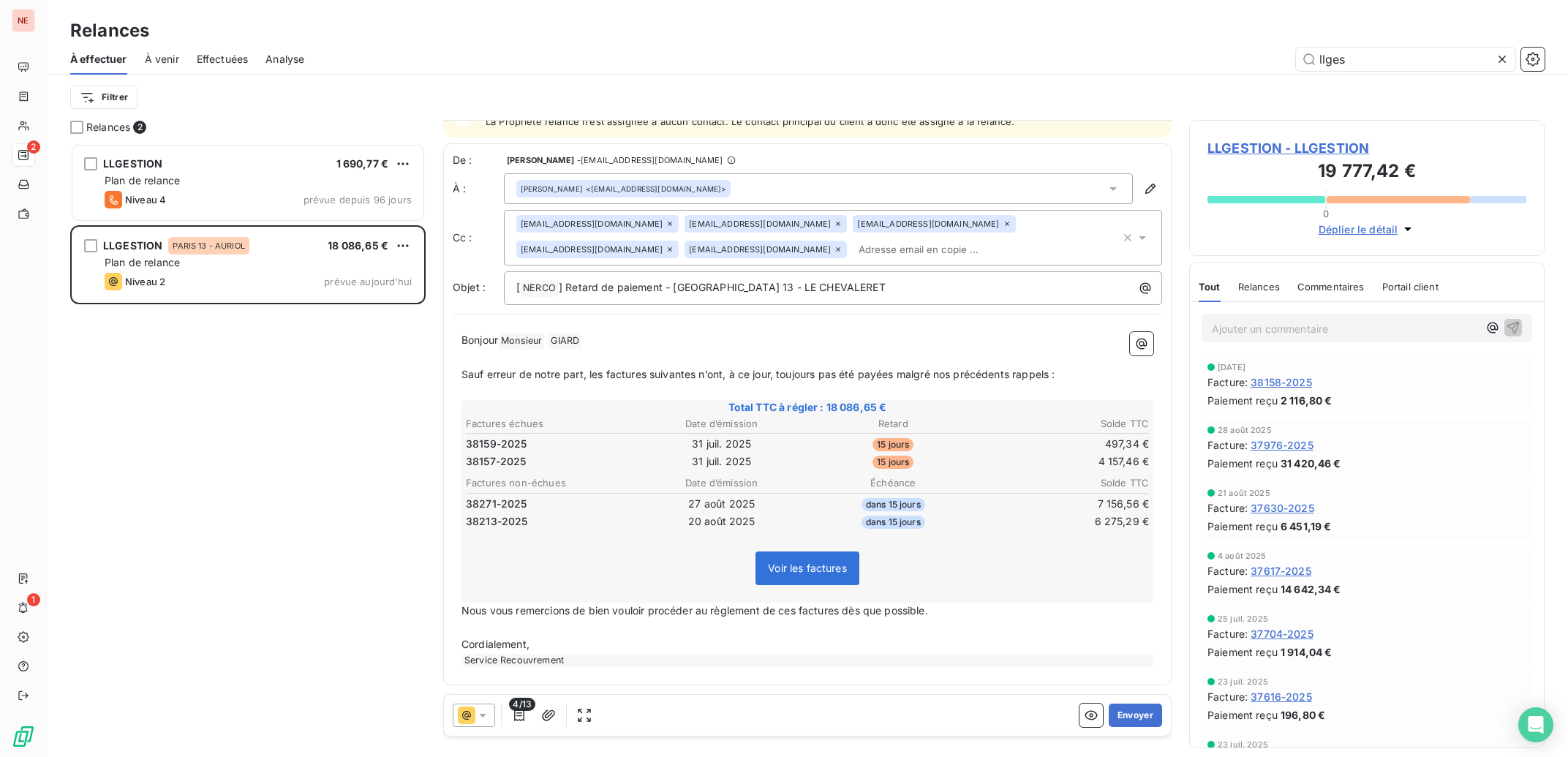
scroll to position [31, 0]
click at [1116, 713] on button "Envoyer" at bounding box center [1135, 715] width 53 height 23
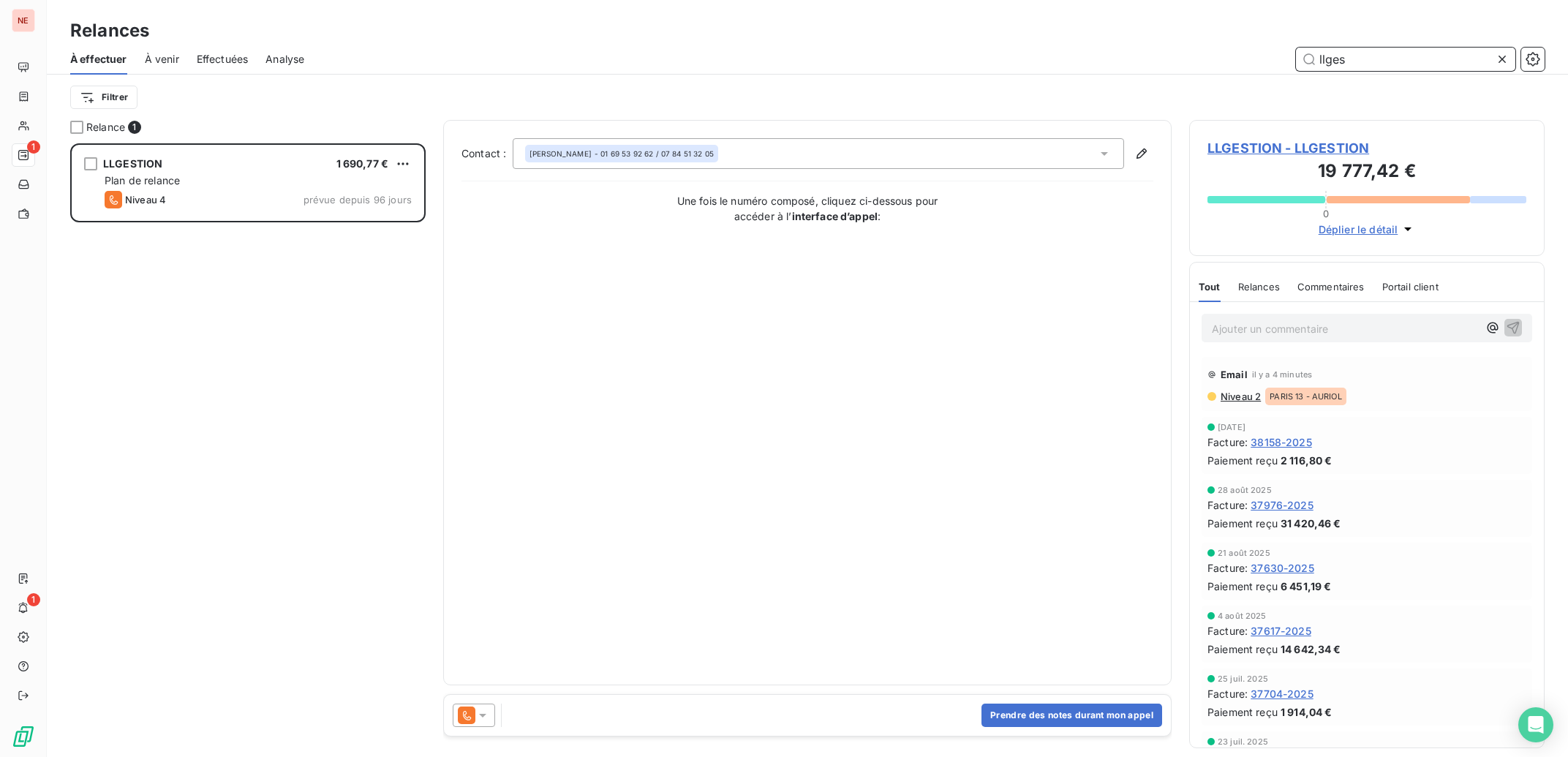
click at [1405, 65] on input "llges" at bounding box center [1405, 59] width 219 height 23
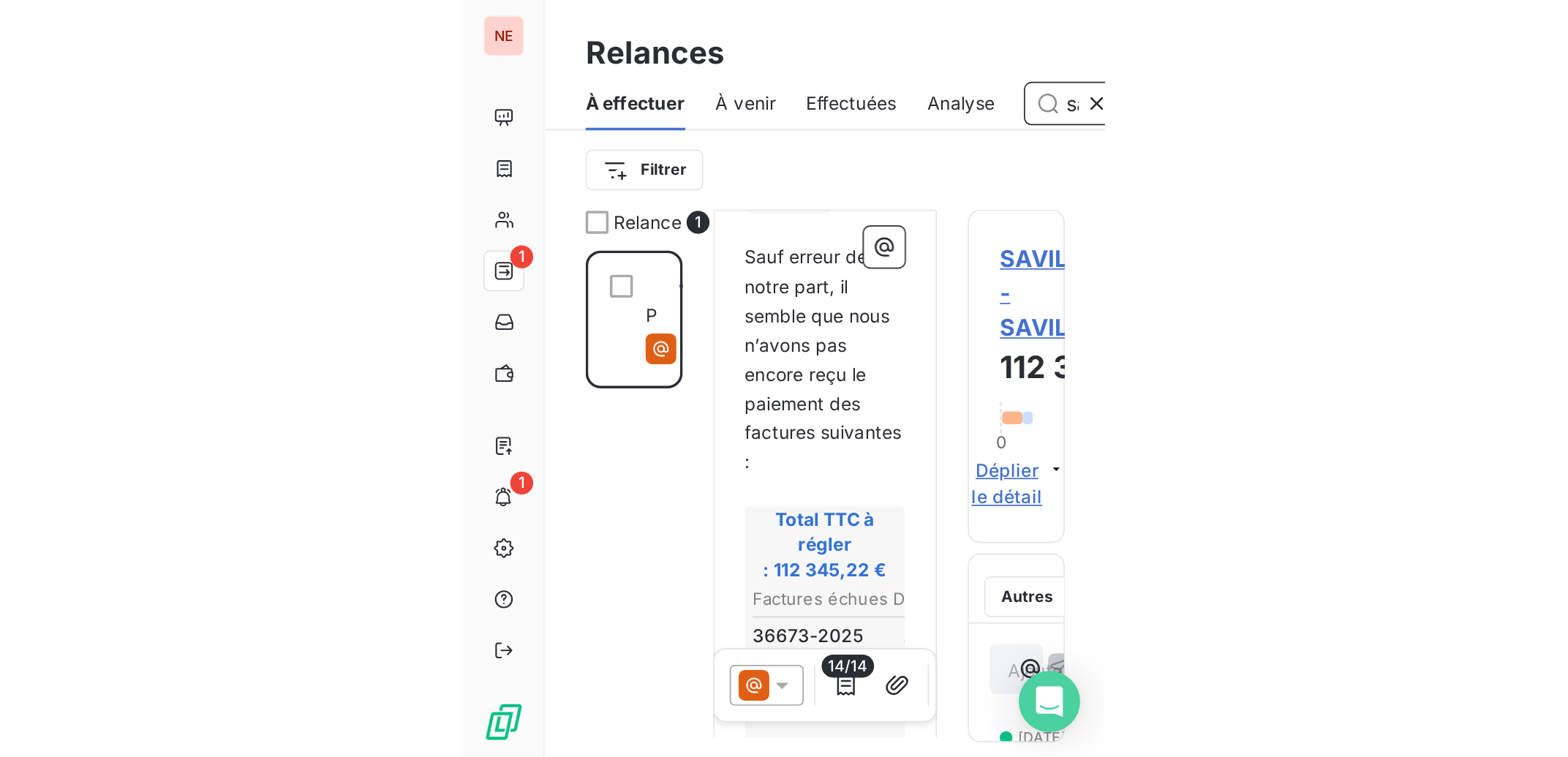
scroll to position [599, 341]
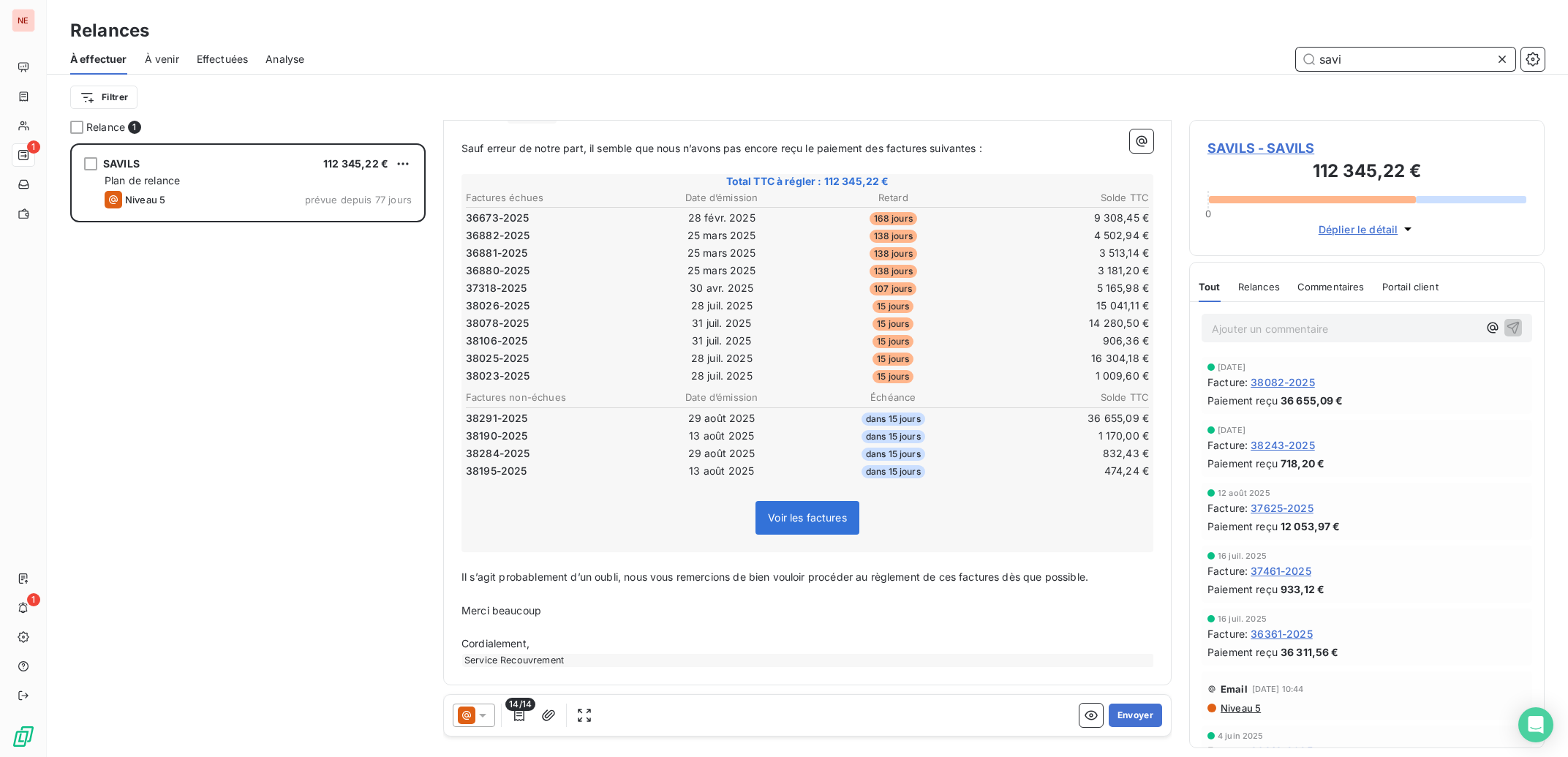
type input "savi"
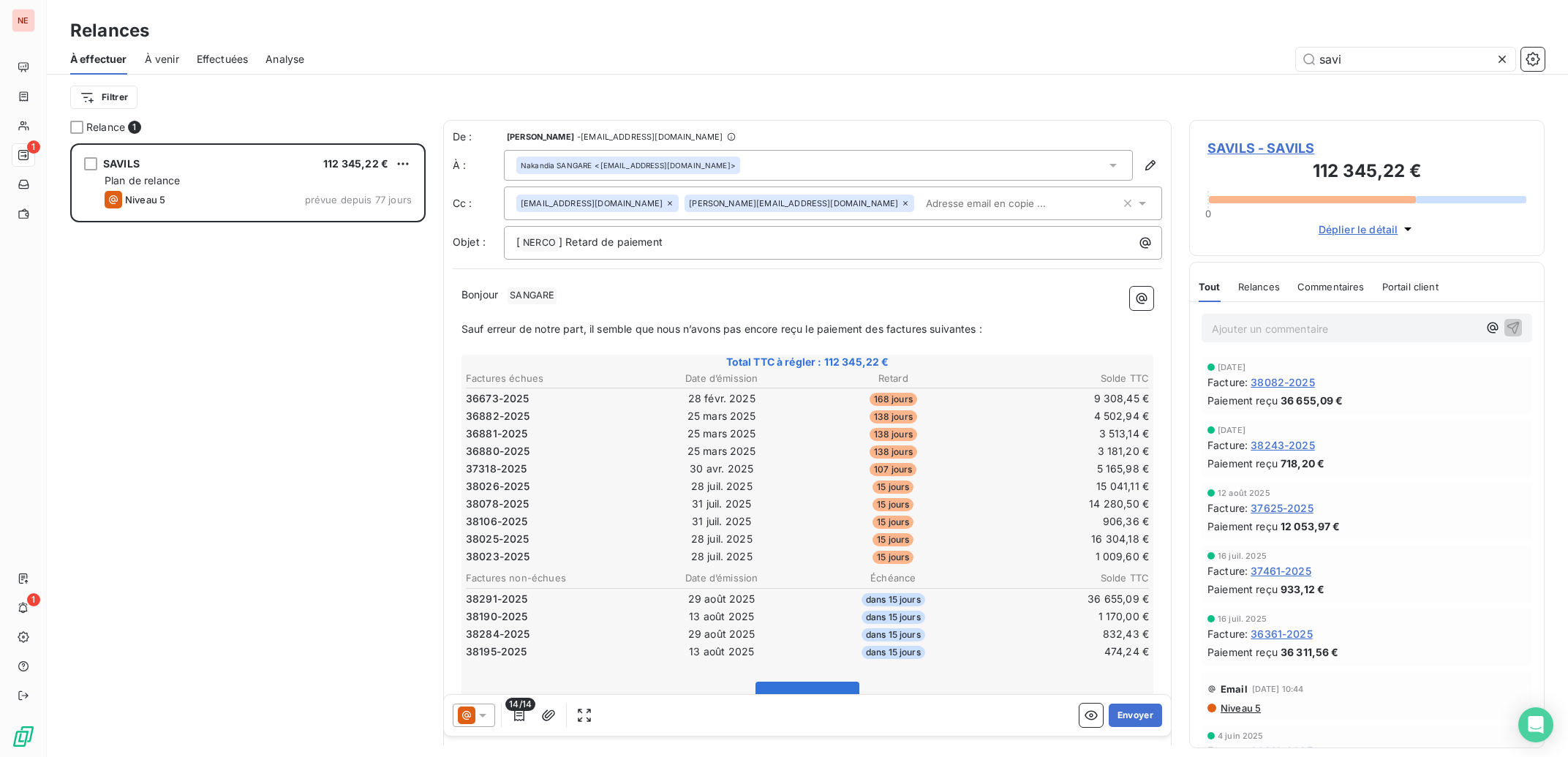
click at [1261, 149] on span "SAVILS - SAVILS" at bounding box center [1367, 147] width 319 height 19
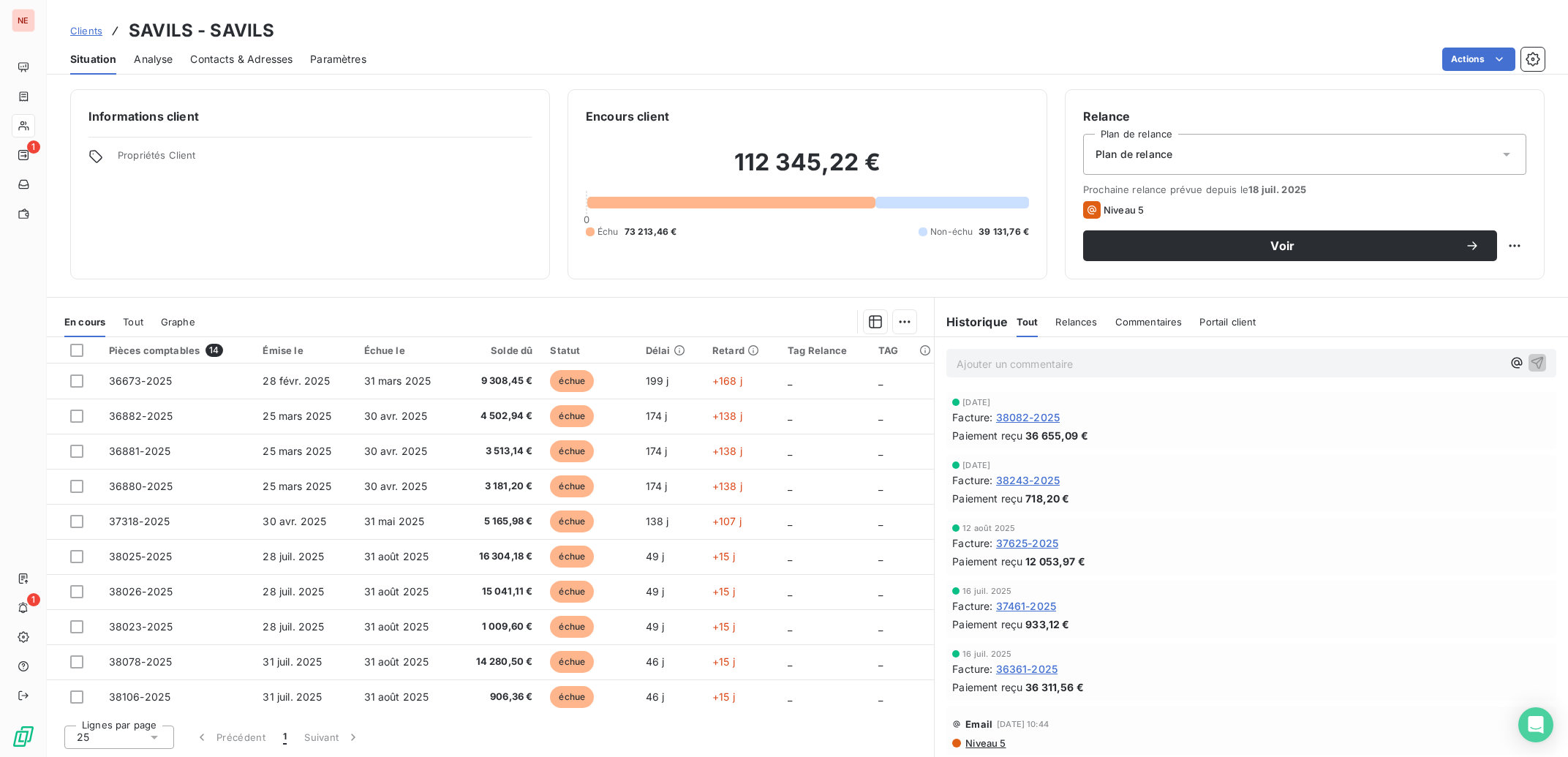
click at [253, 54] on span "Contacts & Adresses" at bounding box center [241, 59] width 102 height 15
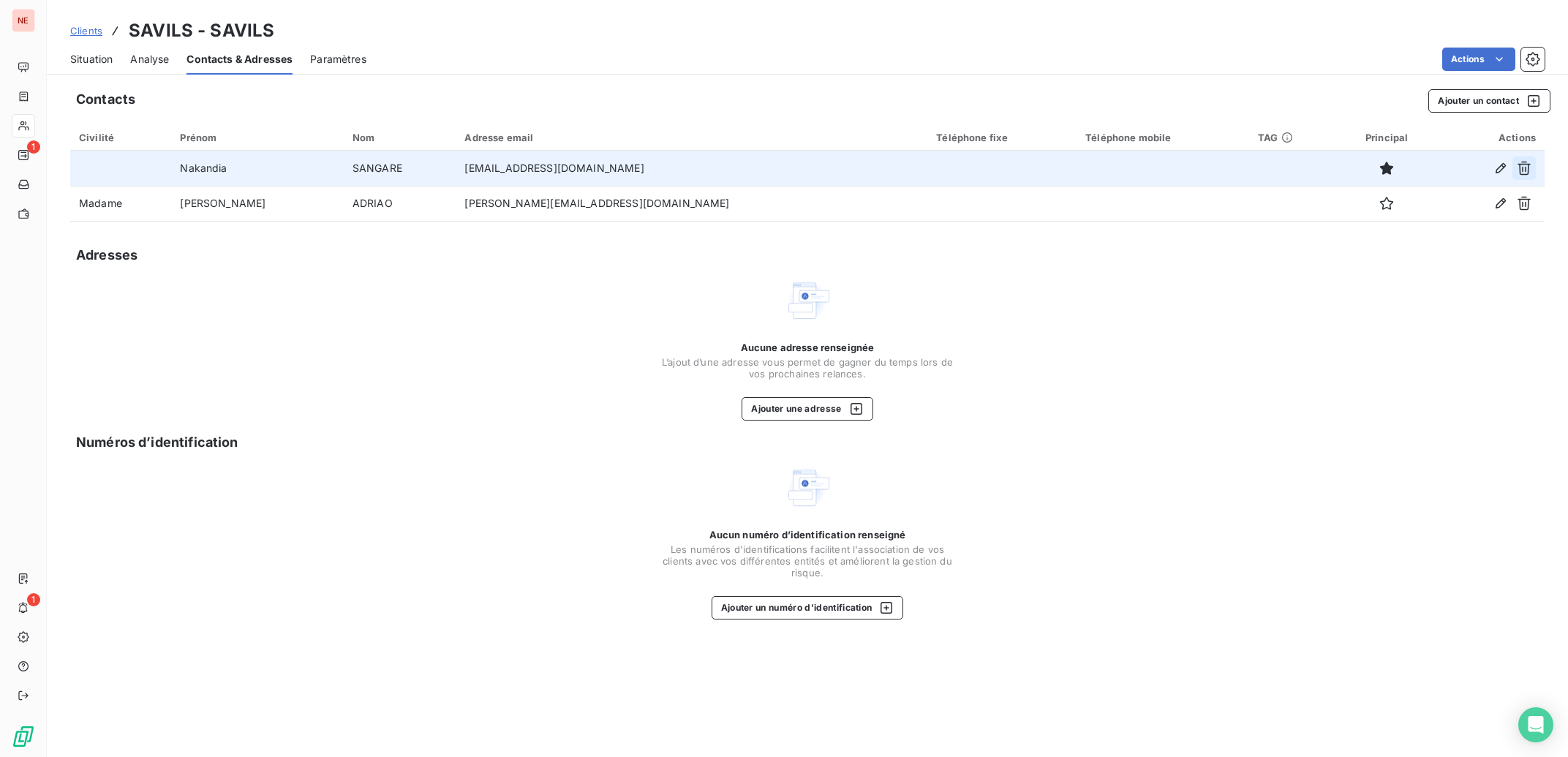
click at [1525, 167] on icon "button" at bounding box center [1524, 168] width 15 height 15
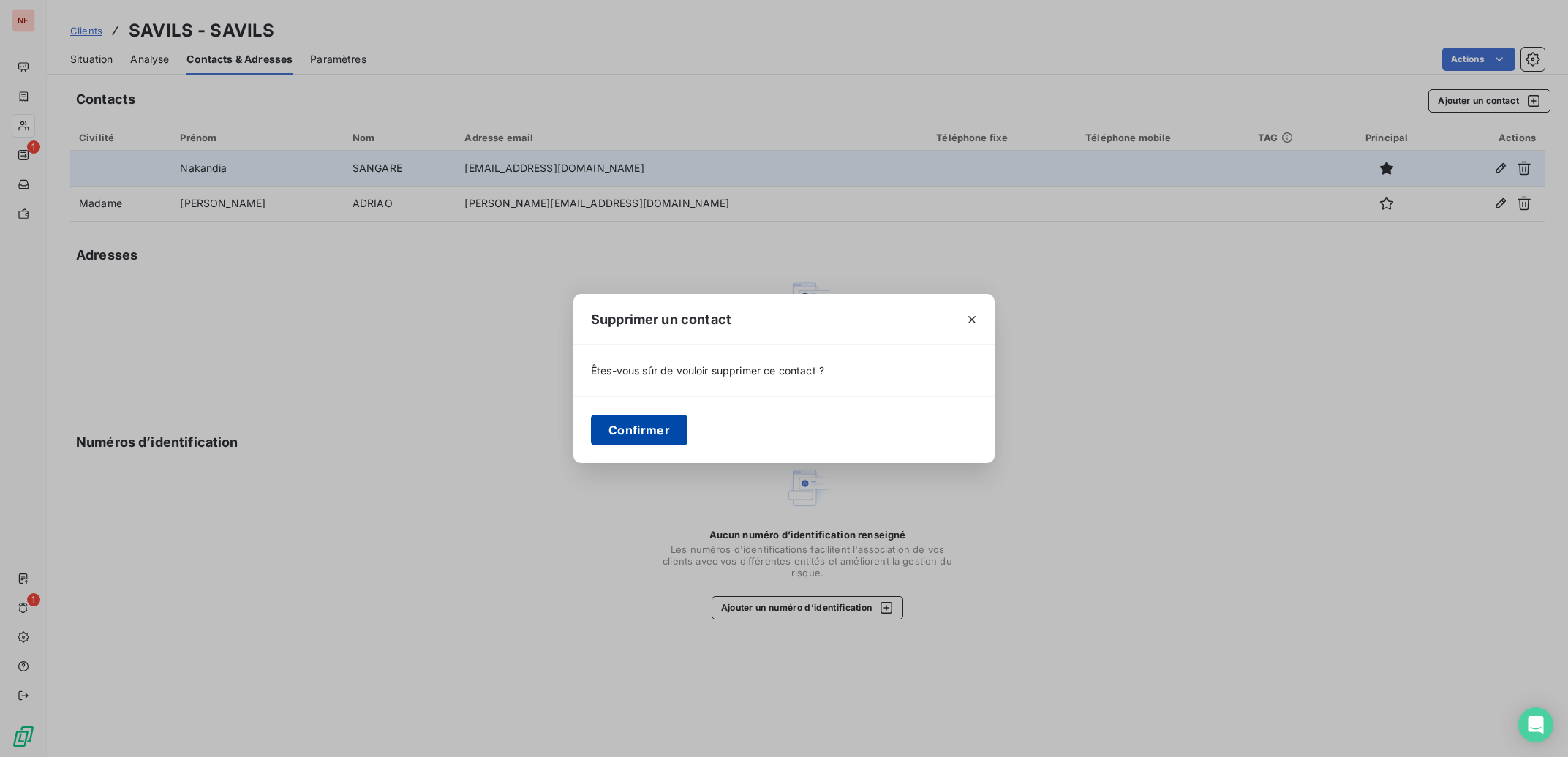
click at [636, 439] on button "Confirmer" at bounding box center [639, 430] width 97 height 31
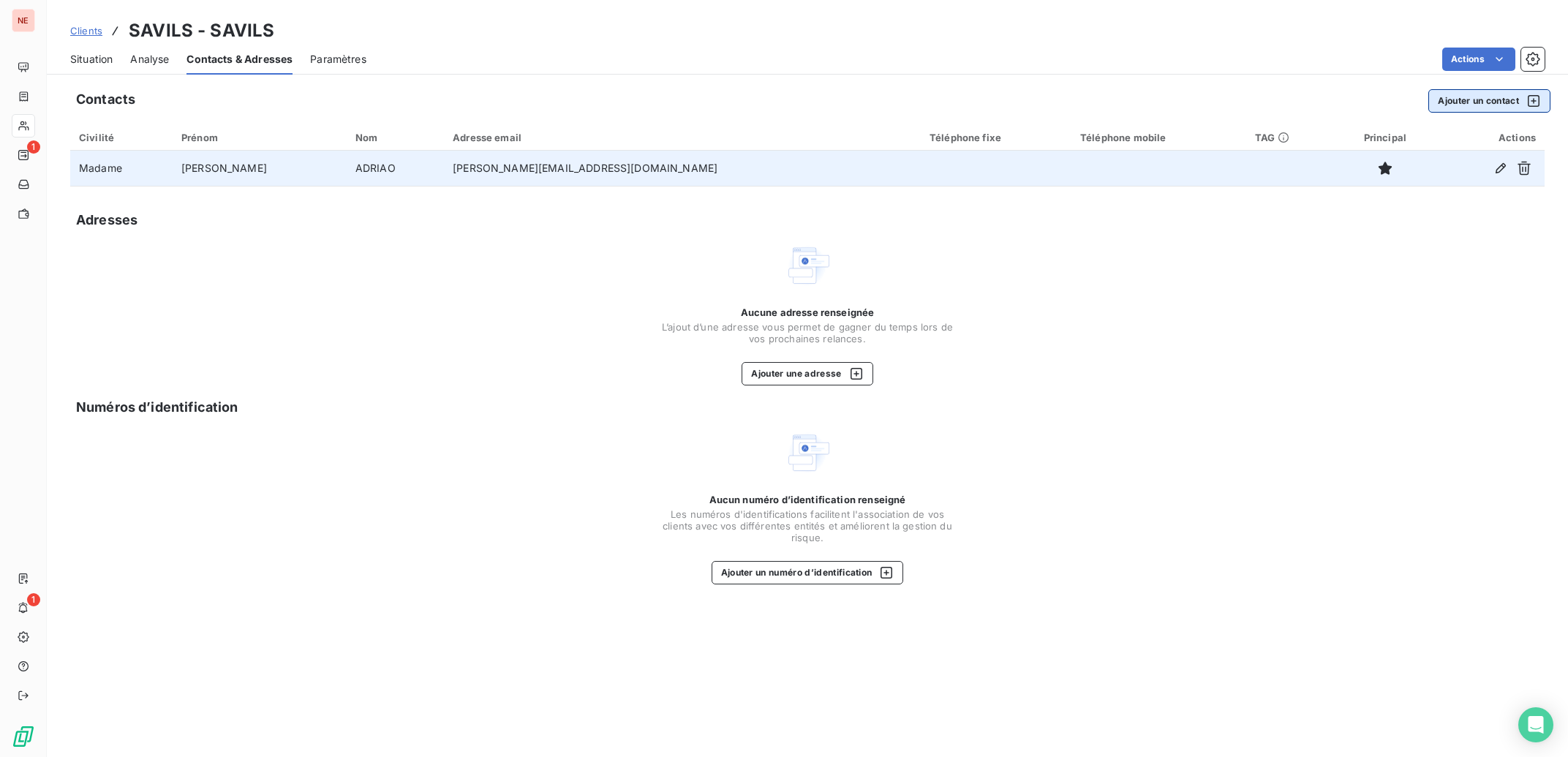
click at [1491, 101] on button "Ajouter un contact" at bounding box center [1490, 101] width 122 height 23
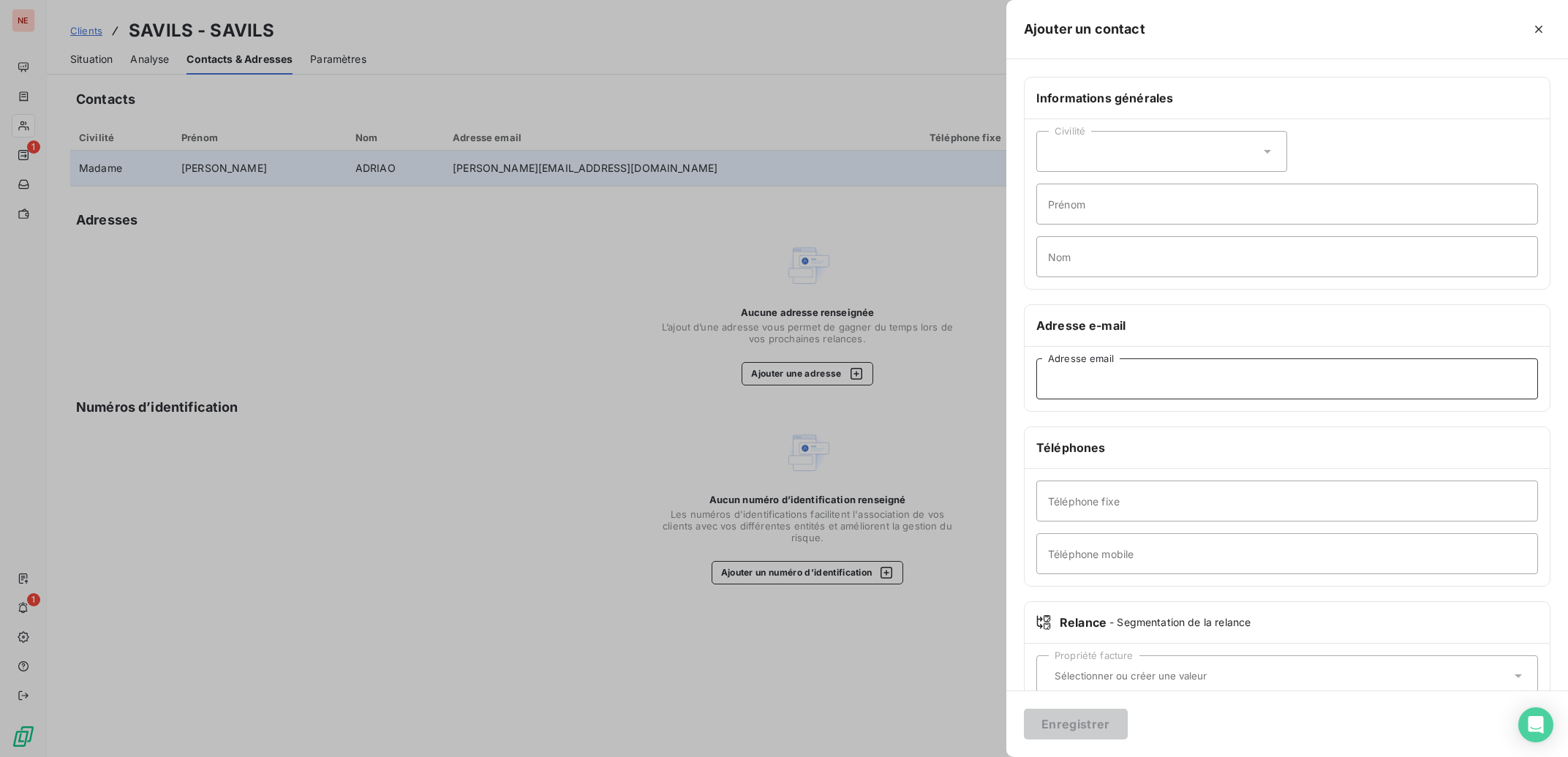
click at [1098, 384] on input "Adresse email" at bounding box center [1288, 379] width 502 height 41
paste input "[DOMAIN_NAME][EMAIL_ADDRESS][DOMAIN_NAME]"
type input "[DOMAIN_NAME][EMAIL_ADDRESS][DOMAIN_NAME]"
click at [1078, 720] on button "Enregistrer" at bounding box center [1076, 724] width 104 height 31
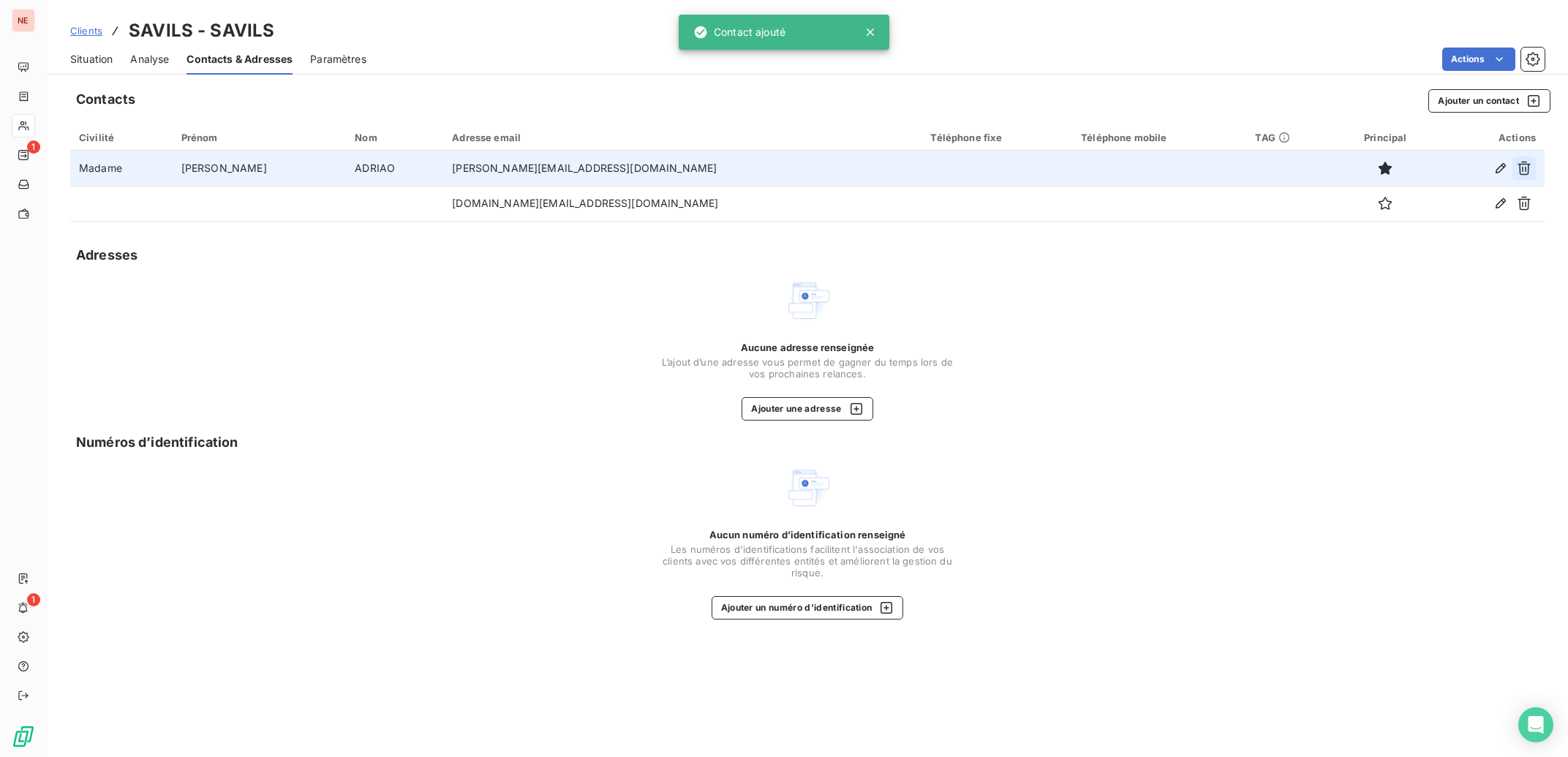
click at [1528, 165] on icon "button" at bounding box center [1524, 169] width 13 height 14
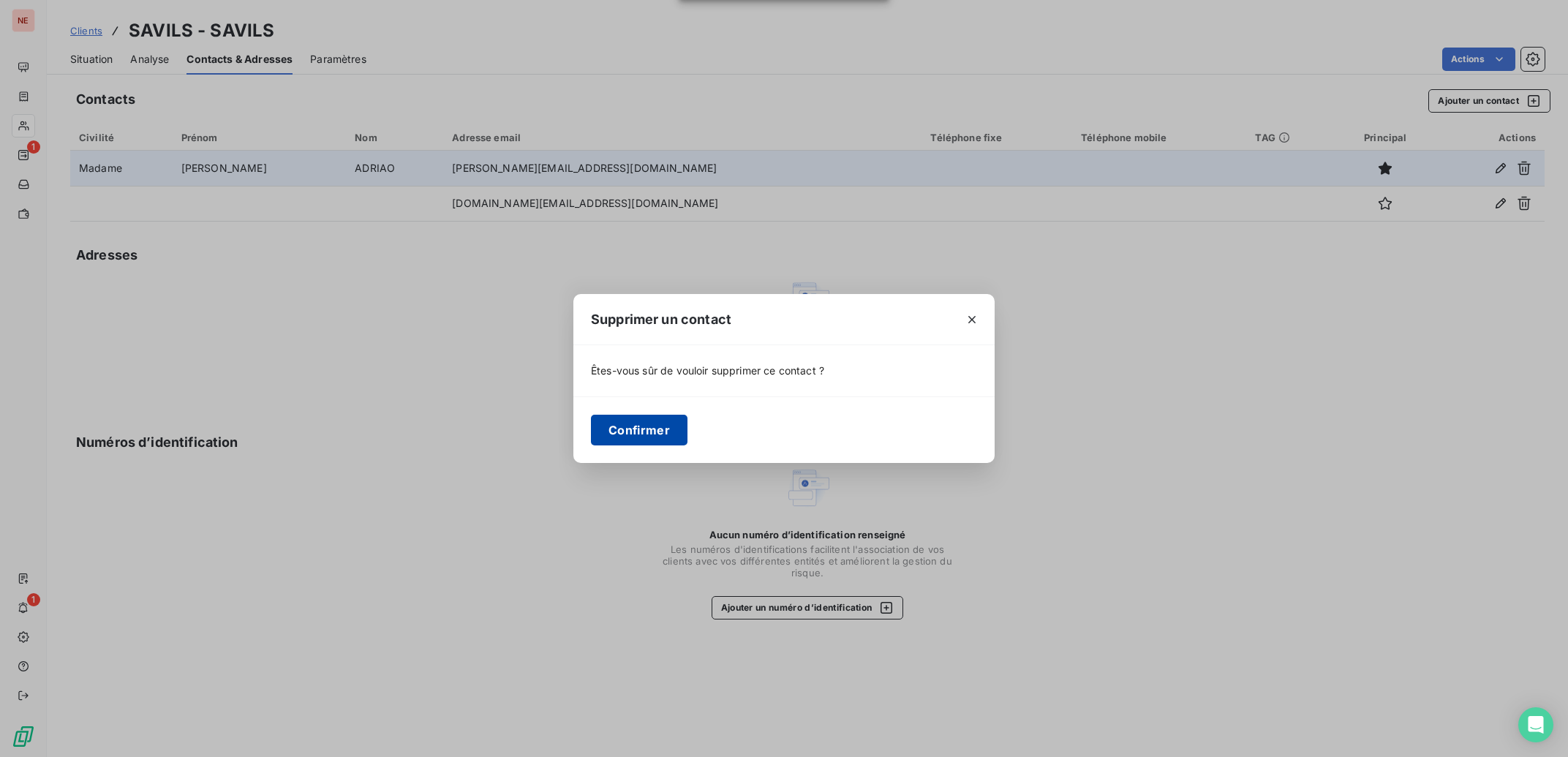
click at [657, 425] on button "Confirmer" at bounding box center [639, 430] width 97 height 31
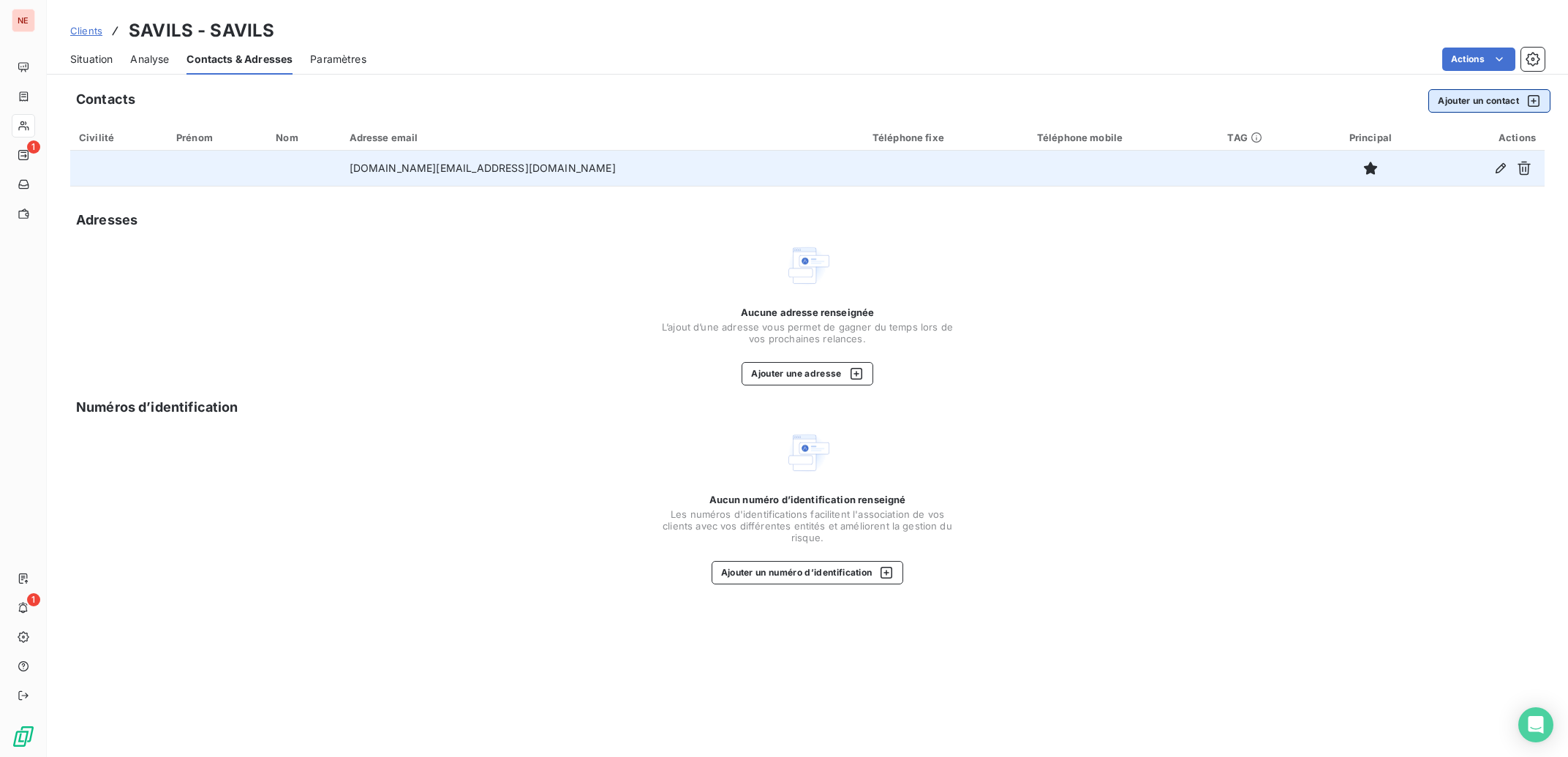
click at [1487, 100] on button "Ajouter un contact" at bounding box center [1490, 101] width 122 height 23
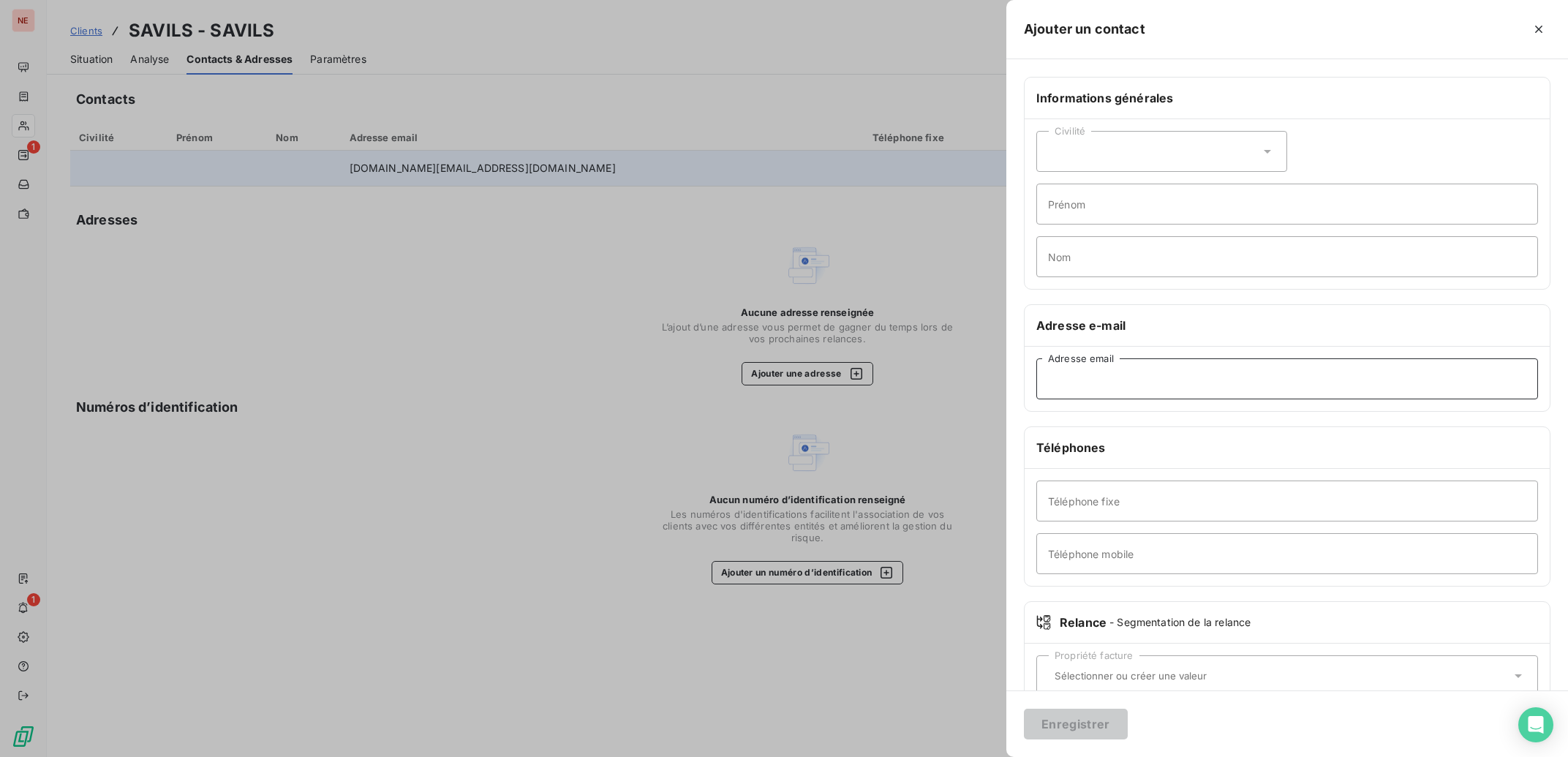
click at [1121, 384] on input "Adresse email" at bounding box center [1288, 379] width 502 height 41
paste input "[EMAIL_ADDRESS][DOMAIN_NAME]"
type input "[EMAIL_ADDRESS][DOMAIN_NAME]"
click at [1085, 727] on button "Enregistrer" at bounding box center [1076, 724] width 104 height 31
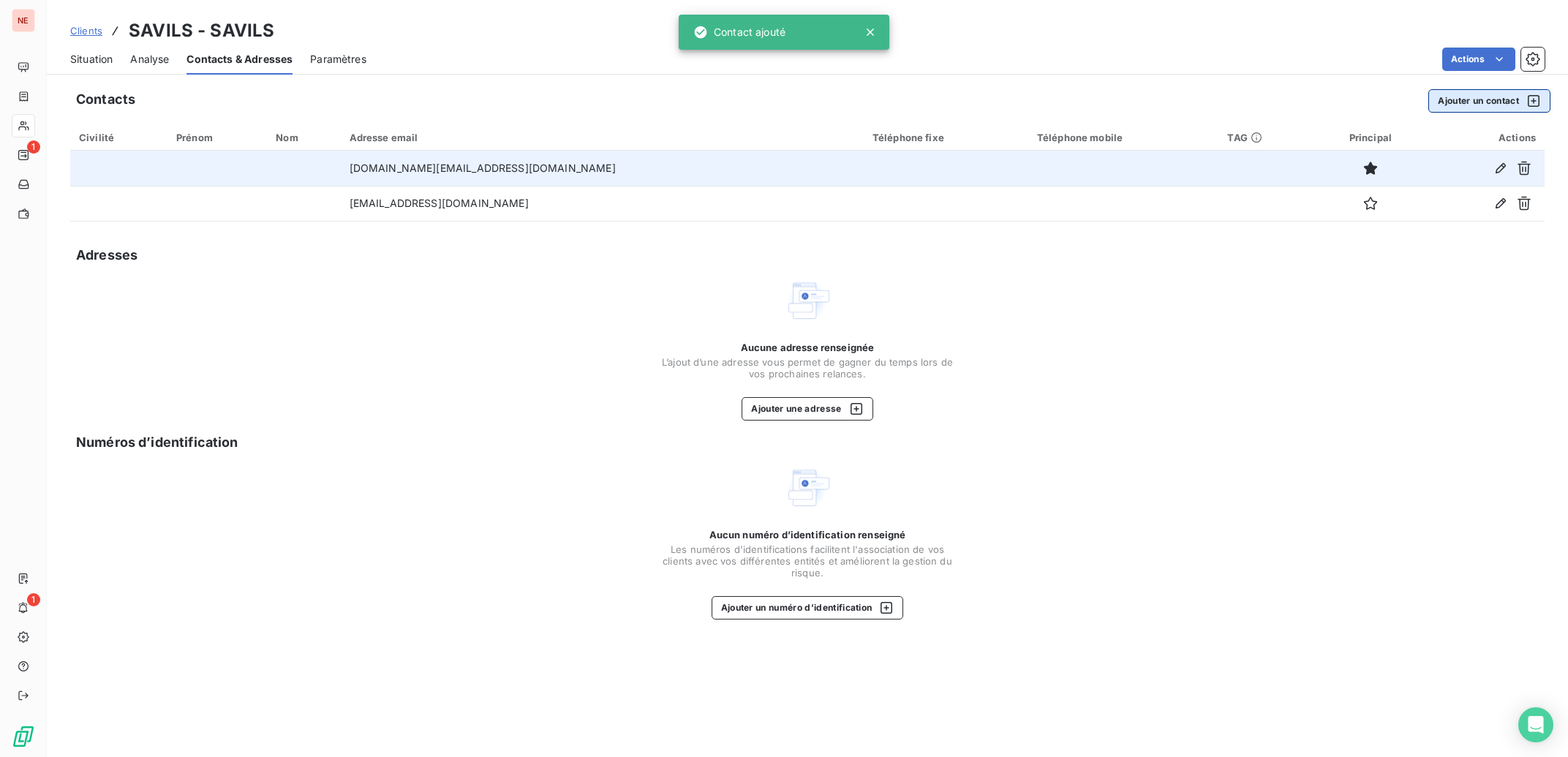
click at [1482, 98] on button "Ajouter un contact" at bounding box center [1490, 101] width 122 height 23
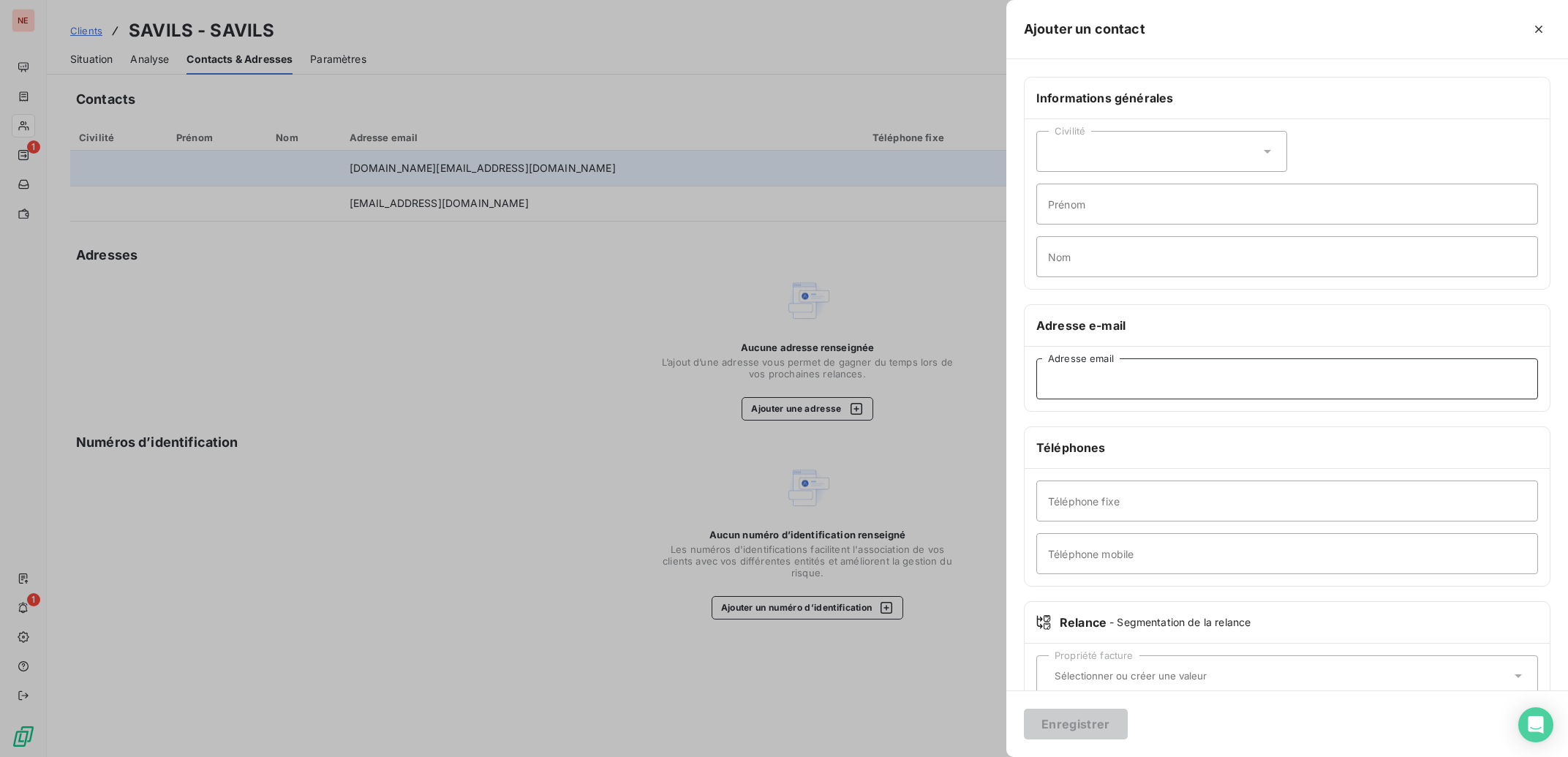
click at [1110, 381] on input "Adresse email" at bounding box center [1288, 379] width 502 height 41
paste input "[PERSON_NAME][EMAIL_ADDRESS][DOMAIN_NAME]"
type input "[PERSON_NAME][EMAIL_ADDRESS][DOMAIN_NAME]"
click at [1092, 723] on button "Enregistrer" at bounding box center [1076, 724] width 104 height 31
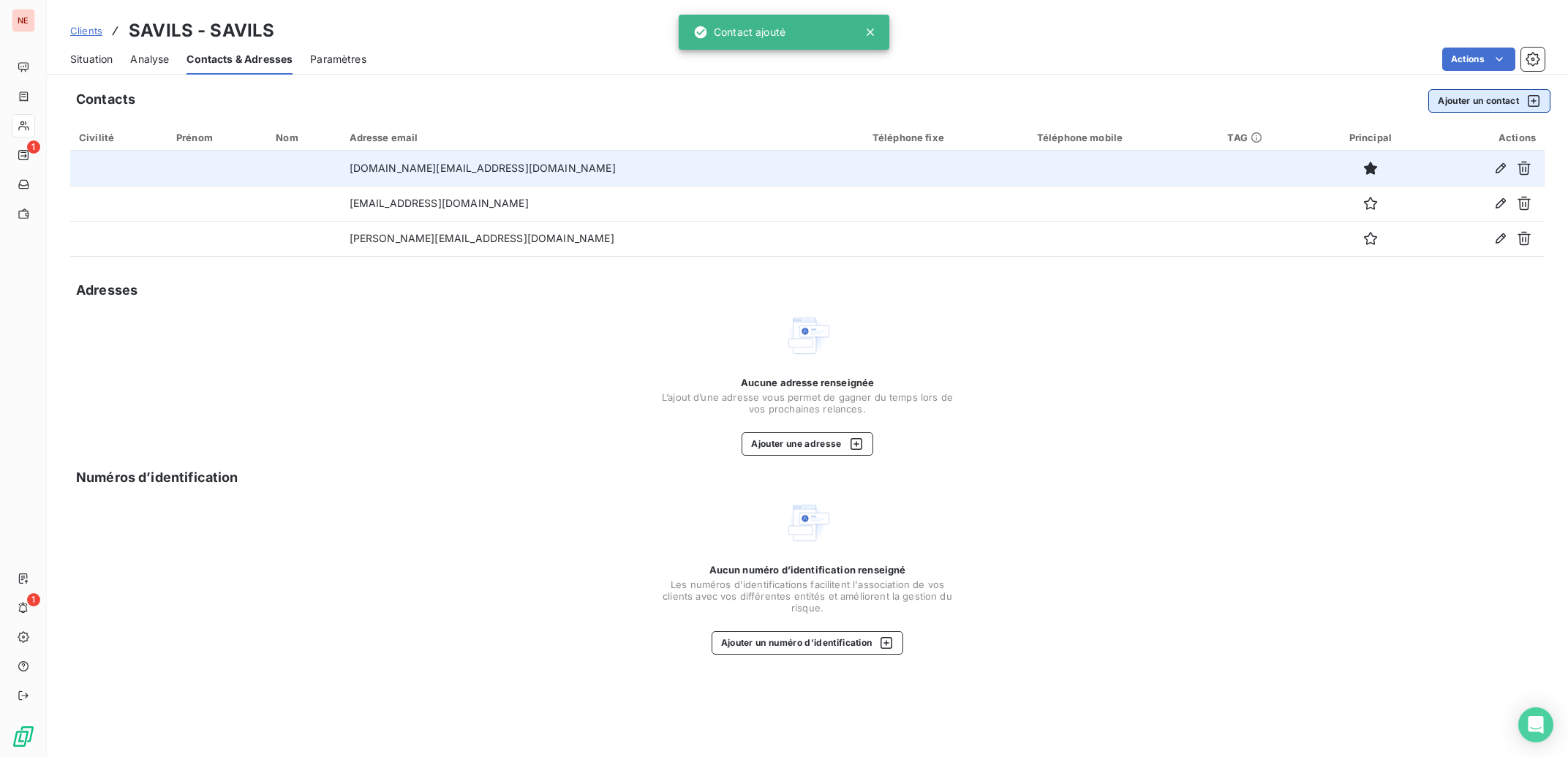
click at [1442, 98] on button "Ajouter un contact" at bounding box center [1490, 101] width 122 height 23
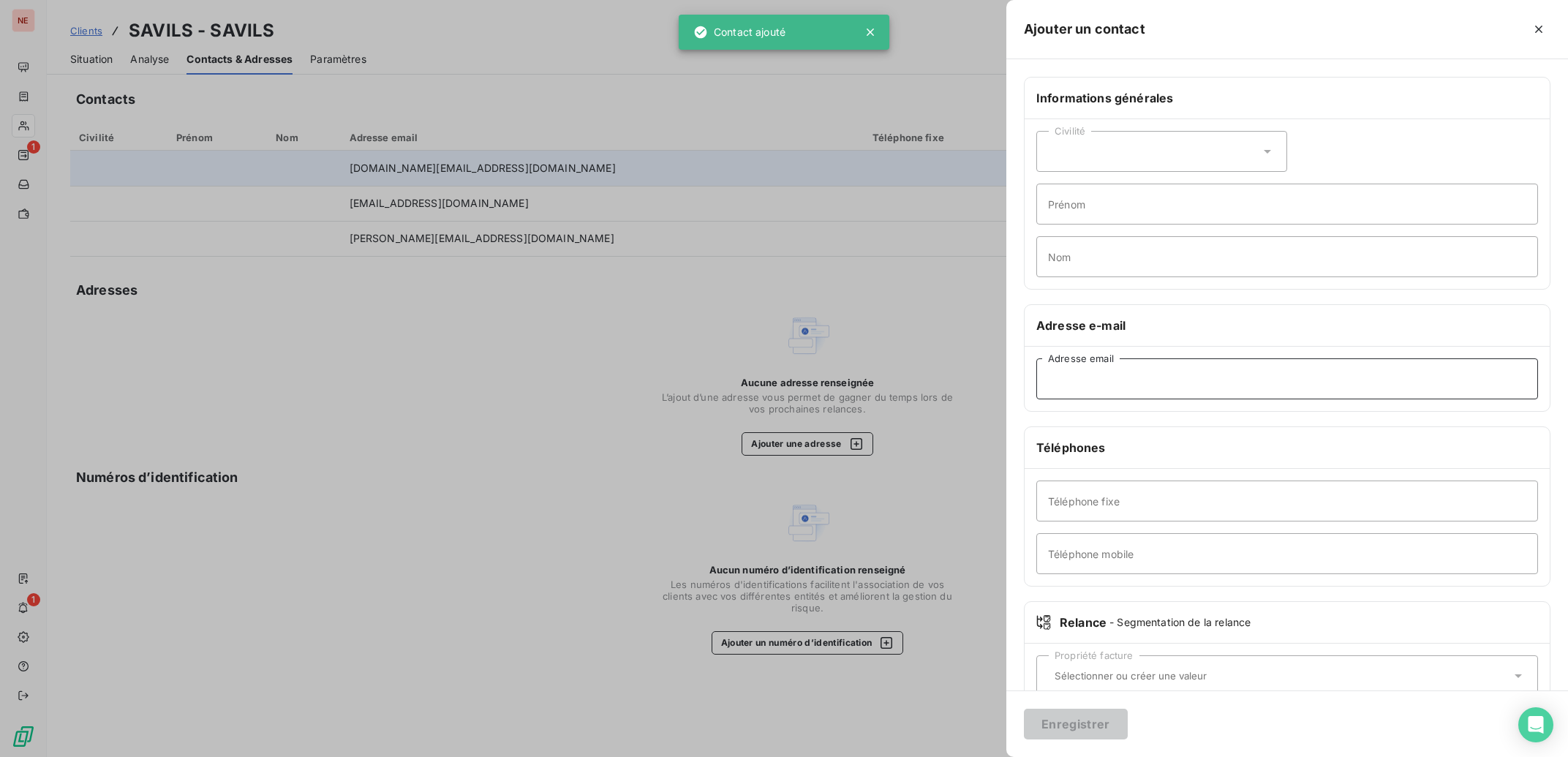
click at [1124, 386] on input "Adresse email" at bounding box center [1288, 379] width 502 height 41
paste input "[EMAIL_ADDRESS][DOMAIN_NAME]"
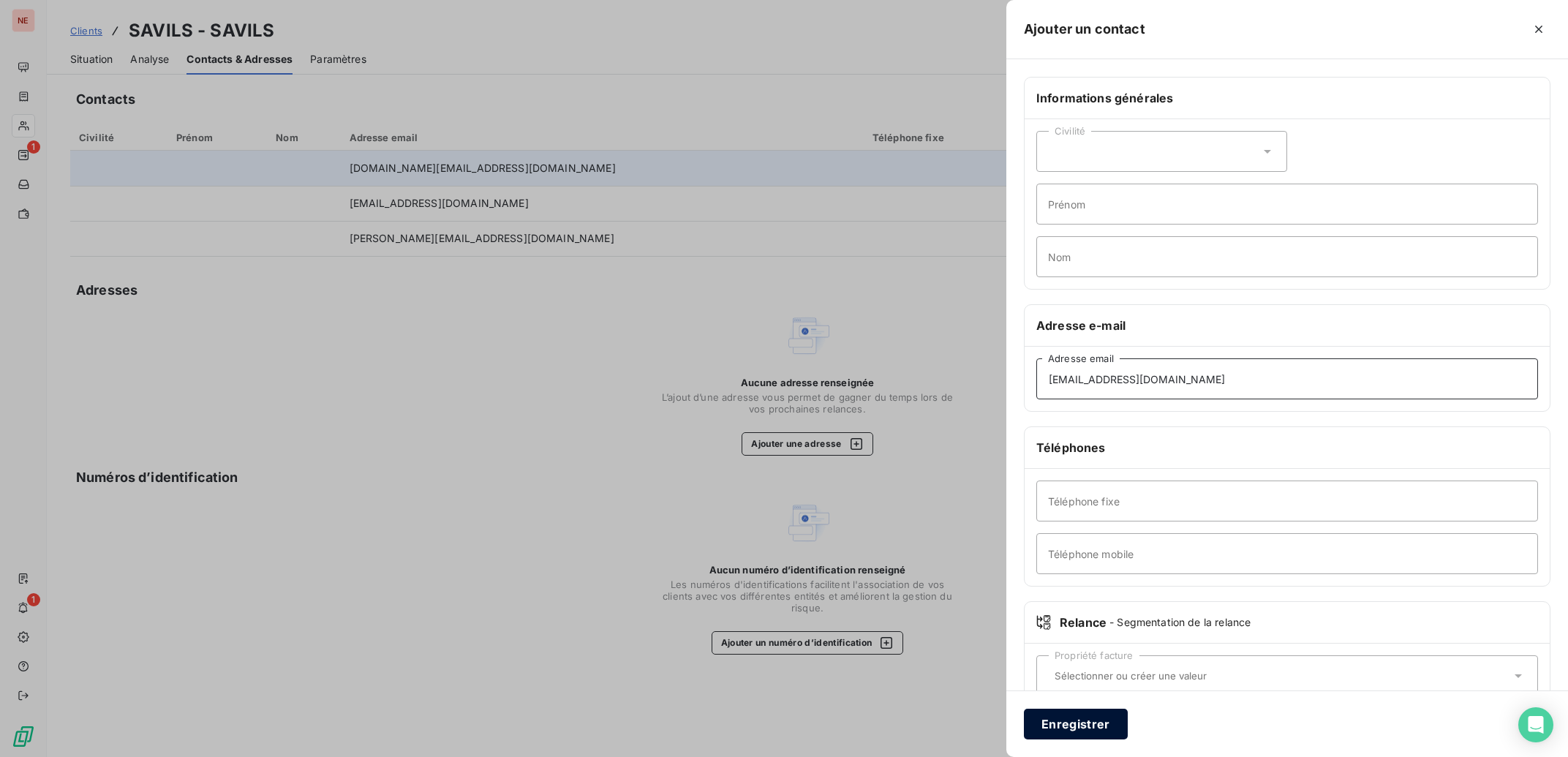
type input "[EMAIL_ADDRESS][DOMAIN_NAME]"
click at [1084, 724] on button "Enregistrer" at bounding box center [1076, 724] width 104 height 31
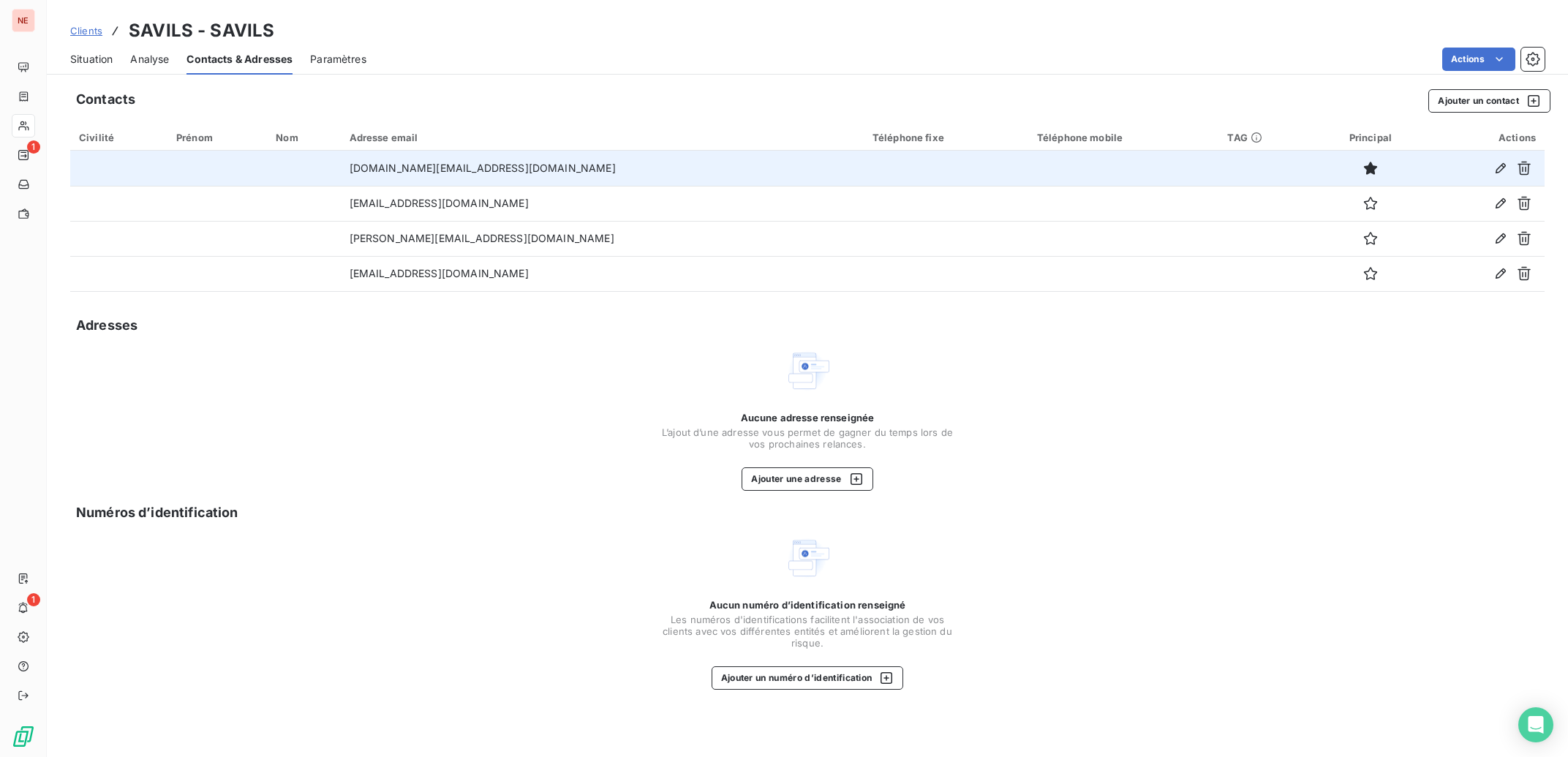
click at [102, 63] on span "Situation" at bounding box center [91, 59] width 43 height 15
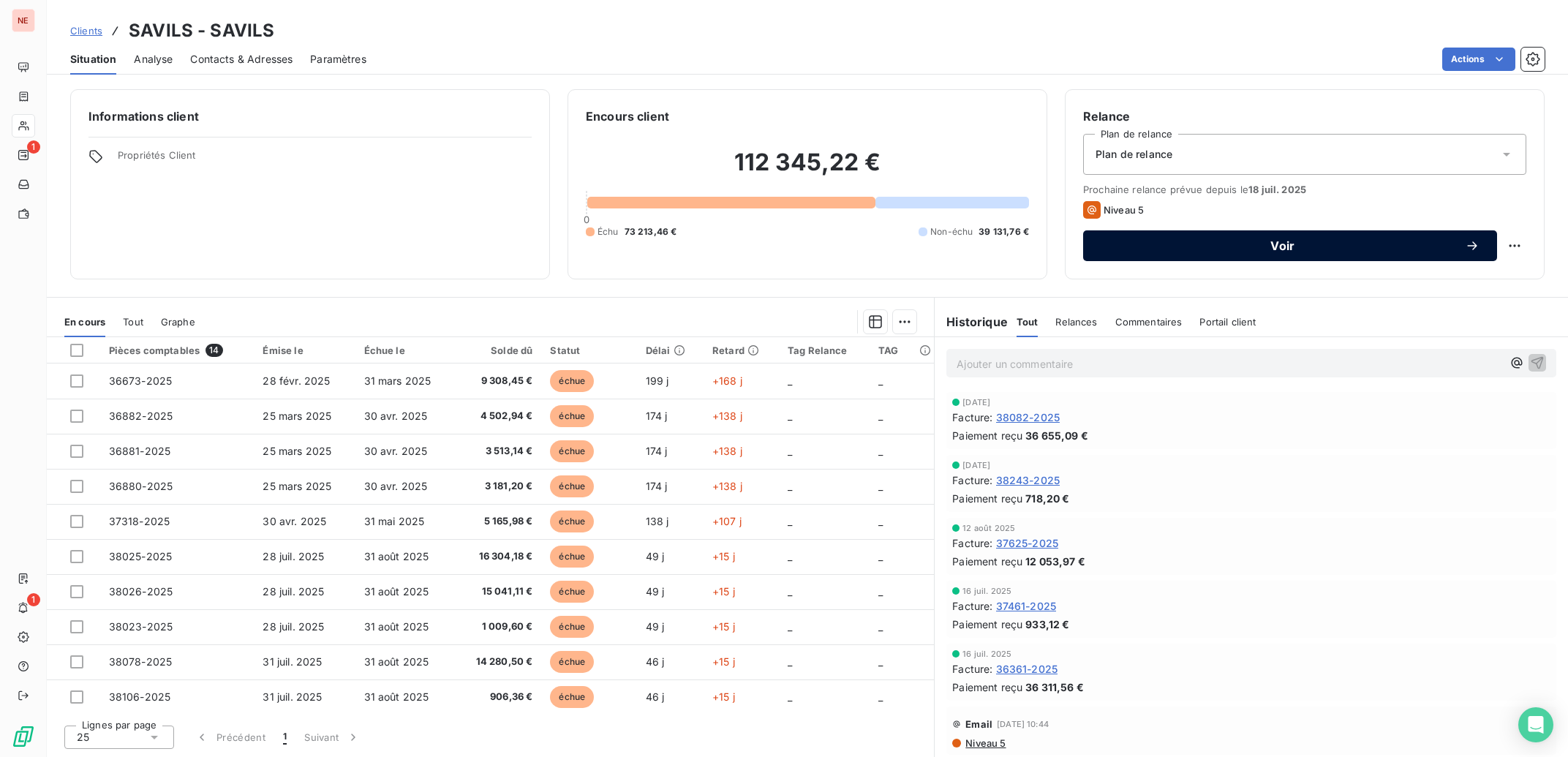
click at [1245, 236] on button "Voir" at bounding box center [1290, 246] width 414 height 31
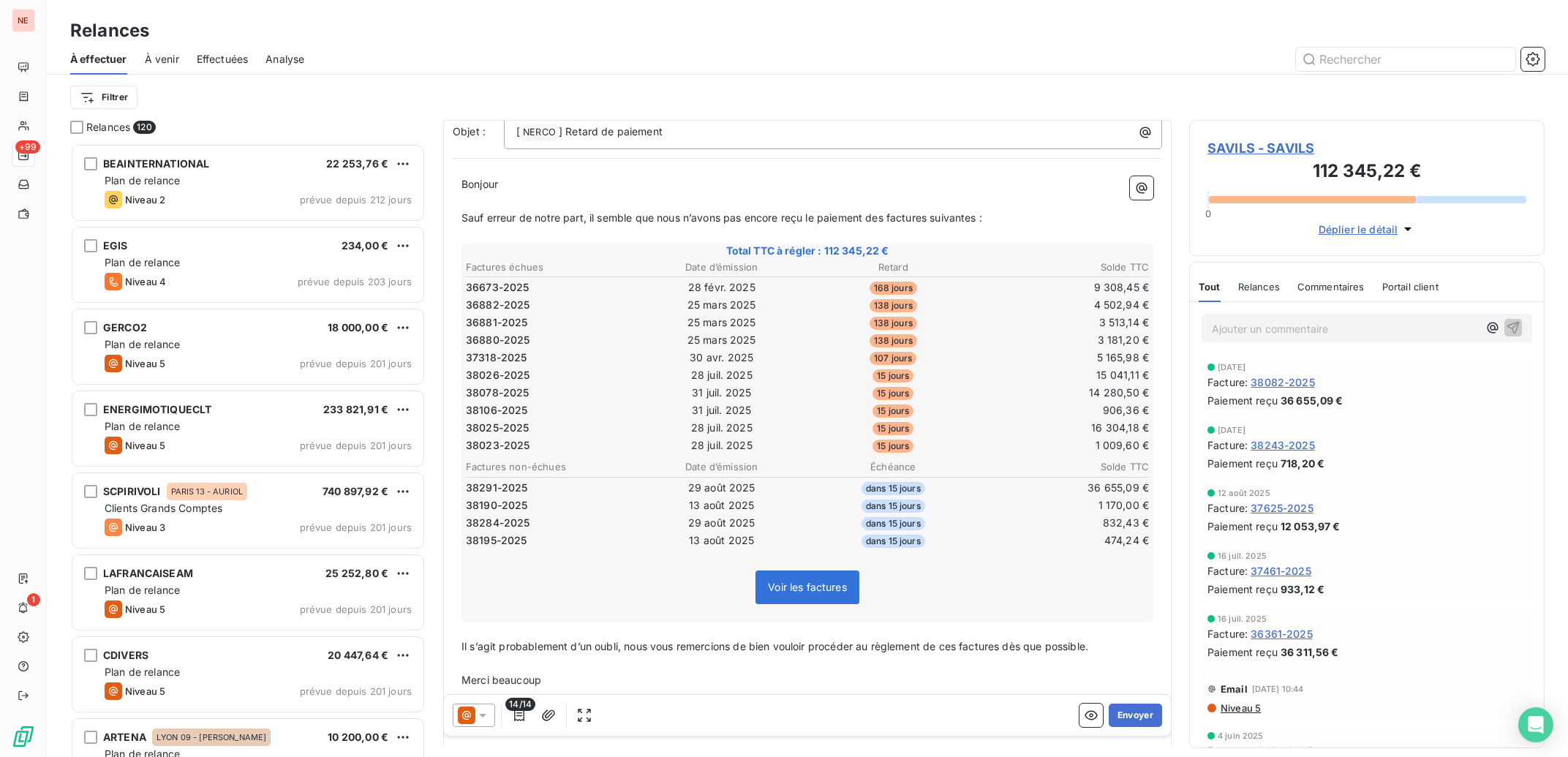
scroll to position [204, 0]
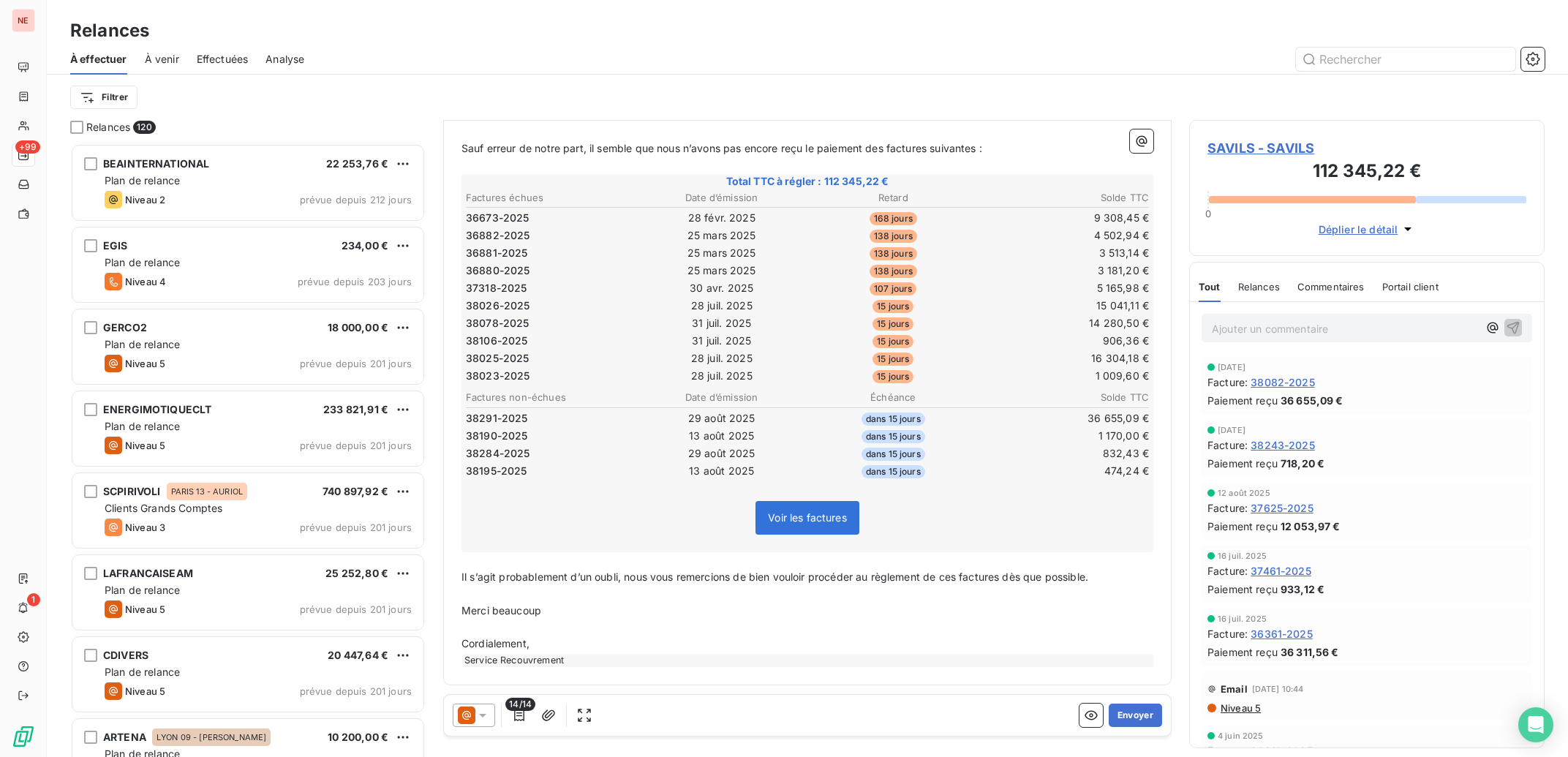
click at [487, 718] on icon at bounding box center [483, 715] width 15 height 15
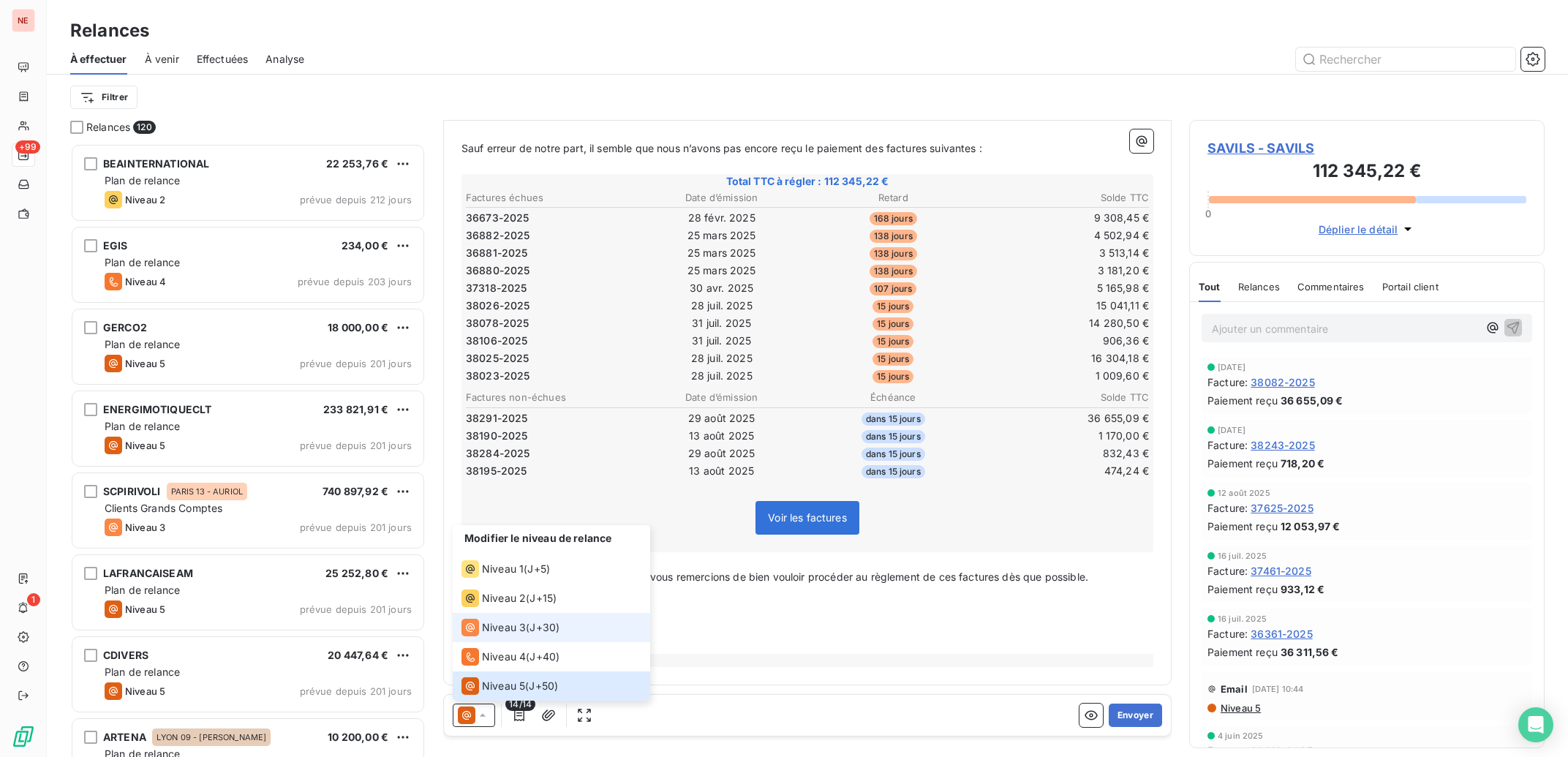
click at [494, 622] on span "Niveau 3" at bounding box center [504, 628] width 44 height 15
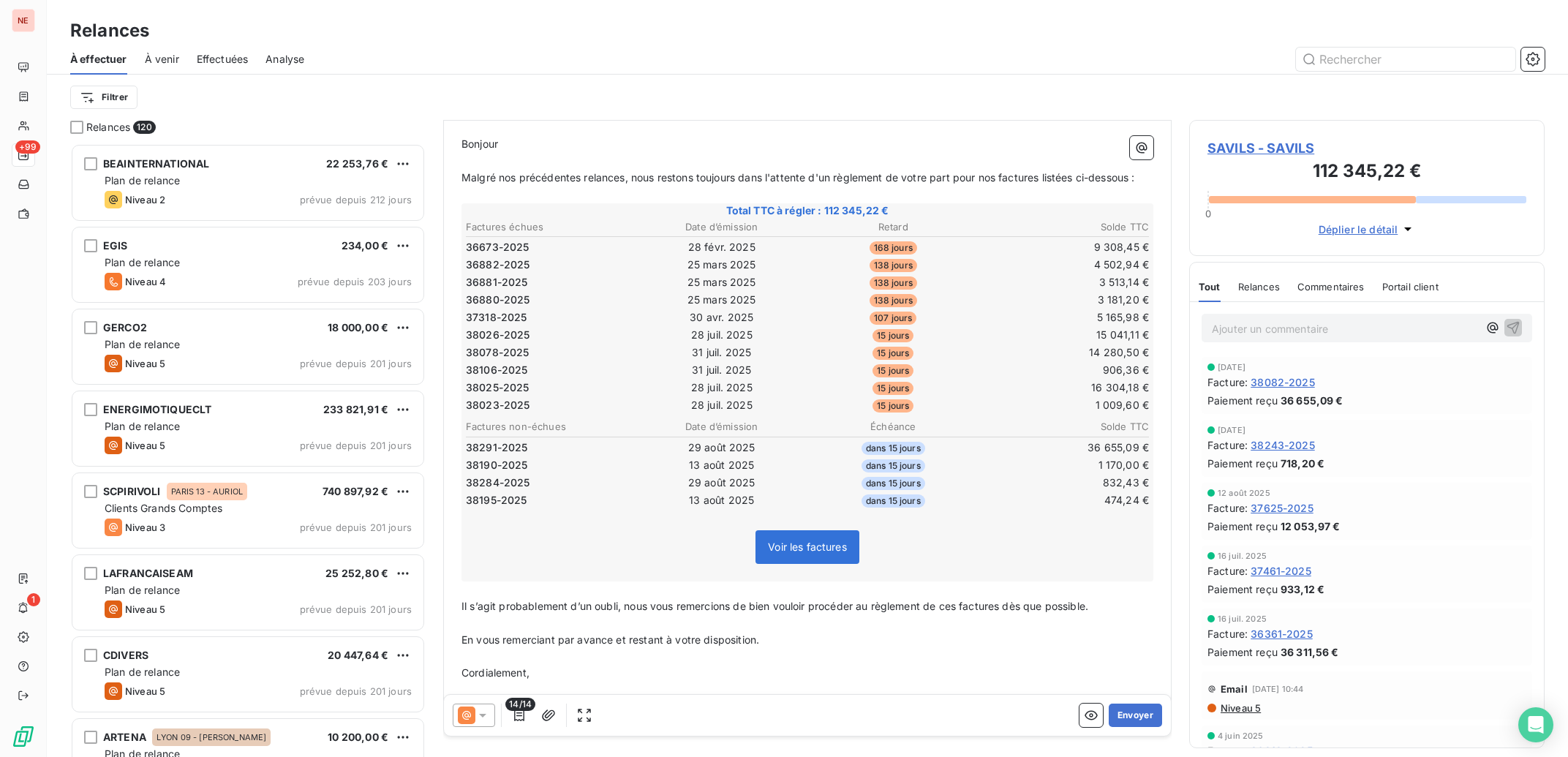
scroll to position [237, 0]
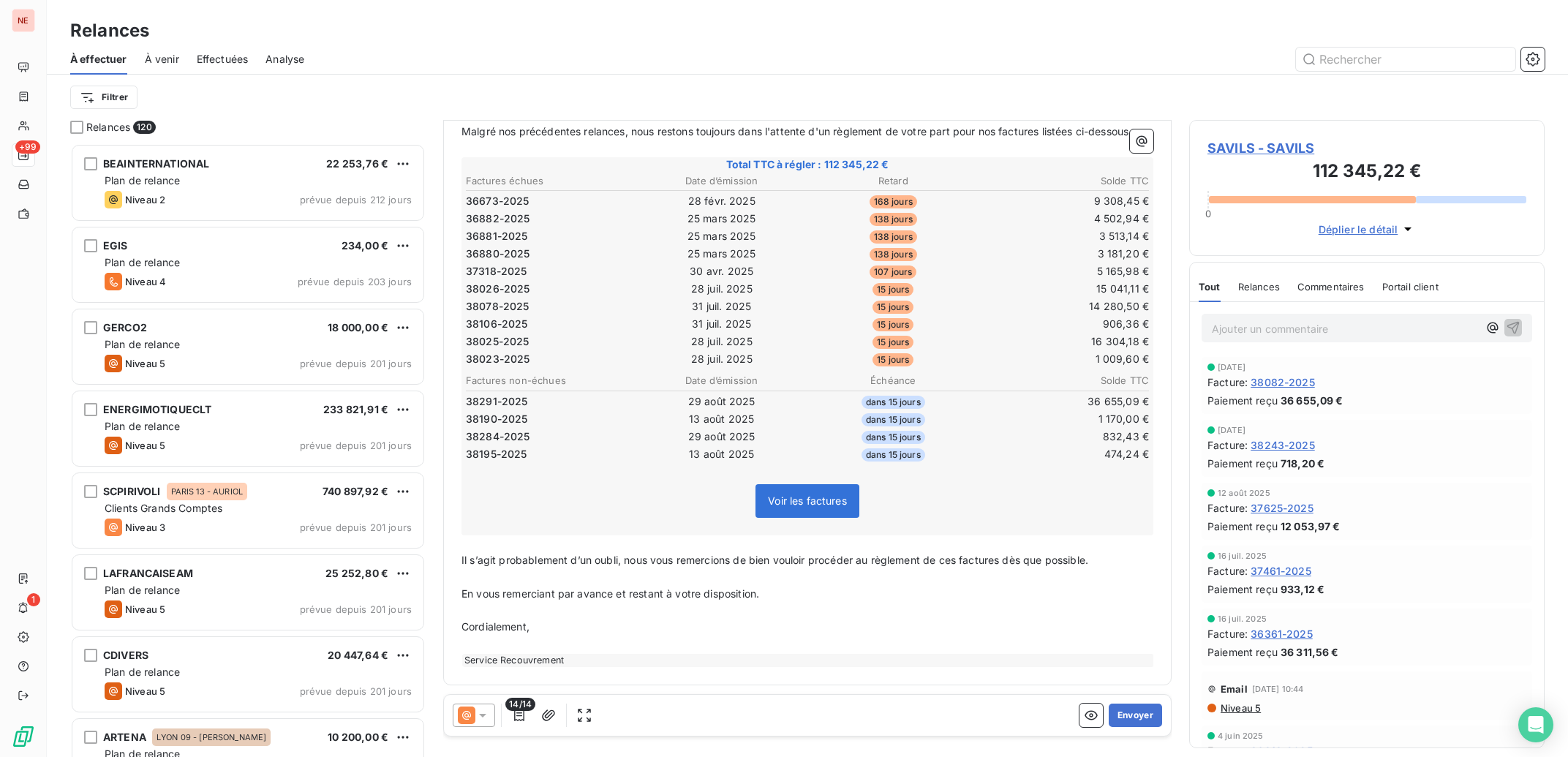
click at [626, 560] on span "Il s’agit probablement d’un oubli, nous vous remercions de bien vouloir procéde…" at bounding box center [775, 560] width 627 height 12
drag, startPoint x: 777, startPoint y: 594, endPoint x: 464, endPoint y: 597, distance: 313.0
click at [464, 597] on p "En vous remerciant par avance et restant à votre disposition." at bounding box center [807, 594] width 692 height 17
click at [689, 590] on span "Ou de nous informer de tout élément empéchant leur mise en règlement" at bounding box center [637, 594] width 351 height 12
click at [1118, 709] on button "Envoyer" at bounding box center [1135, 715] width 53 height 23
